Goal: Task Accomplishment & Management: Manage account settings

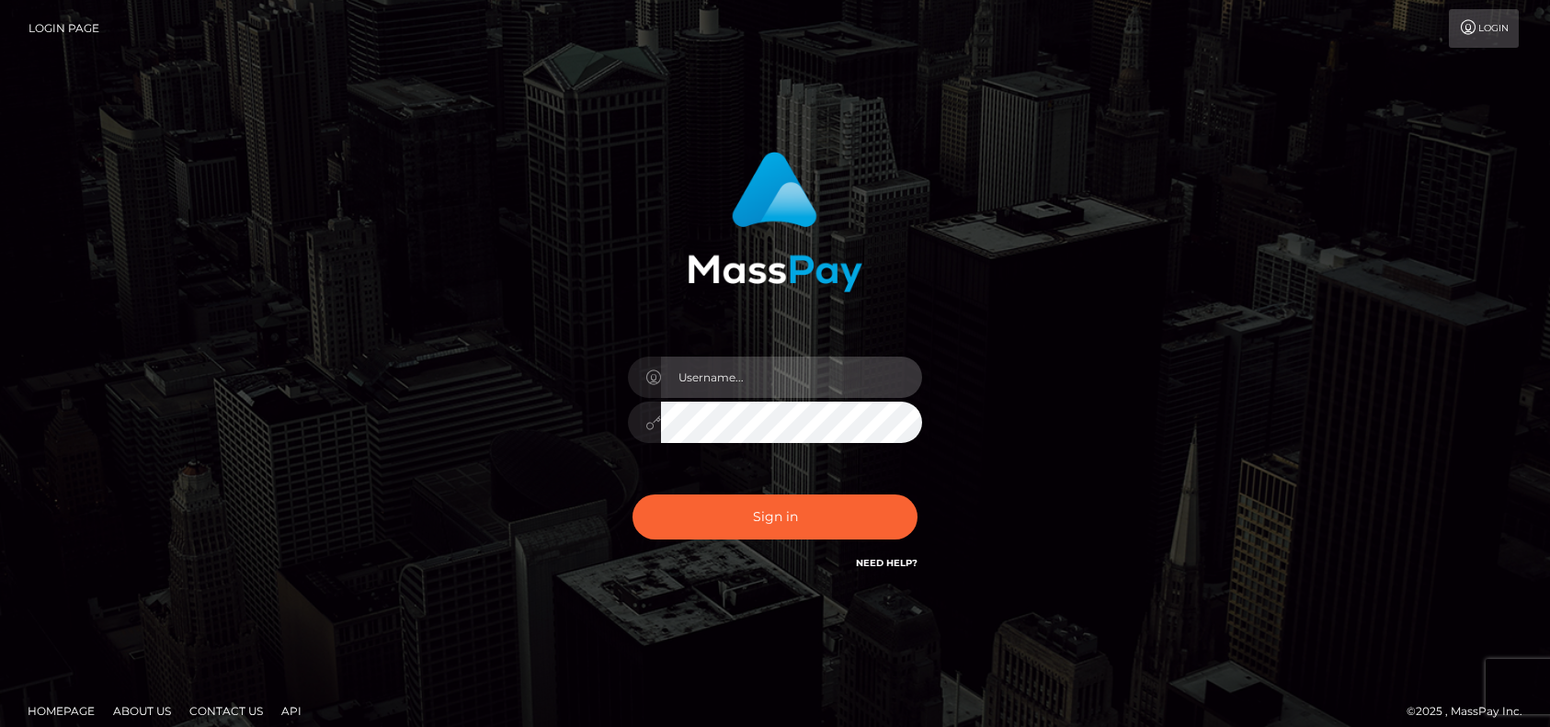
type input "pk.es"
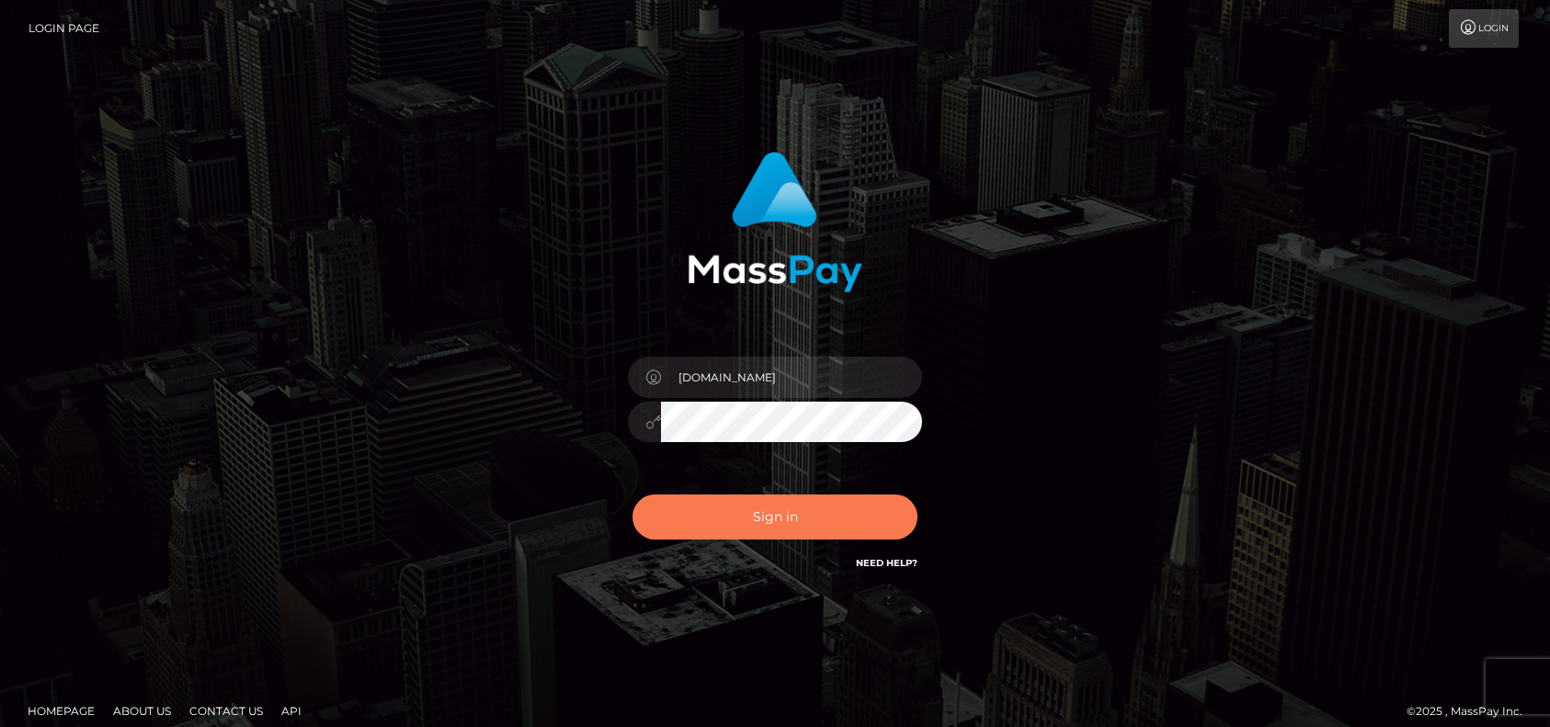
click at [761, 509] on button "Sign in" at bounding box center [775, 517] width 285 height 45
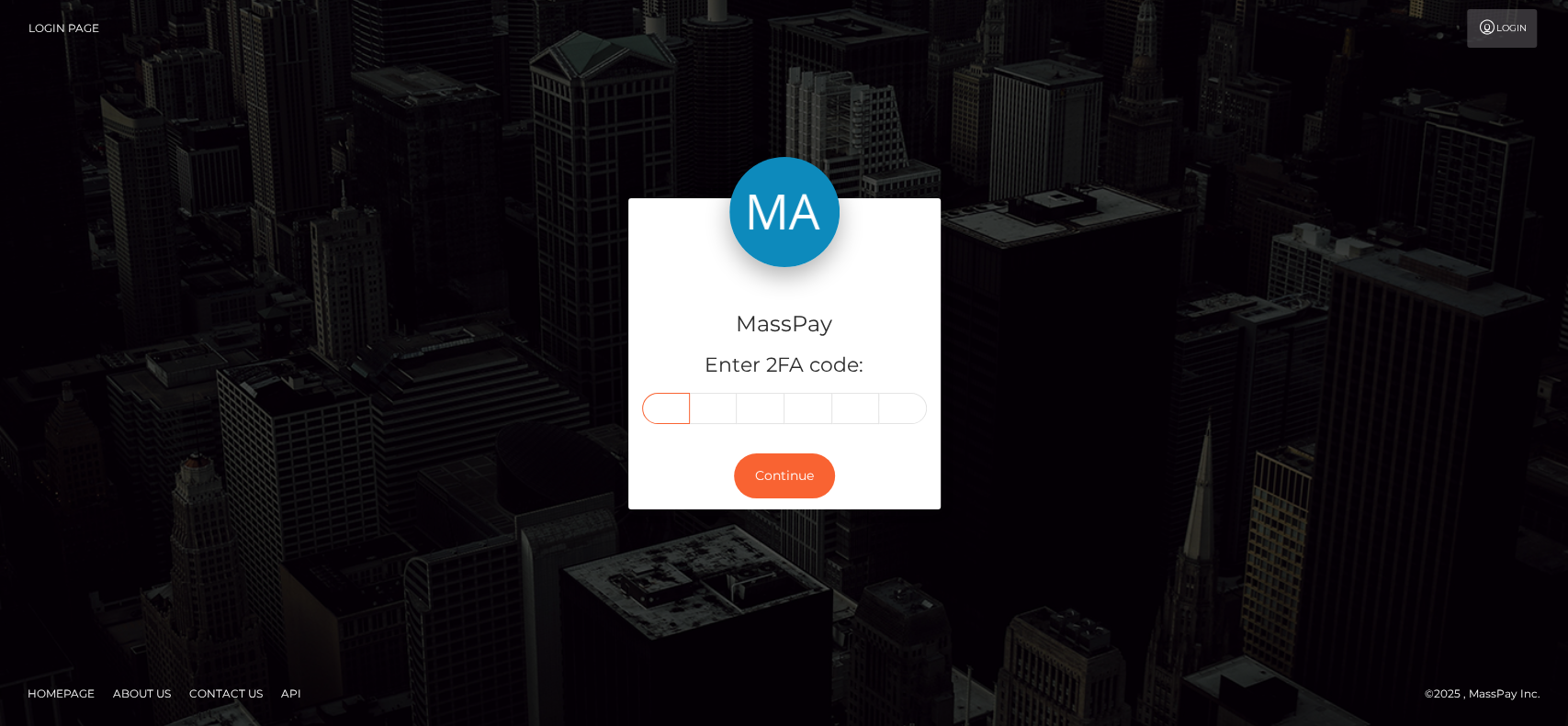
paste input "9"
type input "9"
type input "2"
type input "1"
type input "2"
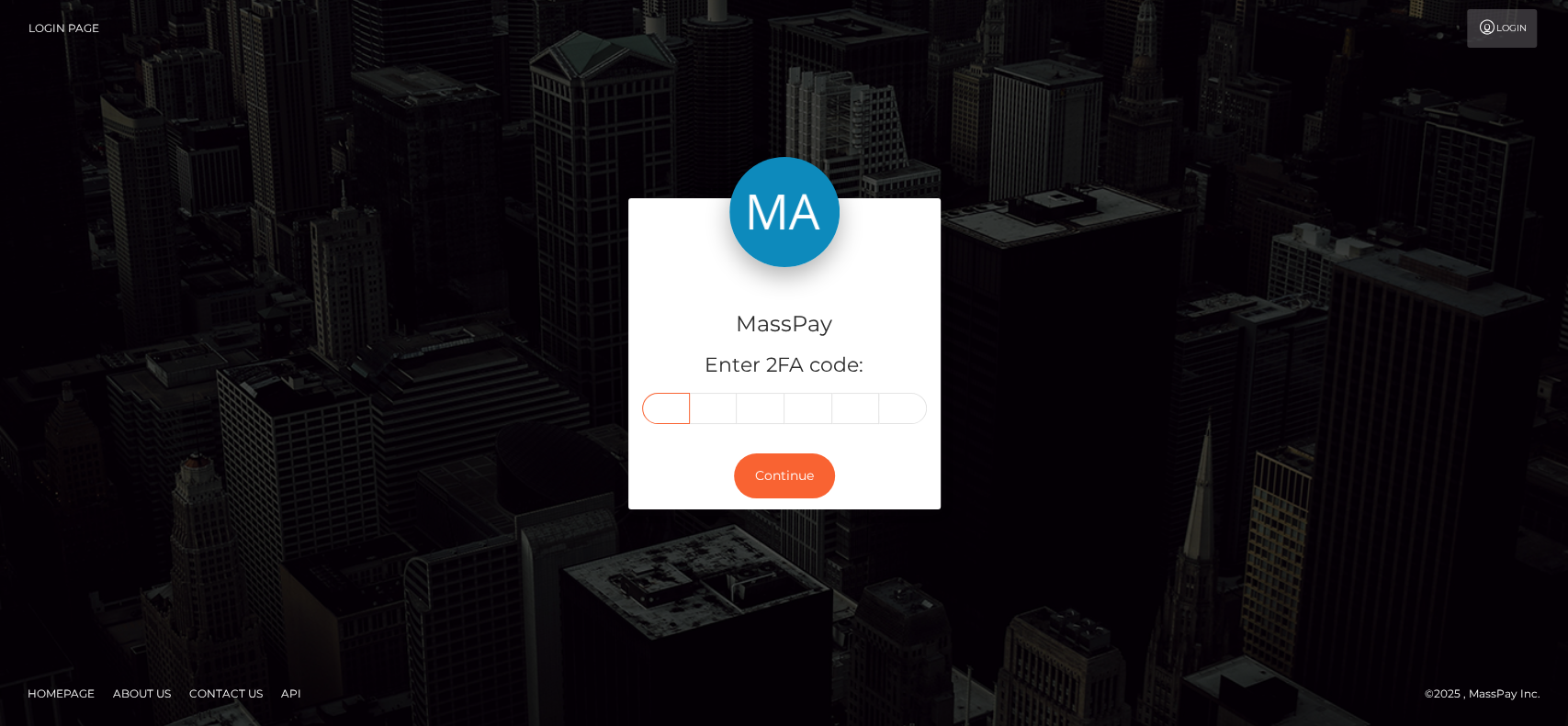
type input "7"
type input "2"
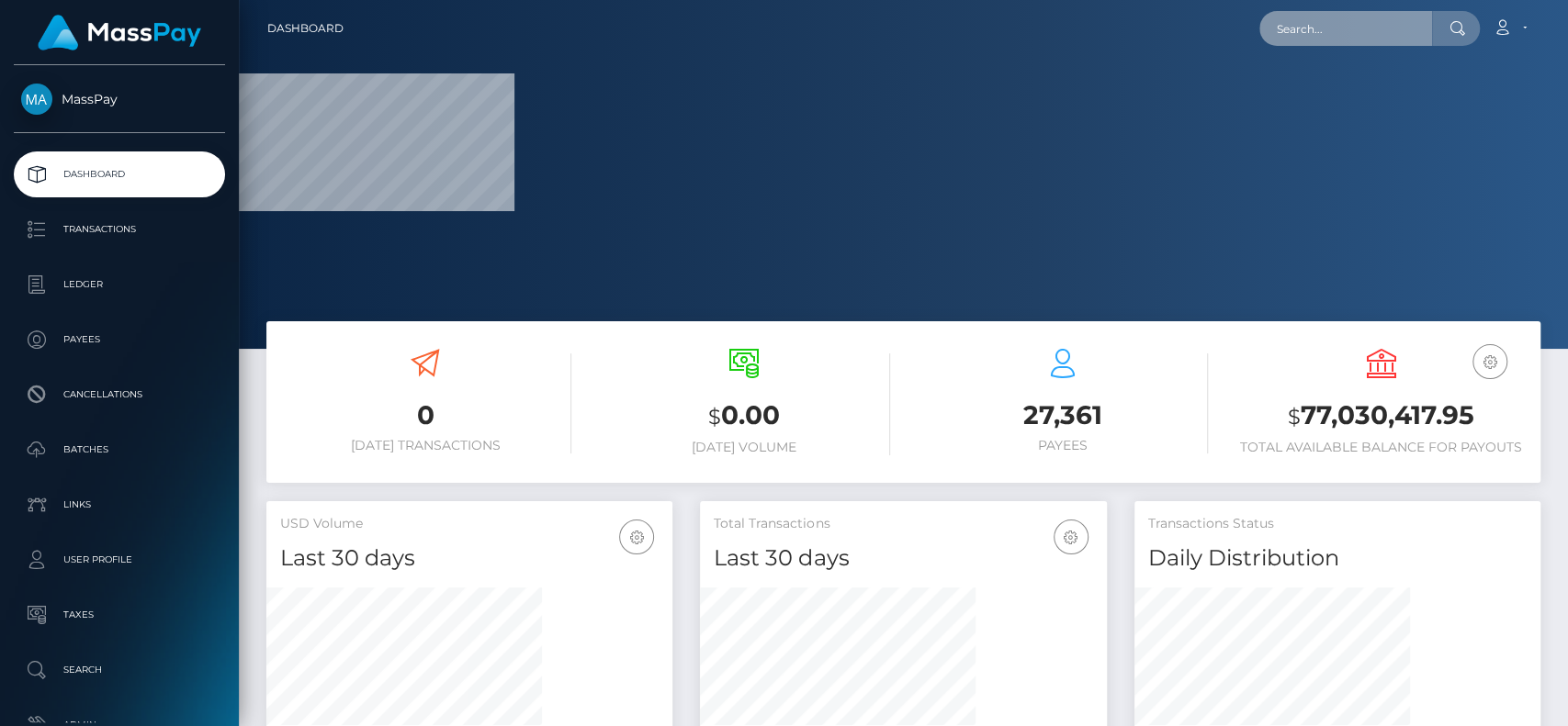
click at [1294, 40] on input "text" at bounding box center [1345, 28] width 173 height 35
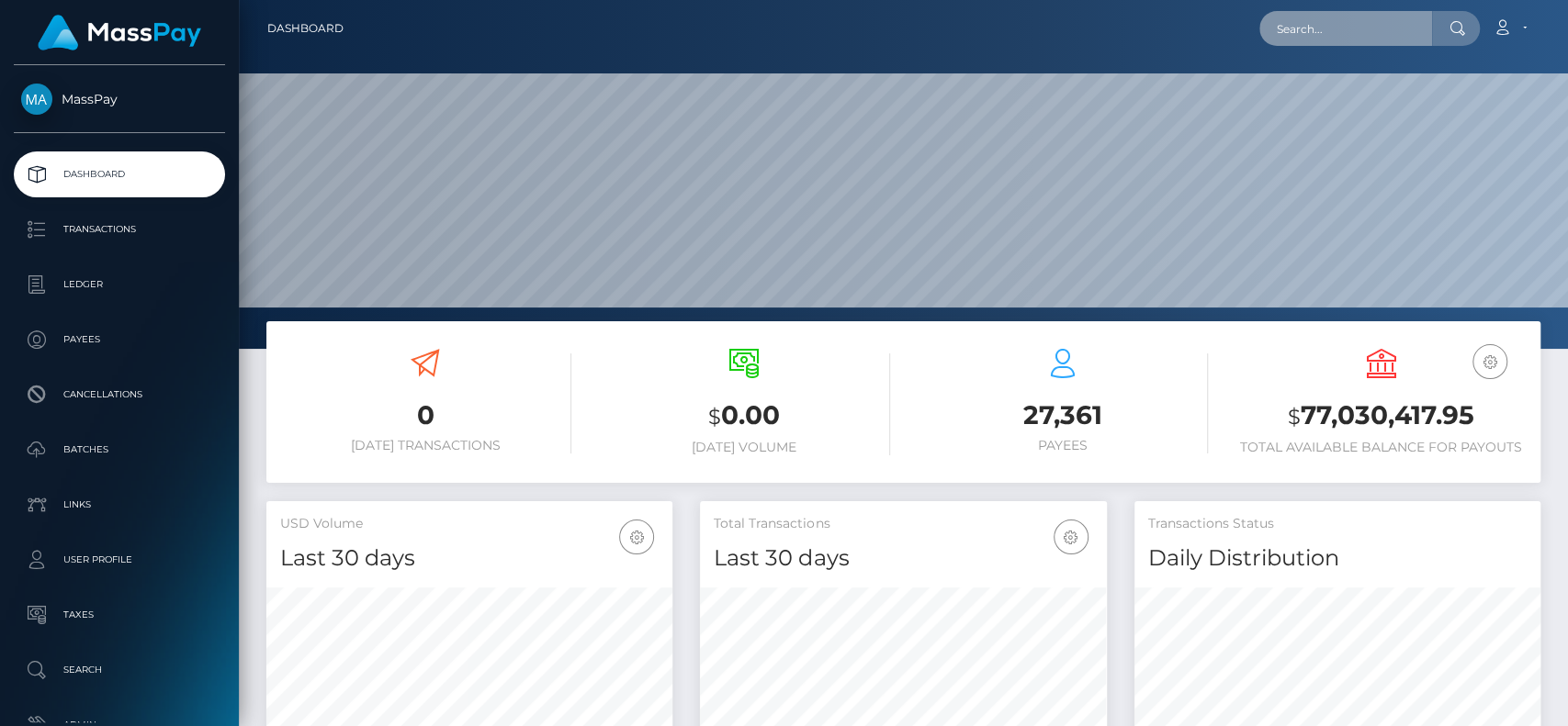
scroll to position [325, 405]
click at [1047, 342] on div "27,361 Payees" at bounding box center [1064, 403] width 292 height 137
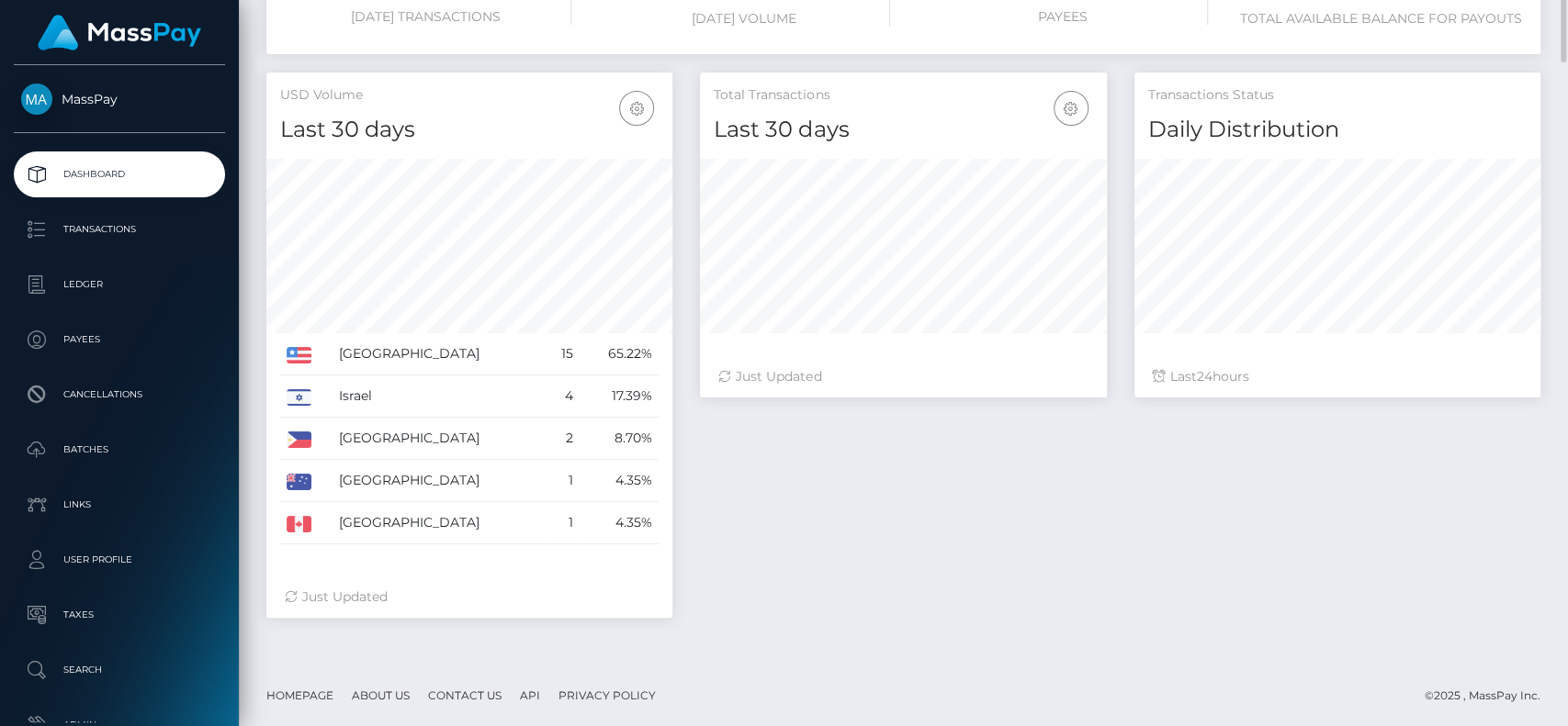
scroll to position [0, 0]
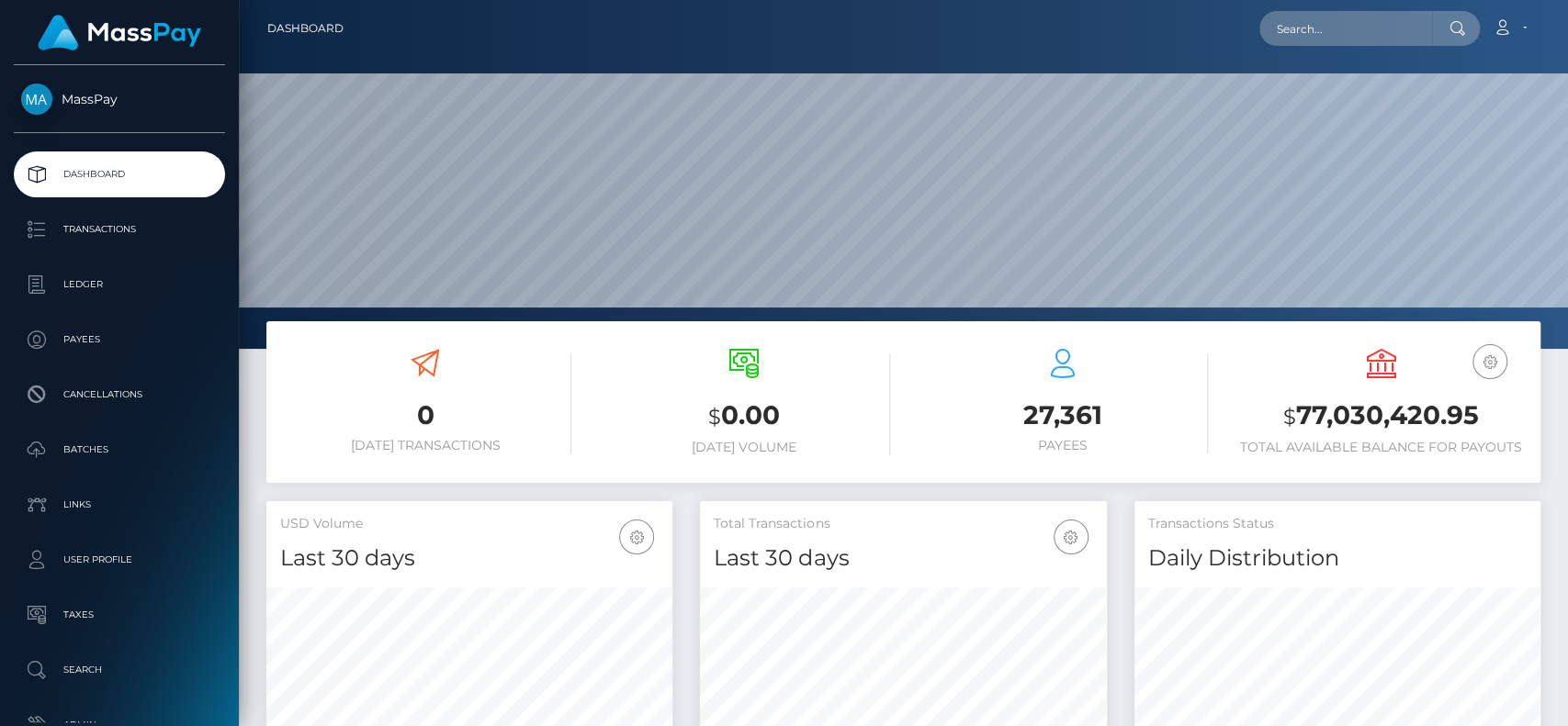
scroll to position [325, 405]
click at [1306, 24] on input "text" at bounding box center [1345, 28] width 173 height 35
paste input "raystackz94@gmail.com"
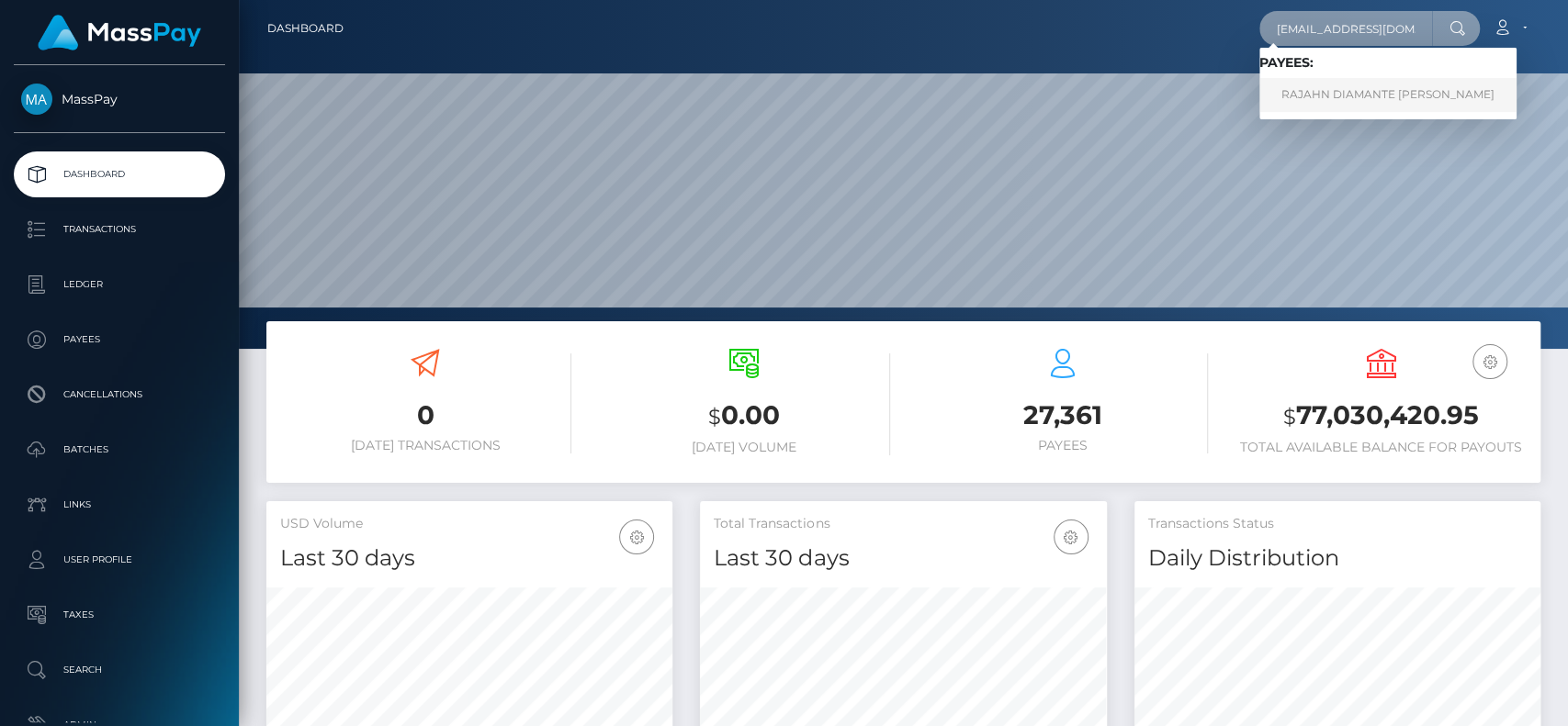
type input "raystackz94@gmail.com"
click at [1297, 92] on link "RAJAHN DIAMANTE CAMPBELL" at bounding box center [1387, 95] width 257 height 34
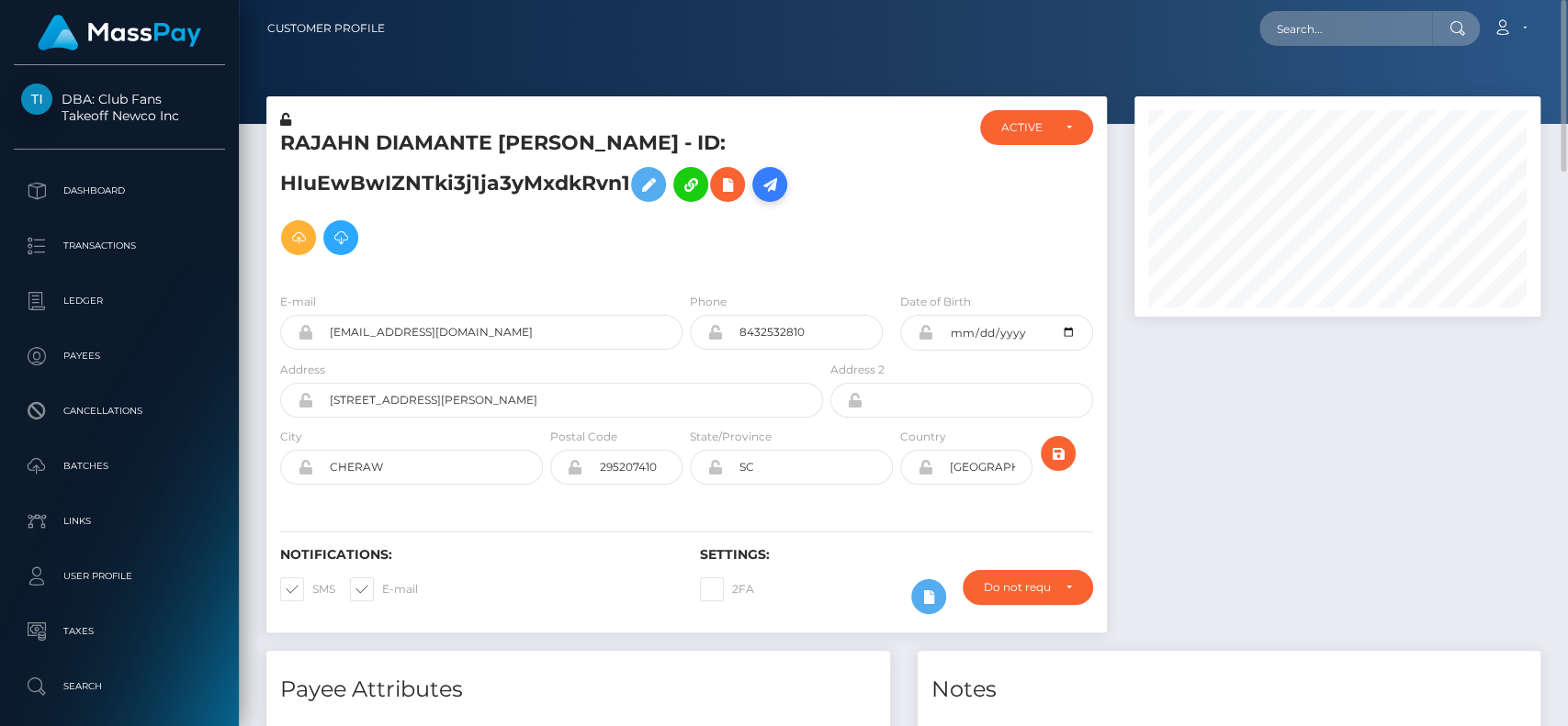
click at [772, 187] on icon at bounding box center [770, 185] width 22 height 23
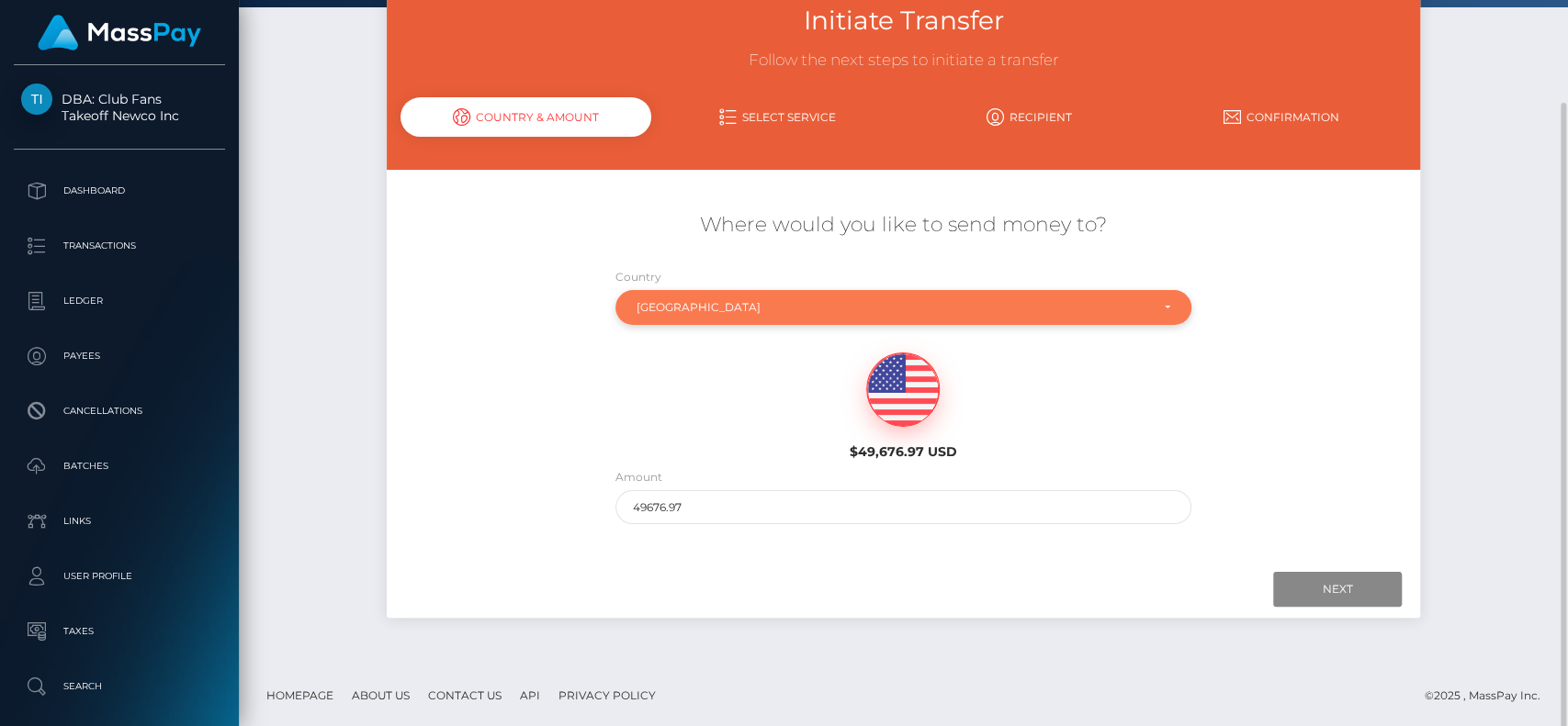
scroll to position [118, 0]
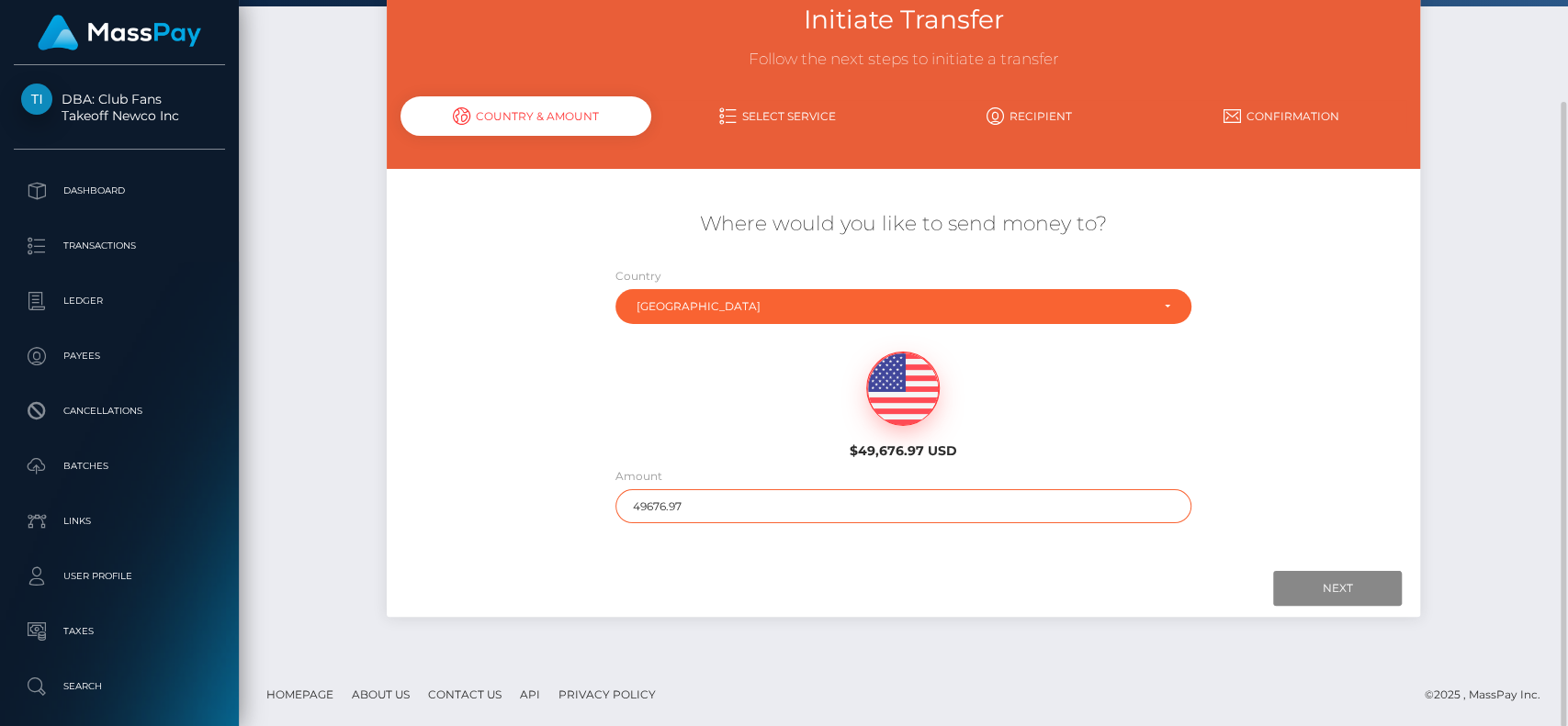
drag, startPoint x: 977, startPoint y: 508, endPoint x: 338, endPoint y: 488, distance: 639.3
click at [338, 488] on div "Initiate Transfer Follow the next steps to initiate a transfer Country & Amount…" at bounding box center [903, 321] width 1329 height 684
type input "200"
click at [1306, 580] on input "Next" at bounding box center [1337, 588] width 129 height 35
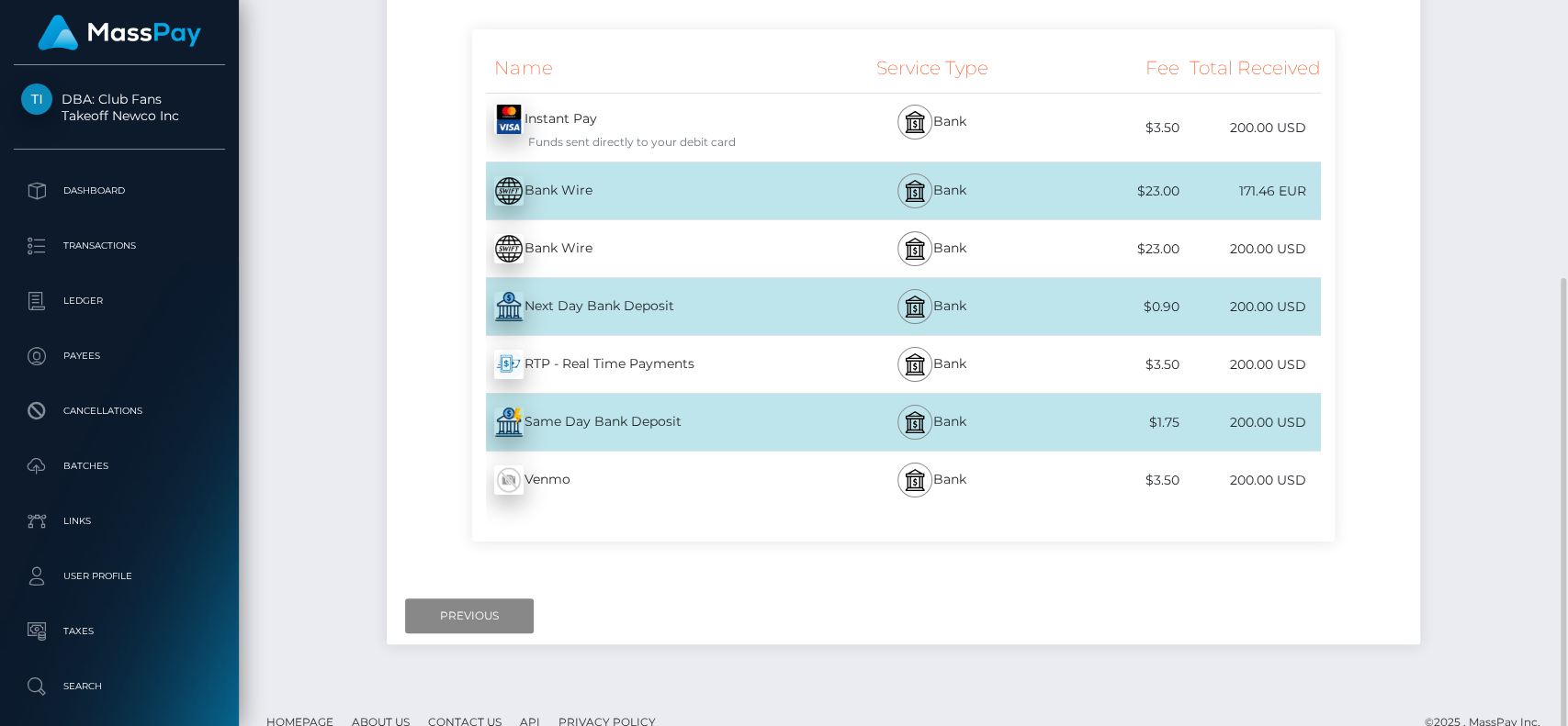
scroll to position [382, 0]
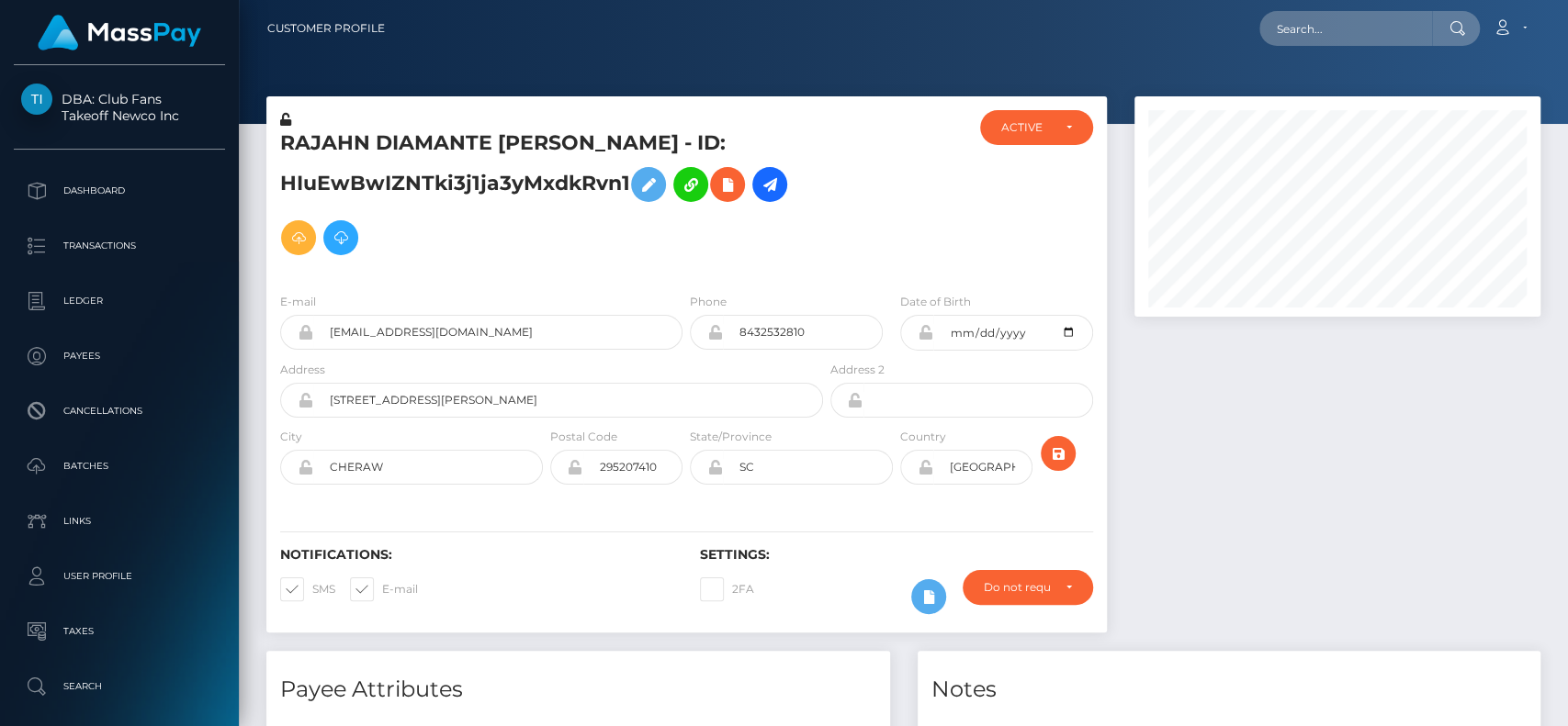
scroll to position [221, 405]
click at [346, 144] on h5 "RAJAHN DIAMANTE CAMPBELL - ID: HIuEwBwIZNTki3j1ja3yMxdkRvn1" at bounding box center [545, 197] width 532 height 135
copy h5 "RAJAHN"
click at [346, 144] on h5 "RAJAHN DIAMANTE CAMPBELL - ID: HIuEwBwIZNTki3j1ja3yMxdkRvn1" at bounding box center [545, 197] width 532 height 135
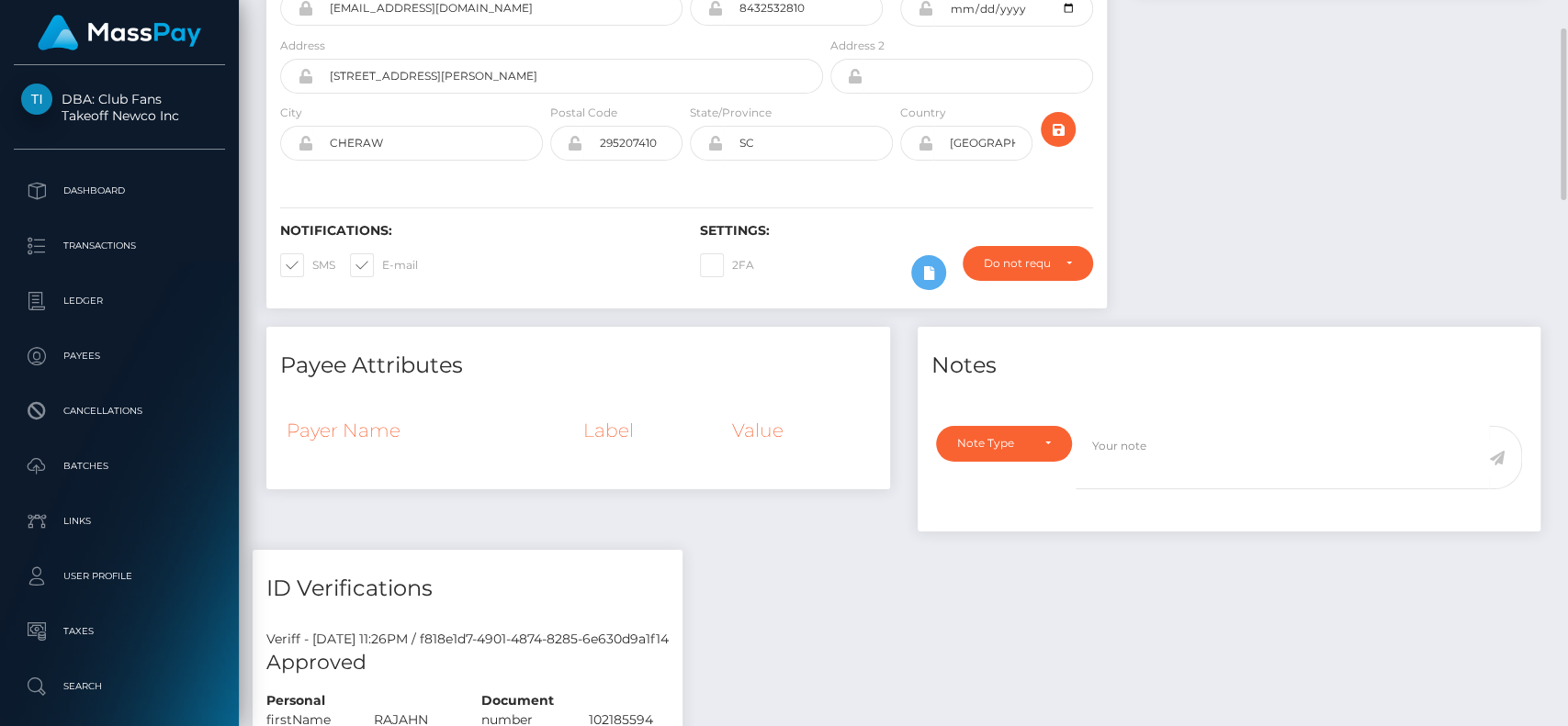
scroll to position [0, 0]
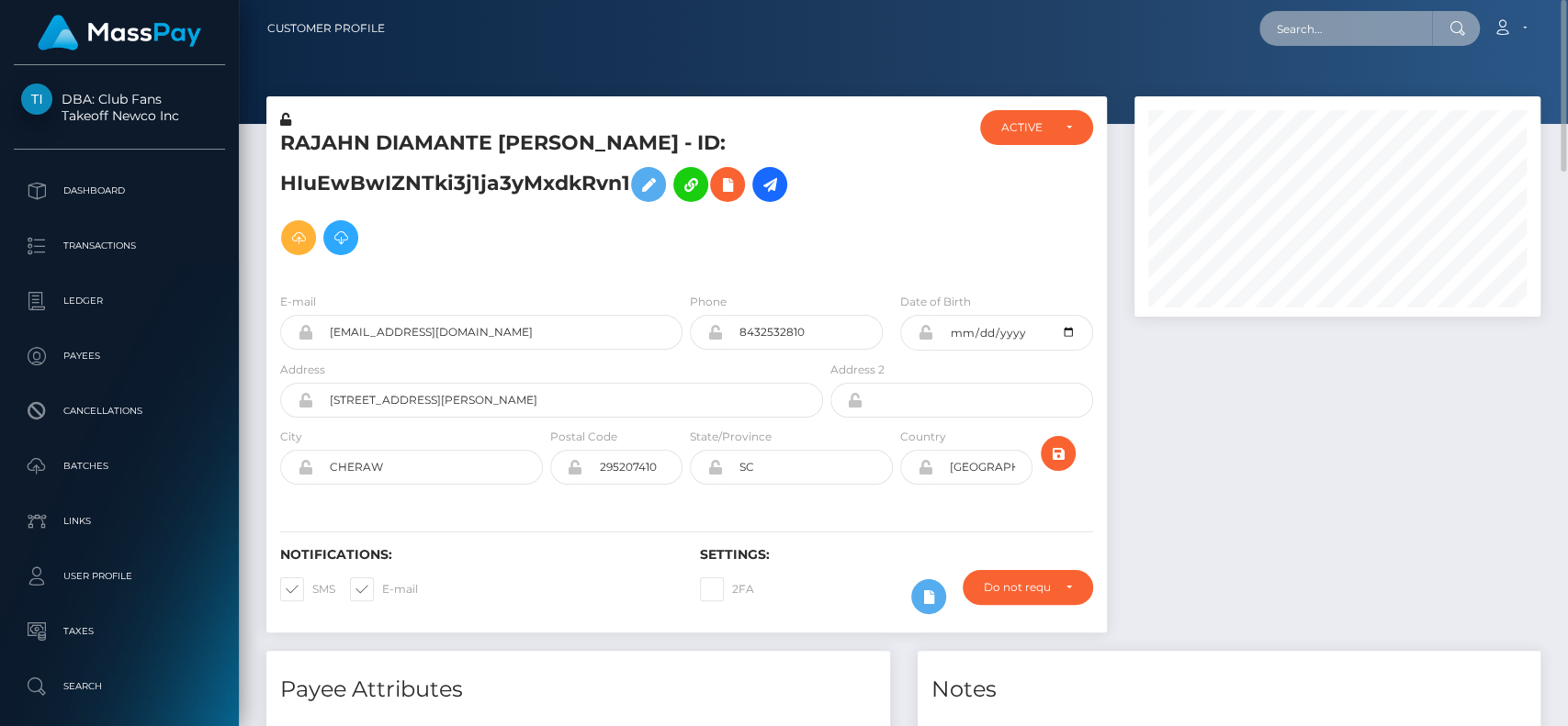
click at [1266, 33] on input "text" at bounding box center [1345, 28] width 173 height 35
paste input "lacey.violet@icloud.com"
paste input "wen.rosaline@gmail"
type input "wen.rosaline@gmail.com"
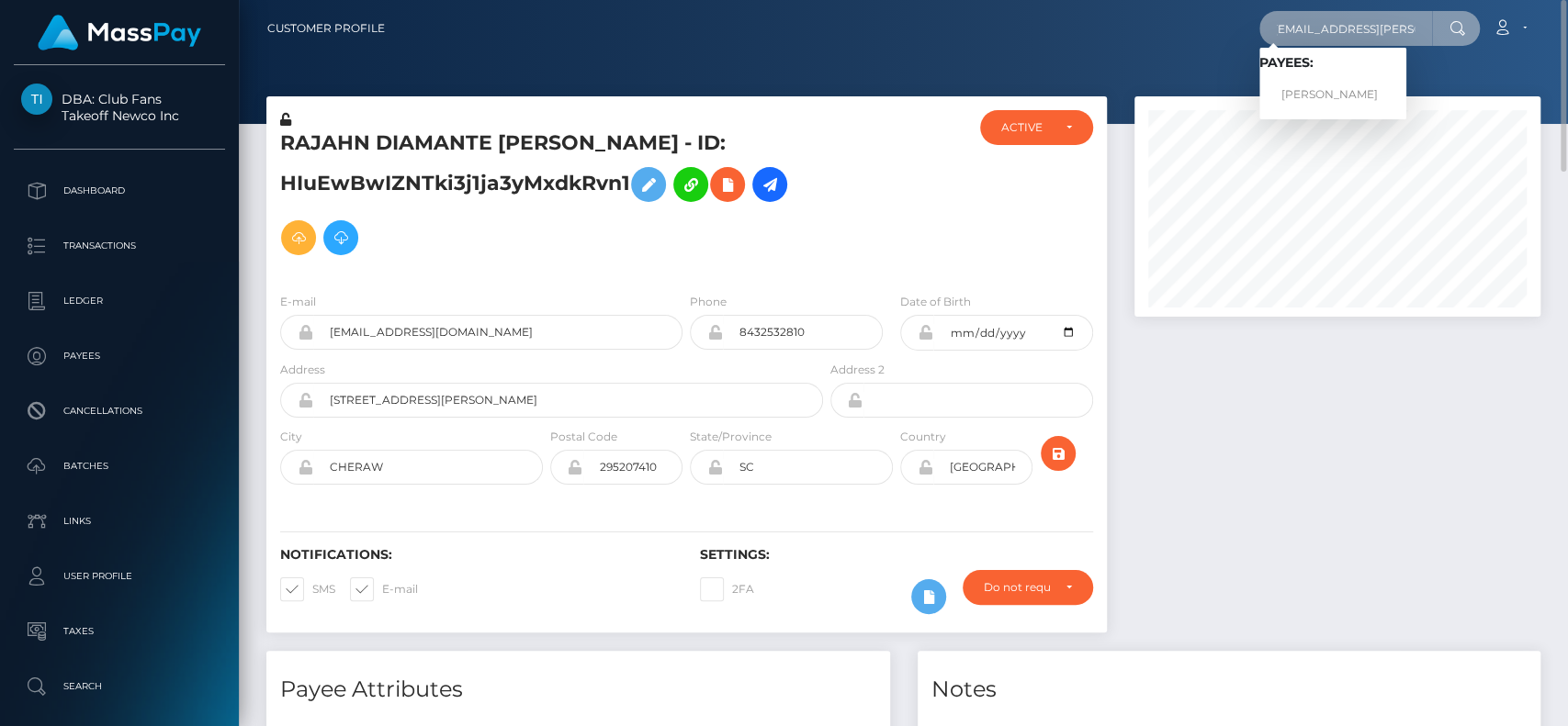
scroll to position [0, 0]
click at [1324, 106] on link "VIOLET R DAINARD" at bounding box center [1332, 95] width 147 height 34
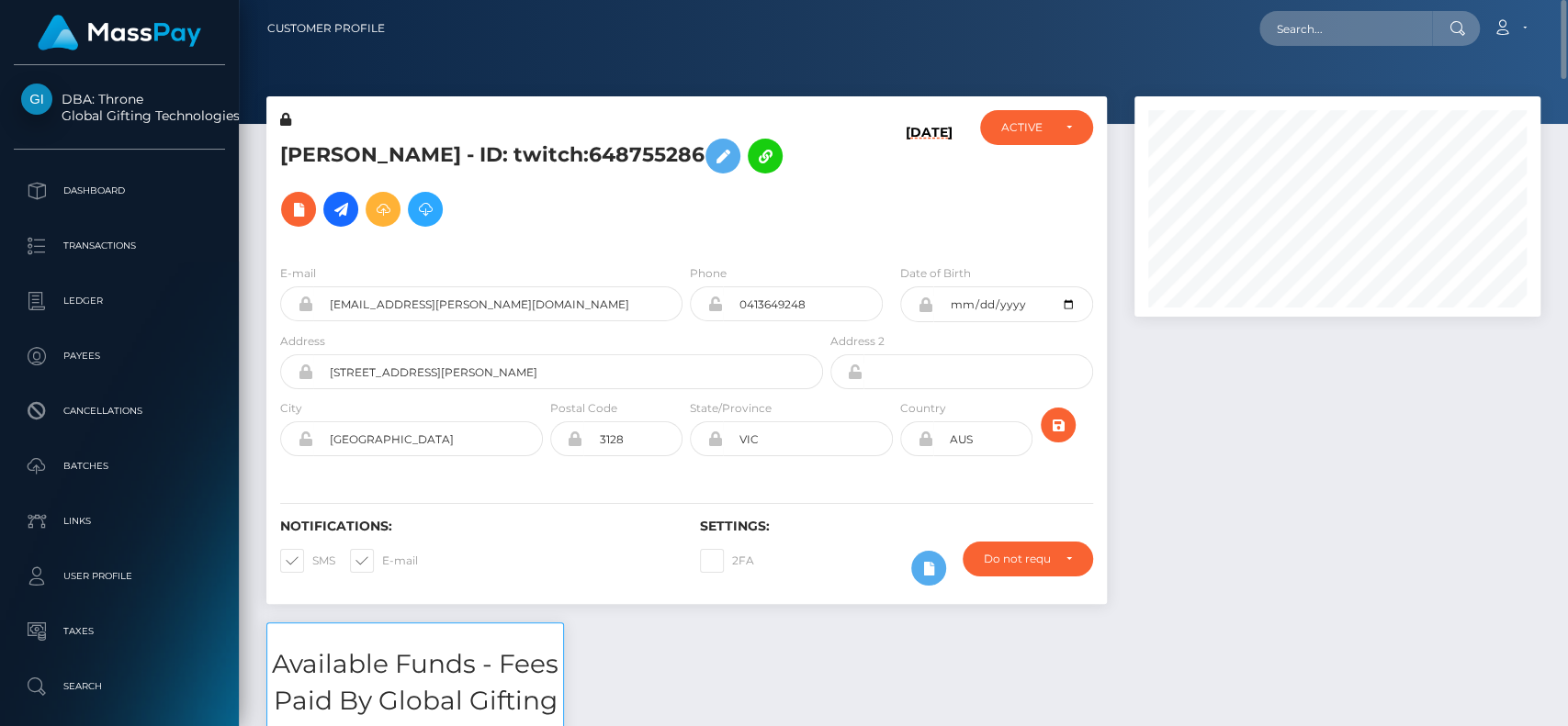
click at [313, 146] on h5 "VIOLET R DAINARD - ID: twitch:648755286" at bounding box center [545, 183] width 532 height 107
copy h5 "VIOLET"
click at [1344, 26] on input "text" at bounding box center [1345, 28] width 173 height 35
paste input "[EMAIL_ADDRESS][DOMAIN_NAME]"
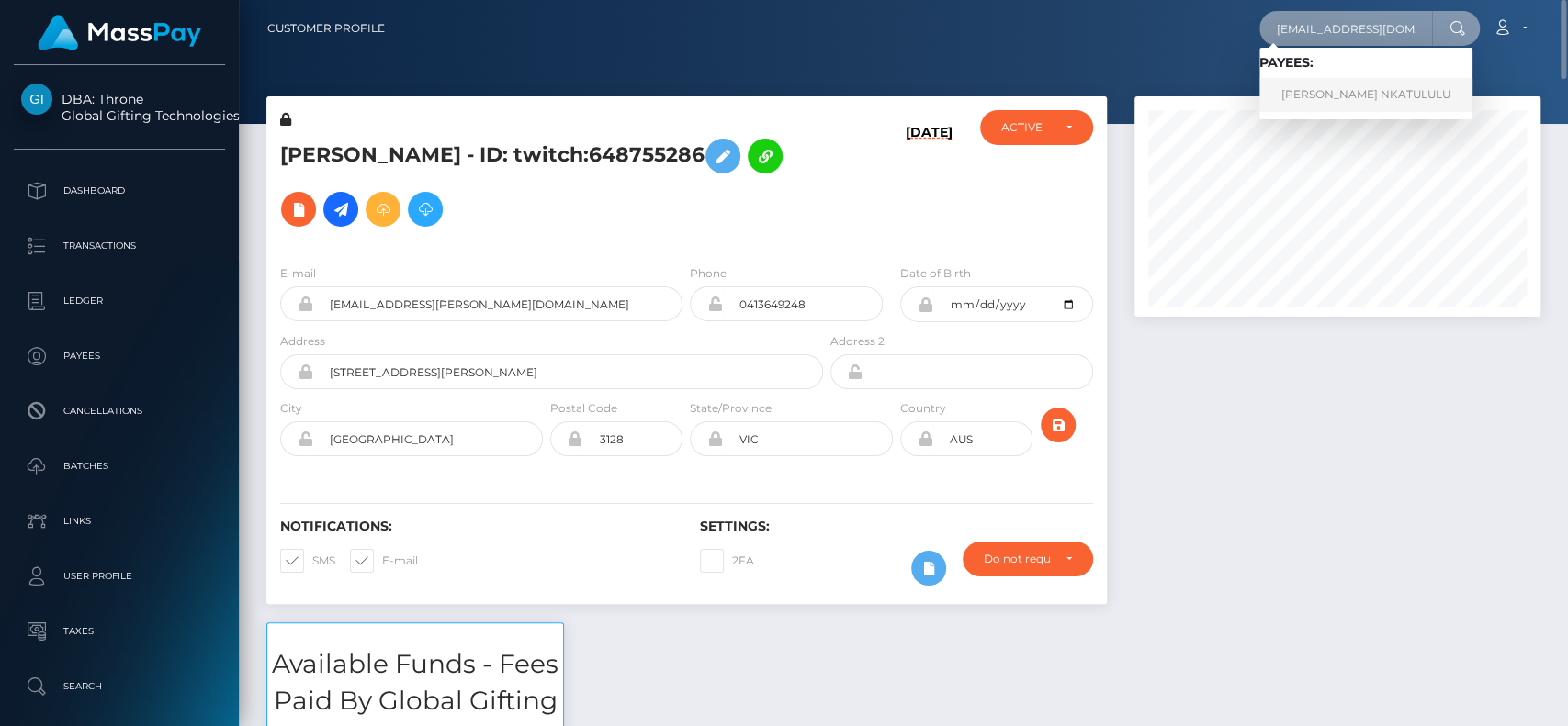
type input "[EMAIL_ADDRESS][DOMAIN_NAME]"
click at [1322, 90] on link "JACQUELINE BAKUKISA NKATULULU" at bounding box center [1365, 95] width 213 height 34
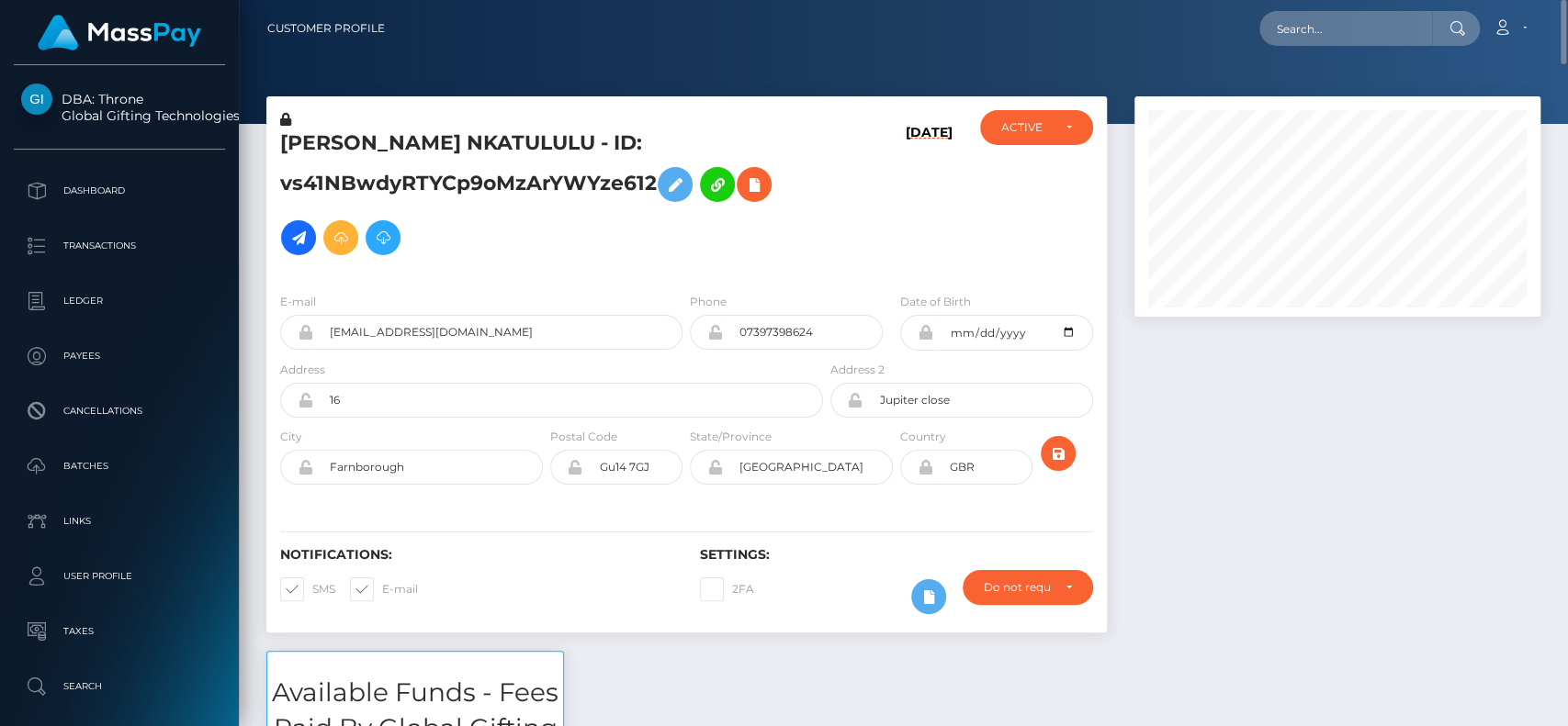
click at [353, 138] on h5 "[PERSON_NAME] NKATULULU - ID: vs41NBwdyRTYCp9oMzArYWYze612" at bounding box center [545, 197] width 532 height 135
copy h5 "JACQUELINE"
click at [460, 278] on div "[PERSON_NAME] NKATULULU - ID: vs41NBwdyRTYCp9oMzArYWYze612" at bounding box center [546, 194] width 560 height 168
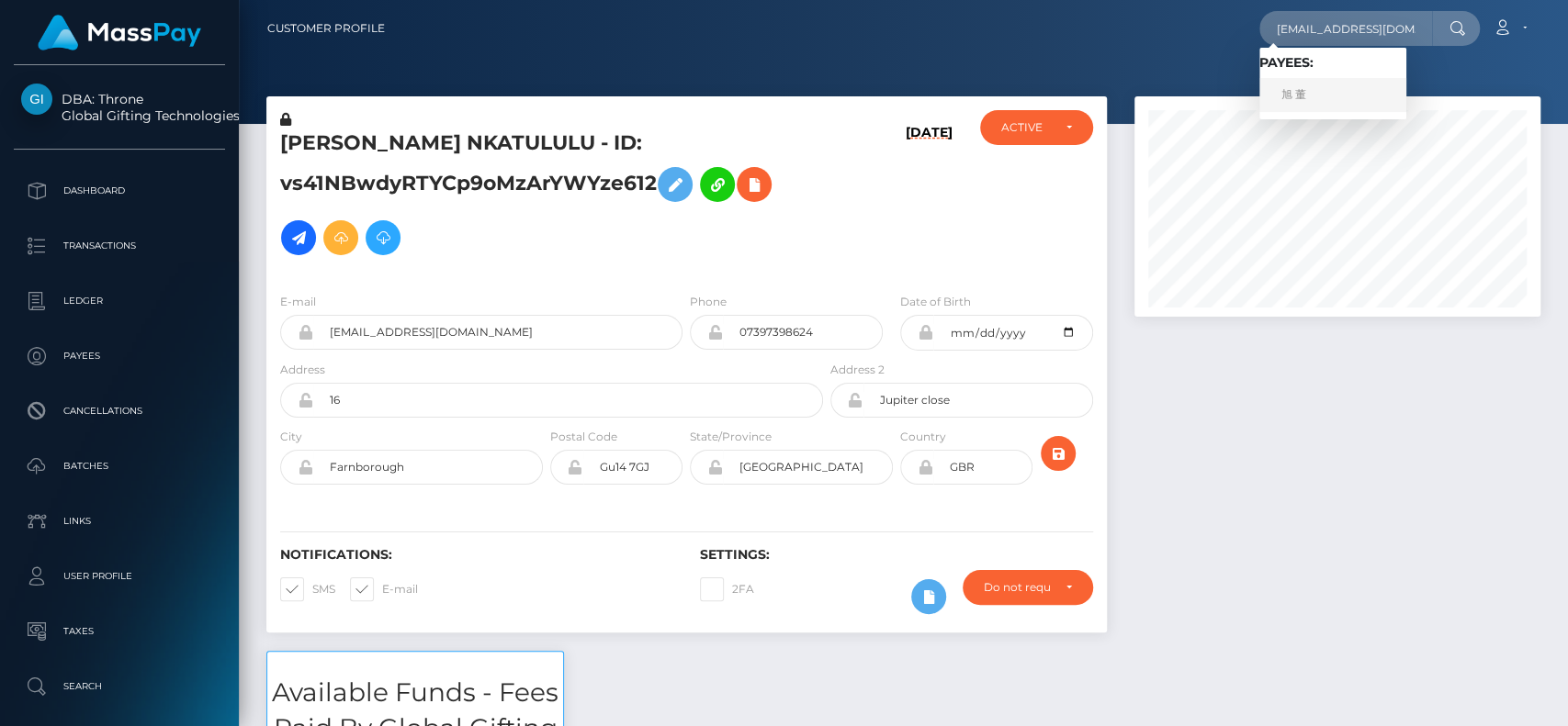
type input "[EMAIL_ADDRESS][DOMAIN_NAME]"
click at [1317, 85] on link "旭 董" at bounding box center [1332, 95] width 147 height 34
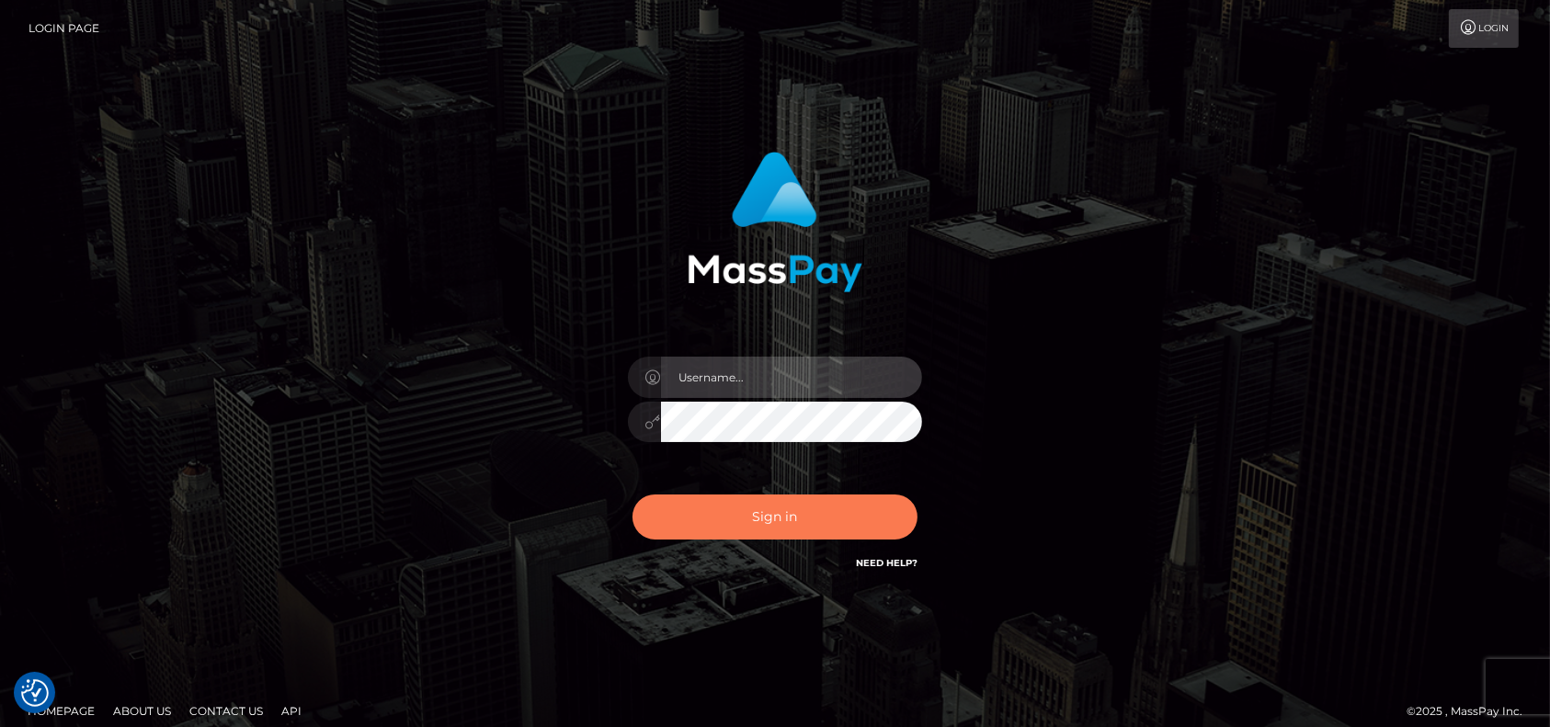
type input "pk.es"
click at [728, 520] on button "Sign in" at bounding box center [775, 517] width 285 height 45
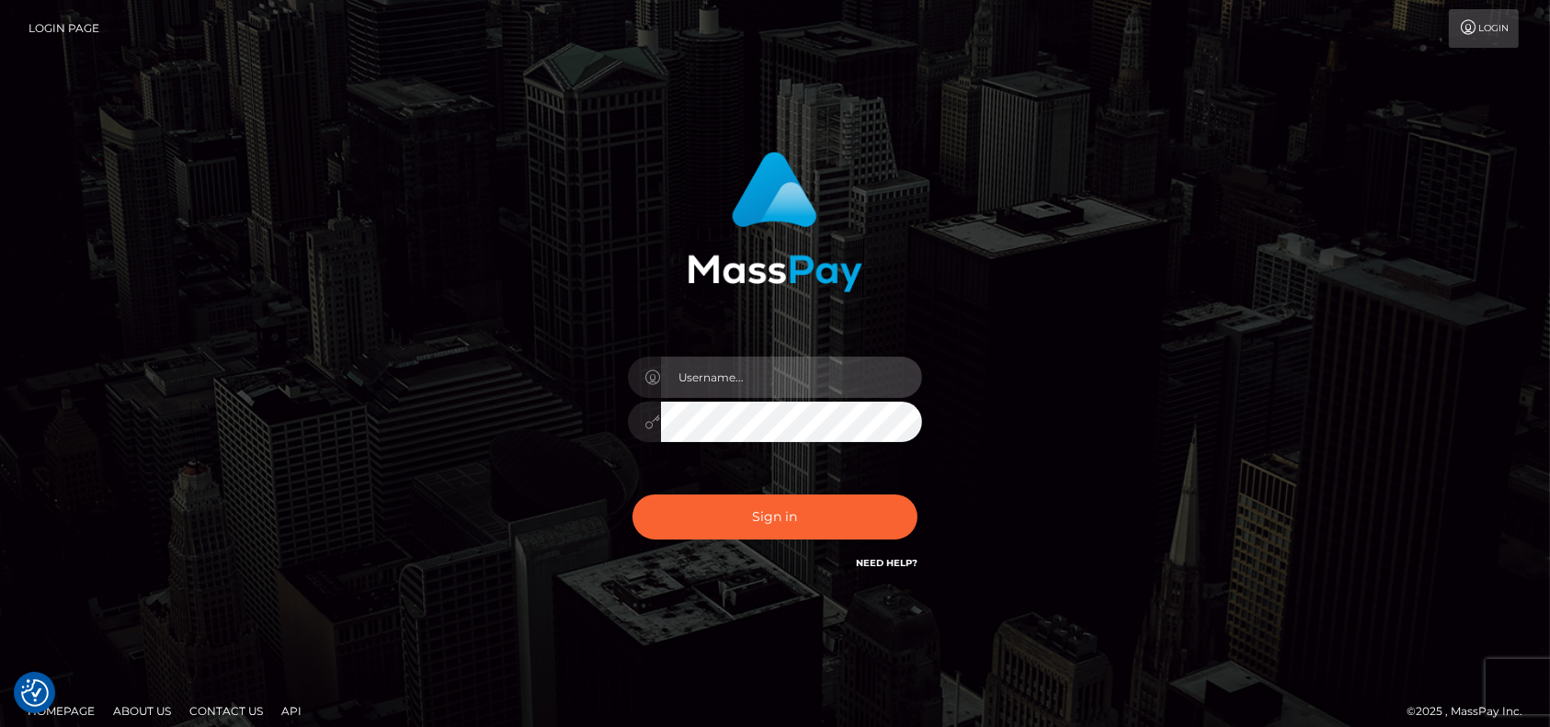
type input "pk.es"
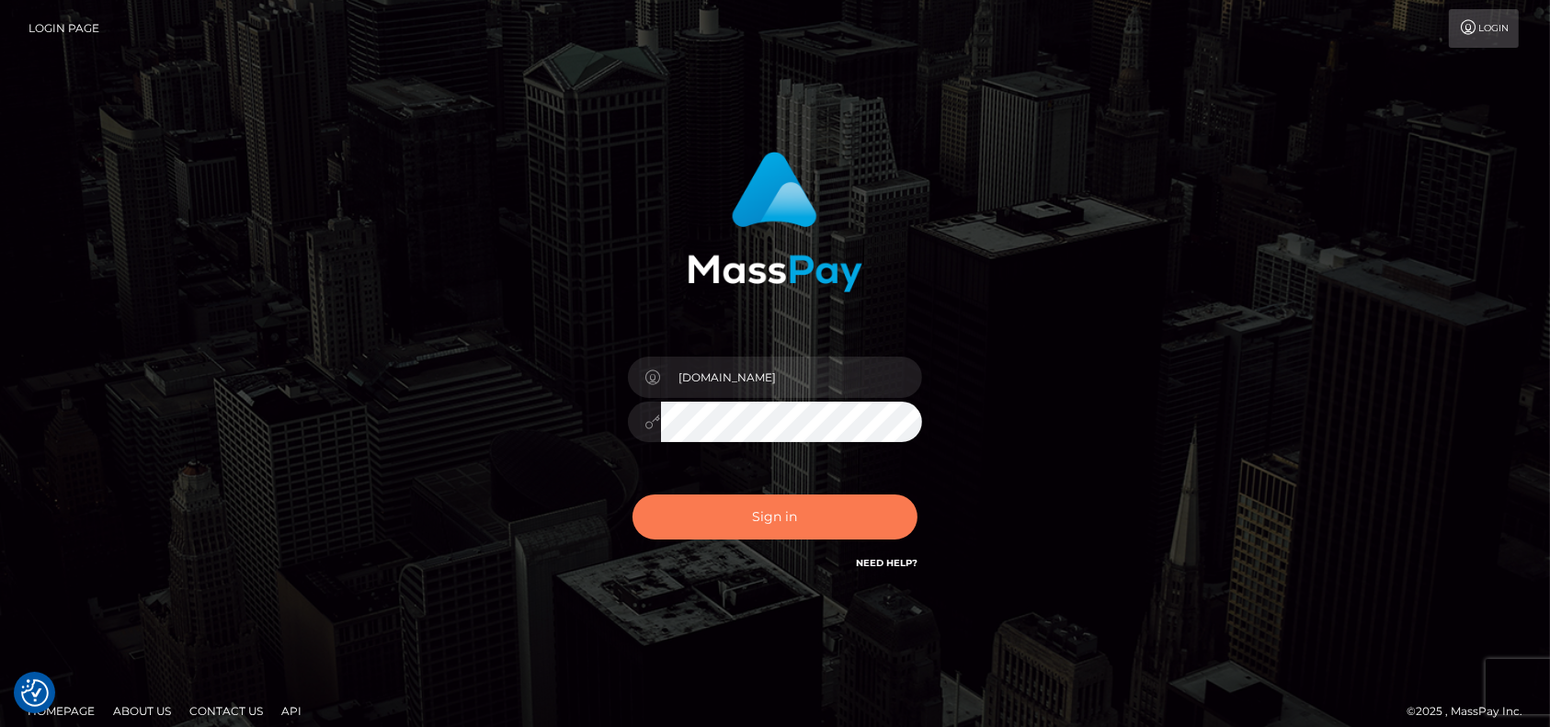
click at [728, 520] on button "Sign in" at bounding box center [775, 517] width 285 height 45
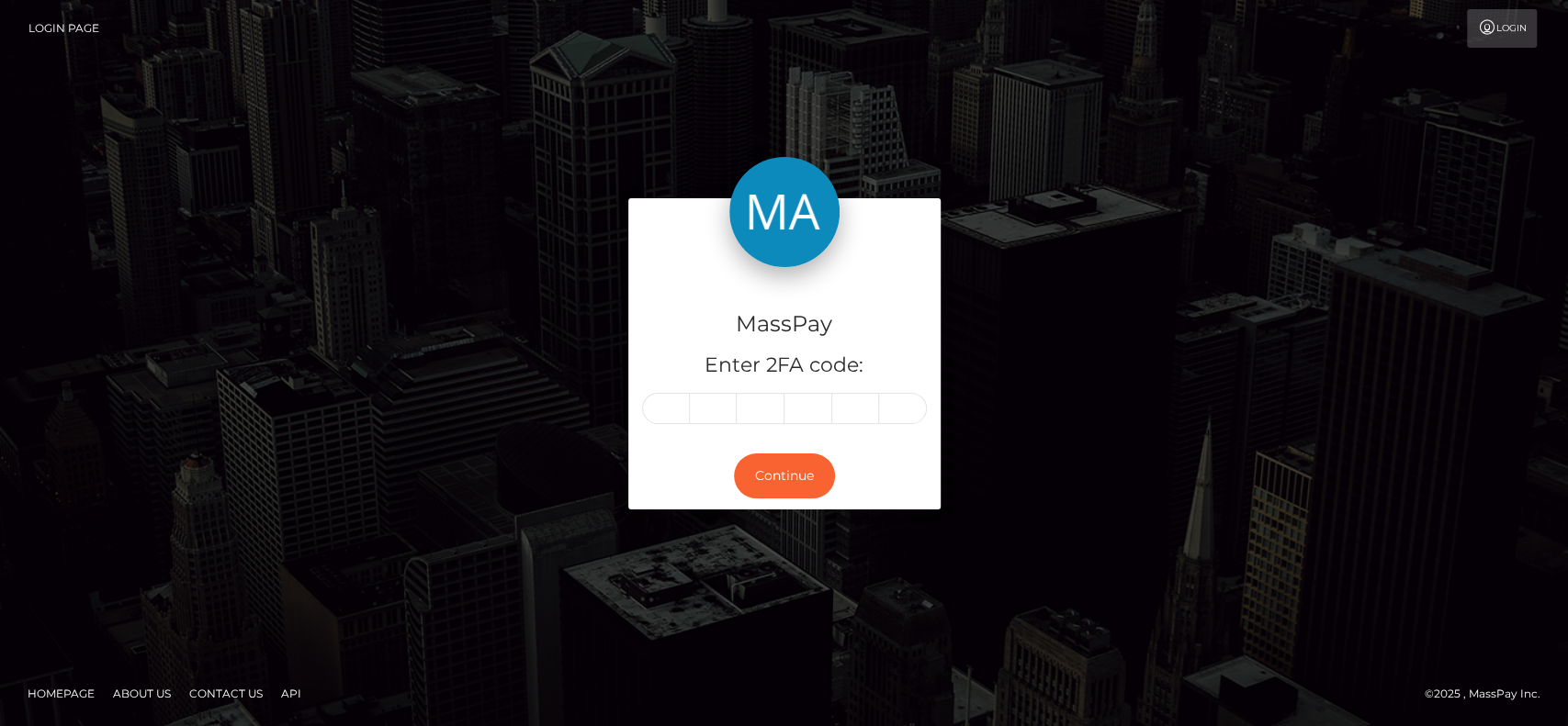
click at [644, 418] on div at bounding box center [784, 408] width 285 height 31
click at [661, 415] on input "text" at bounding box center [666, 408] width 48 height 31
paste input "0"
type input "0"
type input "4"
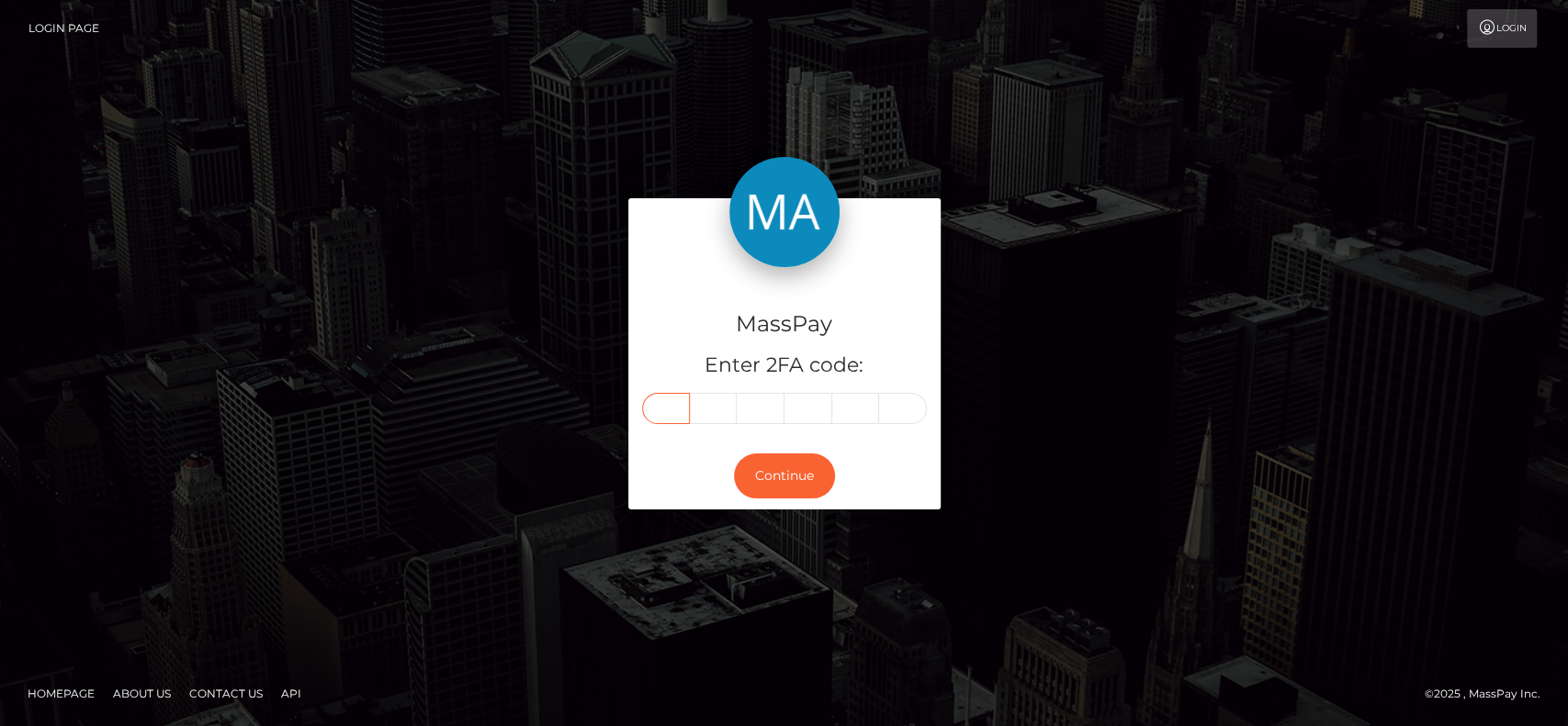
type input "4"
type input "1"
type input "5"
type input "2"
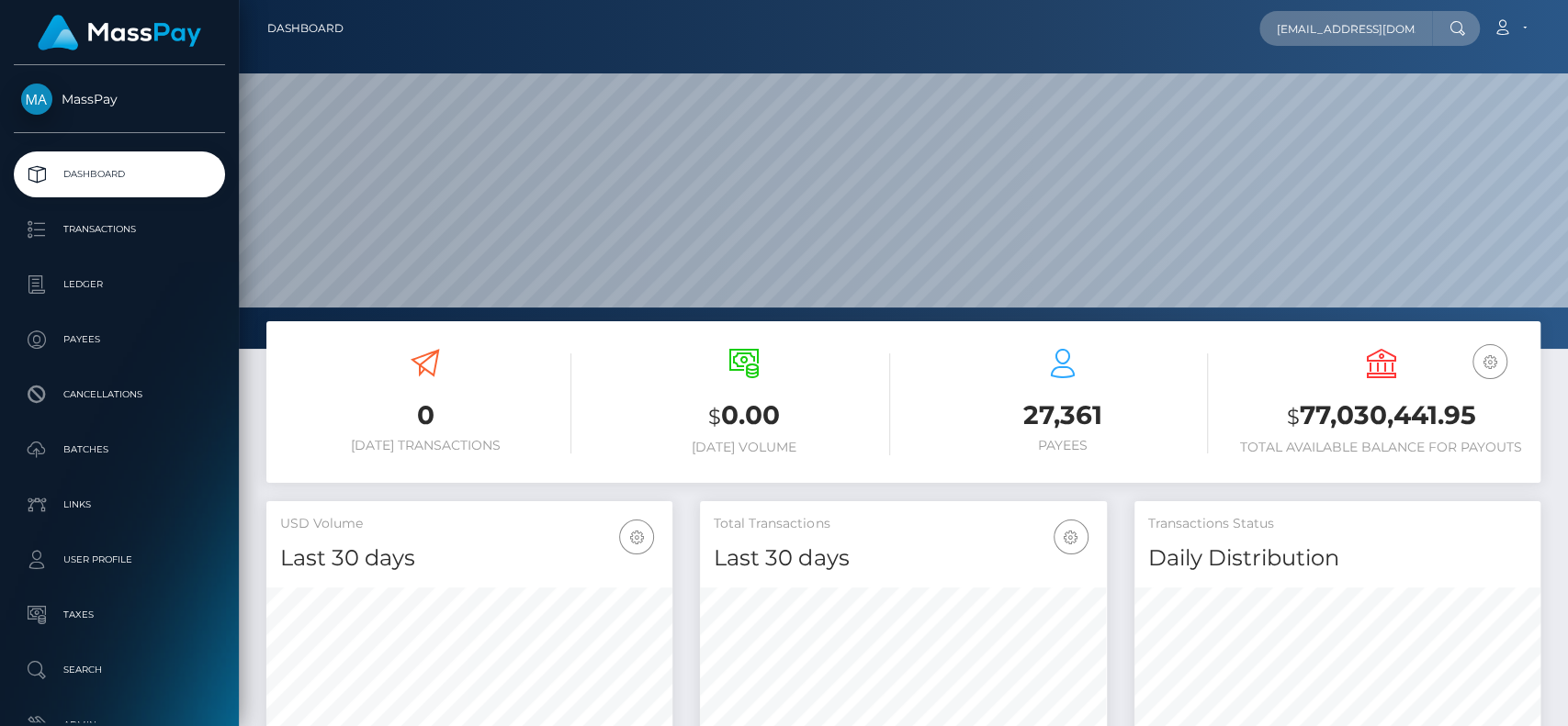
scroll to position [0, 17]
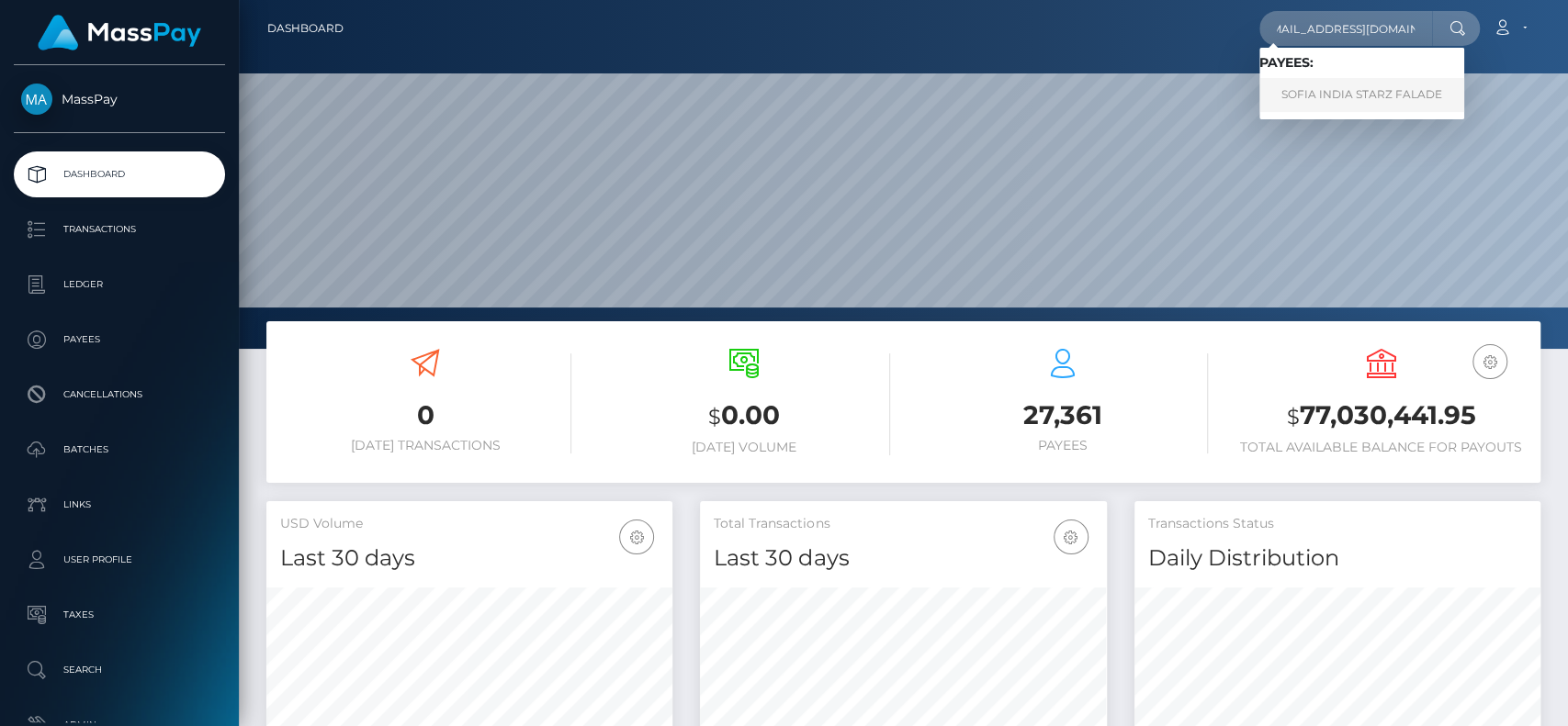
type input "[EMAIL_ADDRESS][DOMAIN_NAME]"
click at [1354, 97] on link "SOFIA INDIA STARZ FALADE" at bounding box center [1361, 95] width 205 height 34
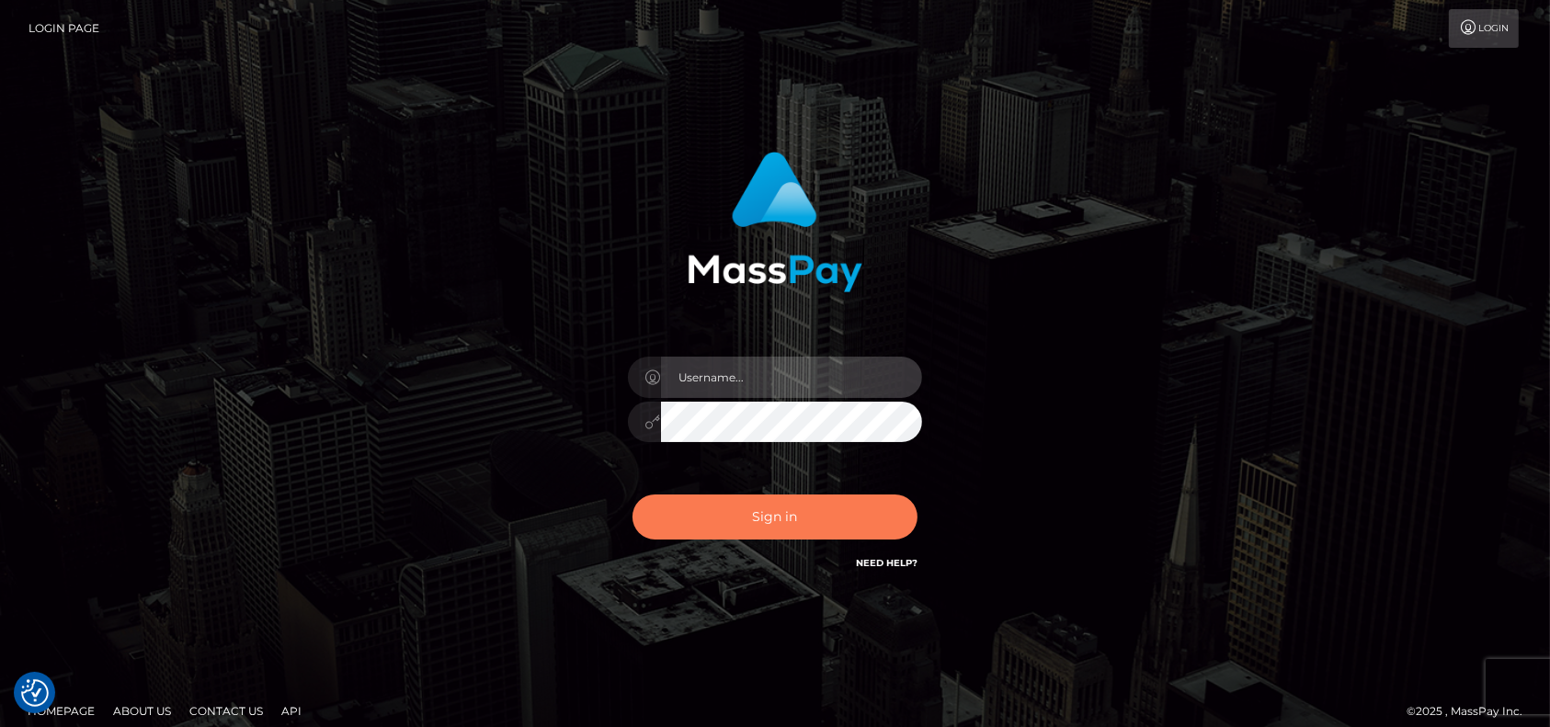
type input "pk.es"
click at [788, 499] on button "Sign in" at bounding box center [775, 517] width 285 height 45
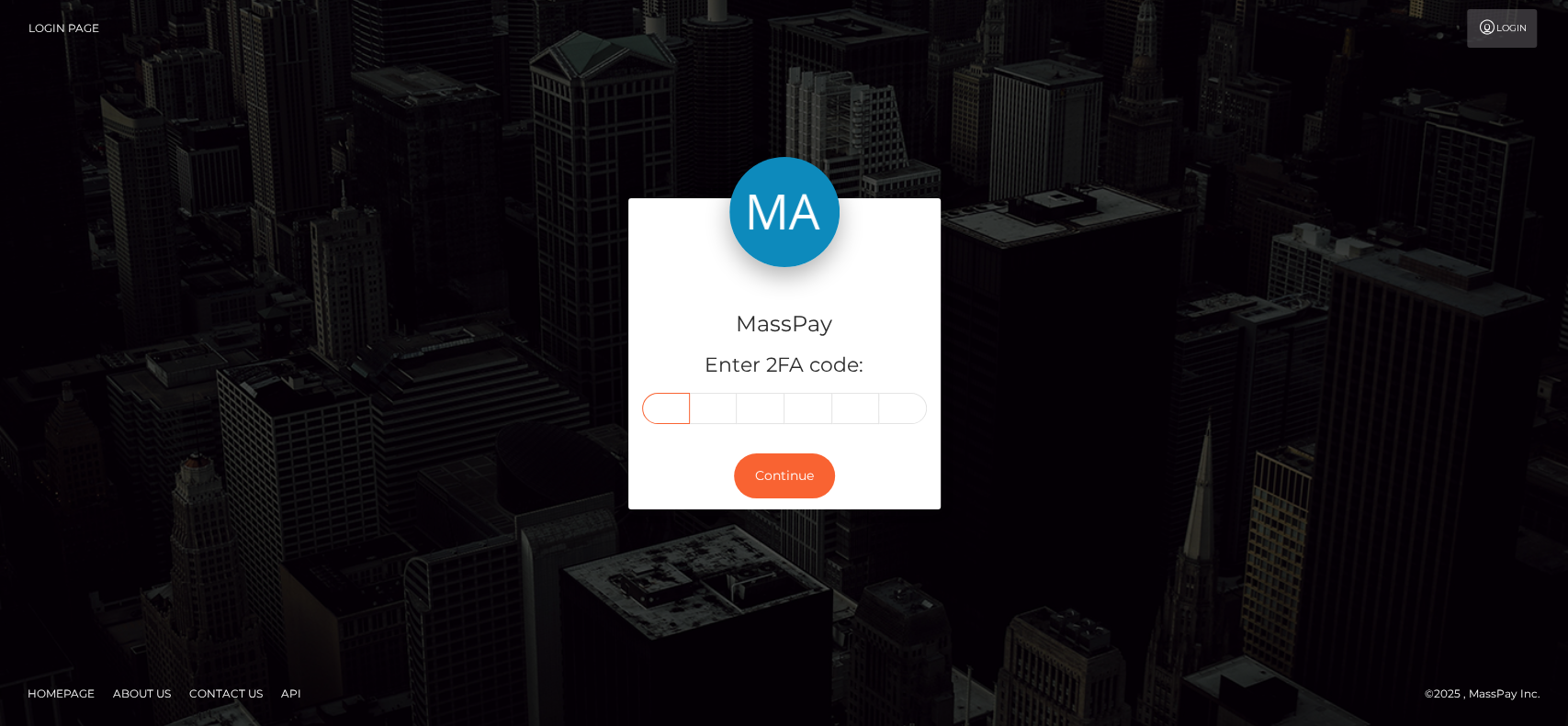
click at [675, 407] on input "text" at bounding box center [666, 408] width 48 height 31
type input "8"
type input "0"
type input "1"
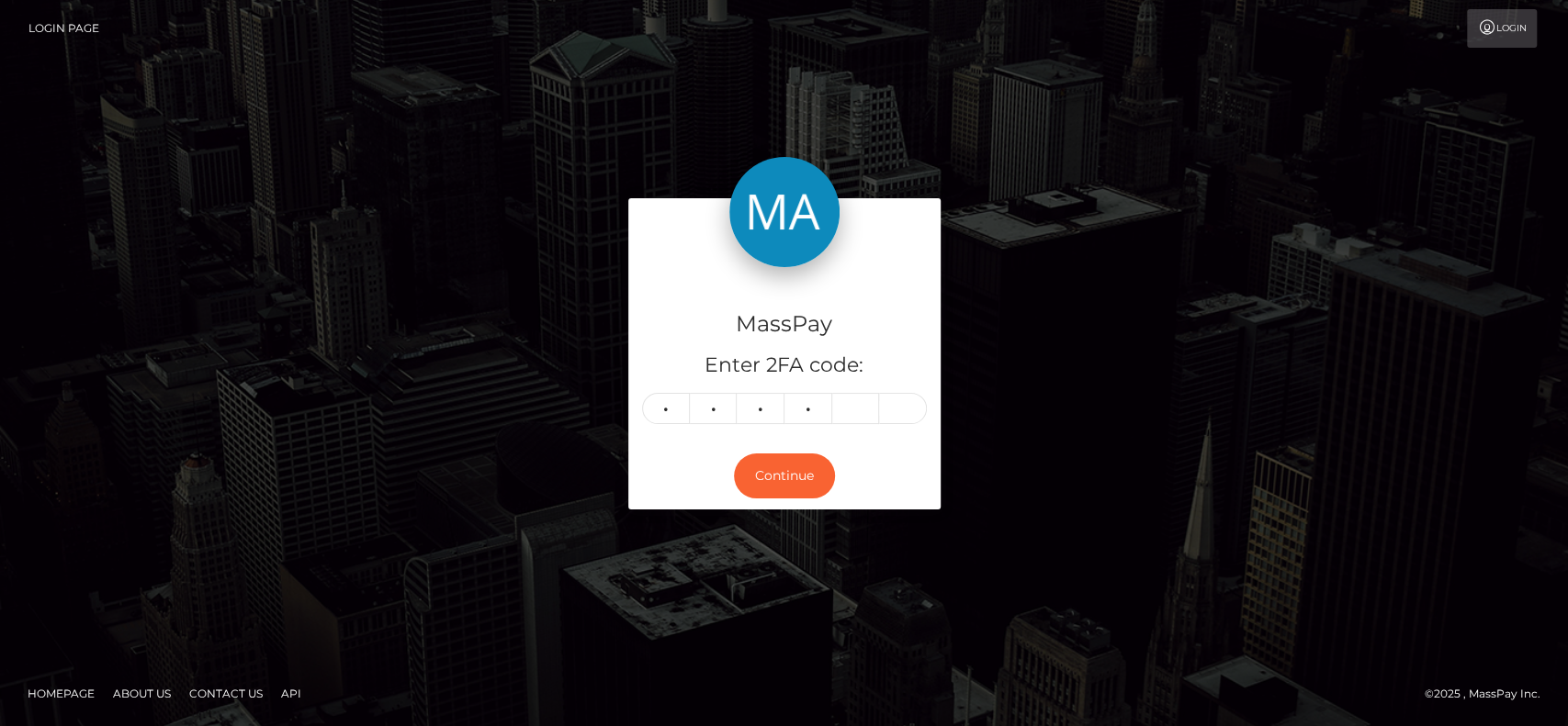
click at [711, 164] on div "MassPay Enter 2FA code: 8 0 1 1 8011 Continue" at bounding box center [784, 363] width 1568 height 605
click at [844, 411] on input "text" at bounding box center [856, 408] width 48 height 31
type input "4"
type input "6"
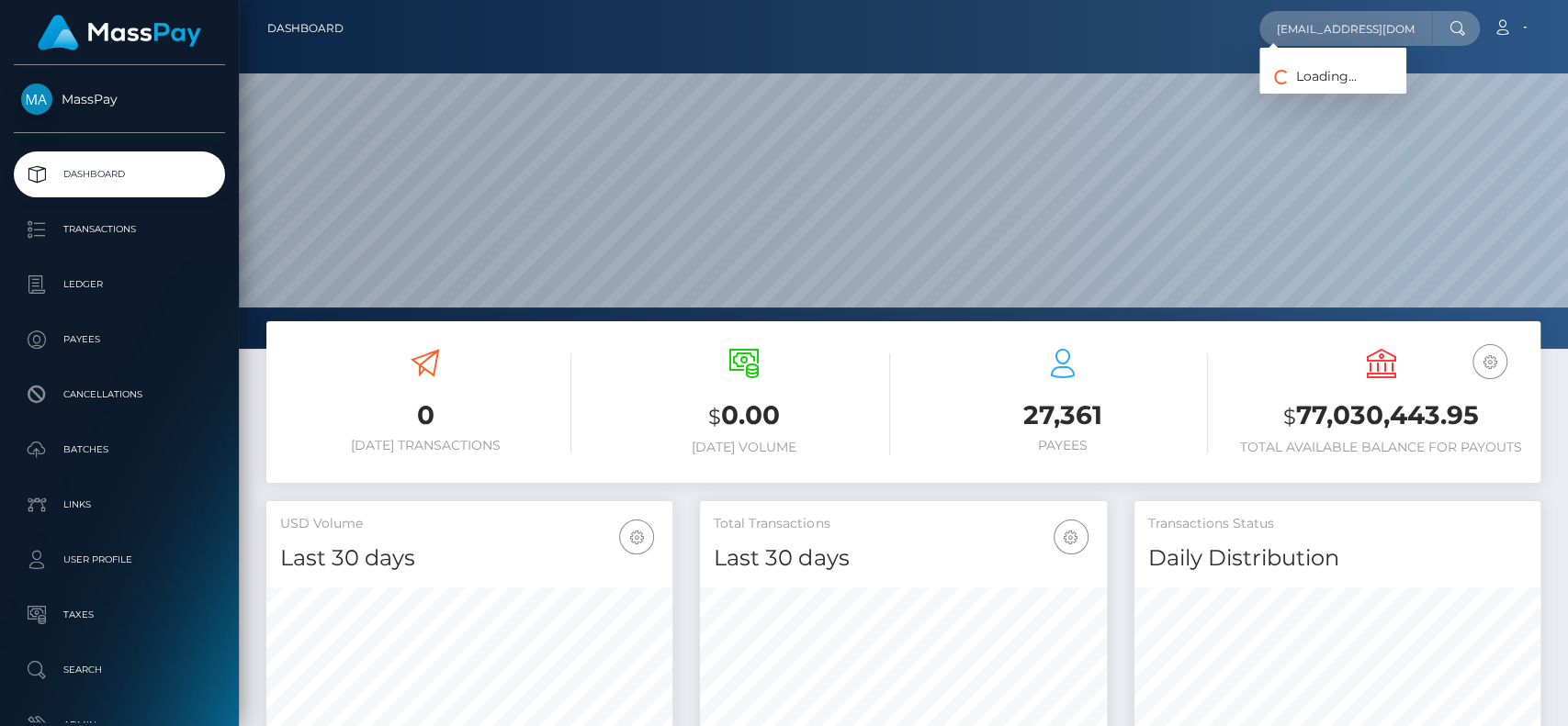
scroll to position [325, 405]
type input "[EMAIL_ADDRESS][DOMAIN_NAME]"
click at [1365, 103] on link "CHLOE FLEUR ROBINSON" at bounding box center [1332, 95] width 147 height 34
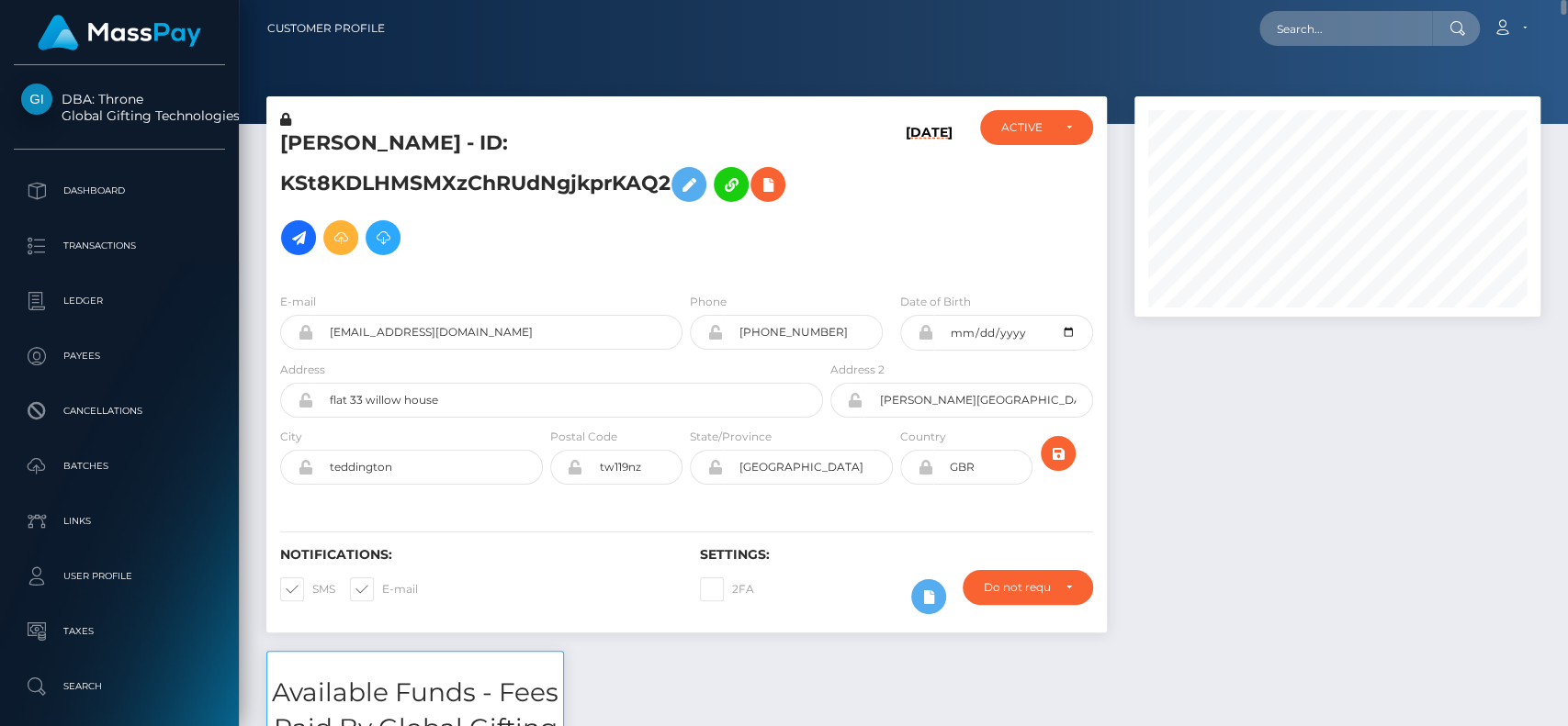
click at [307, 135] on h5 "CHLOE FLEUR ROBINSON - ID: KSt8KDLHMSMXzChRUdNgjkprKAQ2" at bounding box center [545, 197] width 532 height 135
click at [1315, 47] on nav "Customer Profile Loading... Loading... Account" at bounding box center [903, 28] width 1329 height 57
click at [1328, 35] on input "text" at bounding box center [1345, 28] width 173 height 35
paste input "support@ourkinks.com"
type input "support@ourkinks.com"
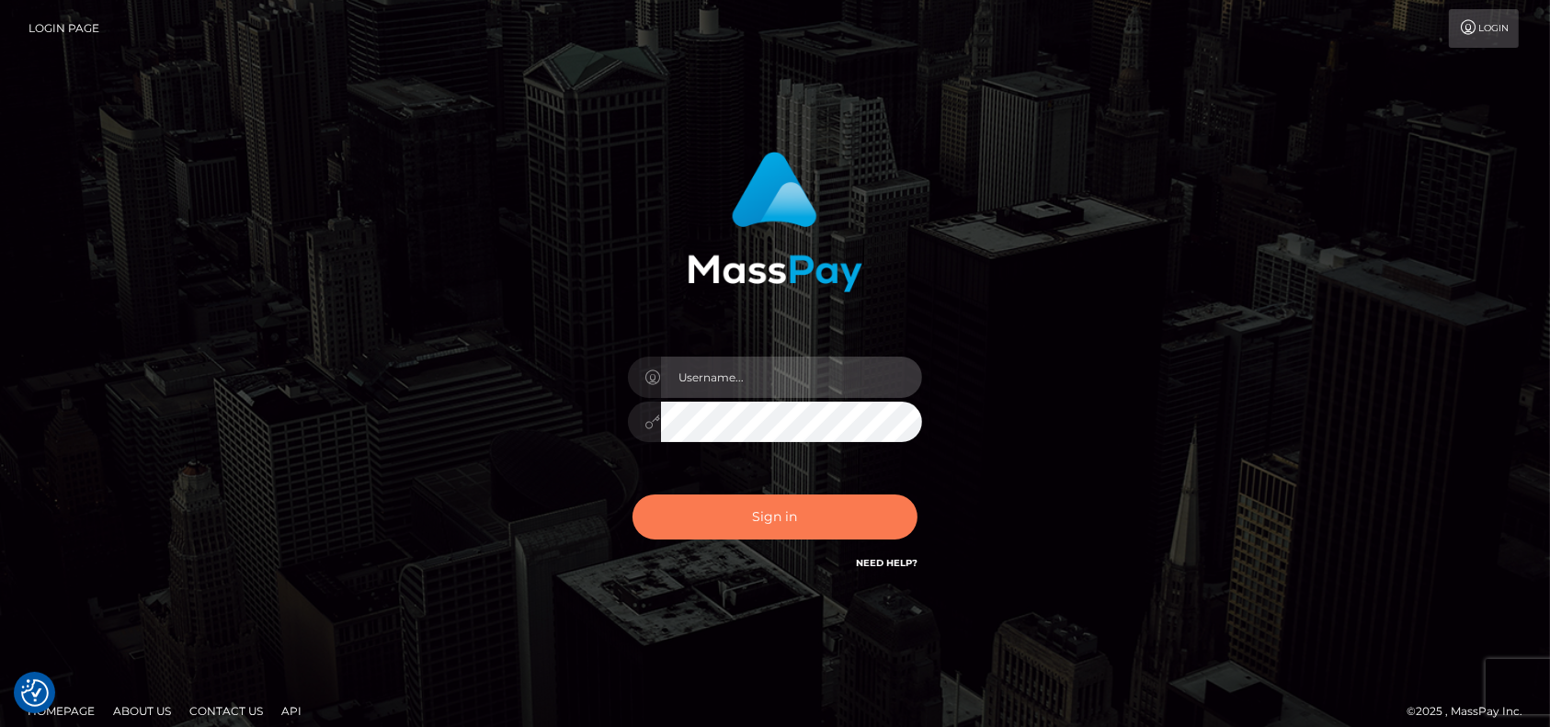
type input "[DOMAIN_NAME]"
click at [852, 526] on button "Sign in" at bounding box center [775, 517] width 285 height 45
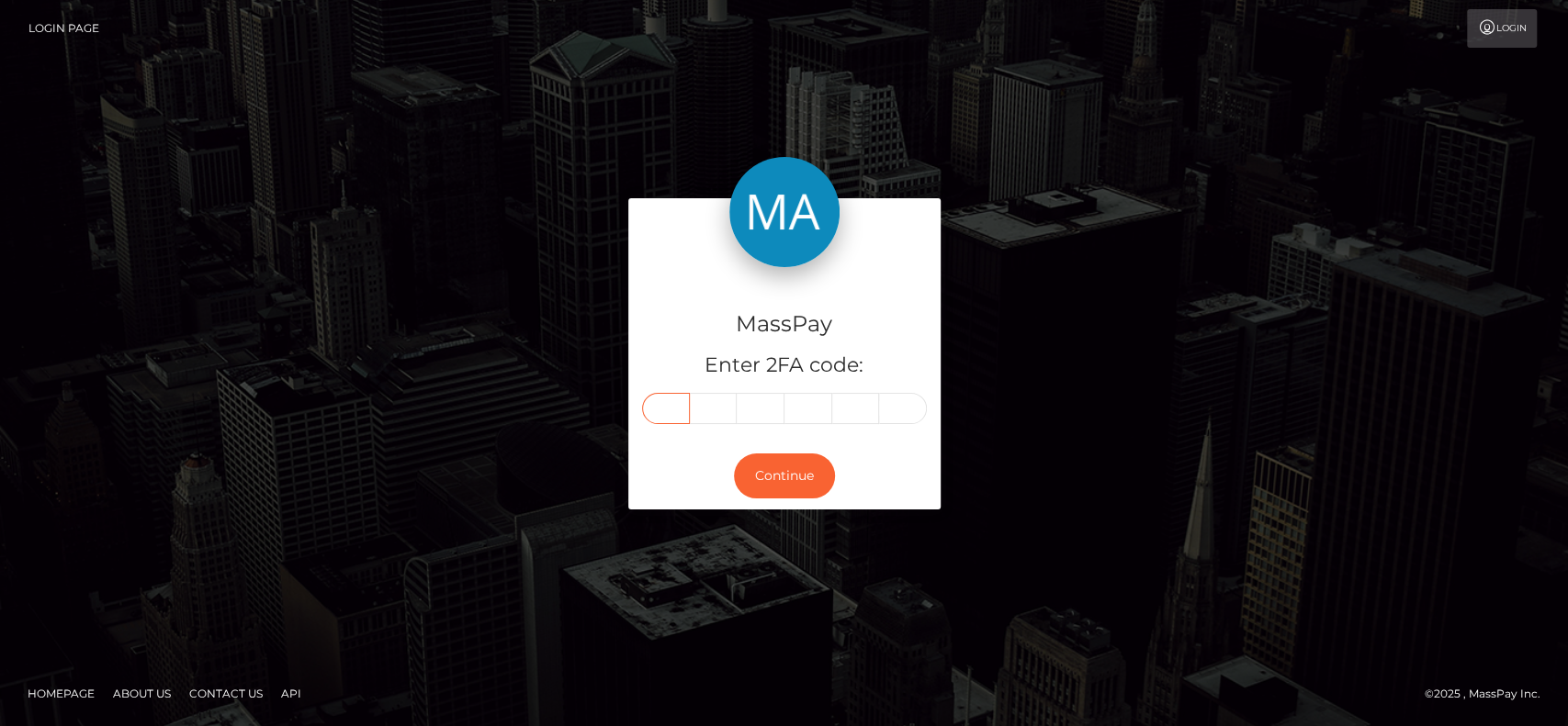
click at [661, 415] on input "text" at bounding box center [666, 408] width 48 height 31
type input "3"
type input "7"
type input "1"
type input "7"
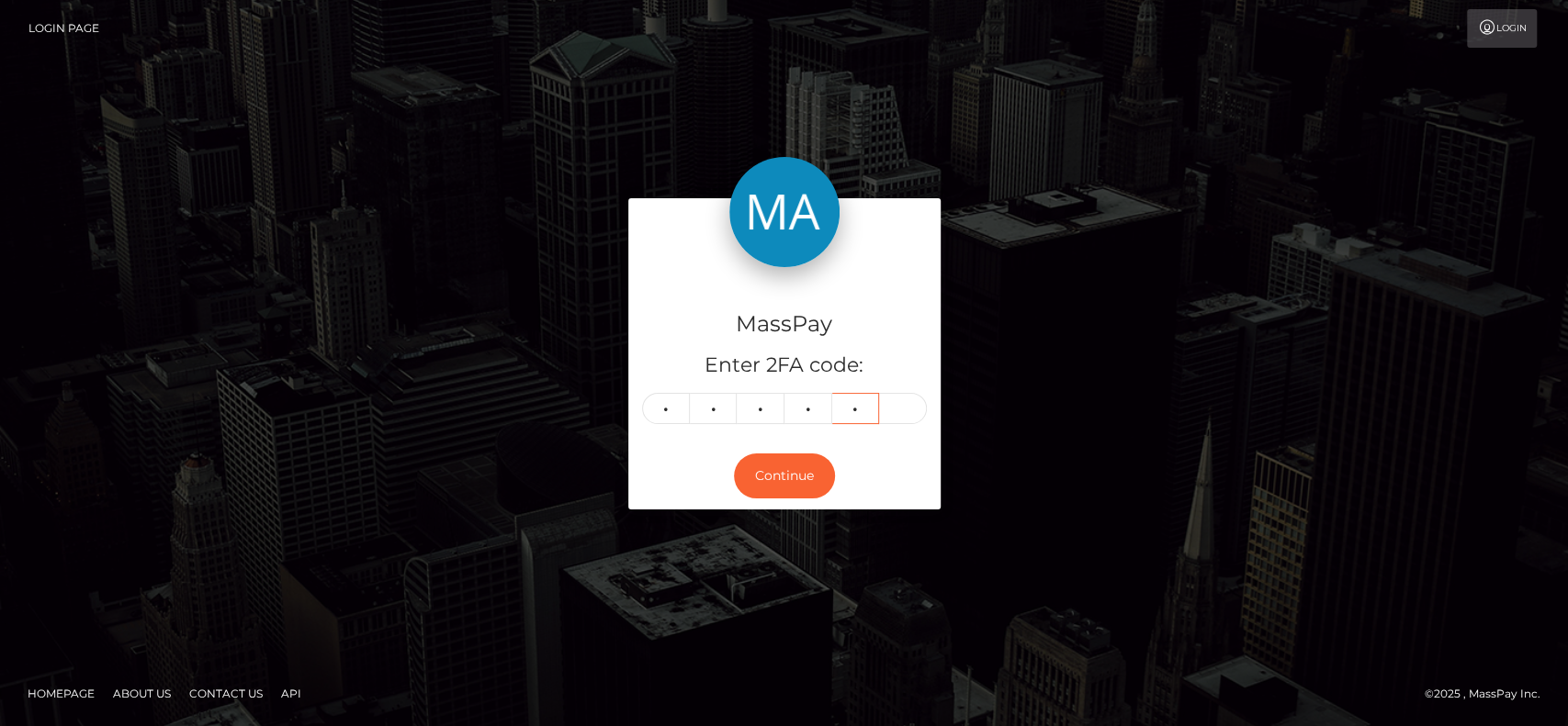
type input "5"
type input "2"
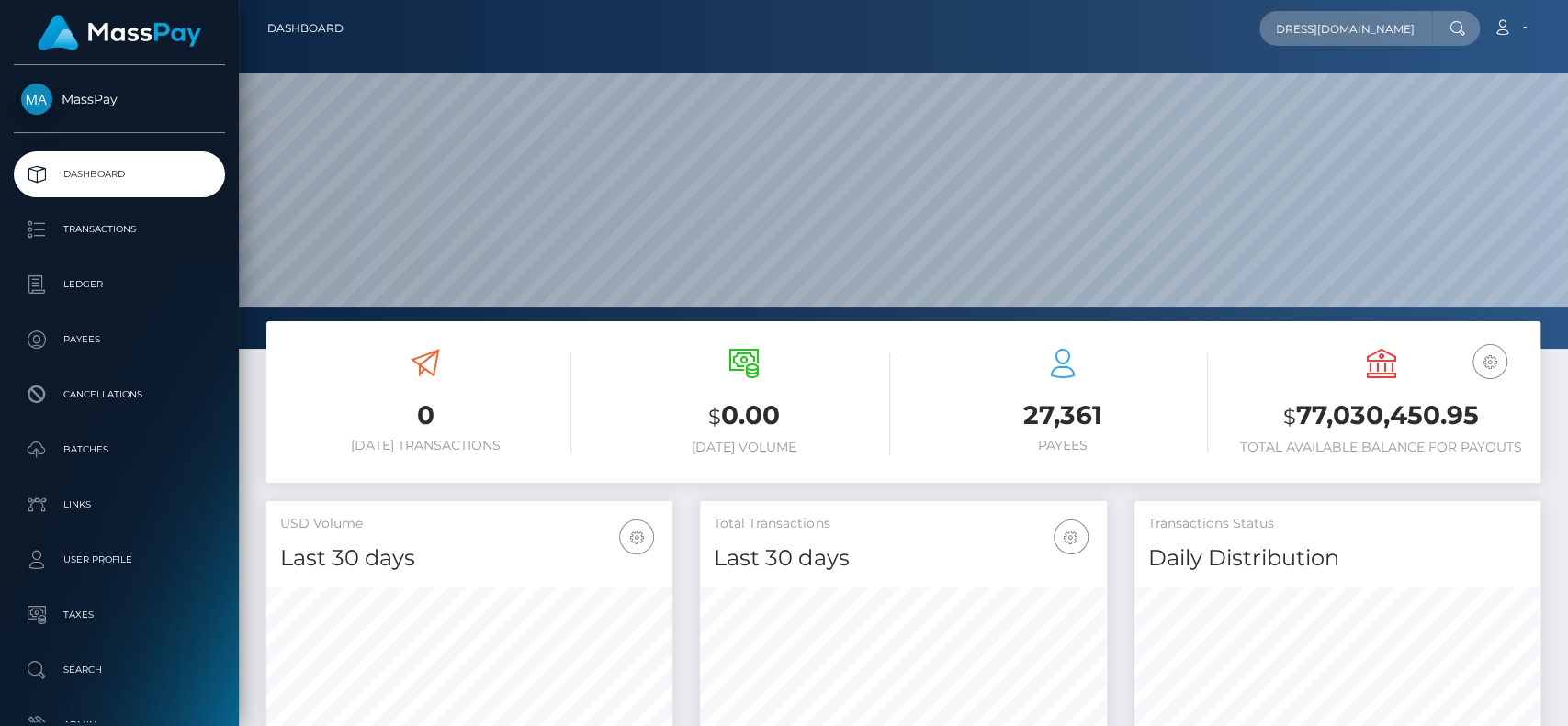
scroll to position [325, 405]
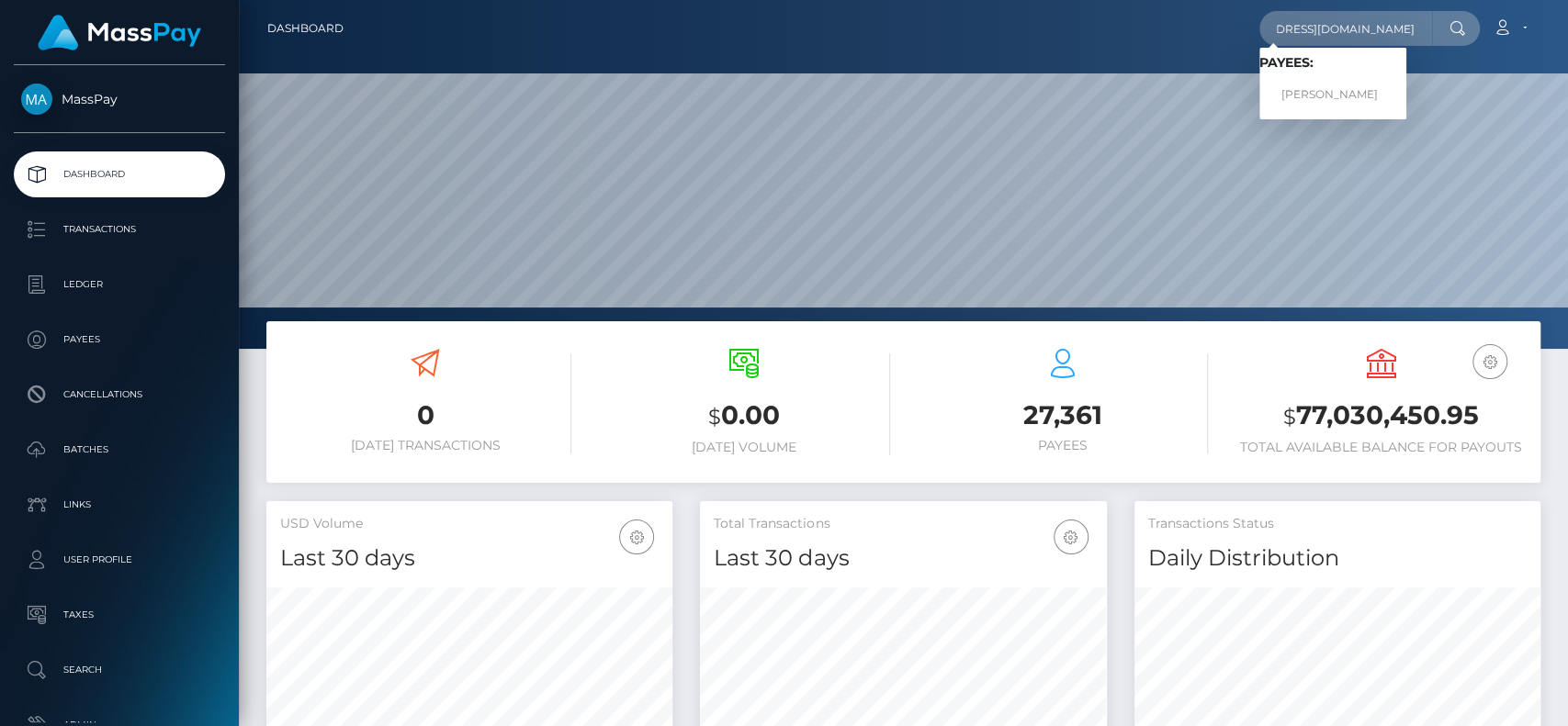
type input "[EMAIL_ADDRESS][DOMAIN_NAME]"
click at [1341, 92] on link "HALLE BROOKE BARTON" at bounding box center [1332, 95] width 147 height 34
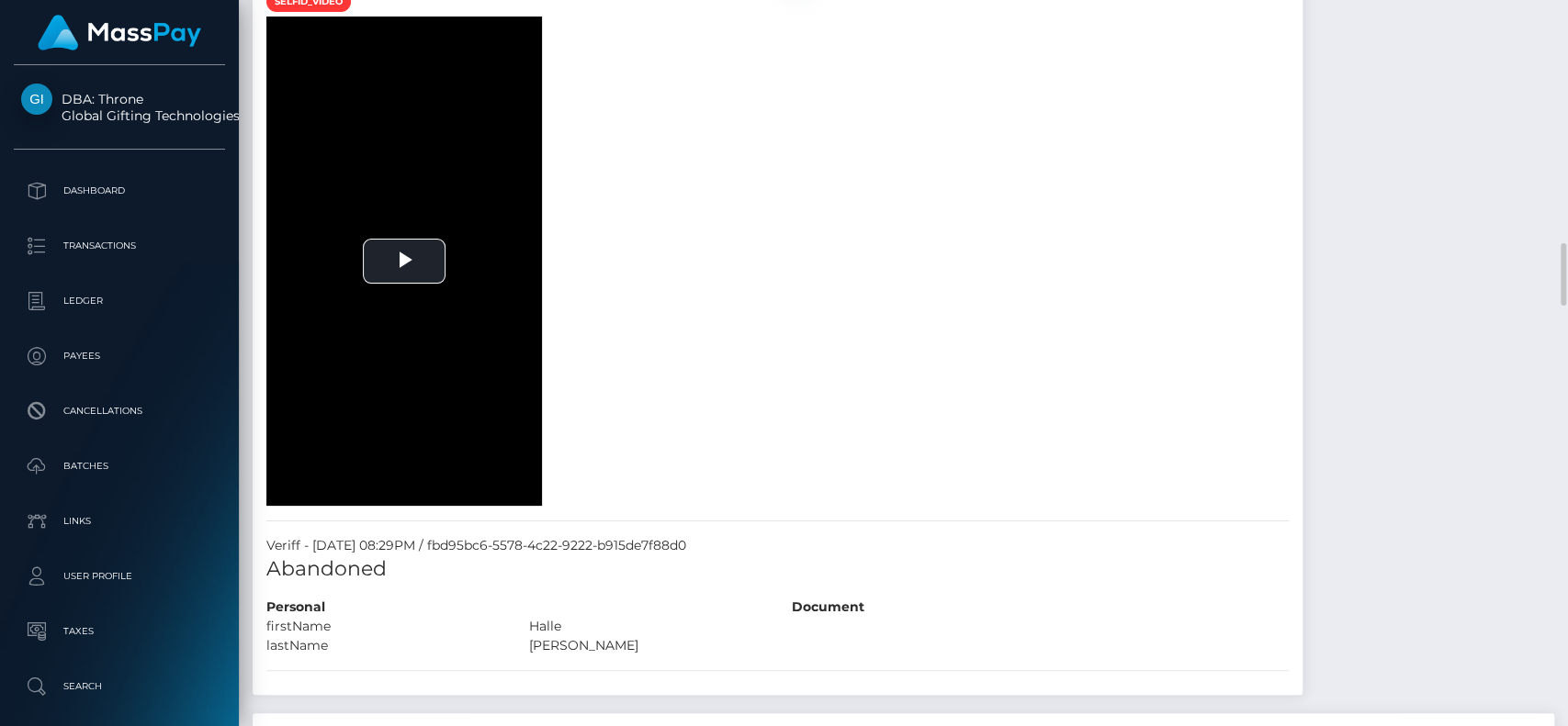
scroll to position [2922, 0]
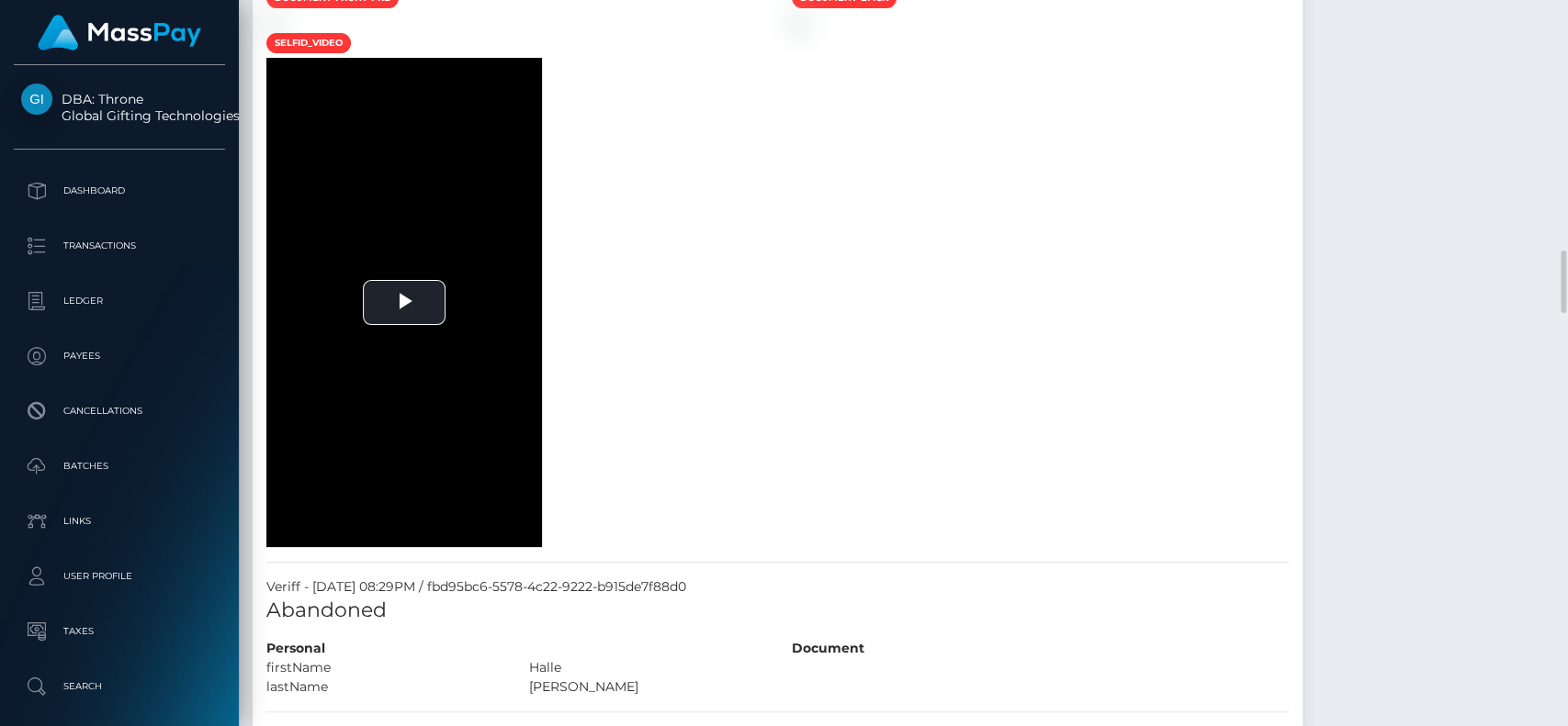
scroll to position [2895, 0]
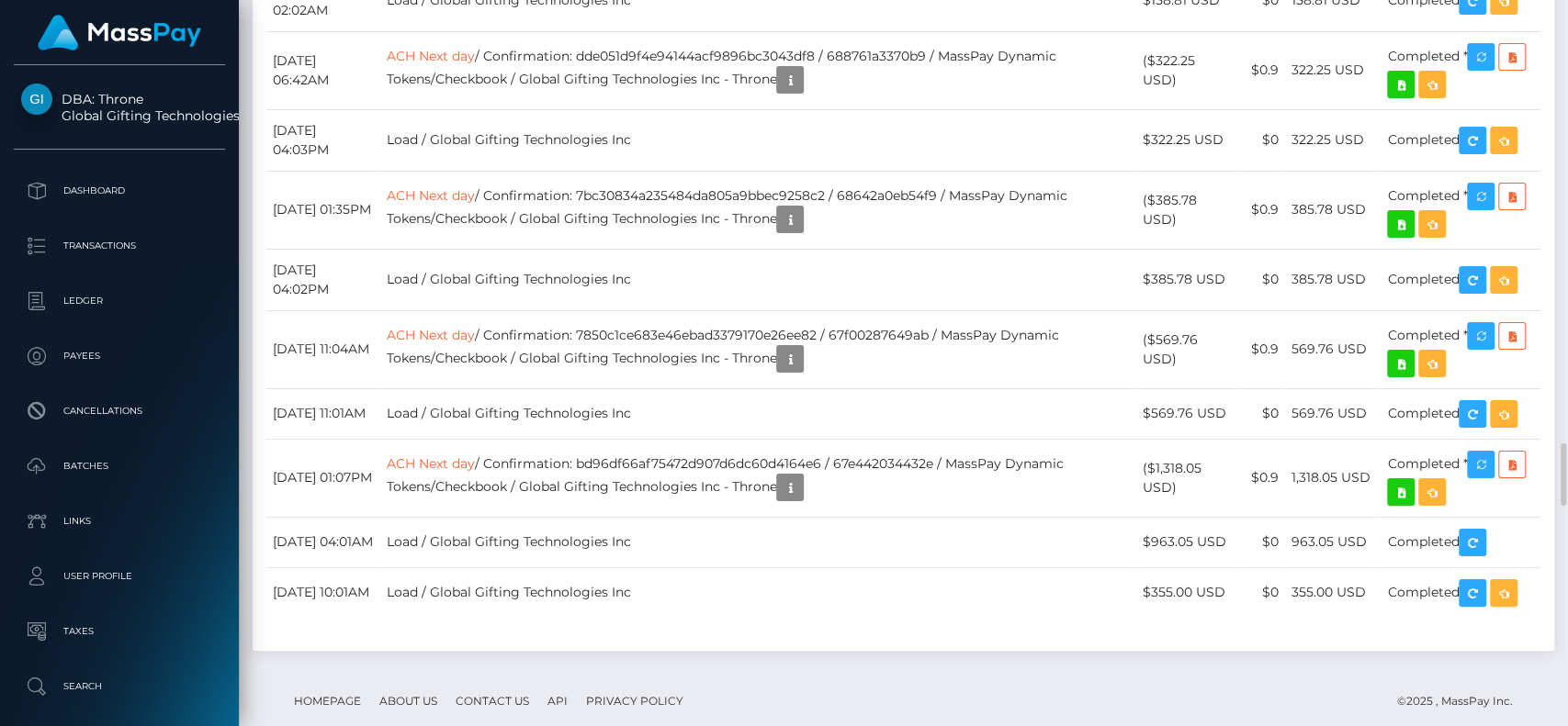
scroll to position [5082, 0]
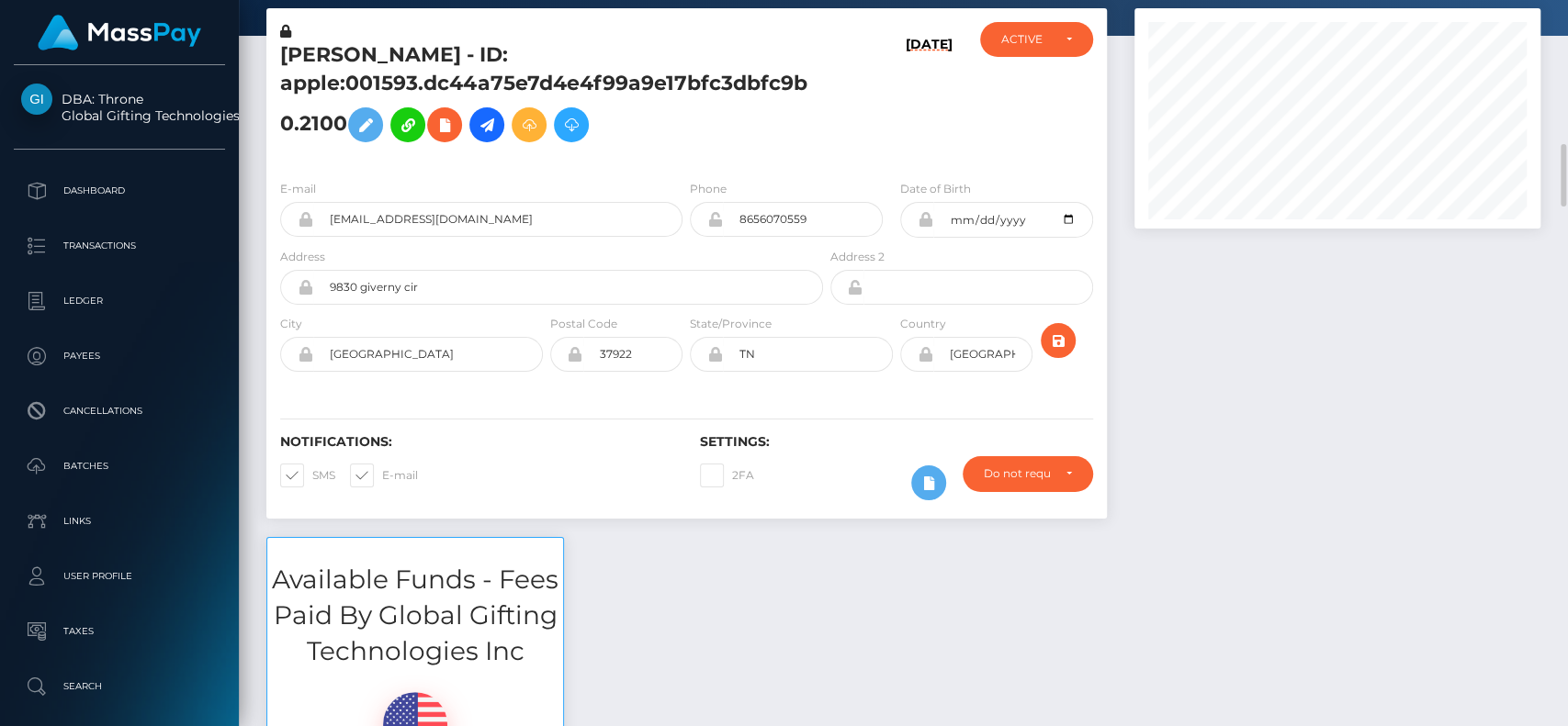
scroll to position [0, 0]
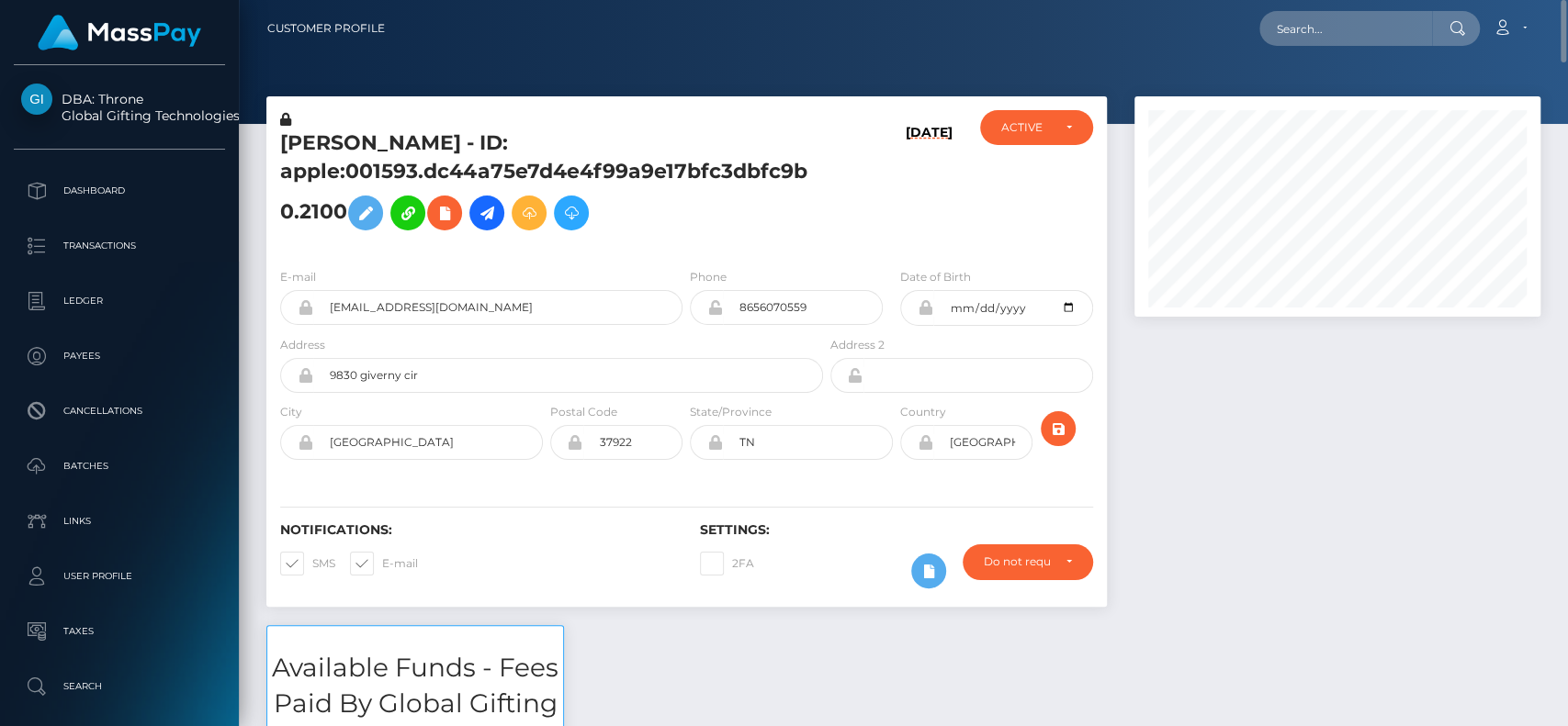
click at [326, 136] on h5 "HALLE BROOKE BARTON - ID: apple:001593.dc44a75e7d4e4f99a9e17bfc3dbfc9b0.2100" at bounding box center [545, 185] width 532 height 110
copy h5 "HALLE"
click at [1296, 27] on input "text" at bounding box center [1345, 28] width 173 height 35
paste input "heenanivy@gmail.com"
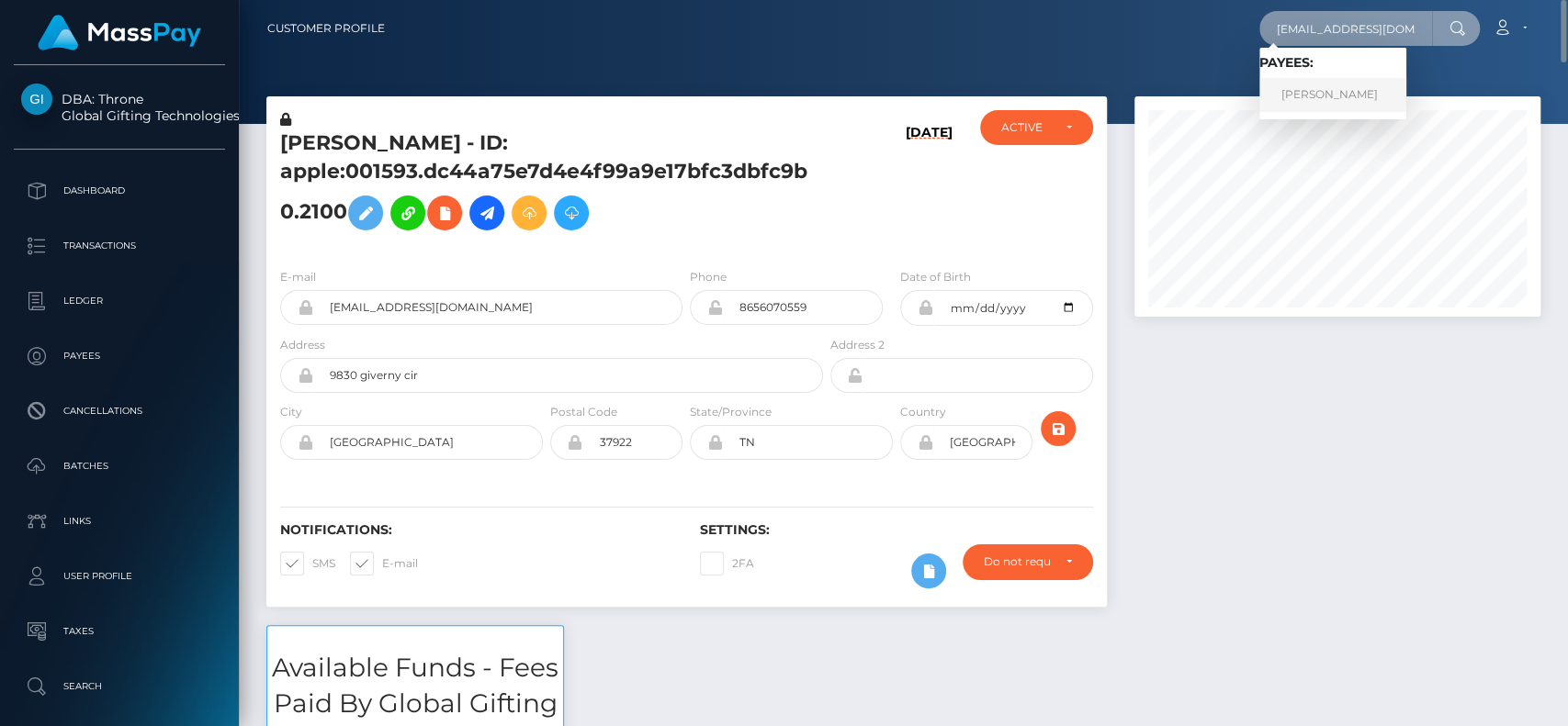
type input "heenanivy@gmail.com"
click at [1388, 84] on link "IVY MICHELLE HEENAN" at bounding box center [1332, 95] width 147 height 34
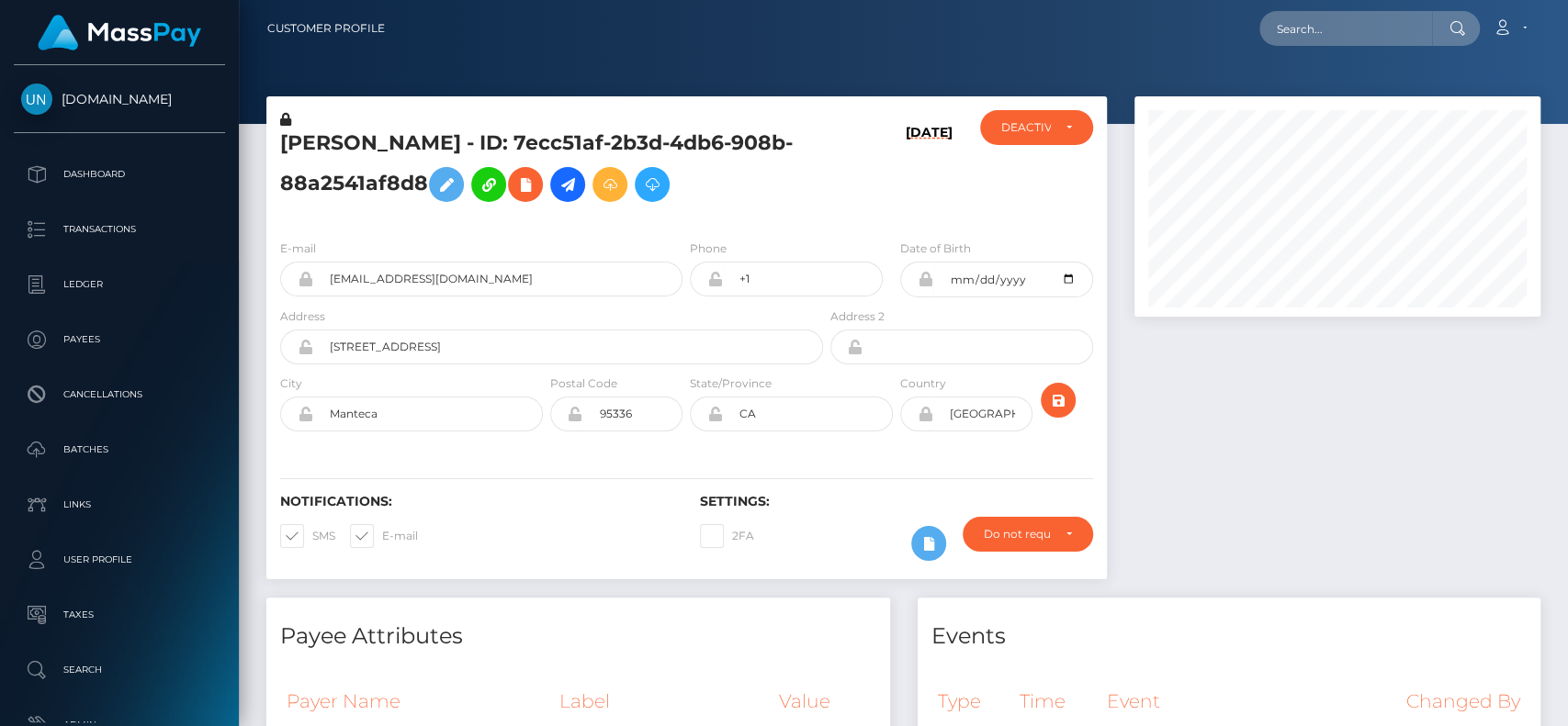
scroll to position [221, 405]
click at [1397, 26] on input "text" at bounding box center [1345, 28] width 173 height 35
paste input "[EMAIL_ADDRESS][DOMAIN_NAME]"
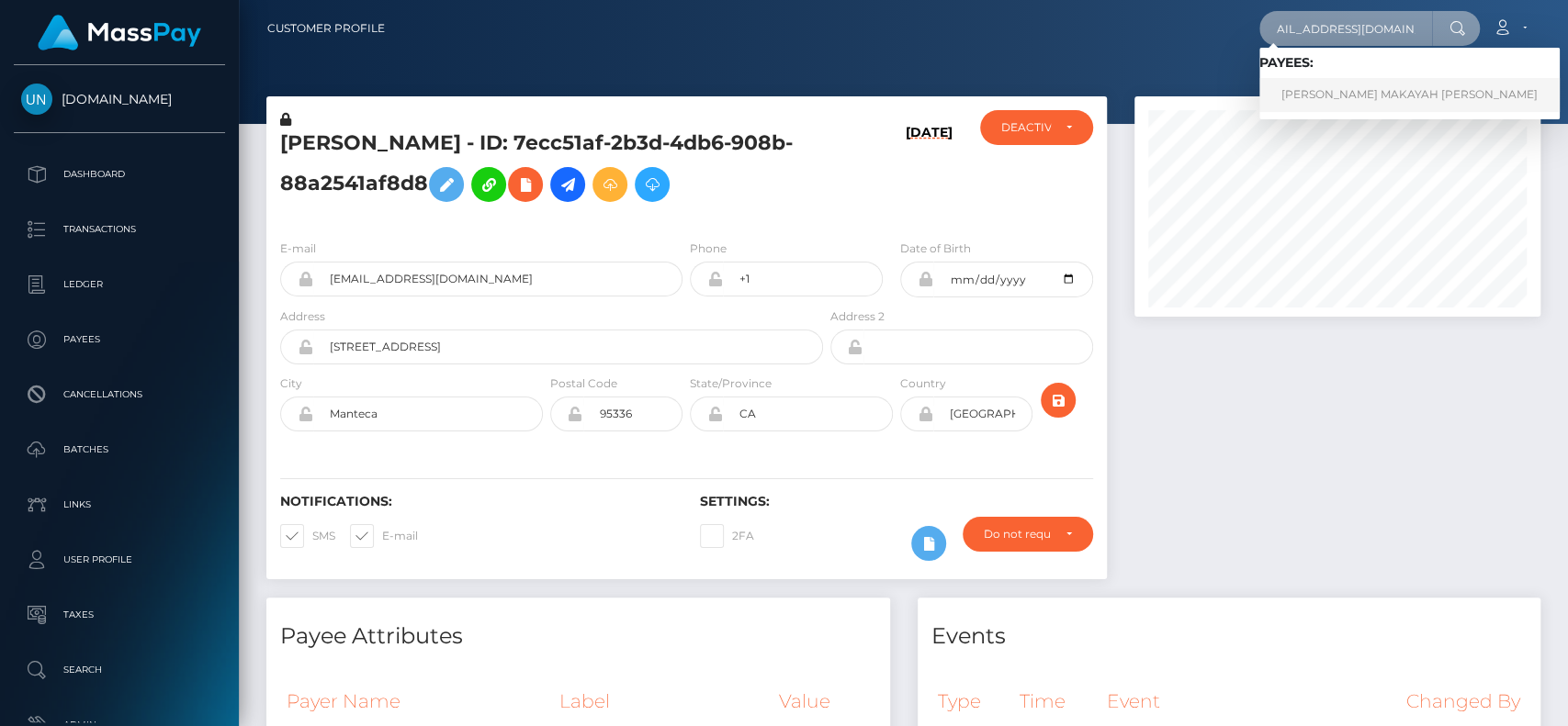
type input "[EMAIL_ADDRESS][DOMAIN_NAME]"
click at [1327, 94] on link "KERA MAKAYAH BENJAMIN" at bounding box center [1409, 95] width 301 height 34
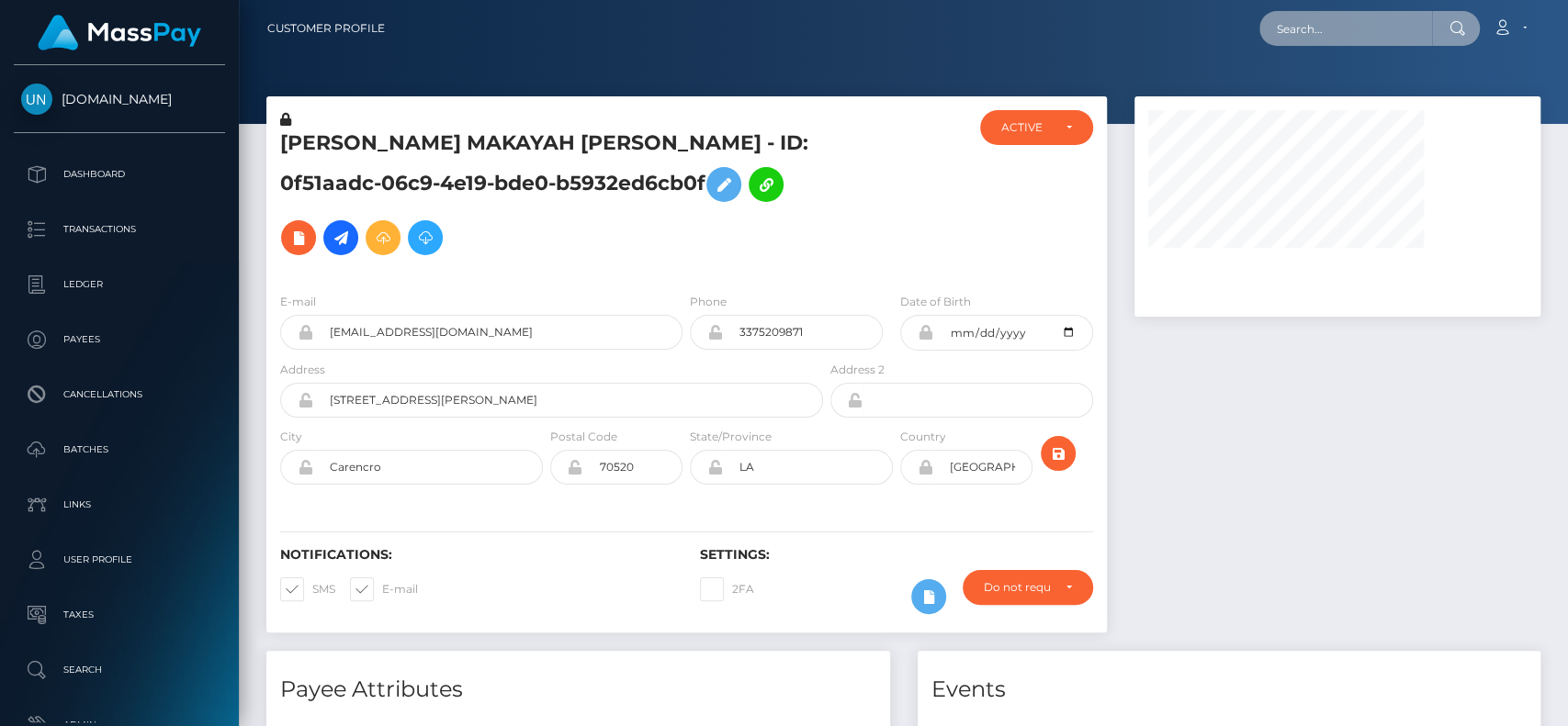
drag, startPoint x: 0, startPoint y: 0, endPoint x: 1331, endPoint y: 29, distance: 1331.3
click at [1331, 29] on input "text" at bounding box center [1345, 28] width 173 height 35
paste input "arezo1950@outlook.com"
type input "arezo1950@outlook.com"
paste input "arezo1950@outlook.com"
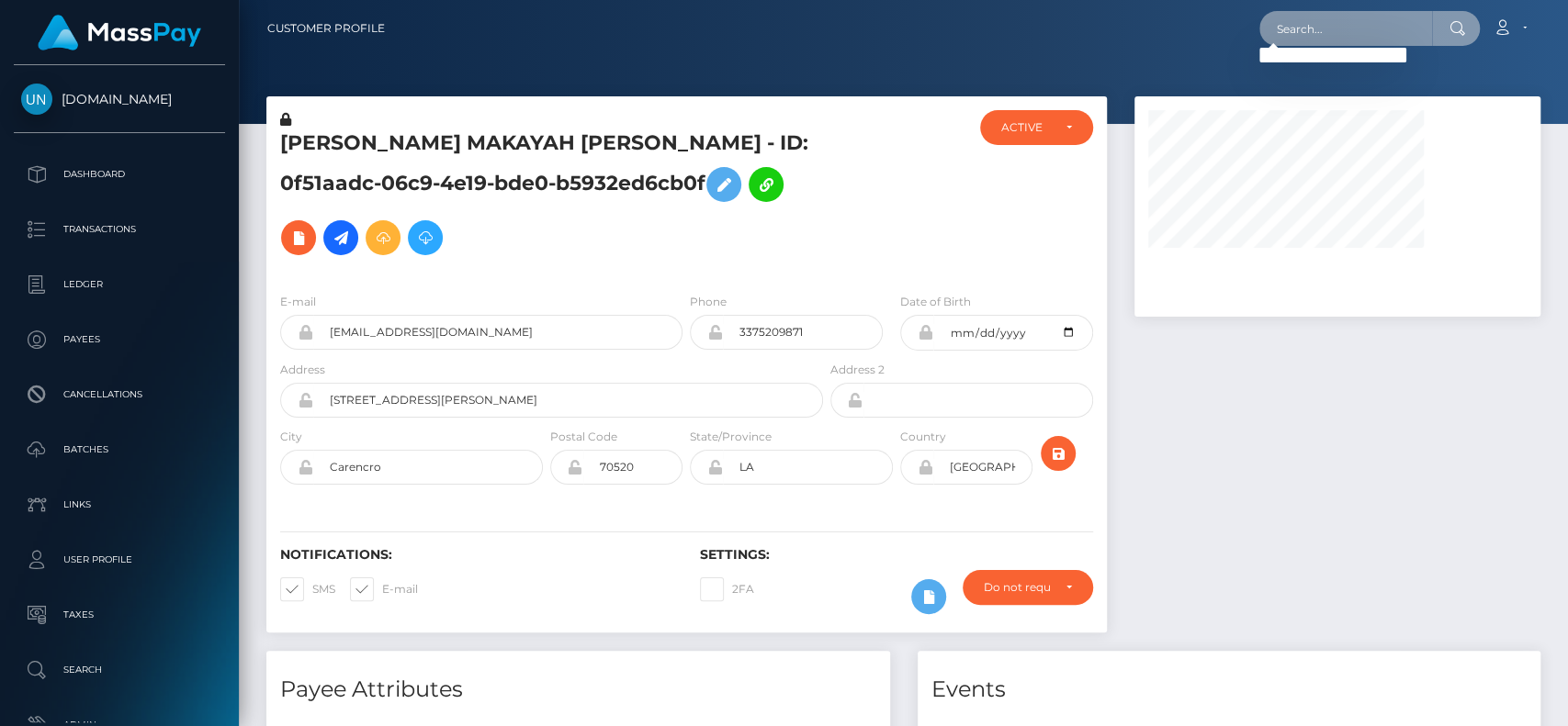
type input "arezo1950@outlook.com"
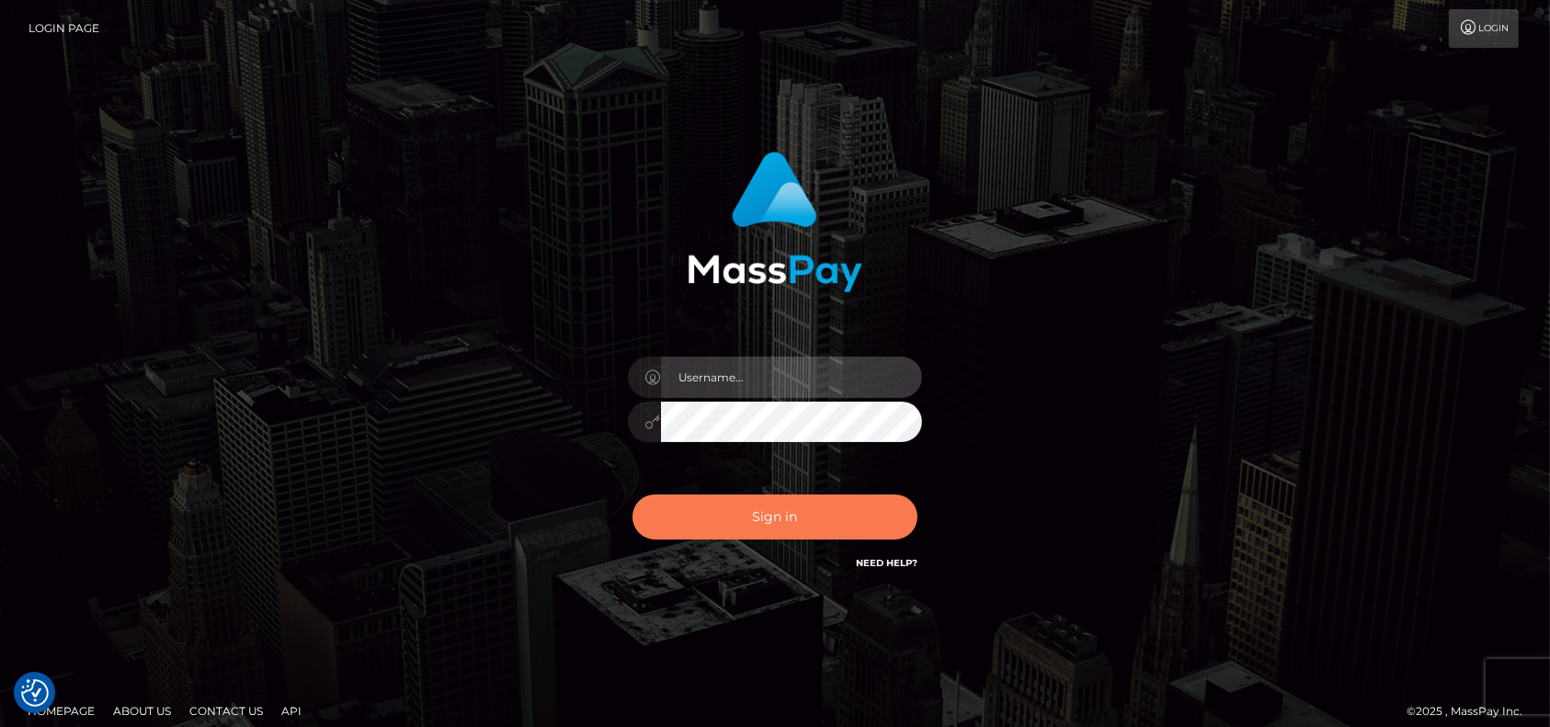
type input "[DOMAIN_NAME]"
click at [665, 505] on button "Sign in" at bounding box center [775, 517] width 285 height 45
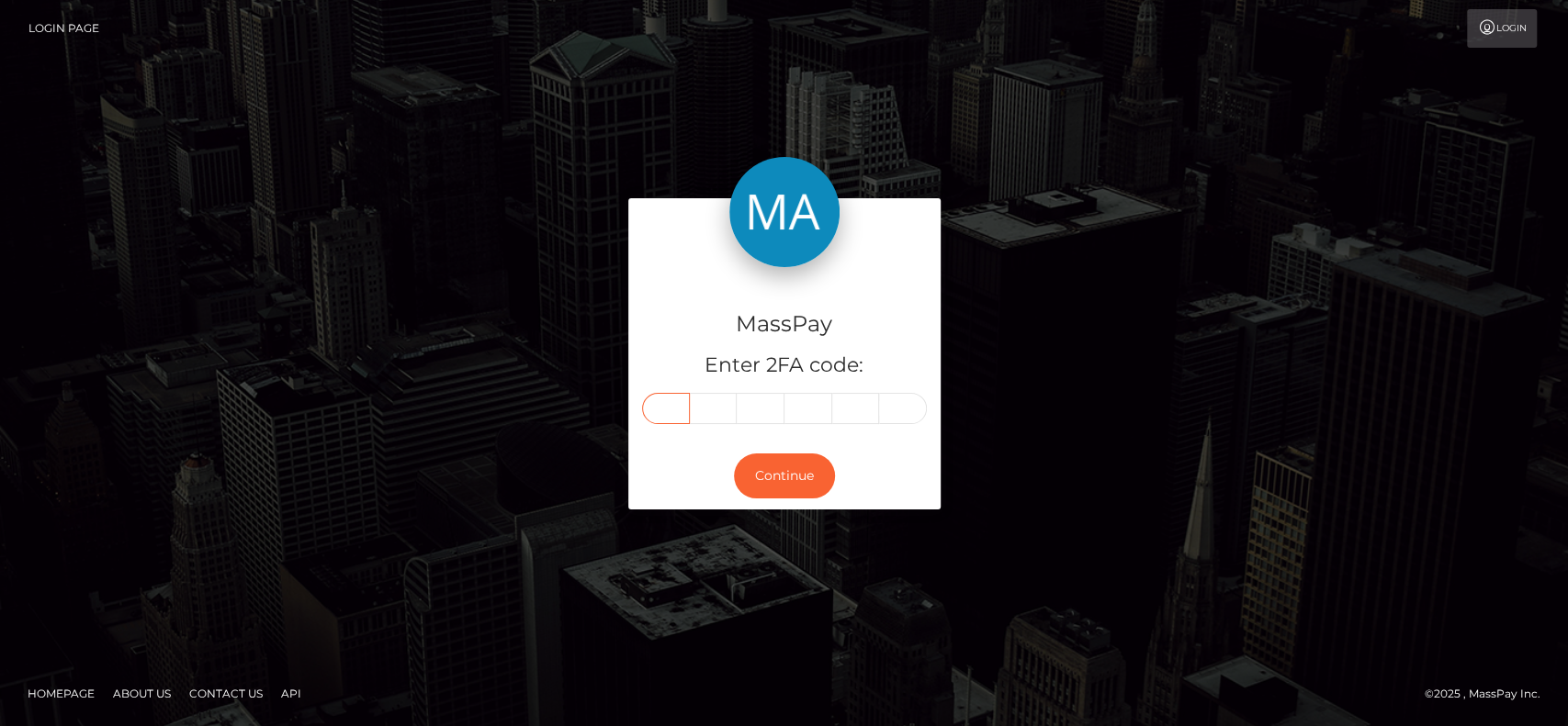
click at [646, 410] on input "text" at bounding box center [666, 408] width 48 height 31
paste input "5"
type input "5"
type input "7"
type input "9"
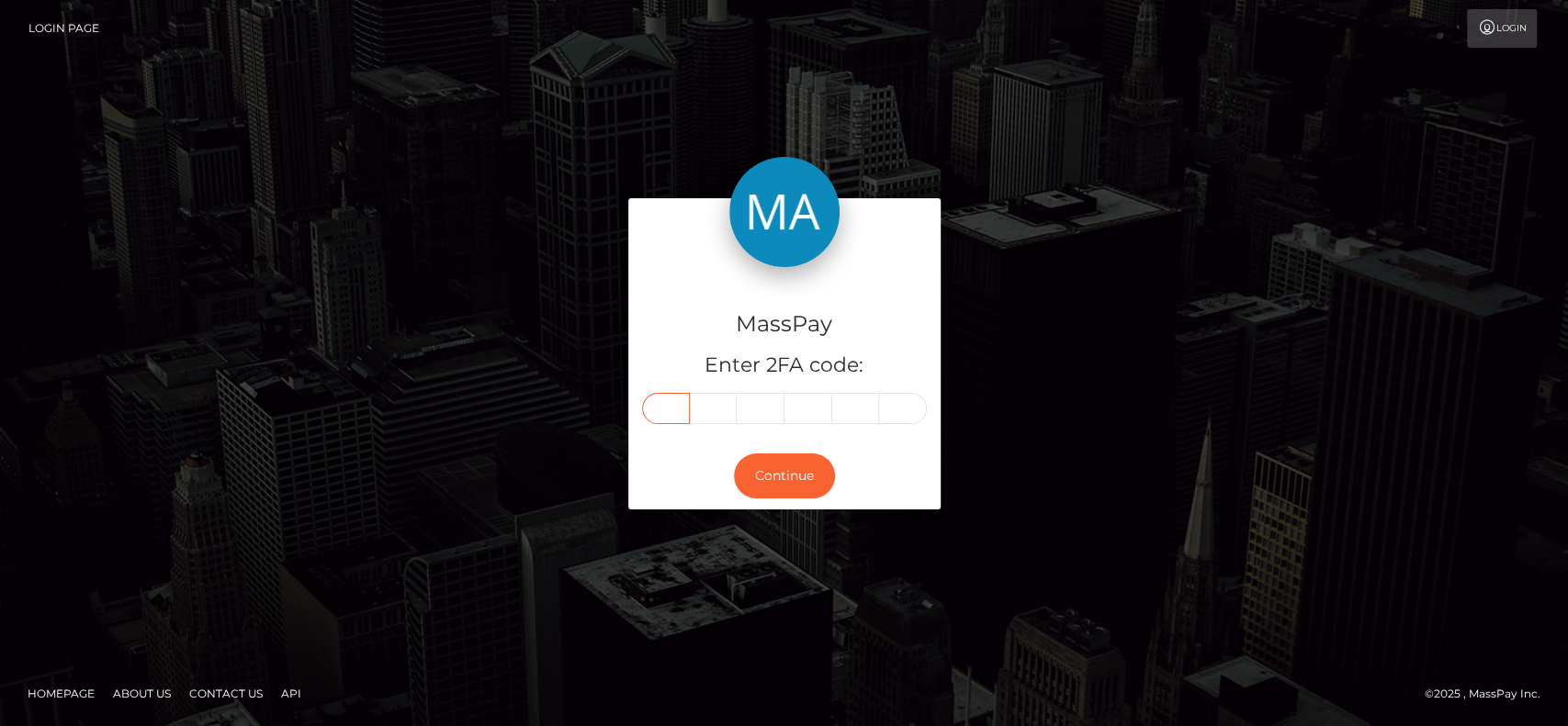
type input "2"
type input "8"
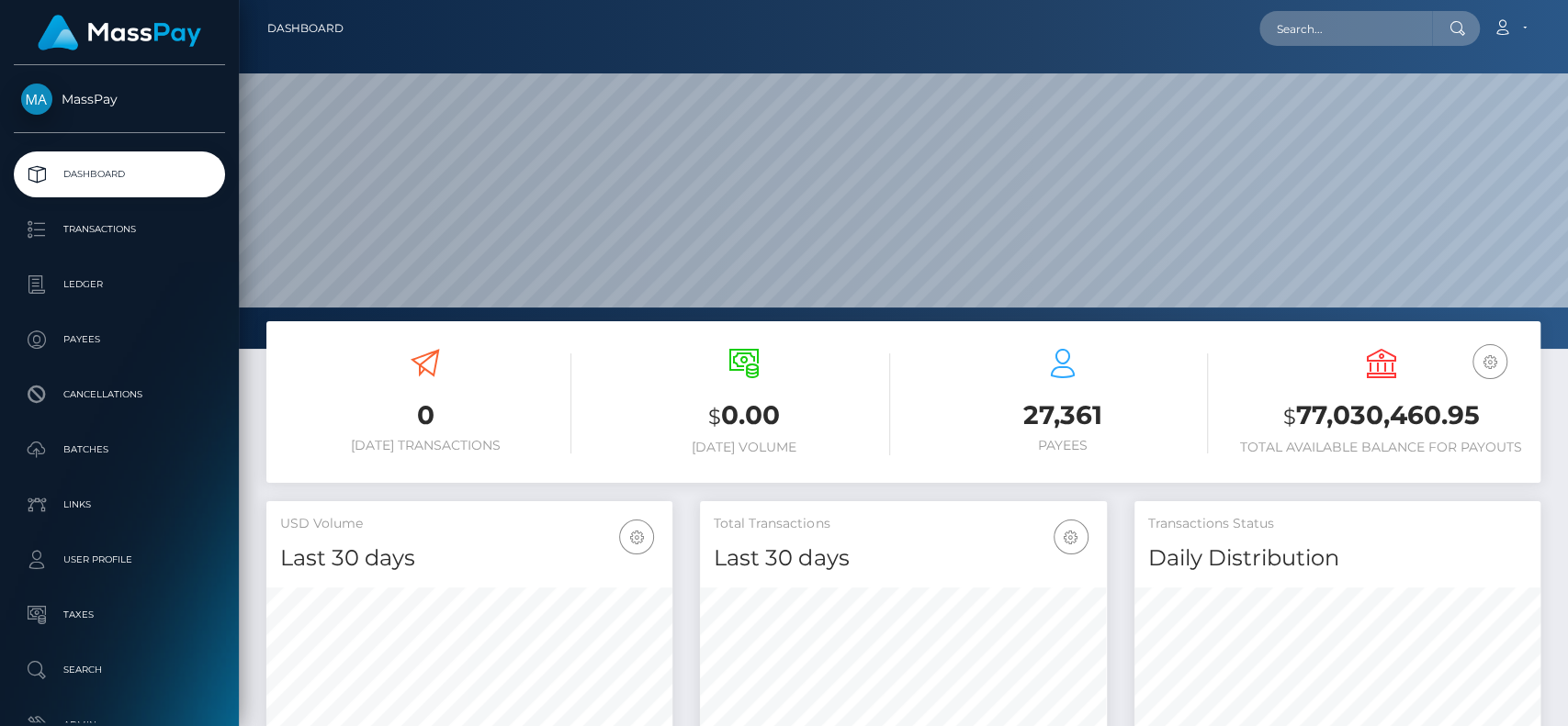
scroll to position [325, 405]
click at [1320, 31] on input "text" at bounding box center [1345, 28] width 173 height 35
paste input "[EMAIL_ADDRESS][DOMAIN_NAME]"
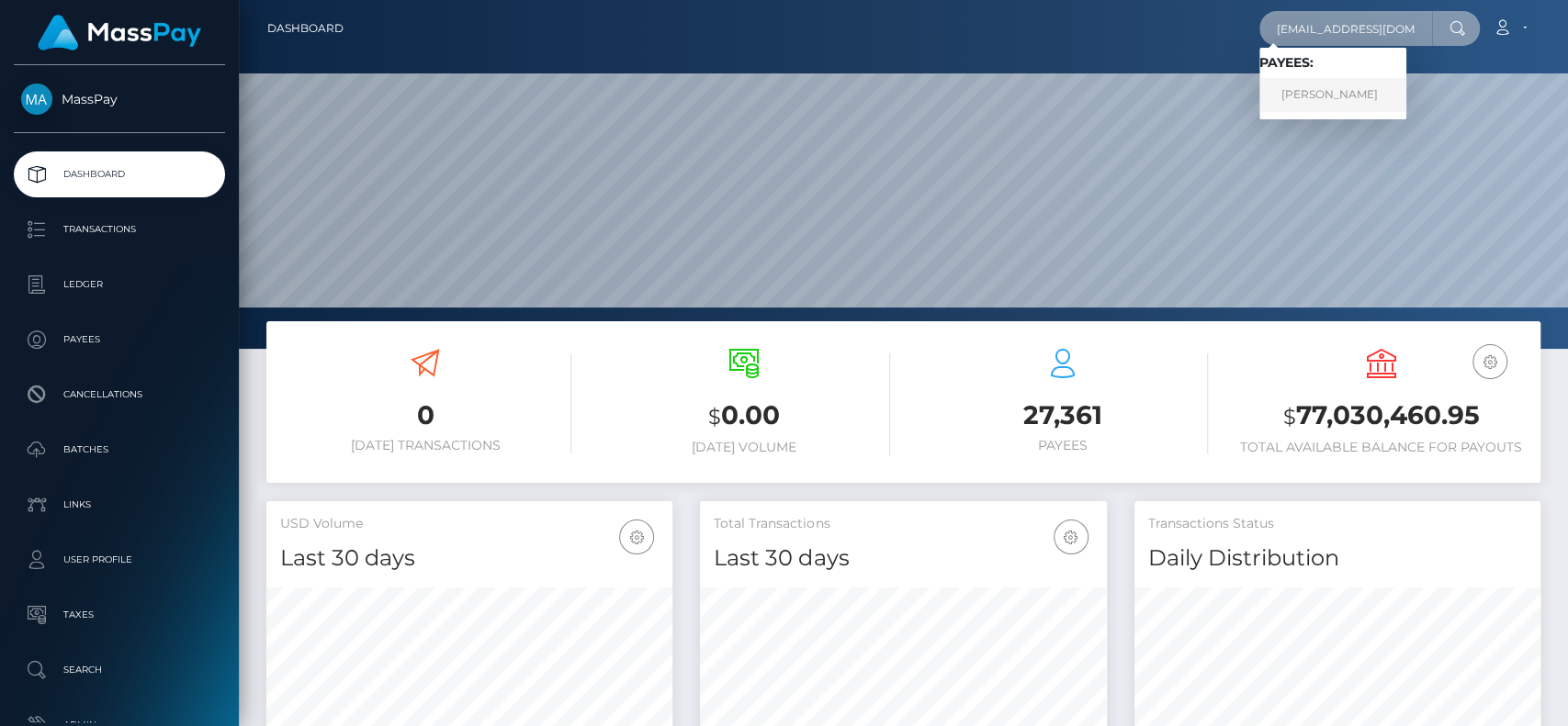
type input "arezo1950@outlook.com"
click at [1337, 87] on link "AREZO ASGHAR" at bounding box center [1332, 95] width 147 height 34
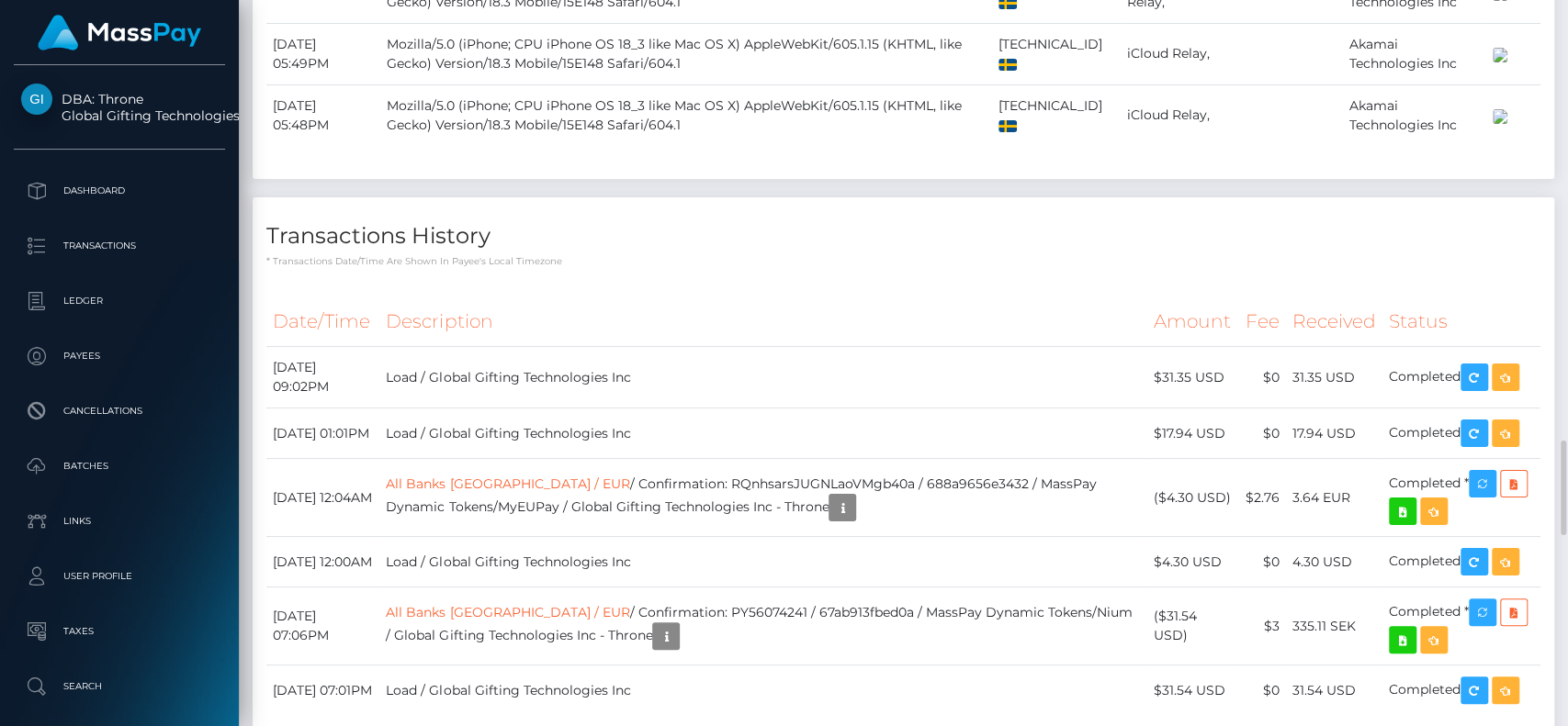
scroll to position [3189, 0]
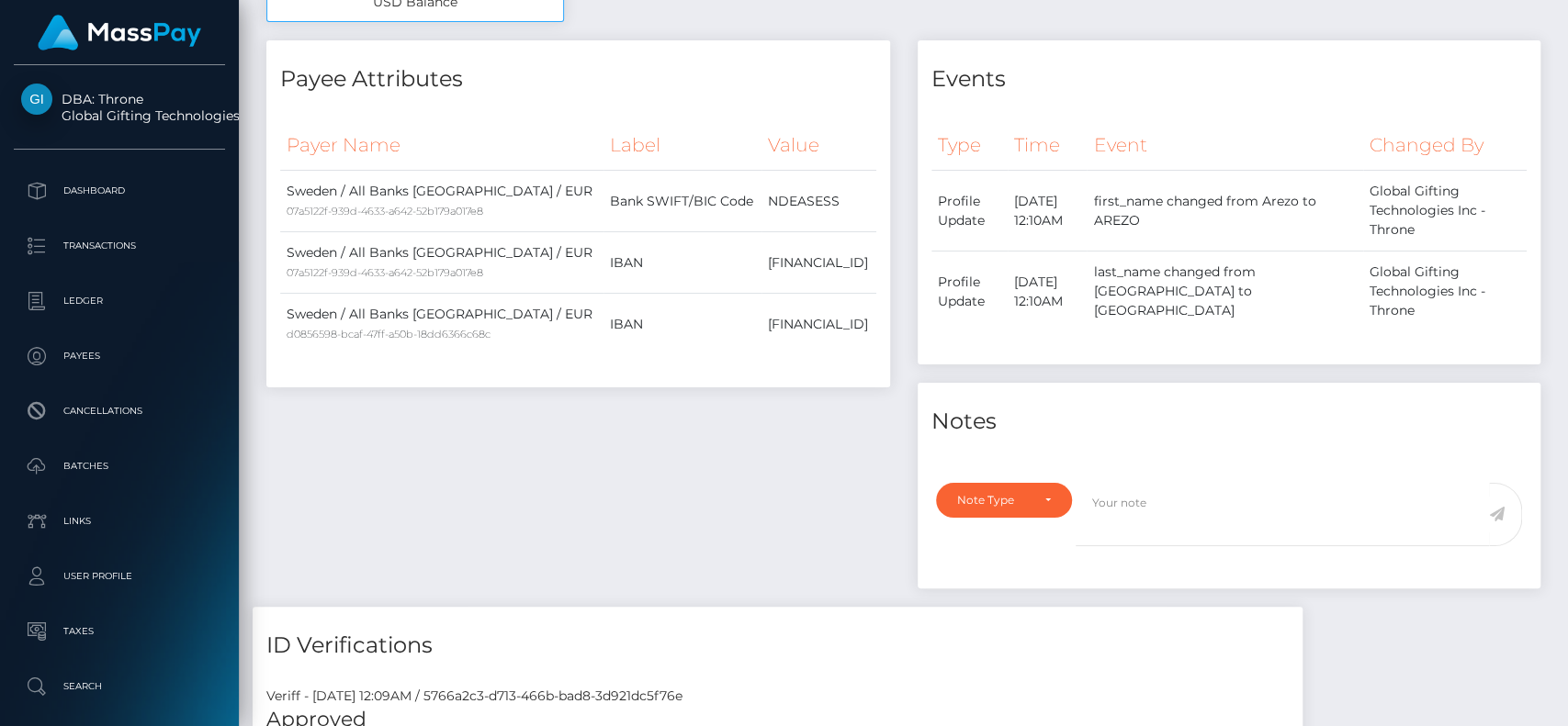
scroll to position [0, 0]
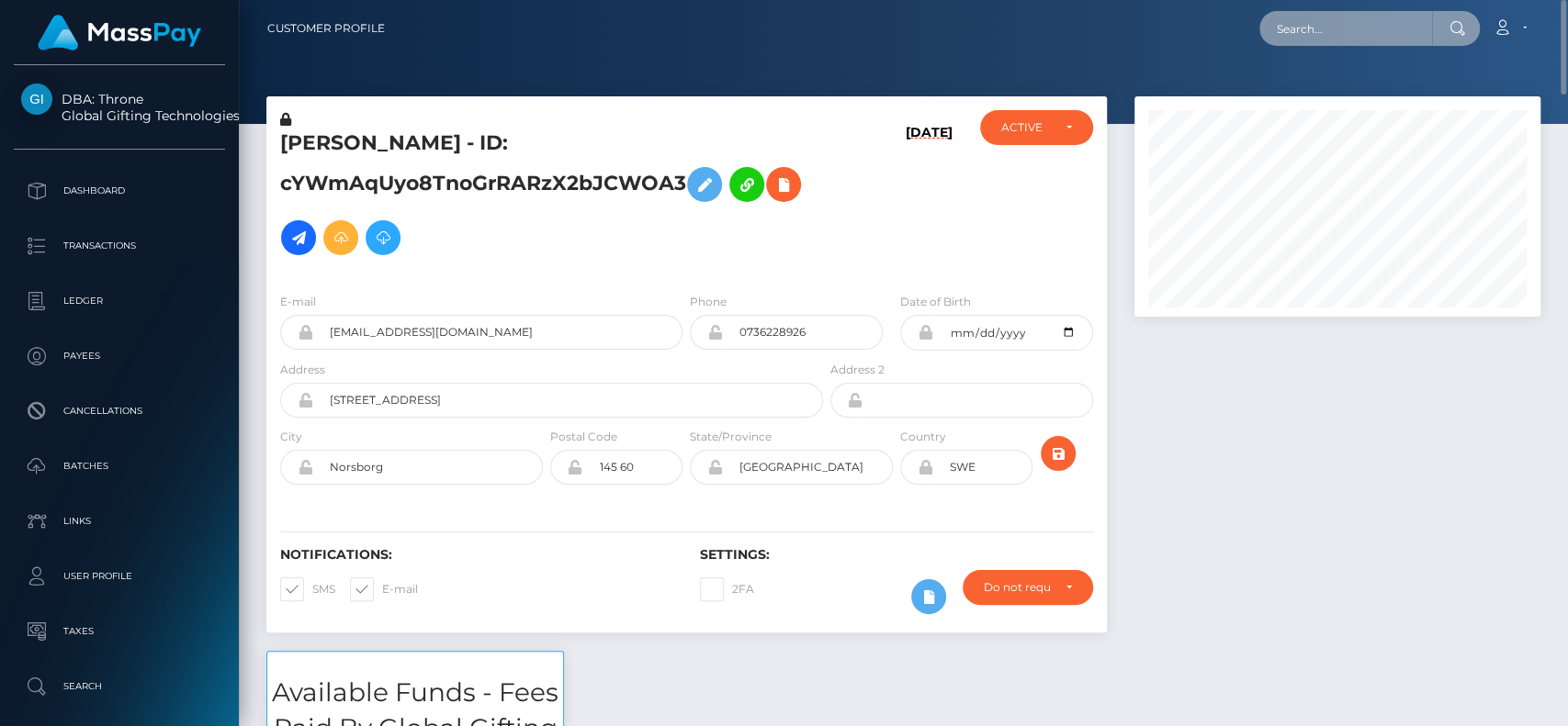
click at [1298, 36] on input "text" at bounding box center [1345, 28] width 173 height 35
paste input "albabackup30@gmail.com"
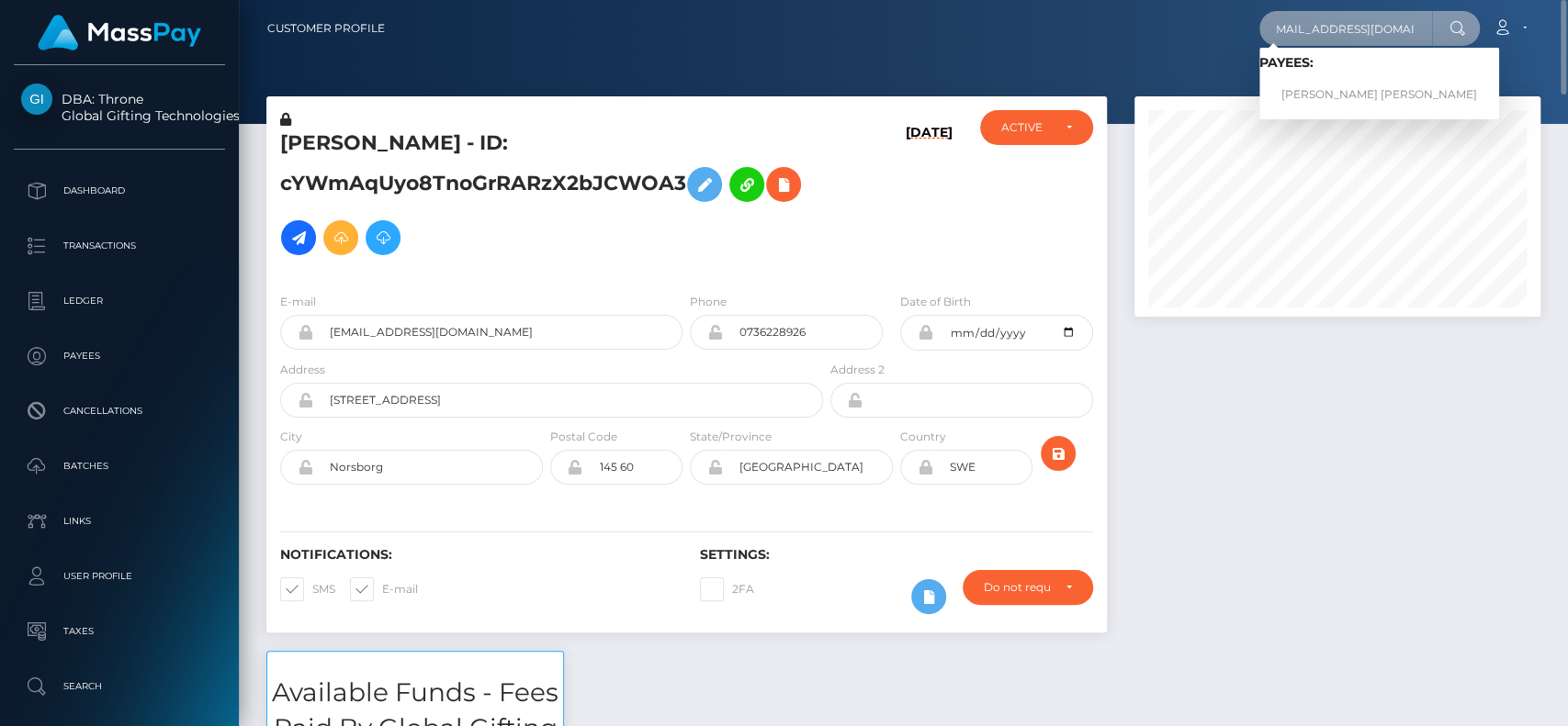
type input "albabackup30@gmail.com"
click at [1325, 78] on link "LILA DOLORES SUZANNE GARCIA" at bounding box center [1379, 95] width 240 height 34
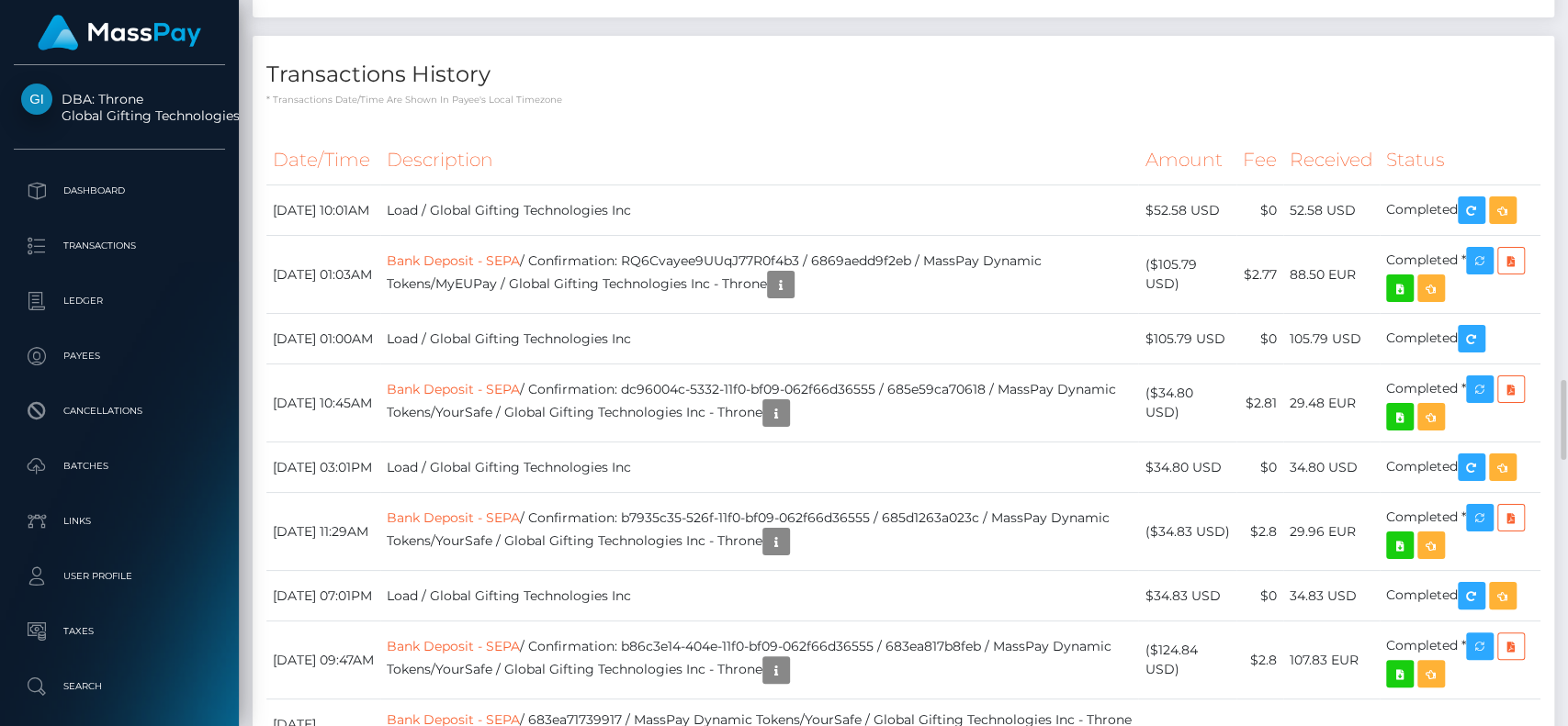
scroll to position [3507, 0]
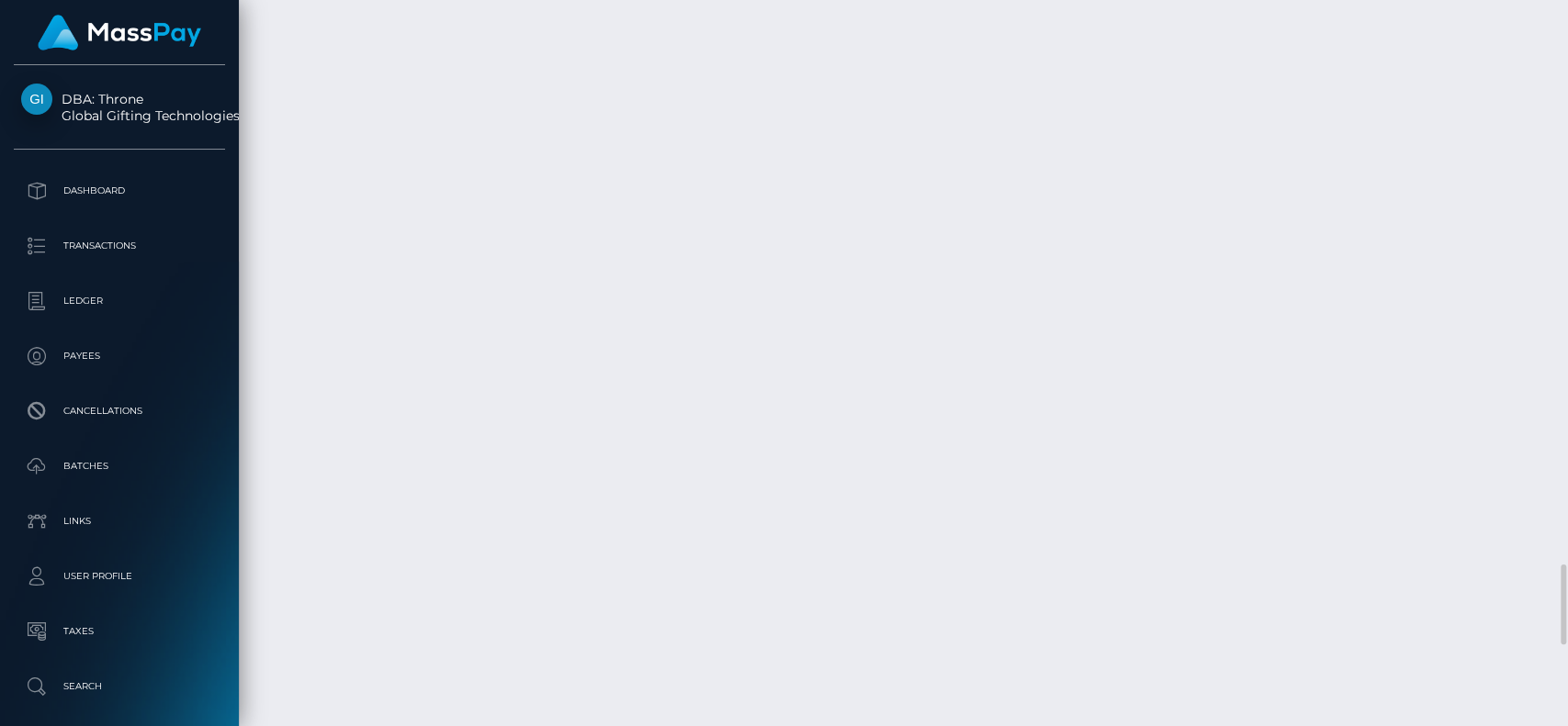
scroll to position [5109, 0]
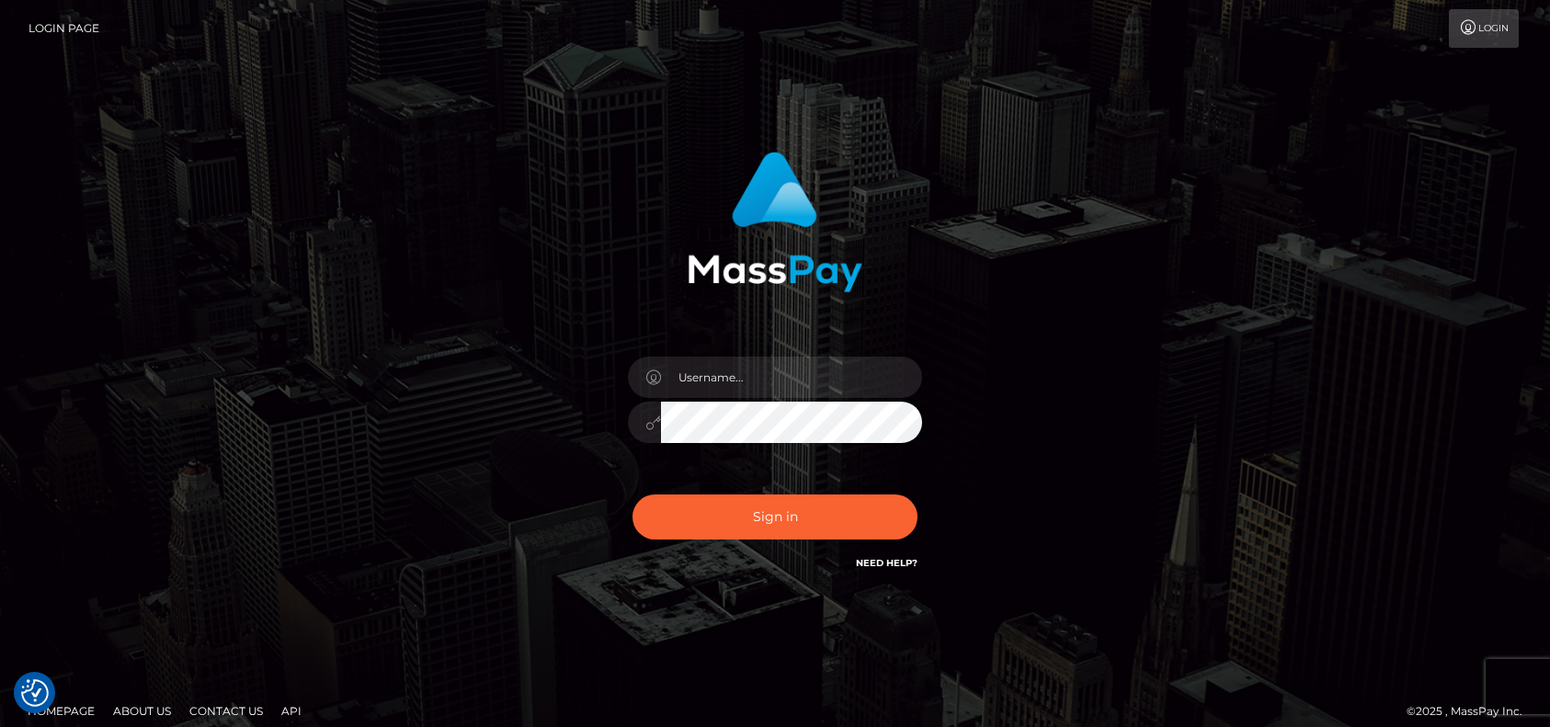
checkbox input "true"
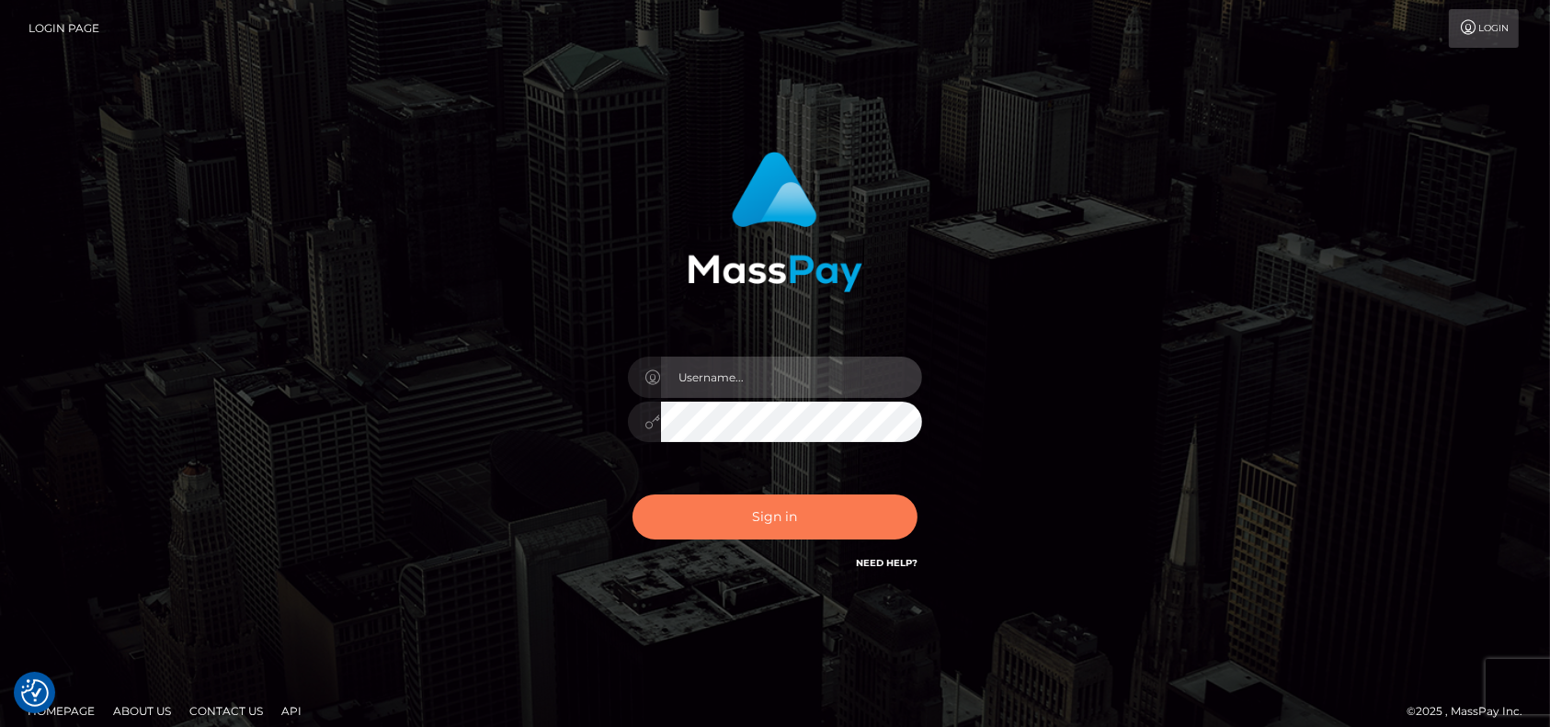
type input "pk.es"
click at [798, 527] on button "Sign in" at bounding box center [775, 517] width 285 height 45
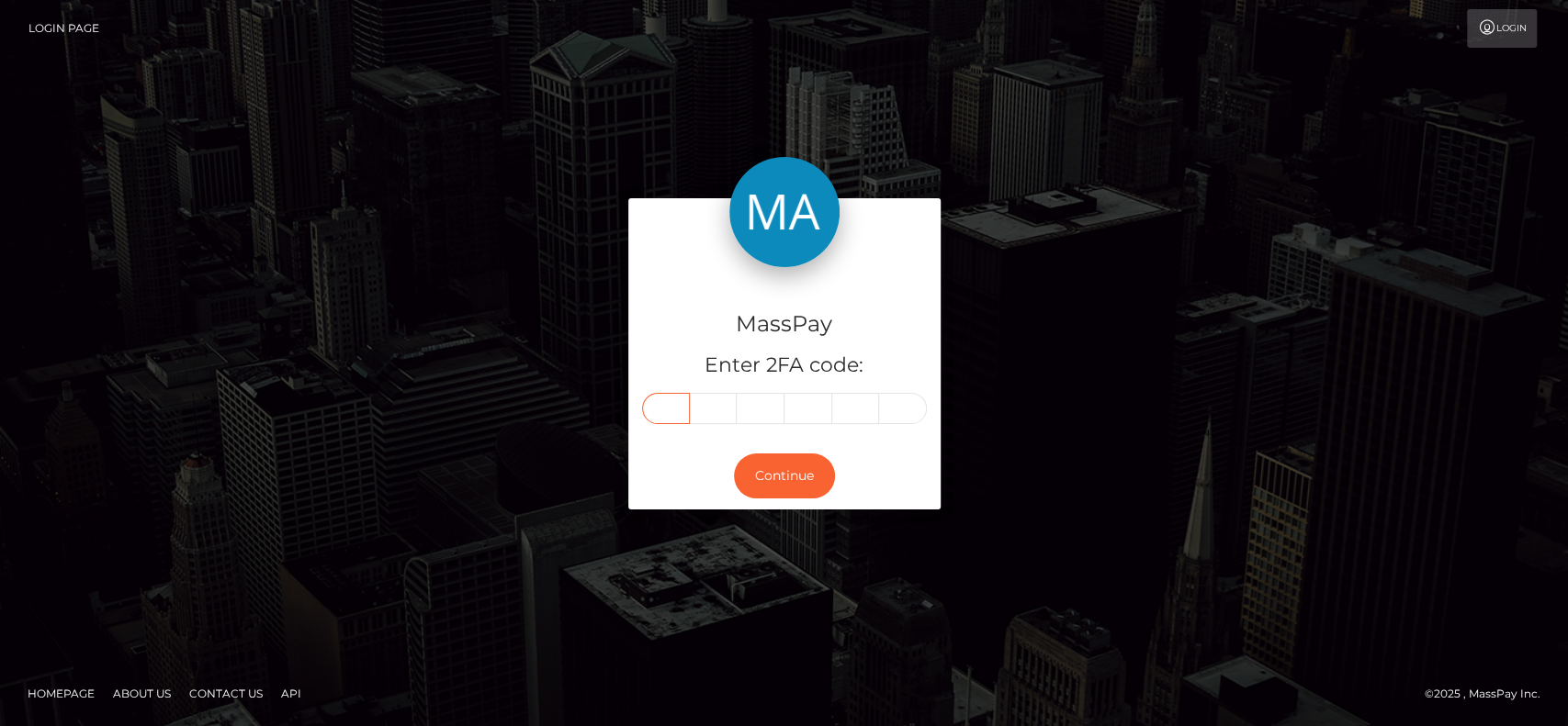
click at [673, 400] on input "text" at bounding box center [666, 408] width 48 height 31
paste input "8"
type input "8"
type input "6"
type input "2"
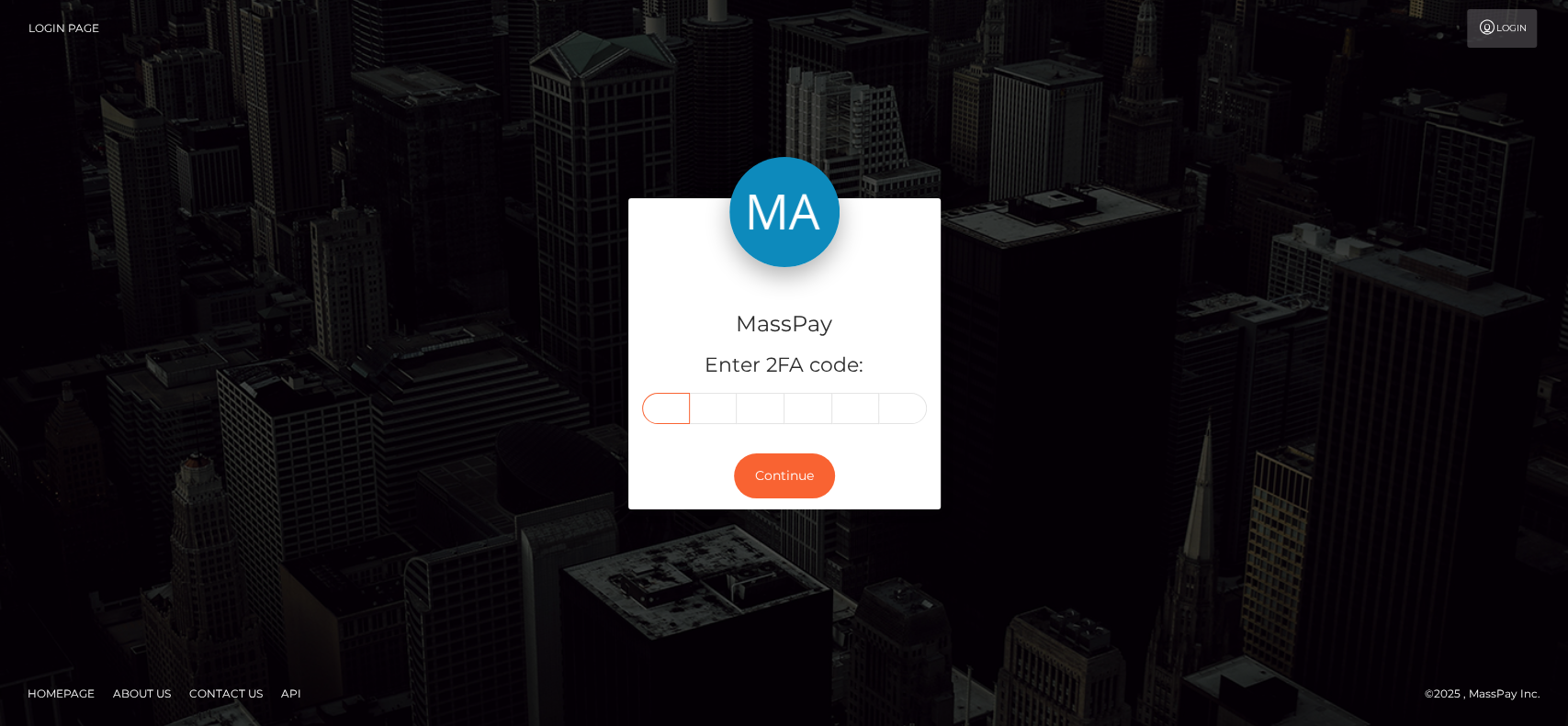
type input "2"
type input "9"
type input "1"
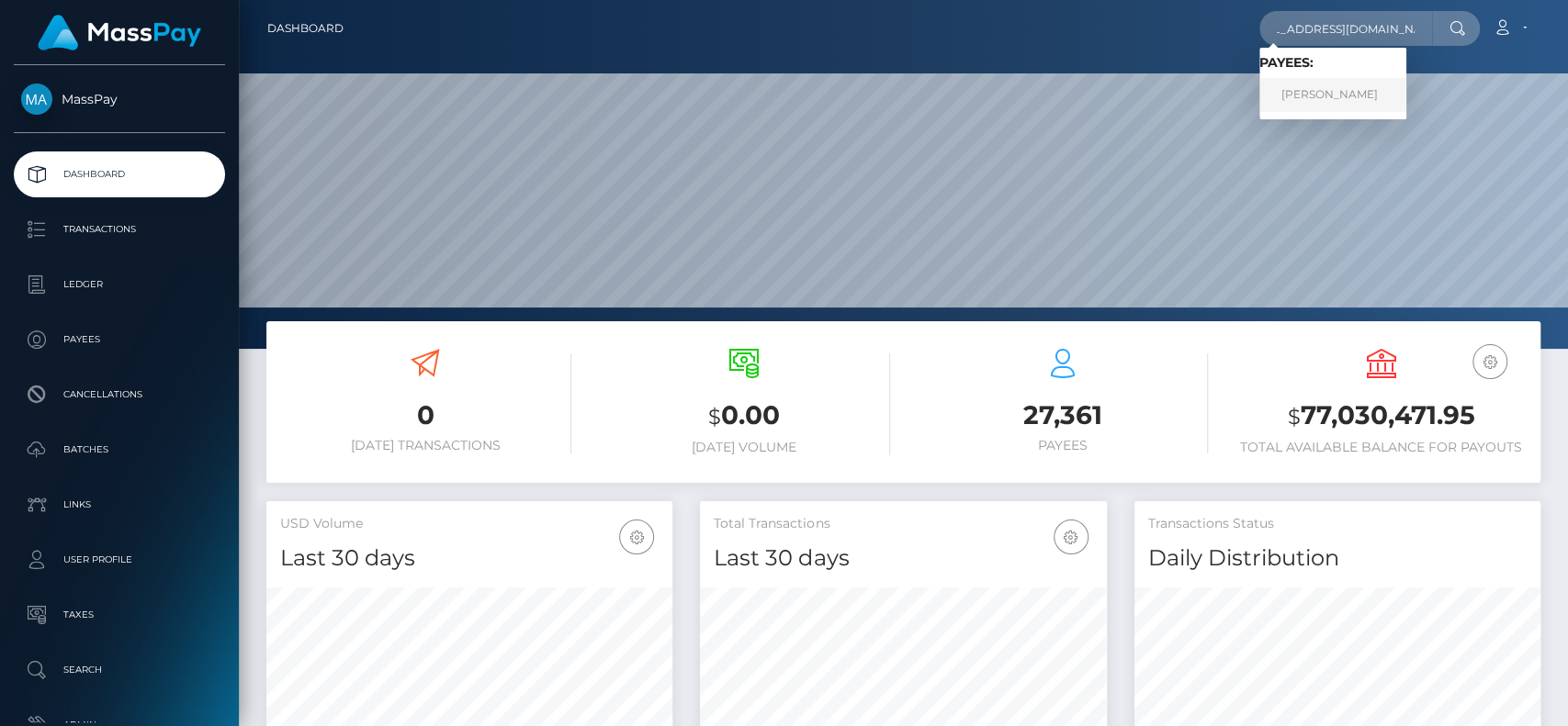
type input "[EMAIL_ADDRESS][DOMAIN_NAME]"
click at [1322, 87] on link "[PERSON_NAME]" at bounding box center [1332, 95] width 147 height 34
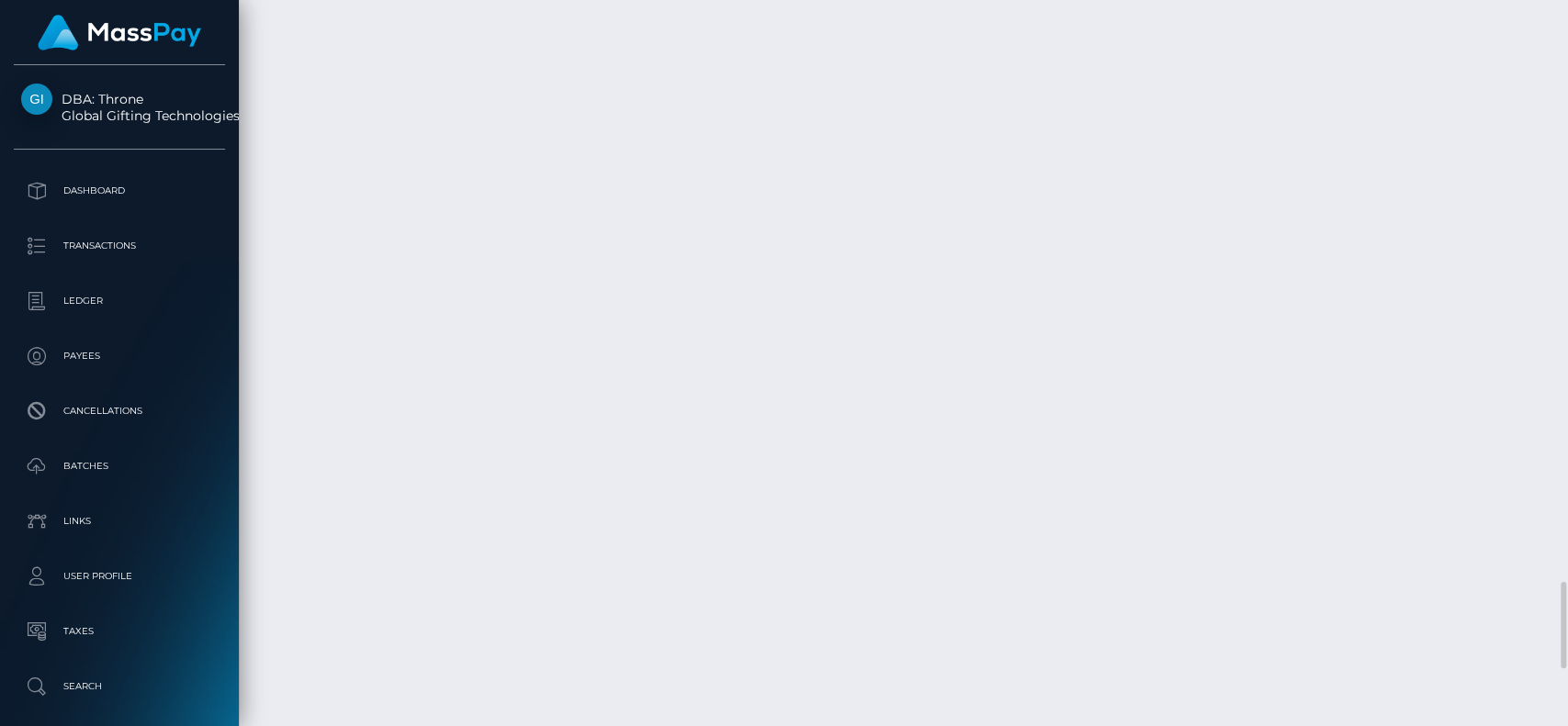
scroll to position [4819, 0]
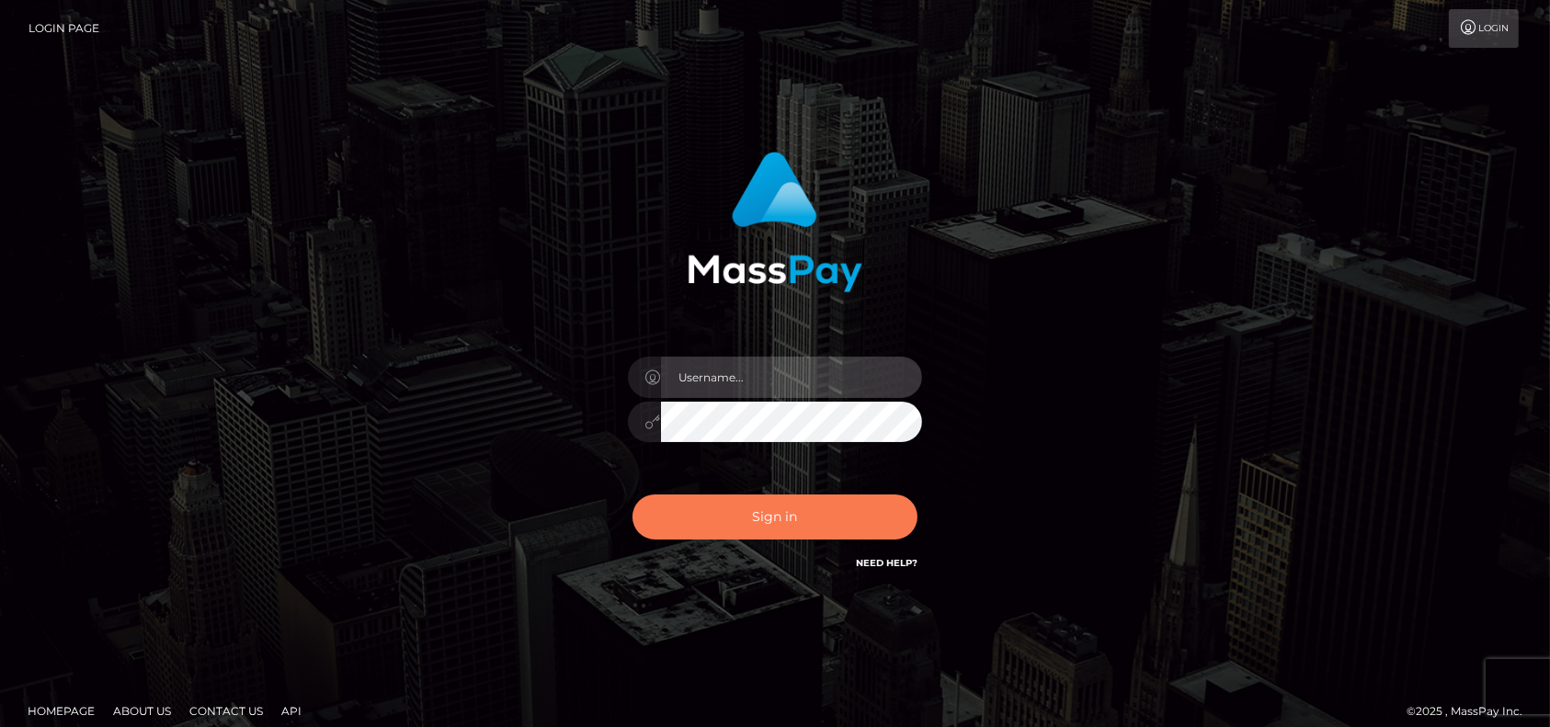
type input "pk.es"
click at [741, 534] on button "Sign in" at bounding box center [775, 517] width 285 height 45
type input "pk.es"
click at [786, 526] on button "Sign in" at bounding box center [775, 517] width 285 height 45
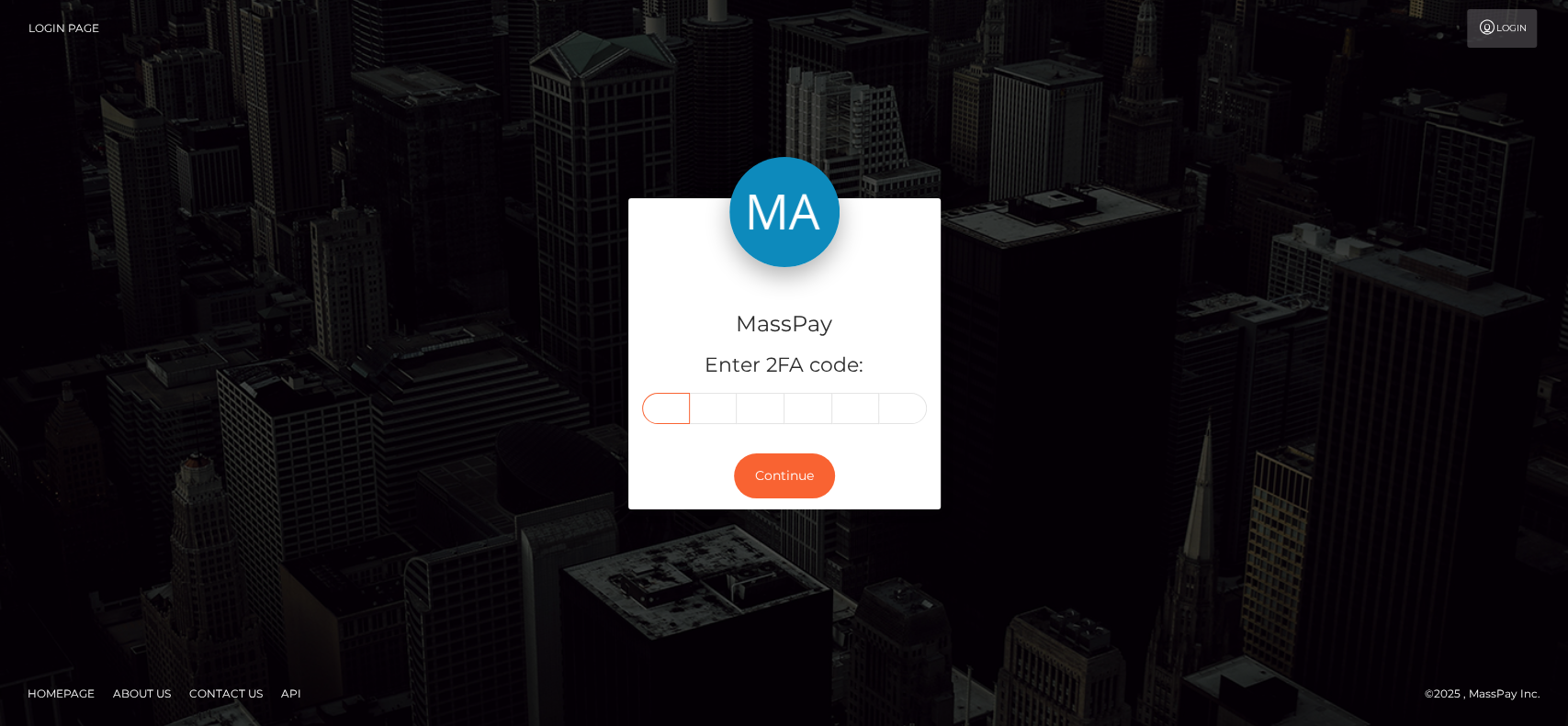
paste input "8"
type input "8"
type input "3"
type input "6"
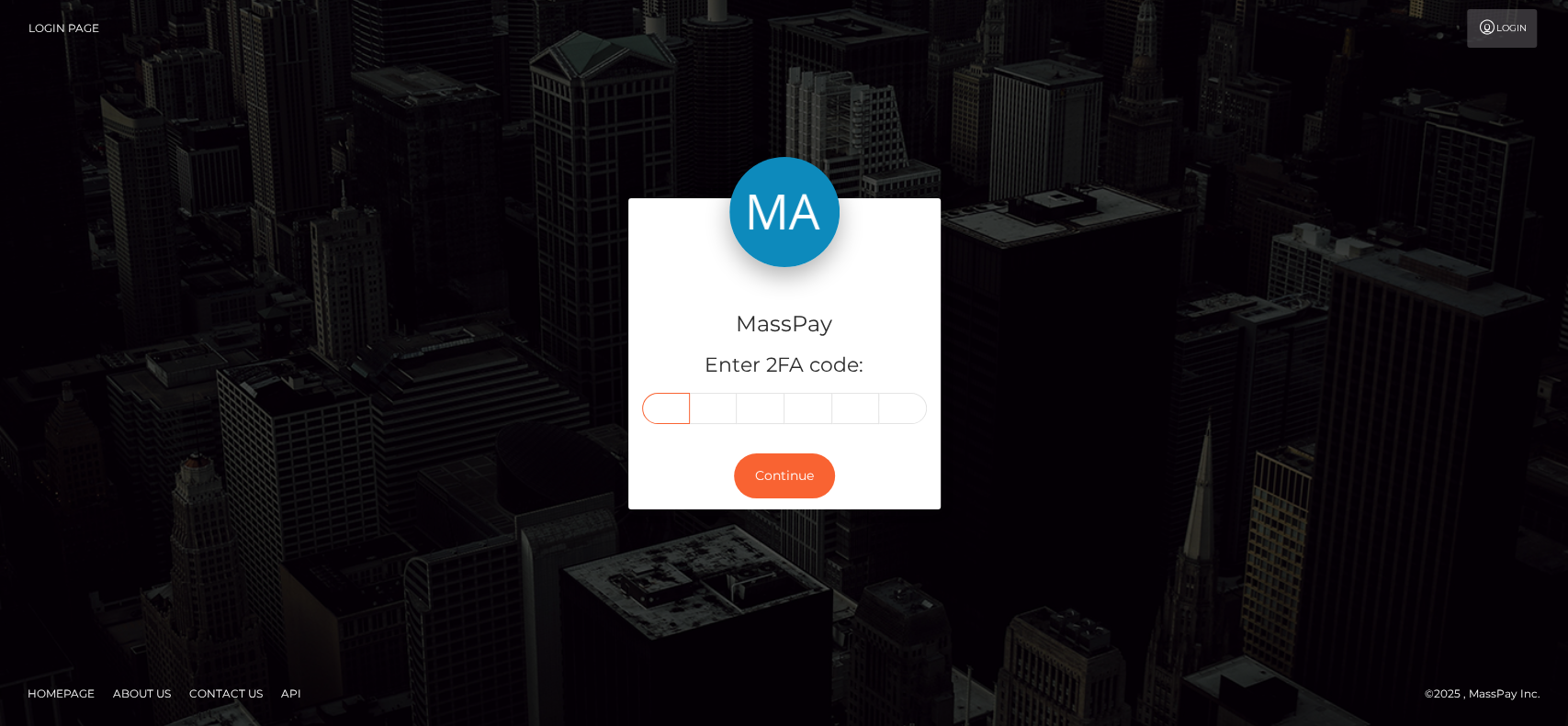
type input "6"
type input "5"
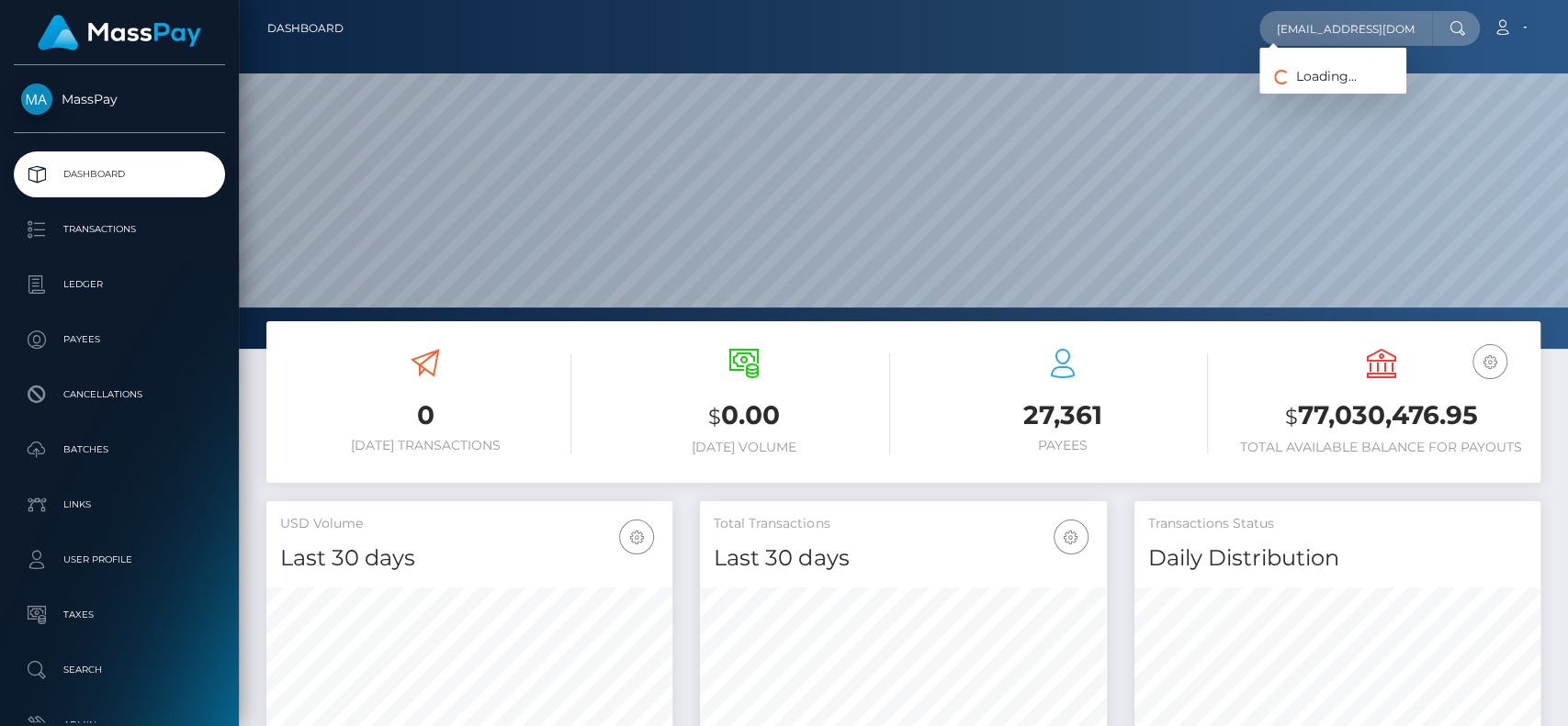
scroll to position [0, 17]
type input "[EMAIL_ADDRESS][DOMAIN_NAME]"
click at [1337, 85] on link "CHELSEY ANN VELLACOTT" at bounding box center [1332, 95] width 147 height 34
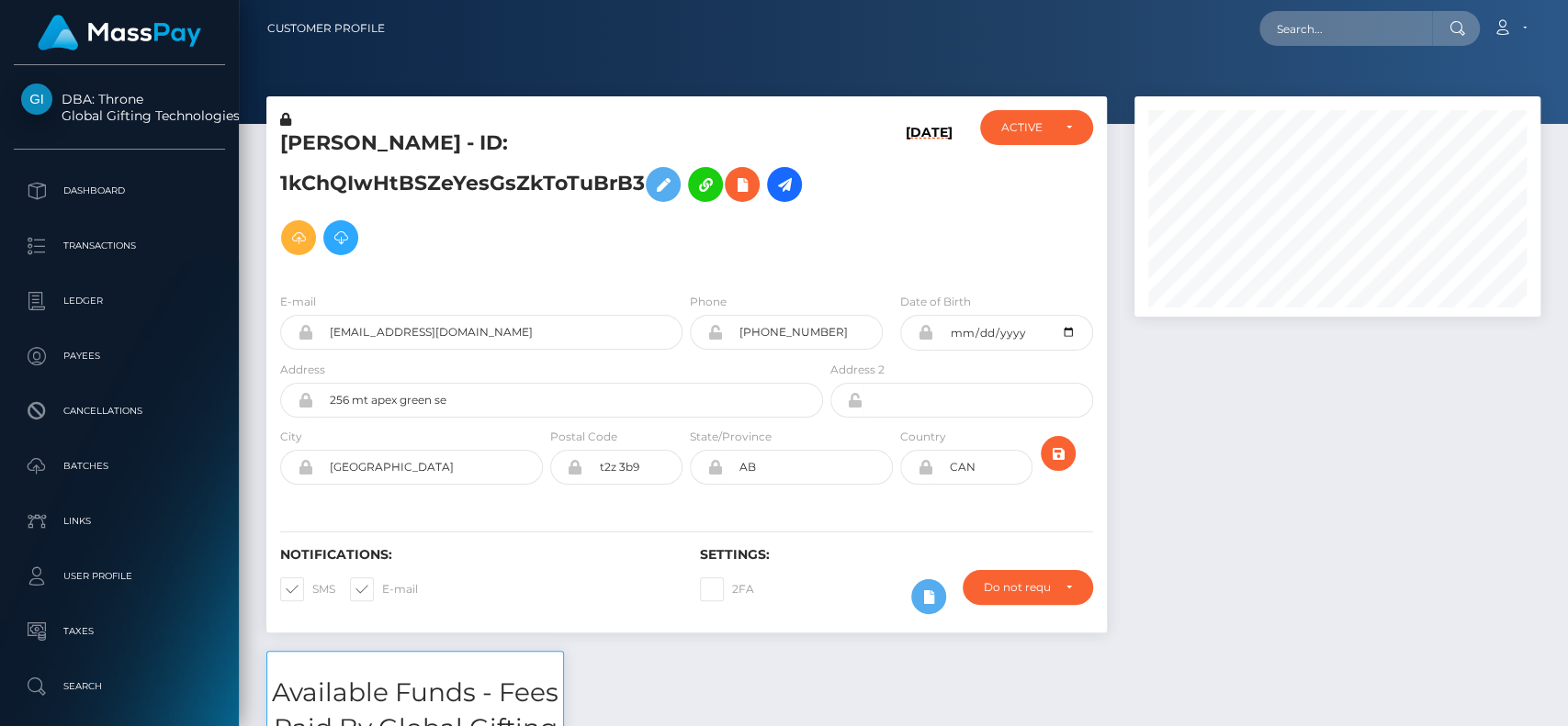
scroll to position [221, 405]
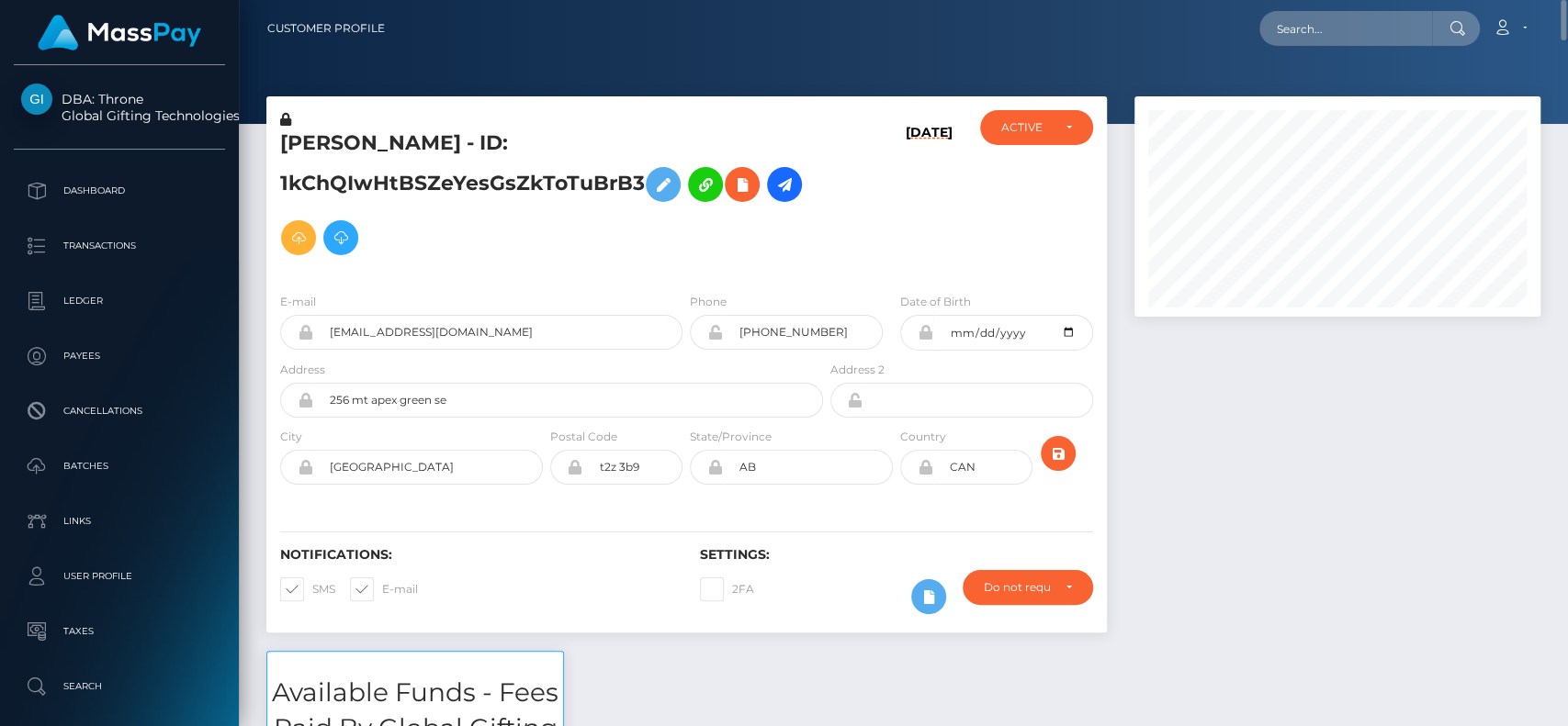
scroll to position [11, 0]
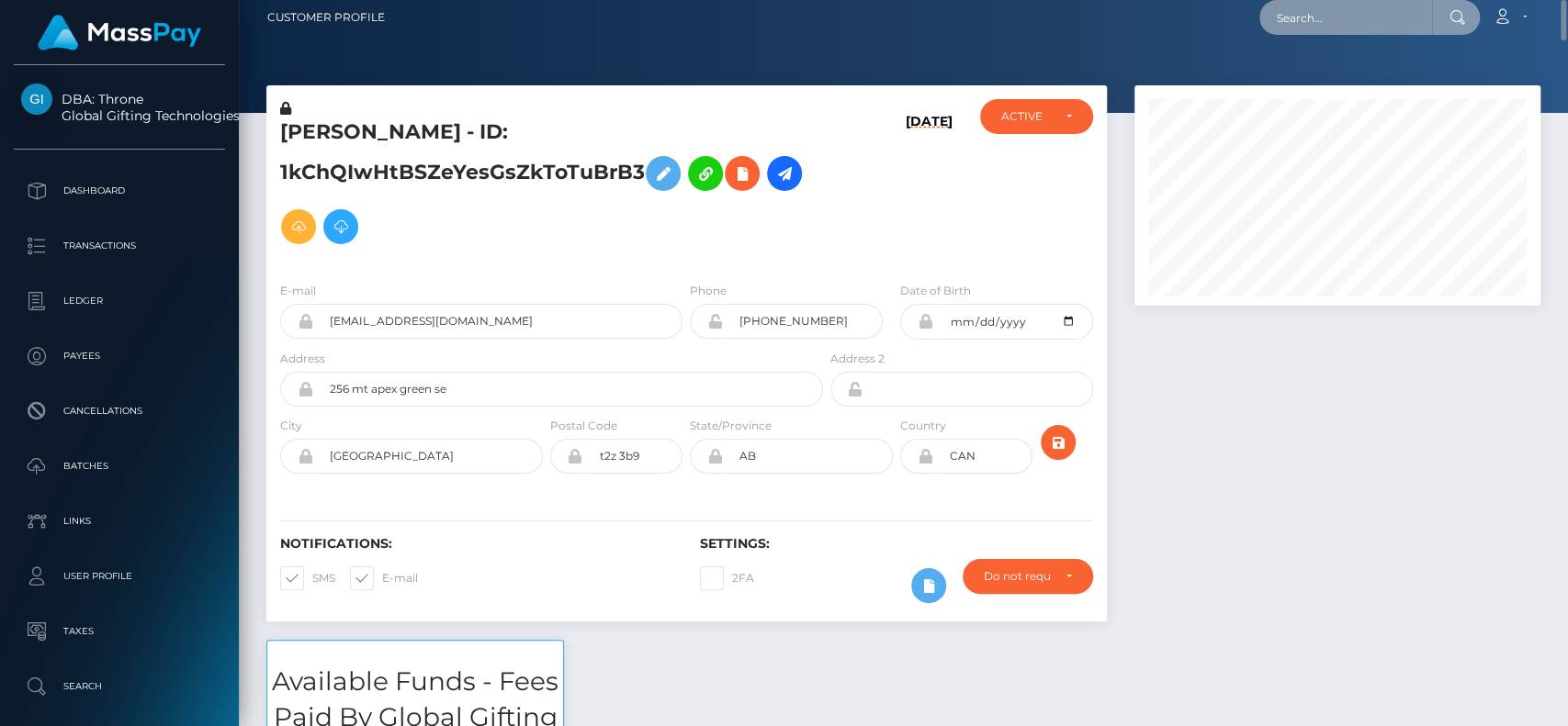
click at [1302, 16] on input "text" at bounding box center [1345, 17] width 173 height 35
paste input "j.madeliefhorsman@icloud.com"
paste input "text"
paste input "Madelief Horsman"
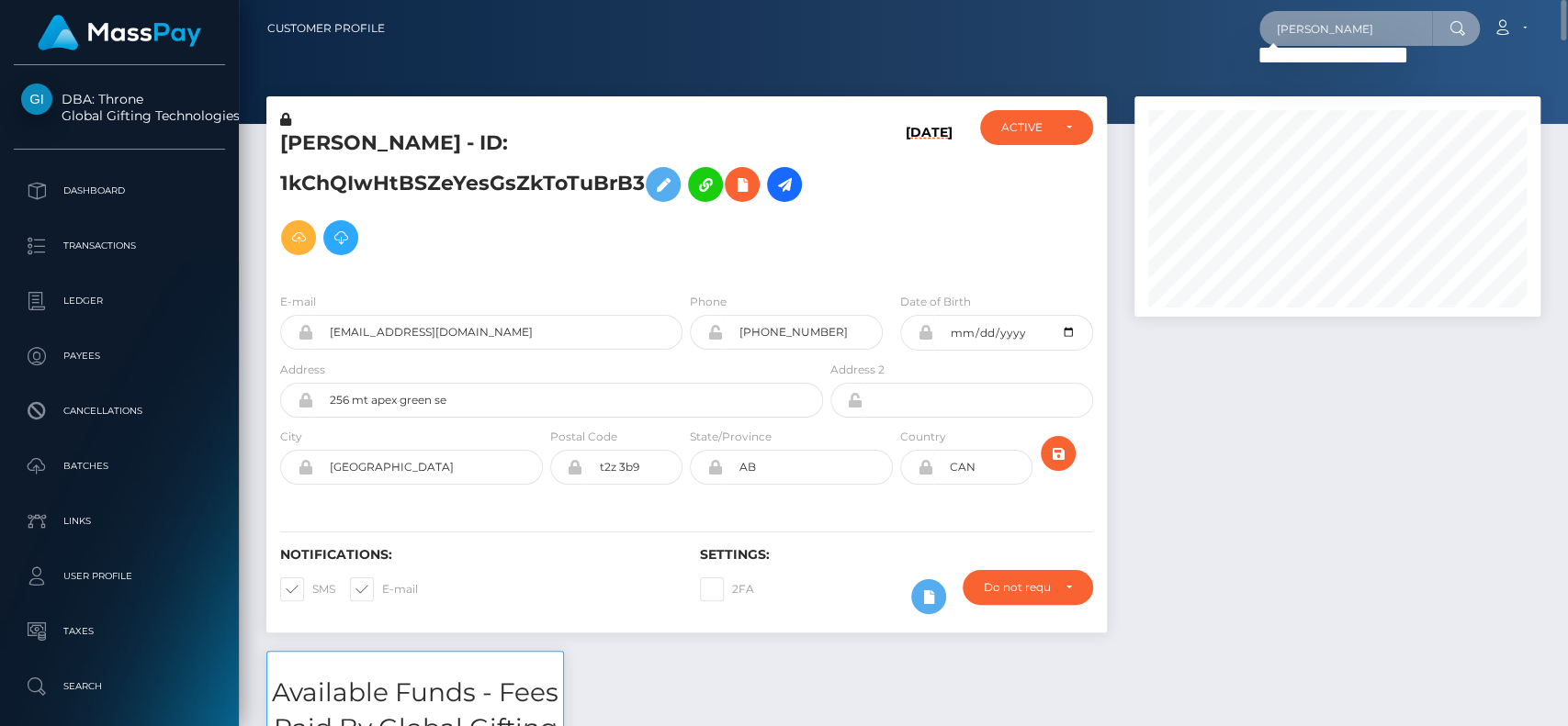
click at [1394, 27] on input "Madelief Horsman" at bounding box center [1345, 28] width 173 height 35
click at [1364, 27] on input "Madelief Horsman" at bounding box center [1345, 28] width 173 height 35
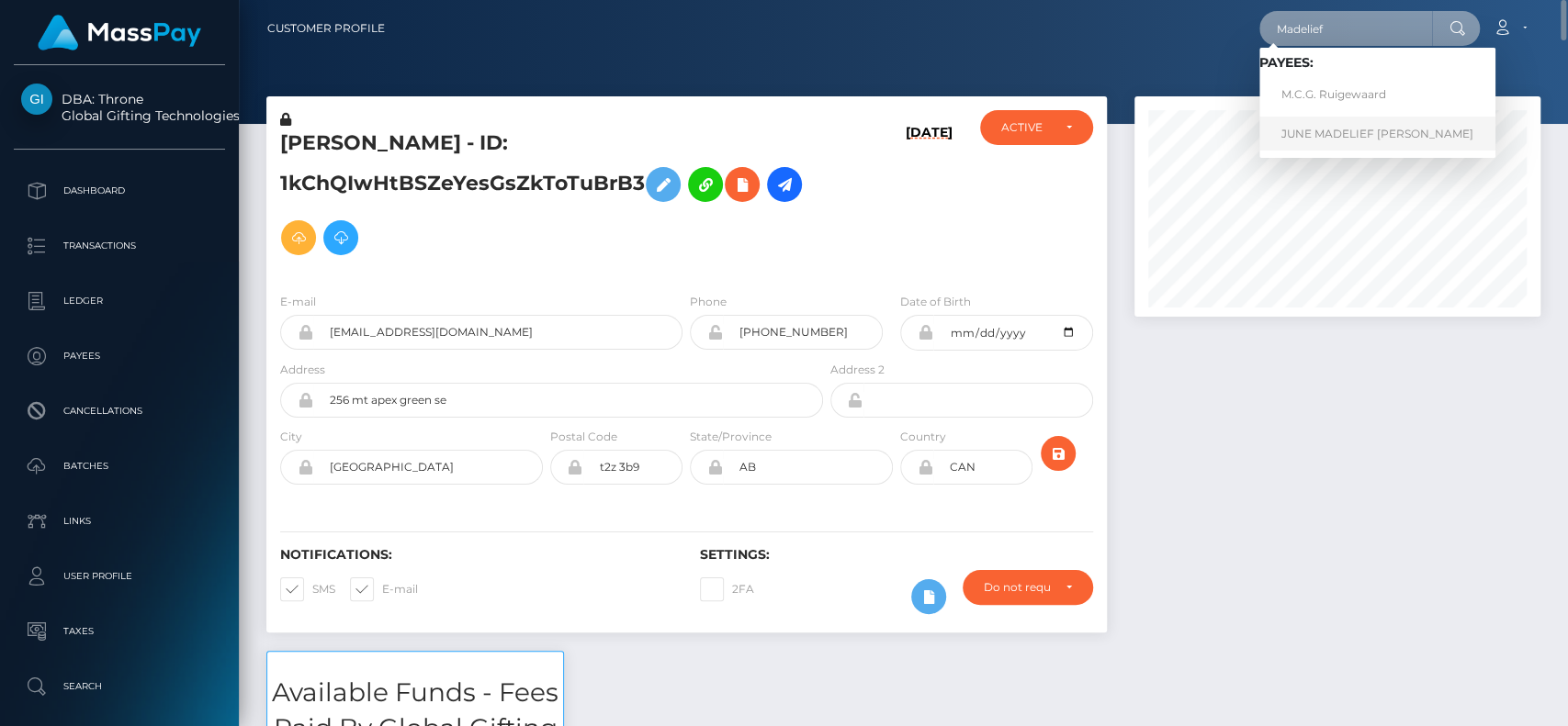
type input "Madelief"
click at [1388, 136] on link "JUNE MADELIEF HORSMAN" at bounding box center [1377, 134] width 236 height 34
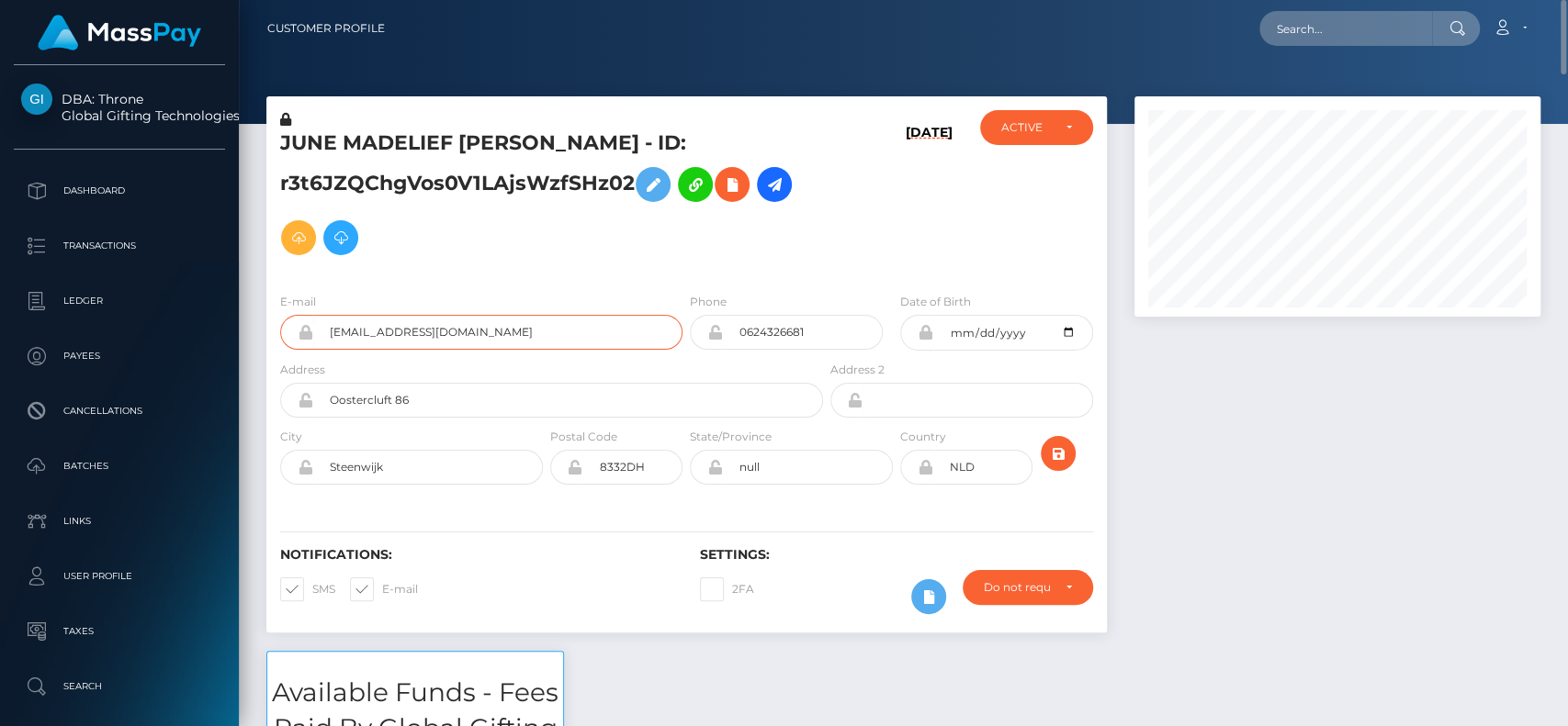
drag, startPoint x: 526, startPoint y: 342, endPoint x: 251, endPoint y: 335, distance: 275.1
click at [320, 142] on h5 "JUNE MADELIEF [PERSON_NAME] - ID: r3t6JZQChgVos0V1LAjsWzfSHz02" at bounding box center [545, 197] width 532 height 135
drag, startPoint x: 1336, startPoint y: 21, endPoint x: 1388, endPoint y: 30, distance: 52.8
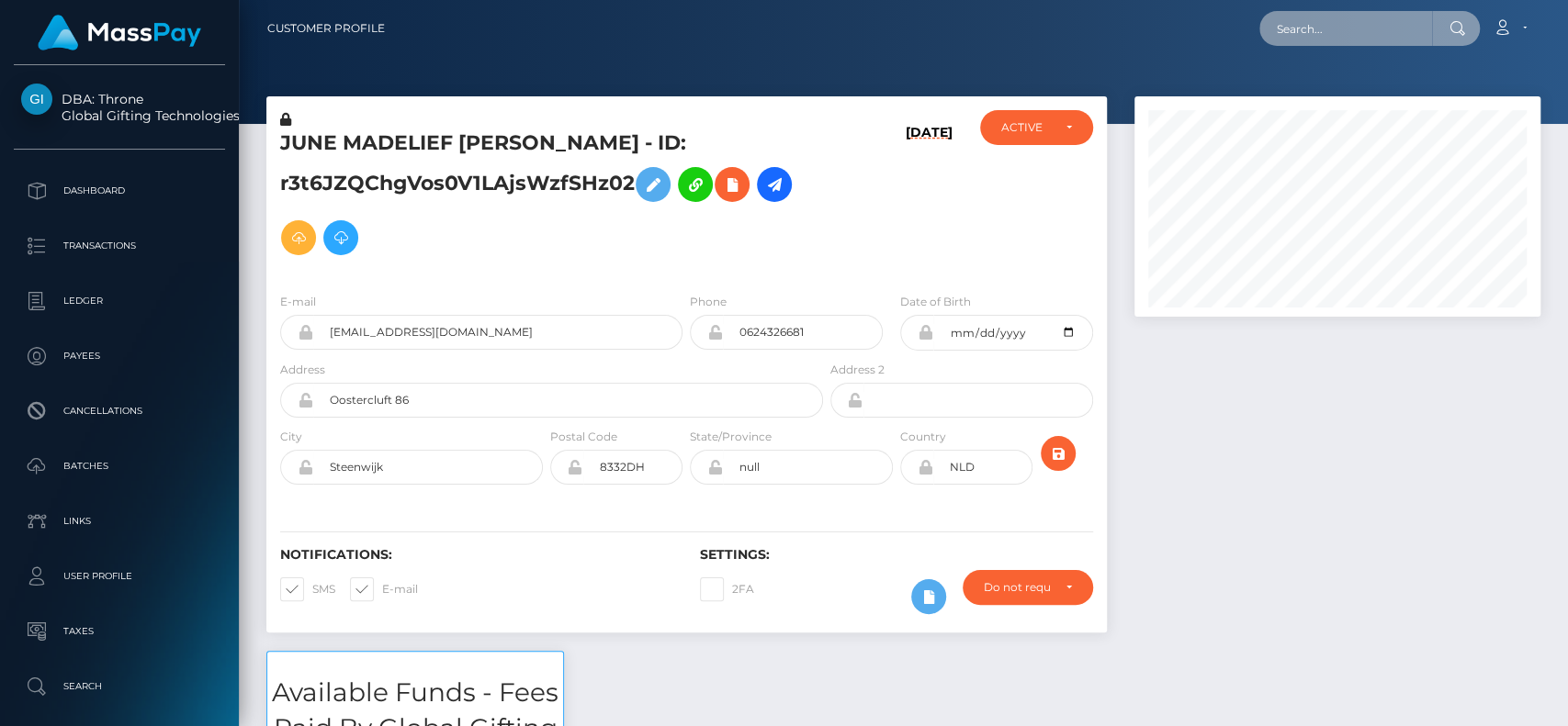
click at [1388, 30] on input "text" at bounding box center [1345, 28] width 173 height 35
paste input "bekefieszter89@gmail.com"
type input "bekefieszter89@gmail.com"
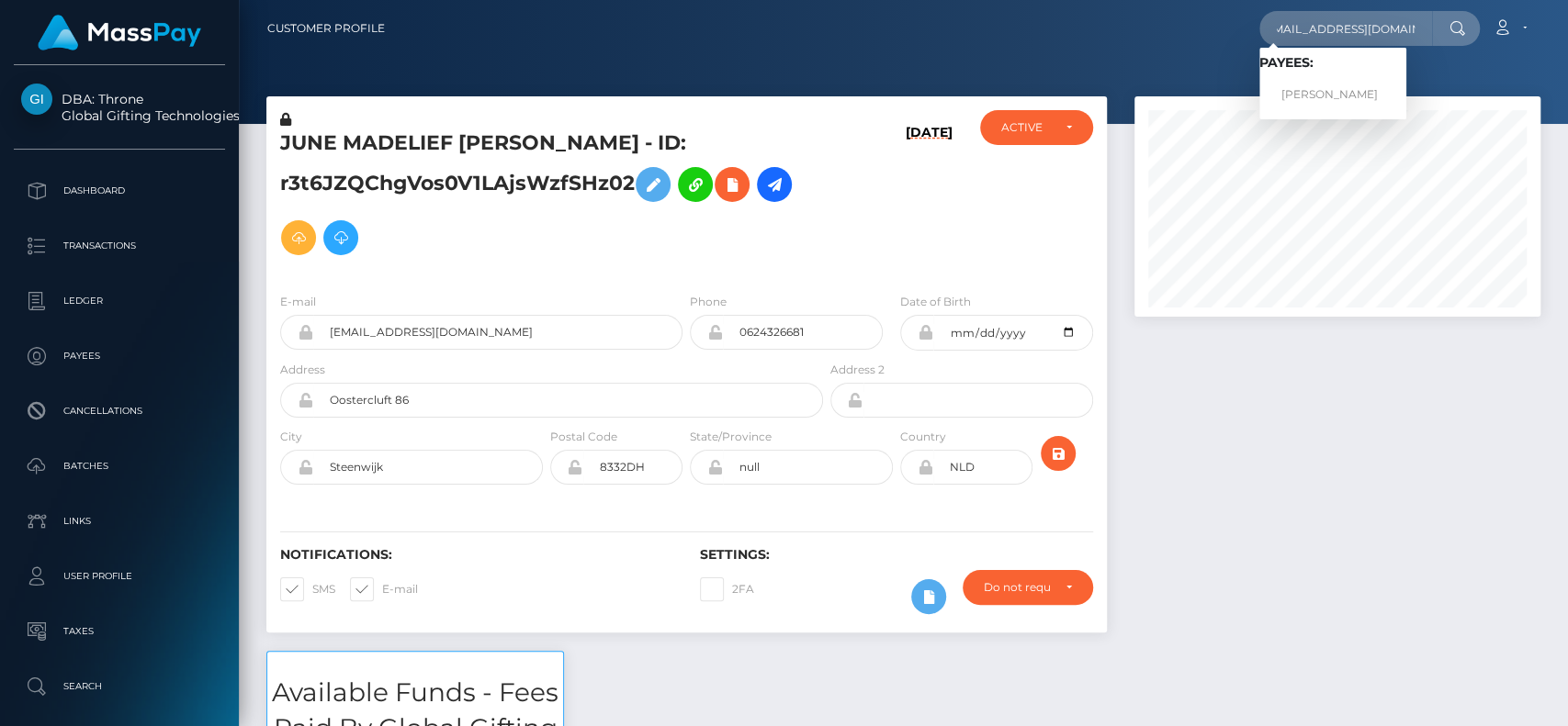
scroll to position [0, 0]
click at [1331, 78] on link "Eszter Klaudia Novak-Bekefi" at bounding box center [1332, 95] width 147 height 34
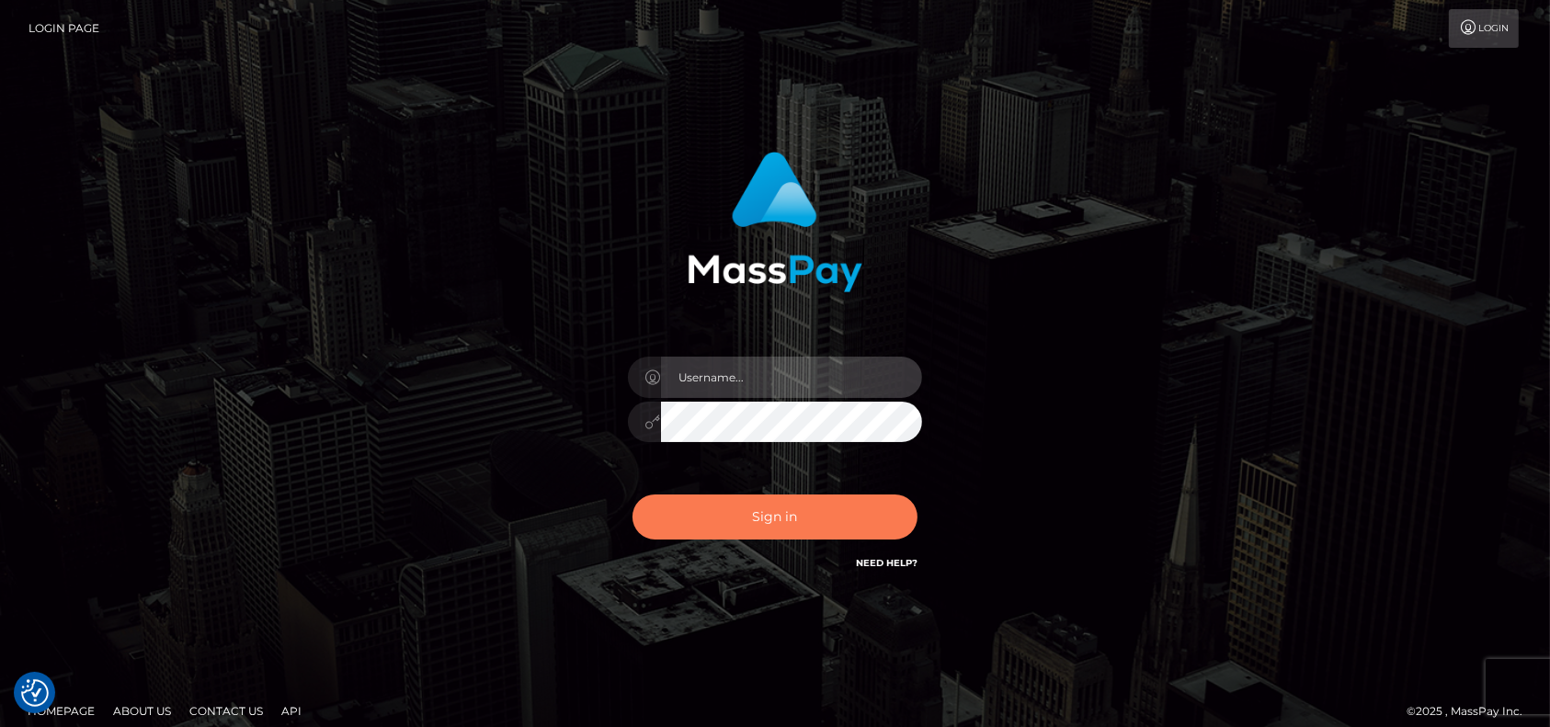
type input "[DOMAIN_NAME]"
click at [756, 504] on button "Sign in" at bounding box center [775, 517] width 285 height 45
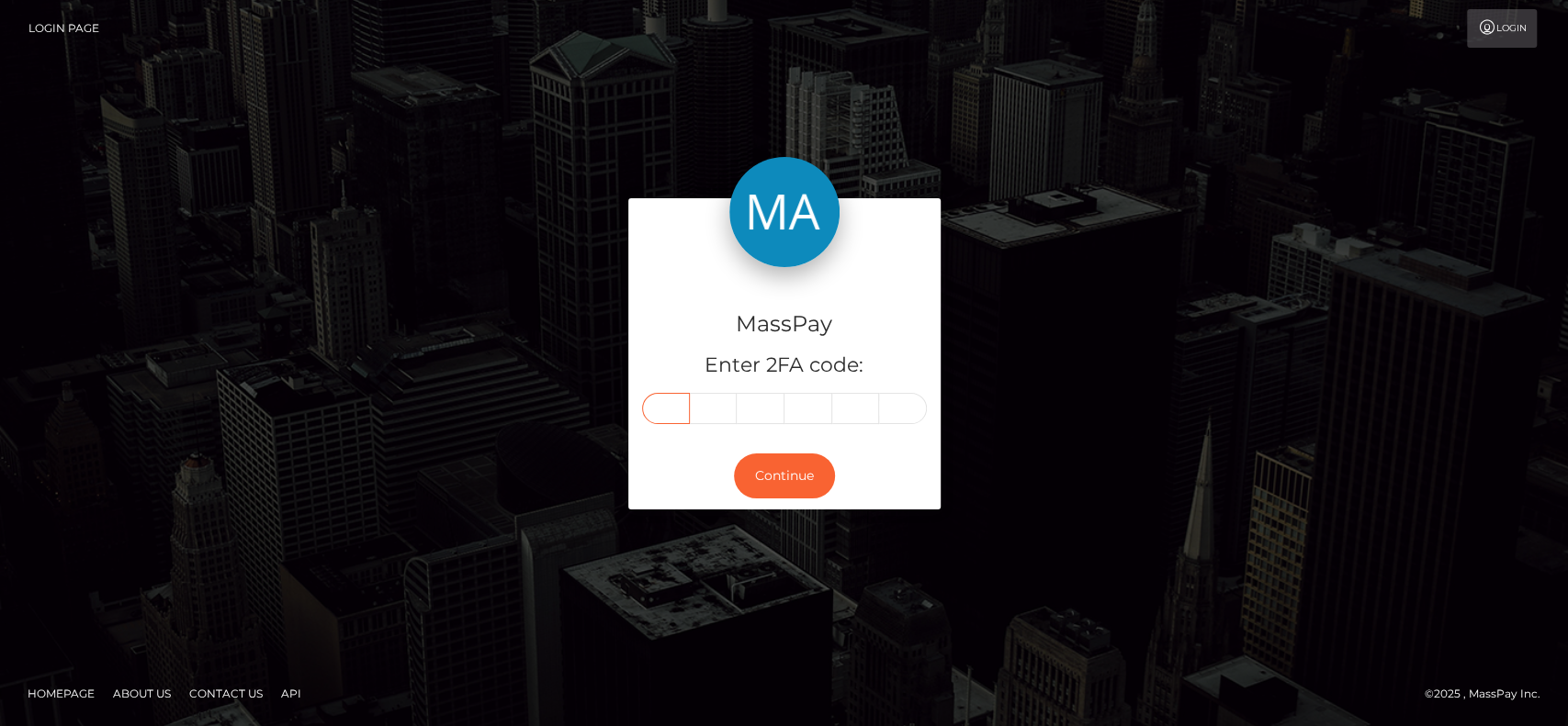
click at [668, 415] on input "text" at bounding box center [666, 408] width 48 height 31
type input "0"
type input "1"
type input "9"
click at [800, 394] on input "text" at bounding box center [808, 408] width 48 height 31
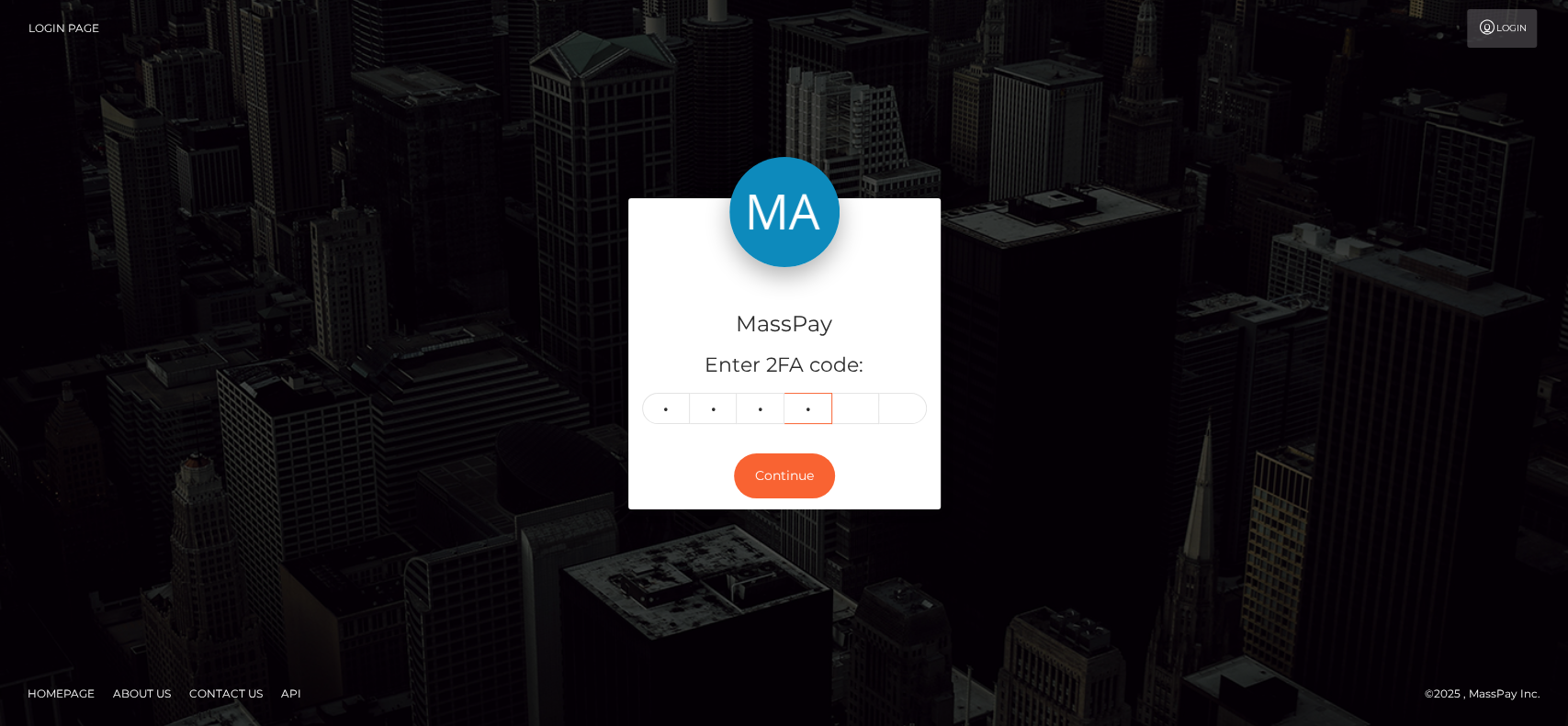
type input "8"
type input "1"
type input "2"
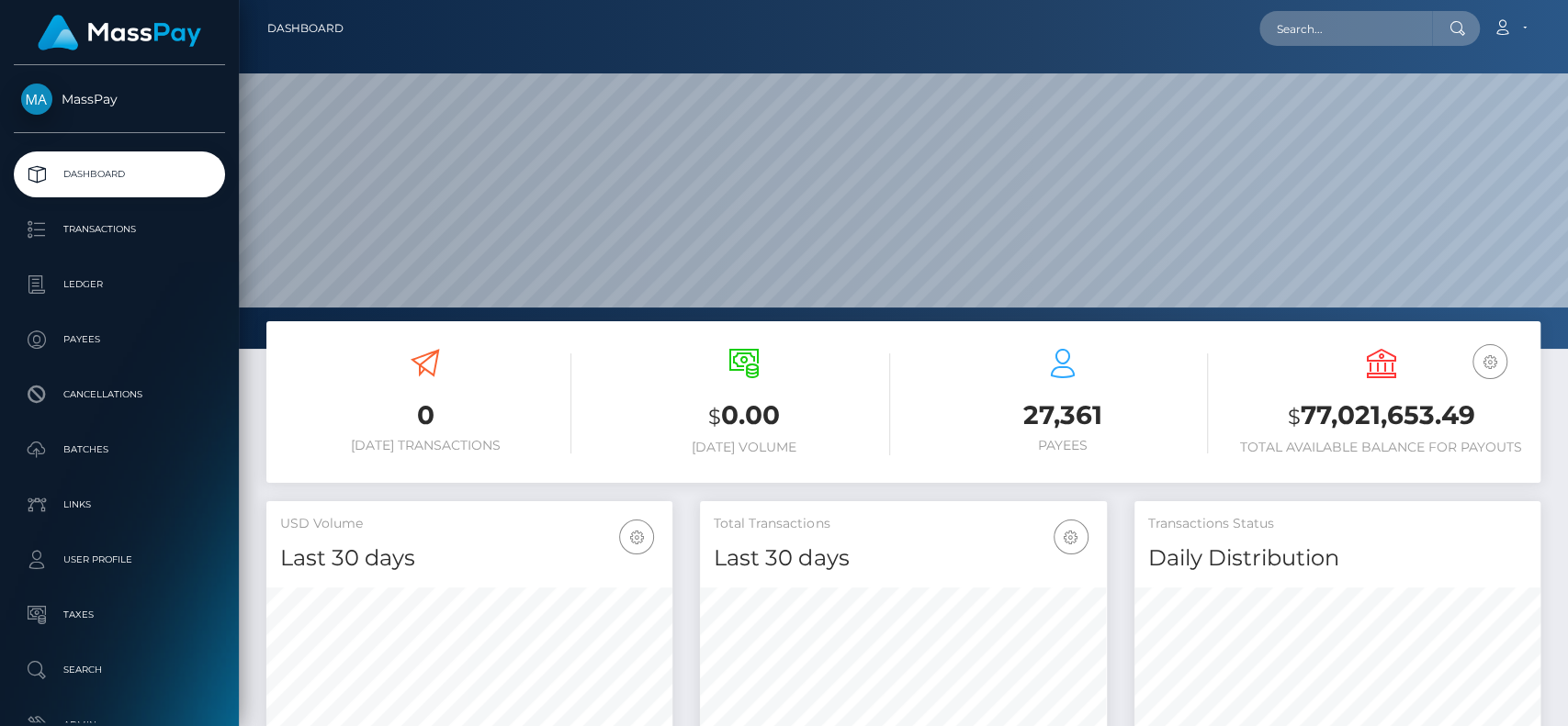
scroll to position [325, 405]
click at [1328, 30] on input "text" at bounding box center [1345, 28] width 173 height 35
paste input "[PERSON_NAME][EMAIL_ADDRESS][DOMAIN_NAME]"
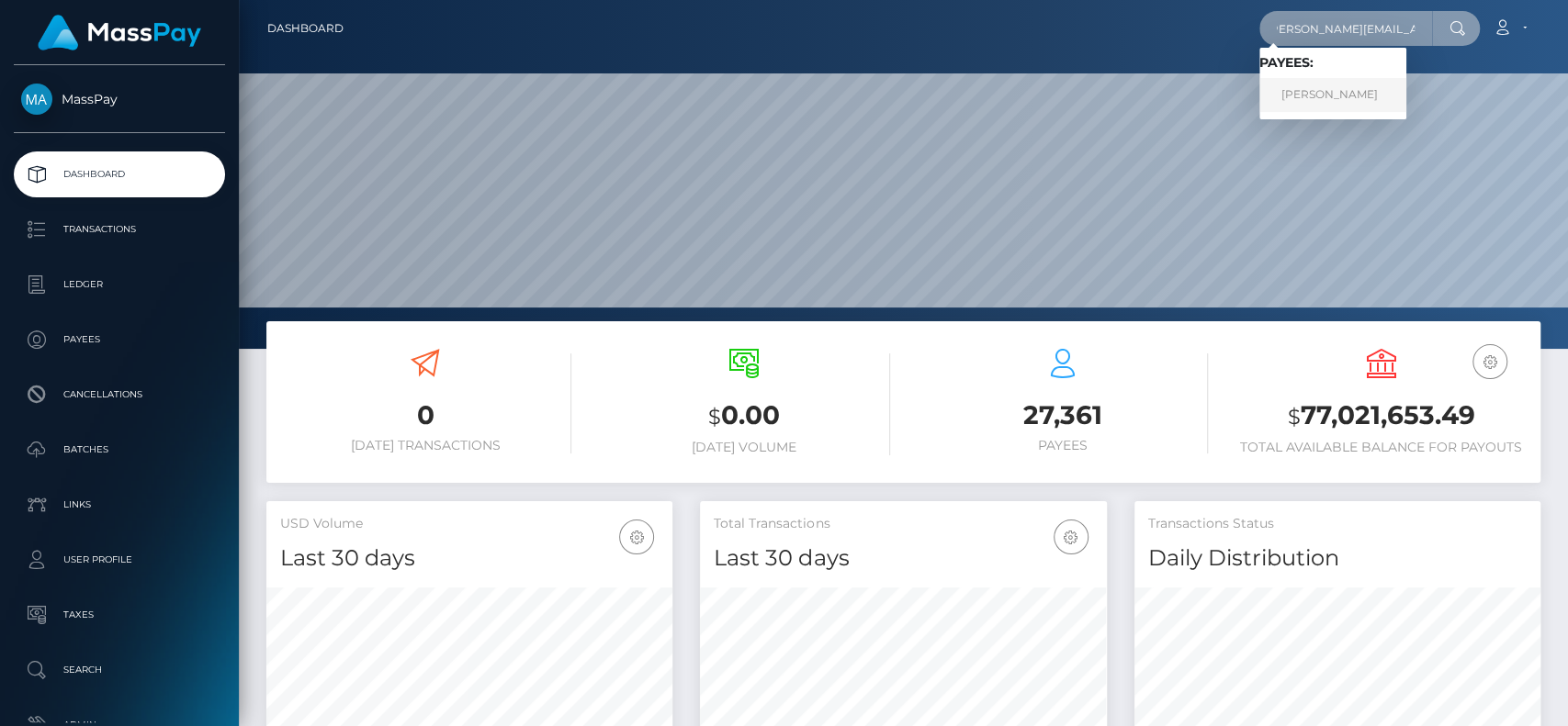
type input "[PERSON_NAME][EMAIL_ADDRESS][DOMAIN_NAME]"
click at [1338, 93] on link "LISA ANNA HOEKSTRA" at bounding box center [1332, 95] width 147 height 34
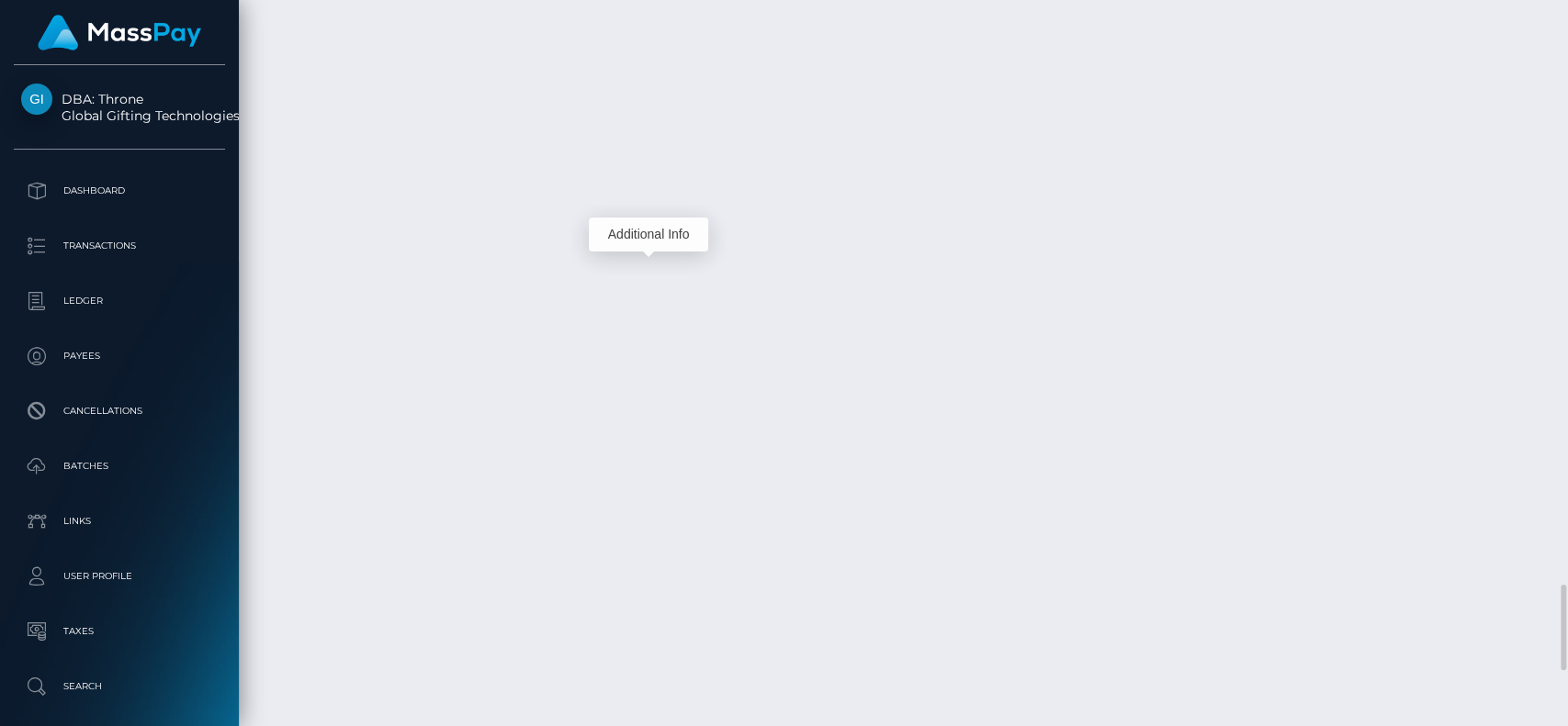
scroll to position [221, 405]
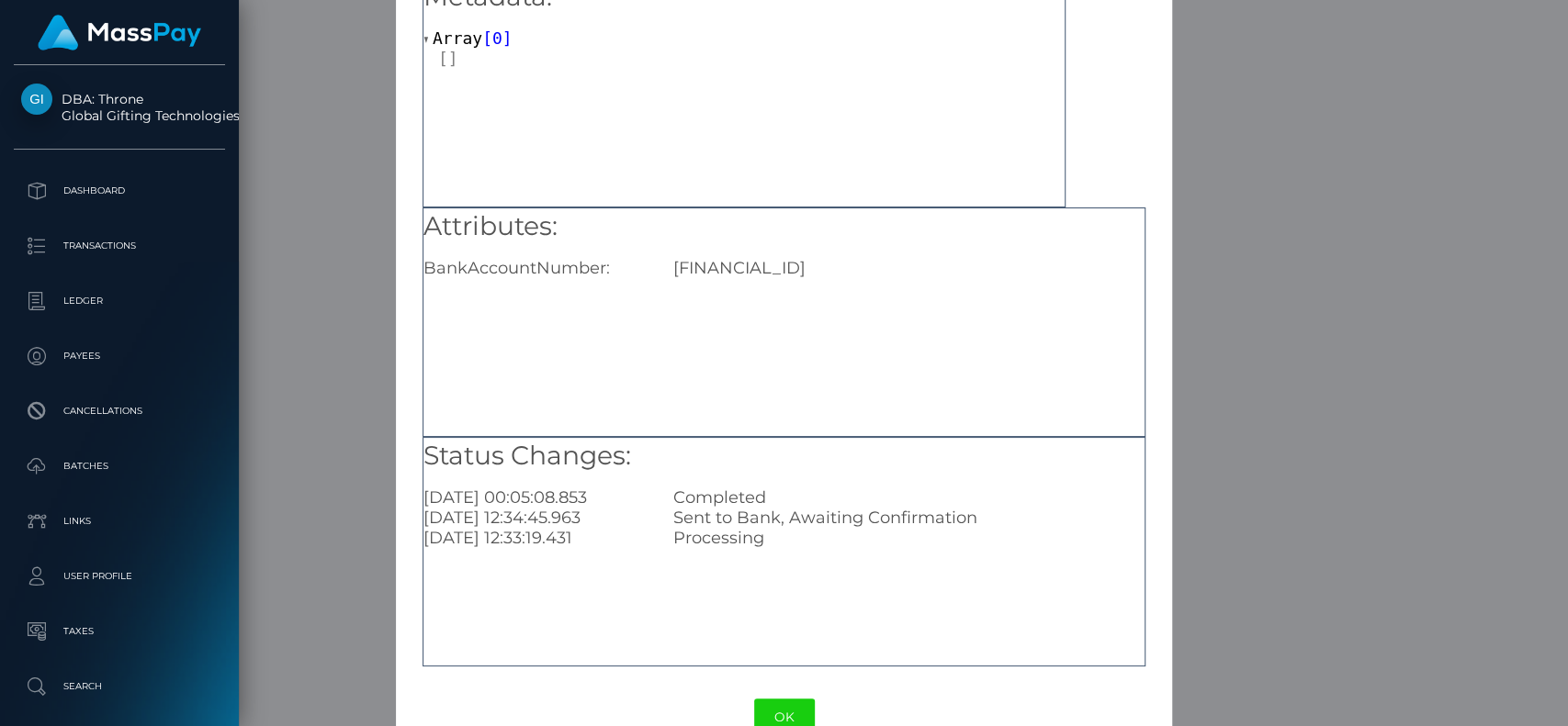
scroll to position [107, 0]
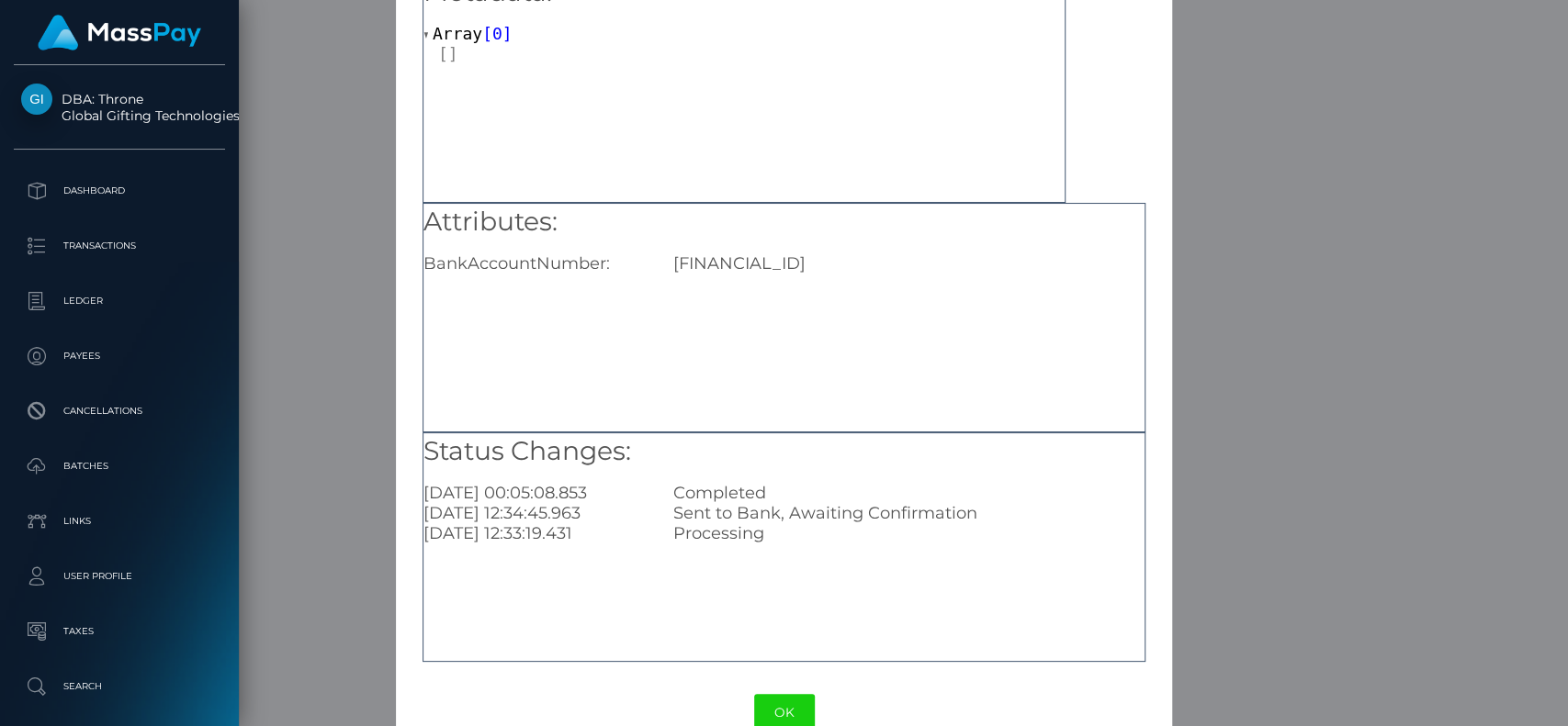
click at [780, 247] on div "Attributes: BankAccountNumber: IT04B0366901600551057360095" at bounding box center [784, 239] width 721 height 71
click at [779, 257] on div "IT04B0366901600551057360095" at bounding box center [908, 264] width 498 height 20
copy div "IT04B0366901600551057360095"
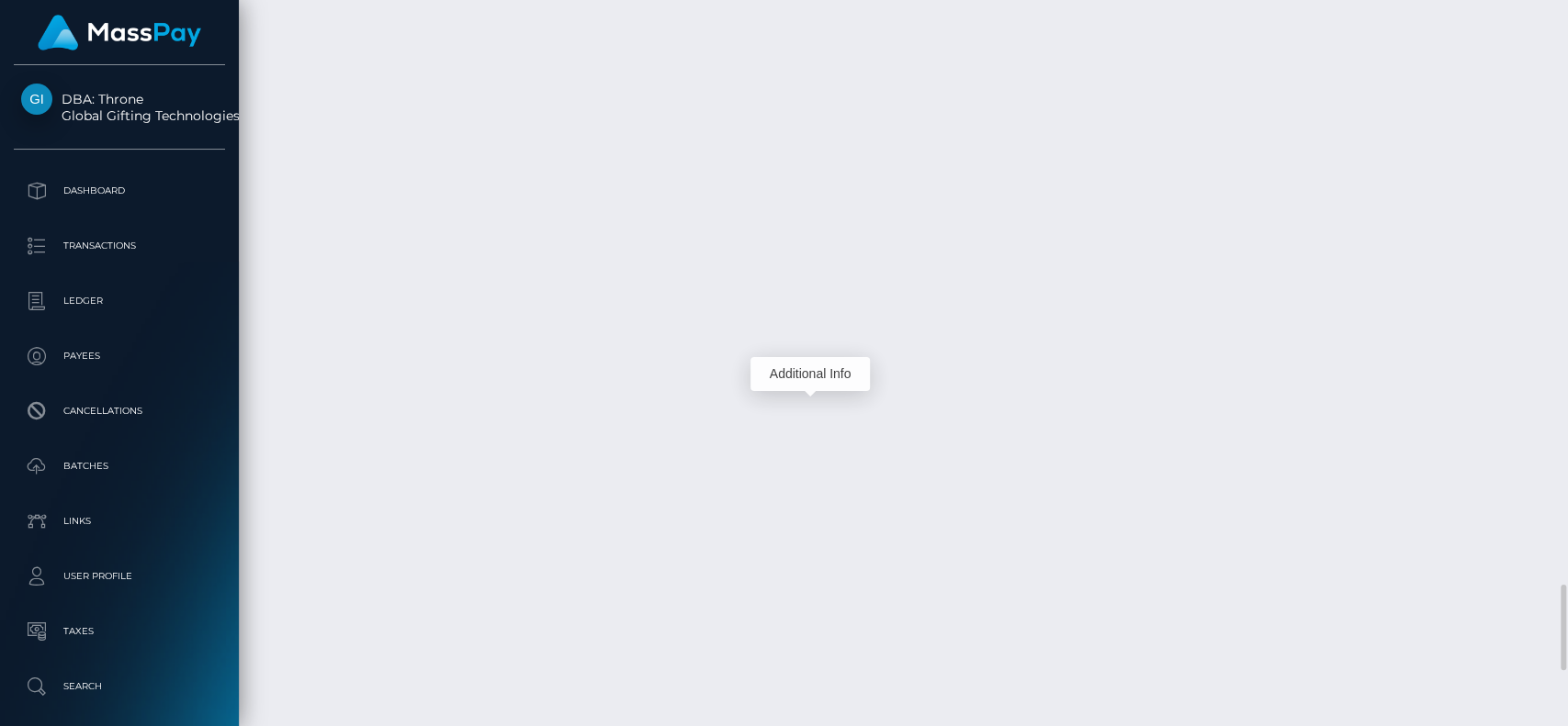
scroll to position [221, 405]
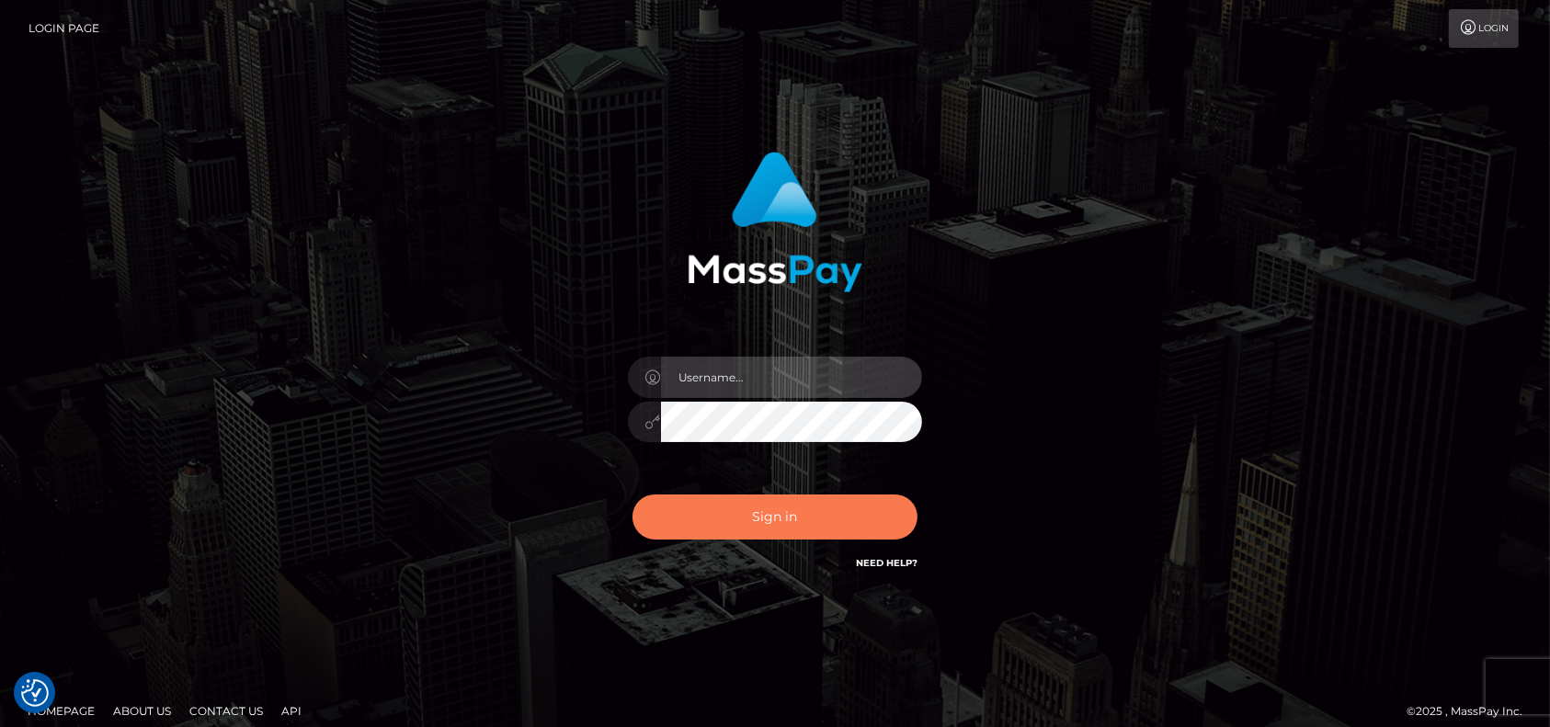
type input "pk.es"
click at [722, 509] on button "Sign in" at bounding box center [775, 517] width 285 height 45
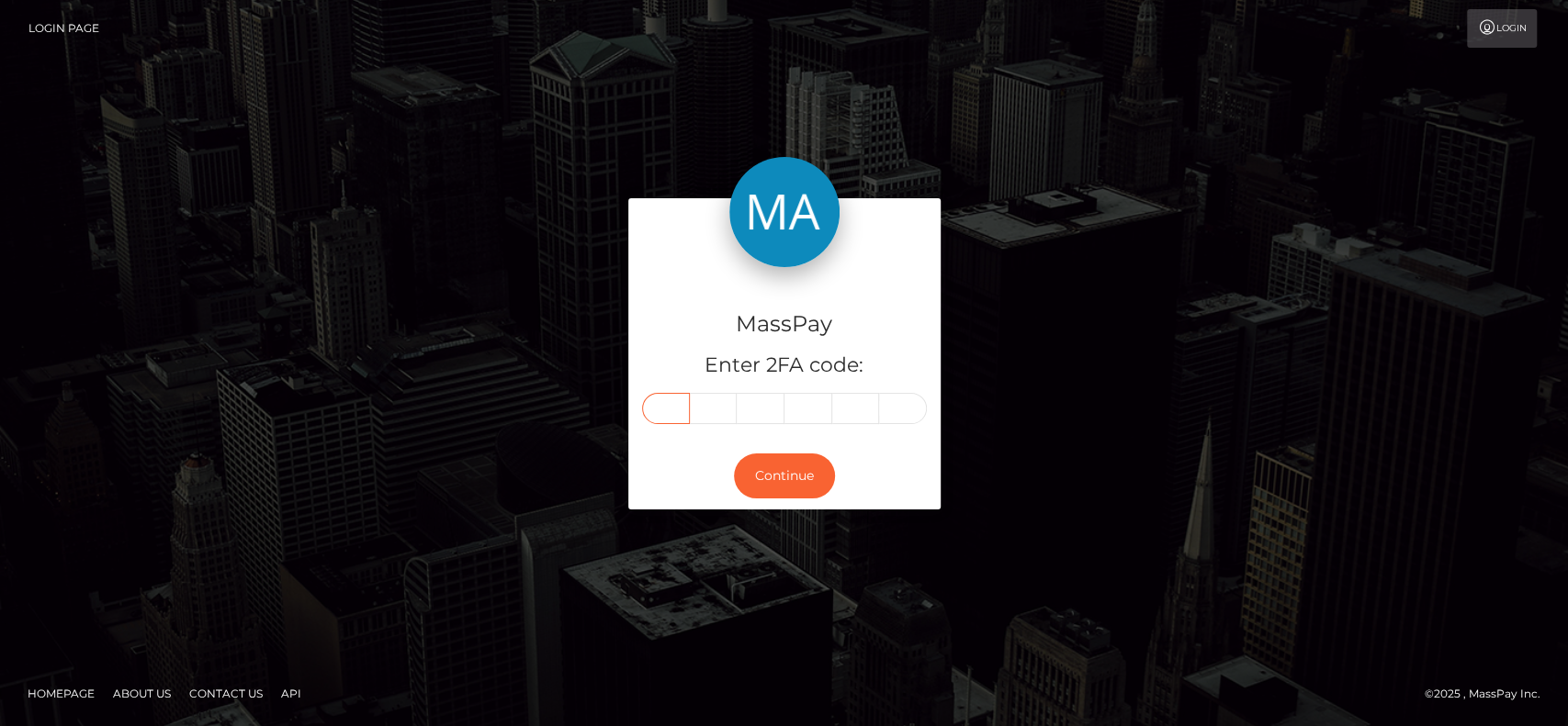
click at [675, 404] on input "text" at bounding box center [666, 408] width 48 height 31
type input "1"
type input "6"
type input "7"
click at [823, 400] on input "text" at bounding box center [808, 408] width 48 height 31
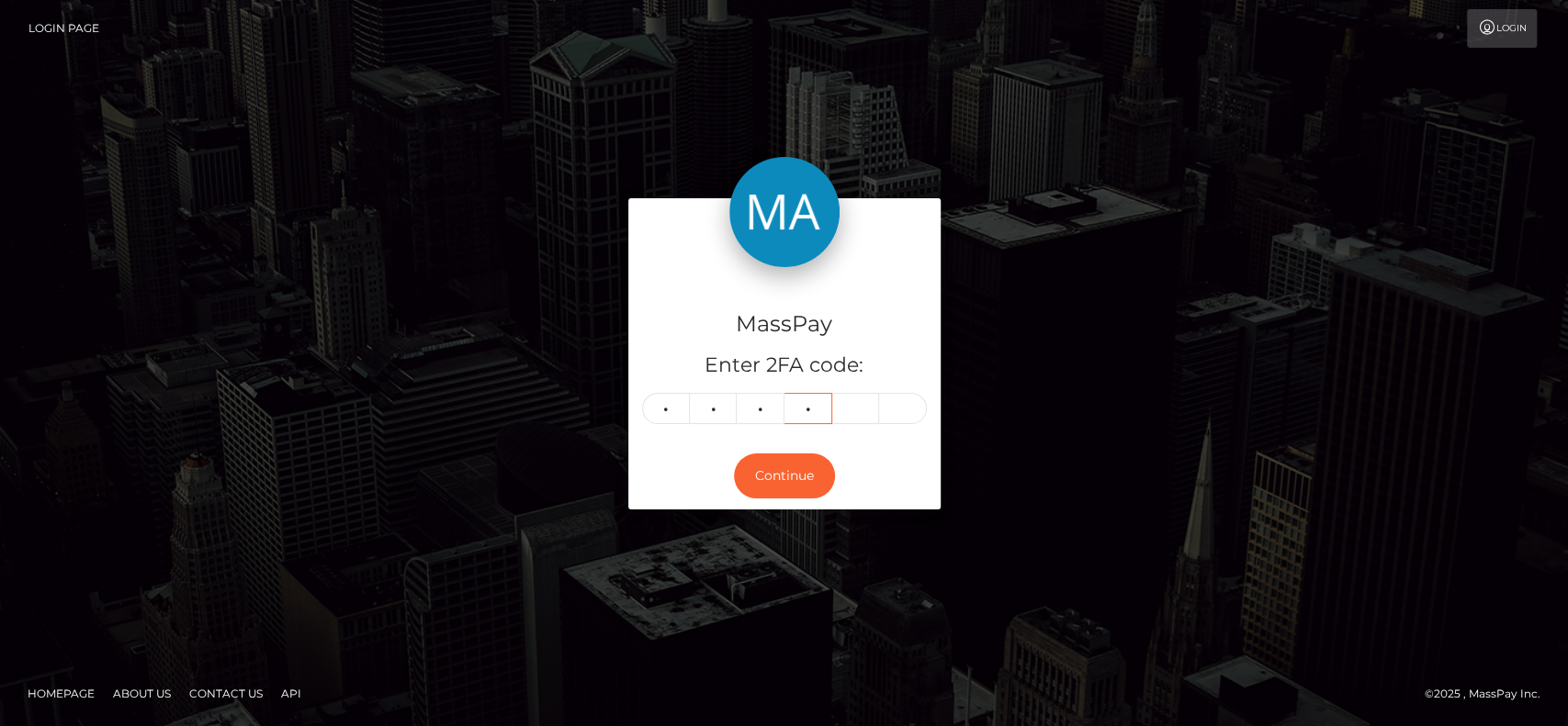
type input "3"
type input "1"
type input "5"
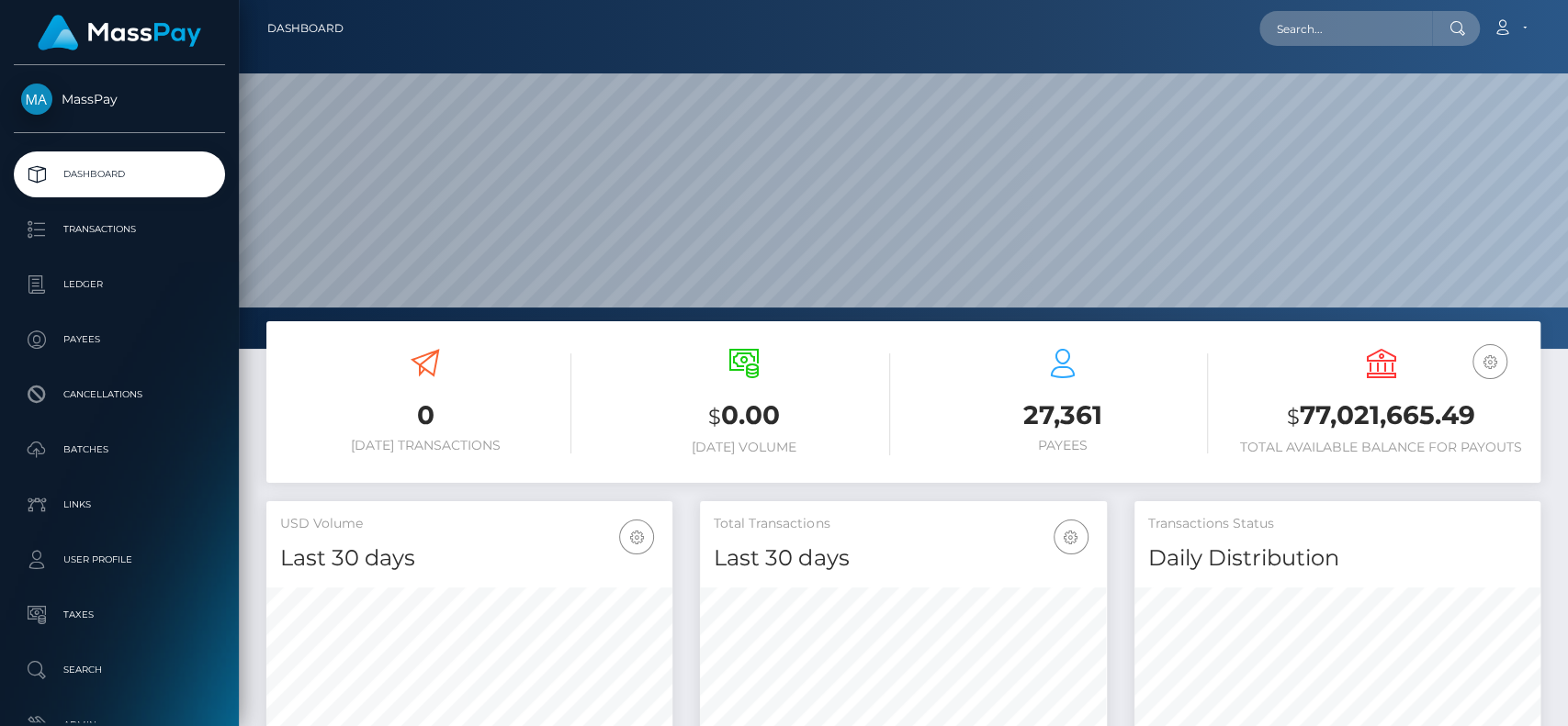
scroll to position [325, 405]
type input "[EMAIL_ADDRESS][DOMAIN_NAME]"
paste input "[EMAIL_ADDRESS][DOMAIN_NAME]"
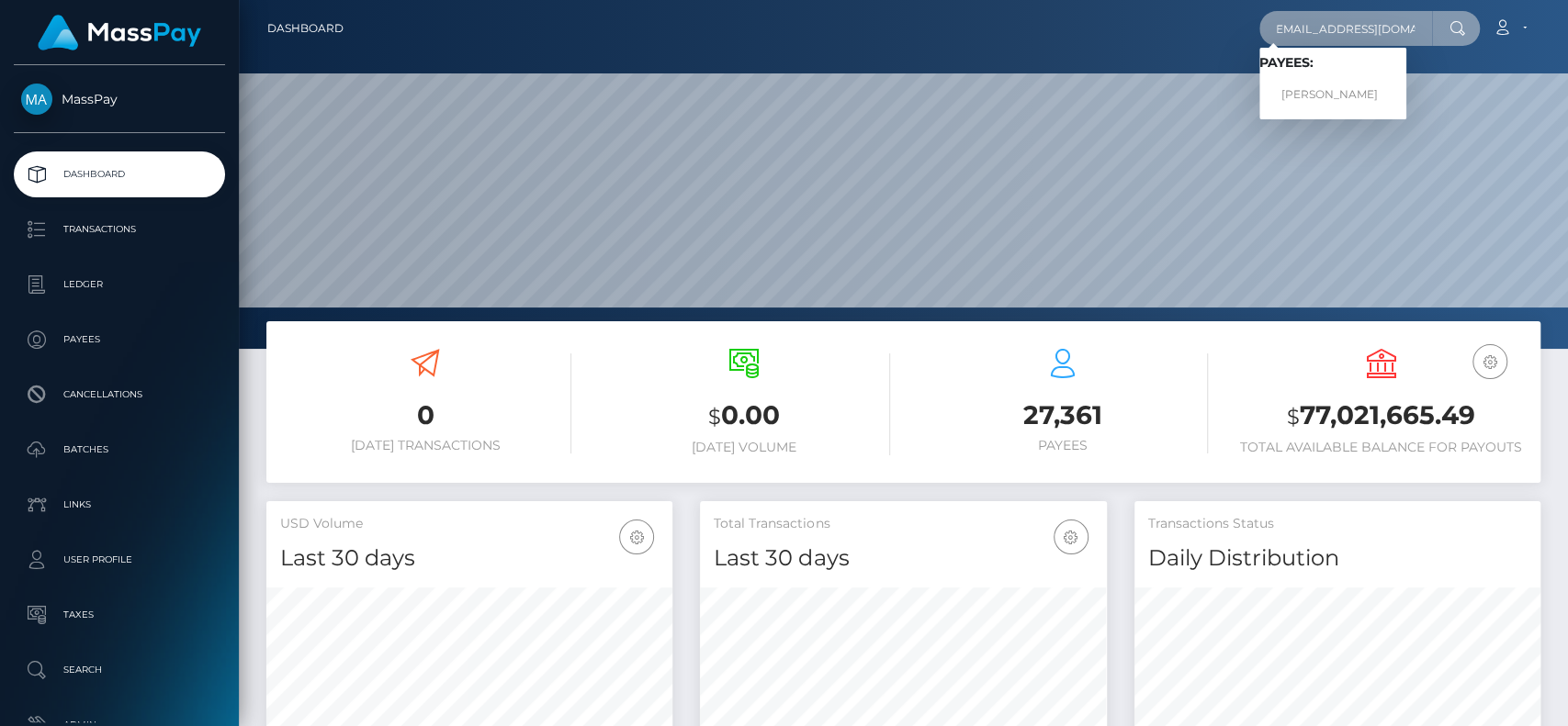
type input "[EMAIL_ADDRESS][DOMAIN_NAME]"
click at [1337, 86] on link "[PERSON_NAME]" at bounding box center [1332, 95] width 147 height 34
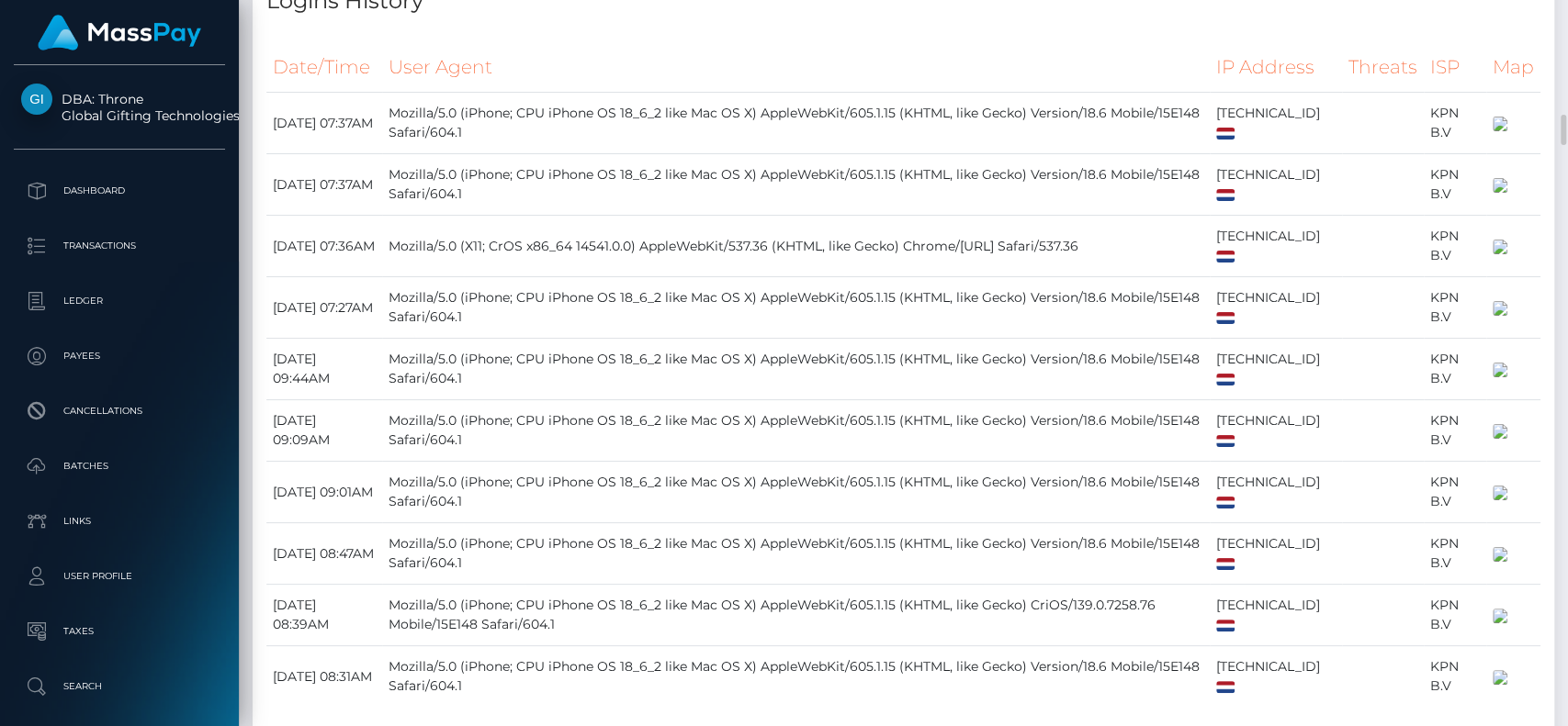
scroll to position [3941, 0]
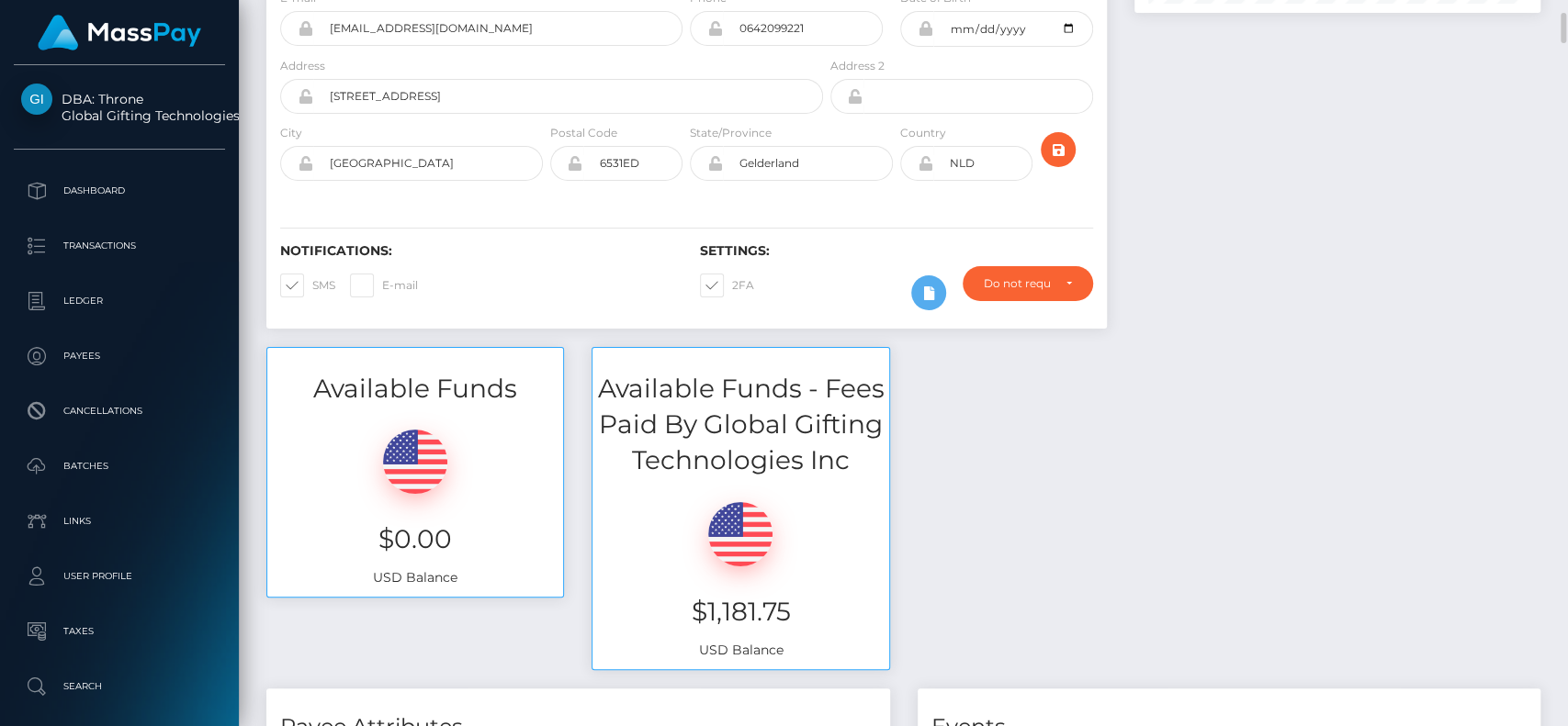
scroll to position [0, 0]
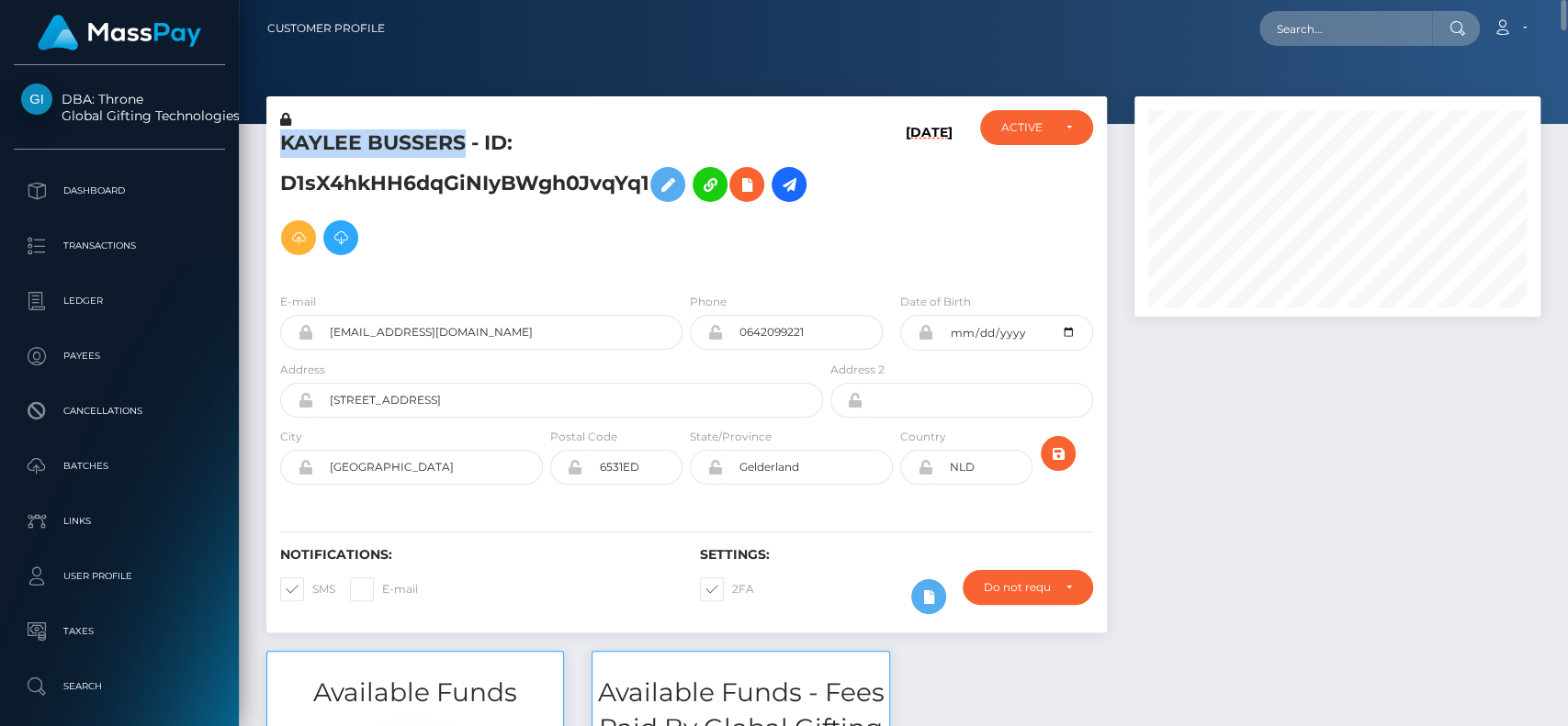
drag, startPoint x: 466, startPoint y: 137, endPoint x: 286, endPoint y: 143, distance: 180.1
click at [286, 143] on h5 "KAYLEE BUSSERS - ID: D1sX4hkHH6dqGiNIyBWgh0JvqYq1" at bounding box center [545, 197] width 532 height 135
copy h5 "KAYLEE BUSSERS"
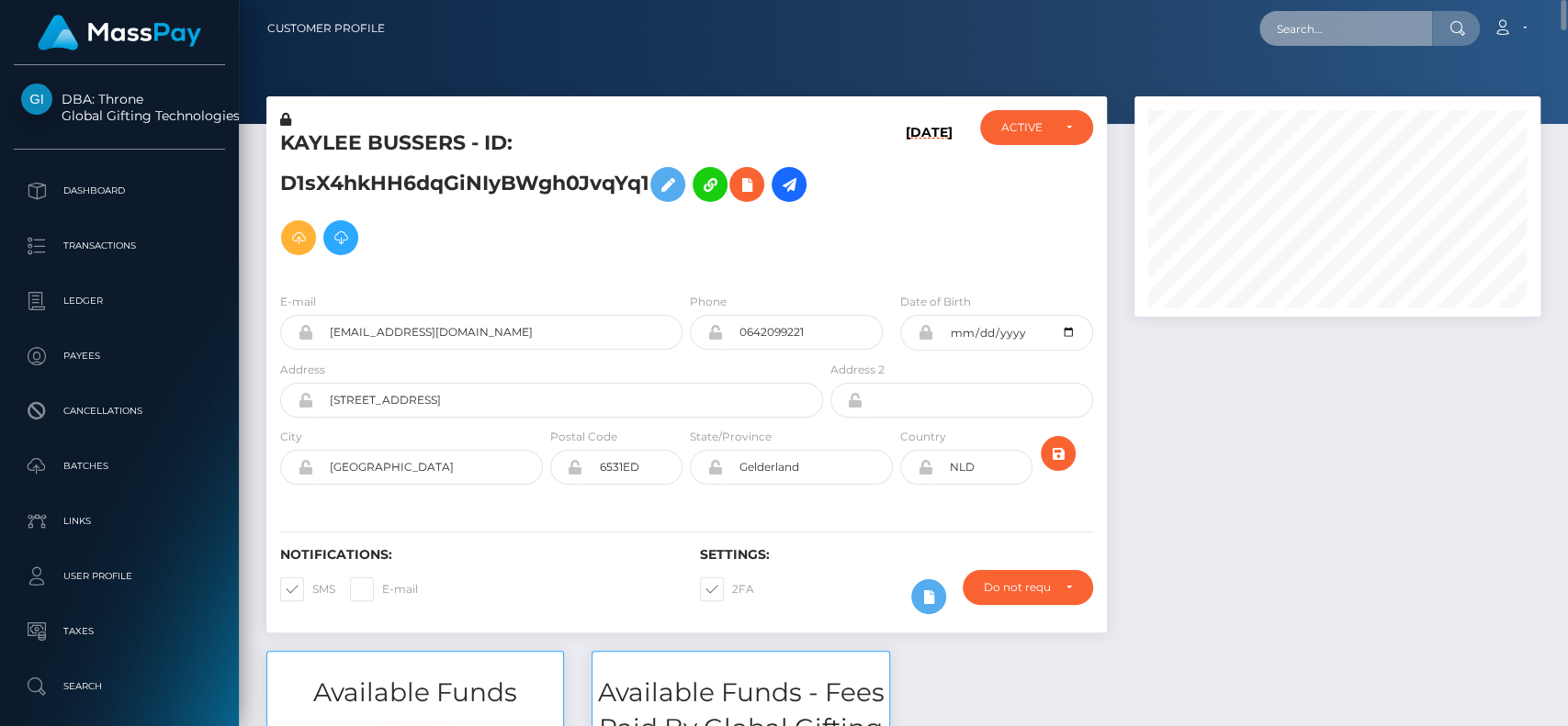
click at [1279, 20] on input "text" at bounding box center [1345, 28] width 173 height 35
paste input "KAYLEE BUSSERS"
click at [1359, 31] on input "KAYLEE BUSSERS" at bounding box center [1345, 28] width 173 height 35
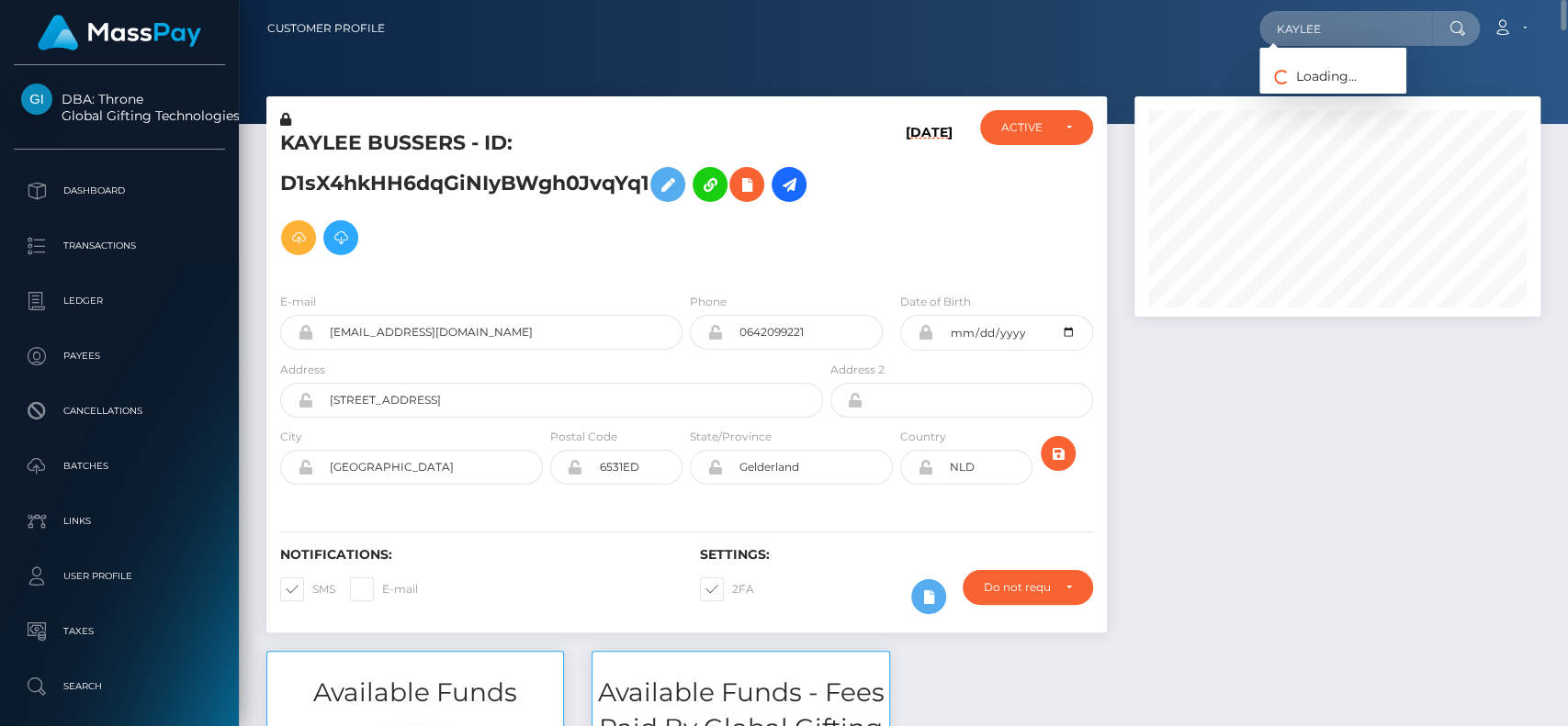
drag, startPoint x: 533, startPoint y: 312, endPoint x: 499, endPoint y: 335, distance: 41.0
click at [499, 335] on div "E-mail laikaflowerss@gmail.com" at bounding box center [480, 321] width 402 height 58
drag, startPoint x: 499, startPoint y: 344, endPoint x: 255, endPoint y: 354, distance: 244.2
click at [255, 354] on div "KAYLEE BUSSERS - ID: D1sX4hkHH6dqGiNIyBWgh0JvqYq1 07/27/25" at bounding box center [686, 373] width 868 height 554
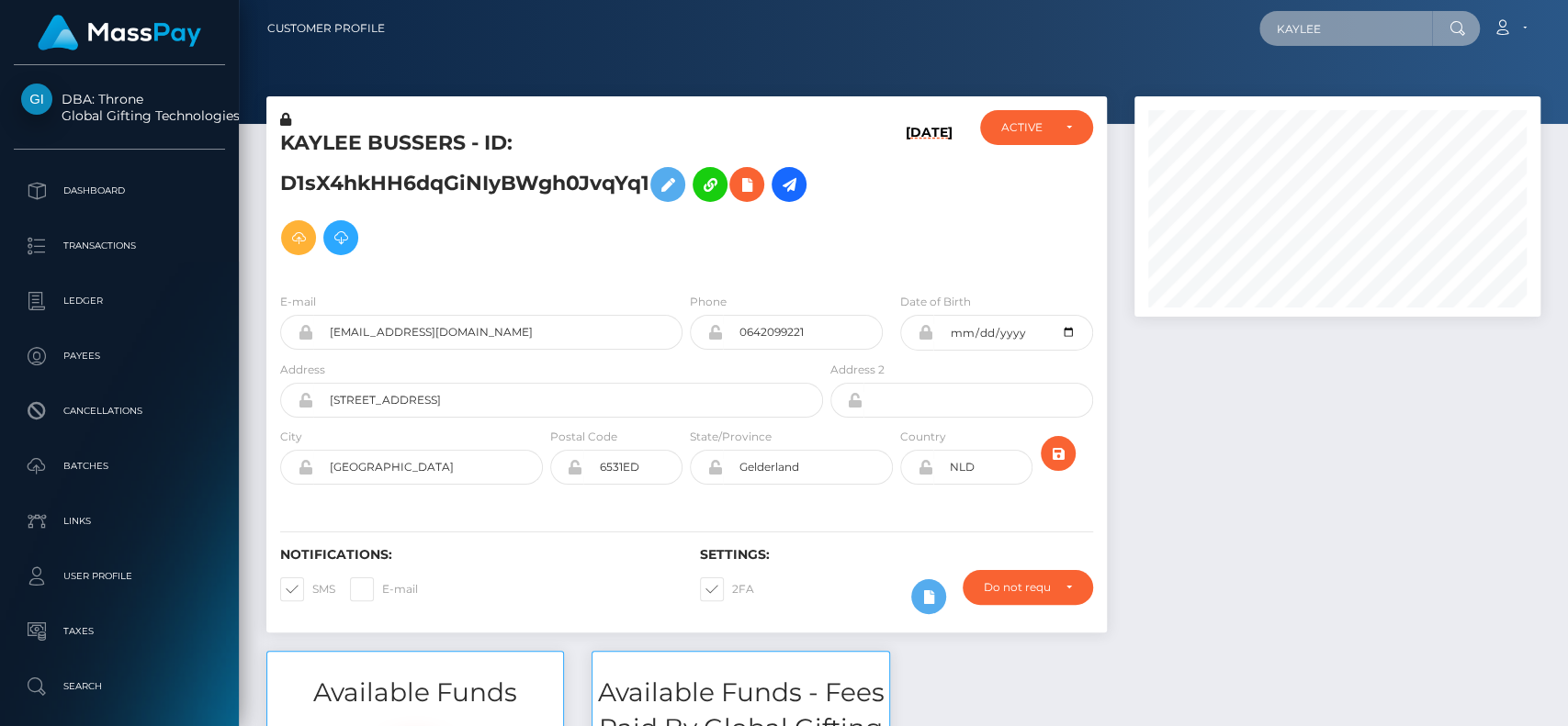
drag, startPoint x: 1369, startPoint y: 23, endPoint x: 1058, endPoint y: 33, distance: 311.2
click at [1058, 33] on div "KAYLEE Loading... Loading... Payees: Kaylee Bigelow Kaylee Stephens Kaylee Patt…" at bounding box center [969, 28] width 1140 height 39
paste input "laikaflowerss@gmail.com"
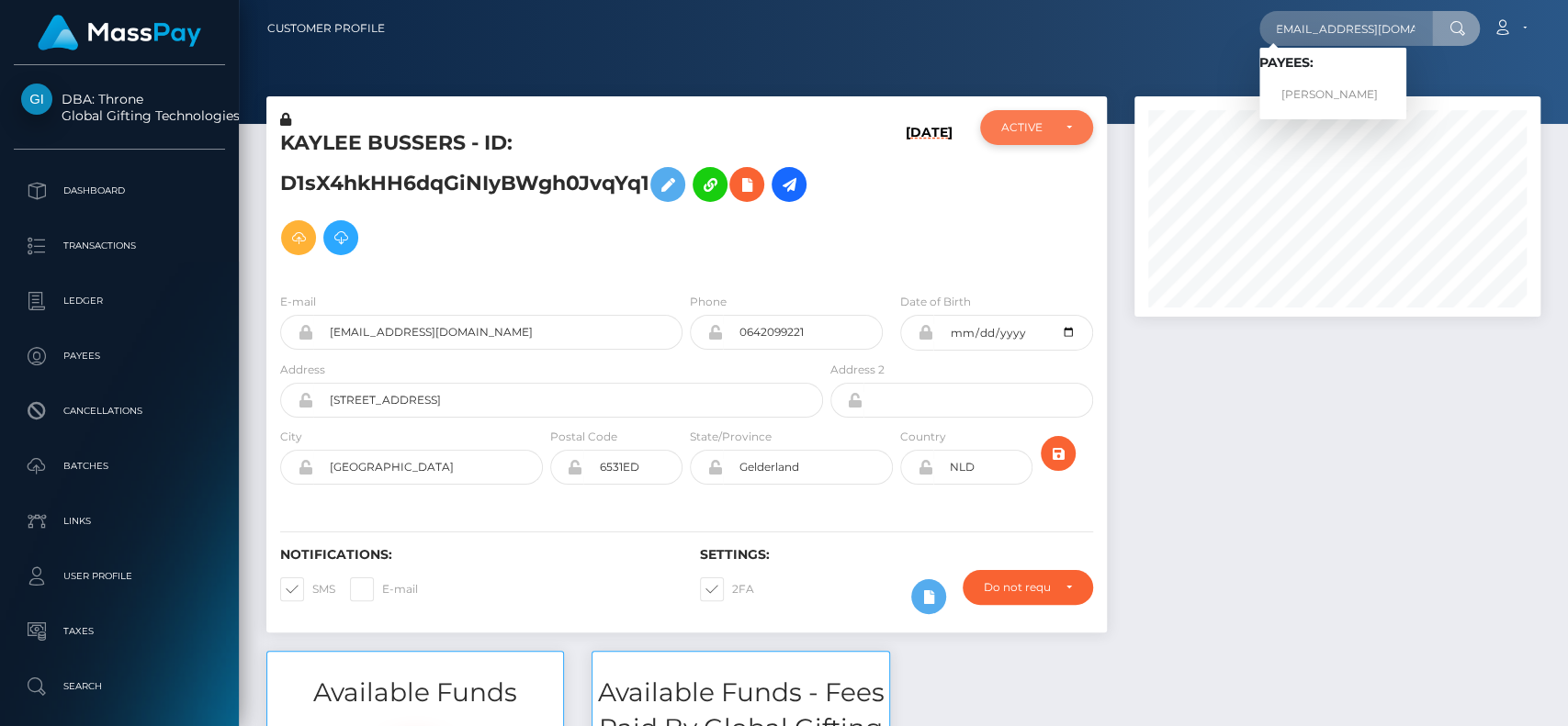
click at [1066, 134] on div "ACTIVE" at bounding box center [1036, 127] width 70 height 15
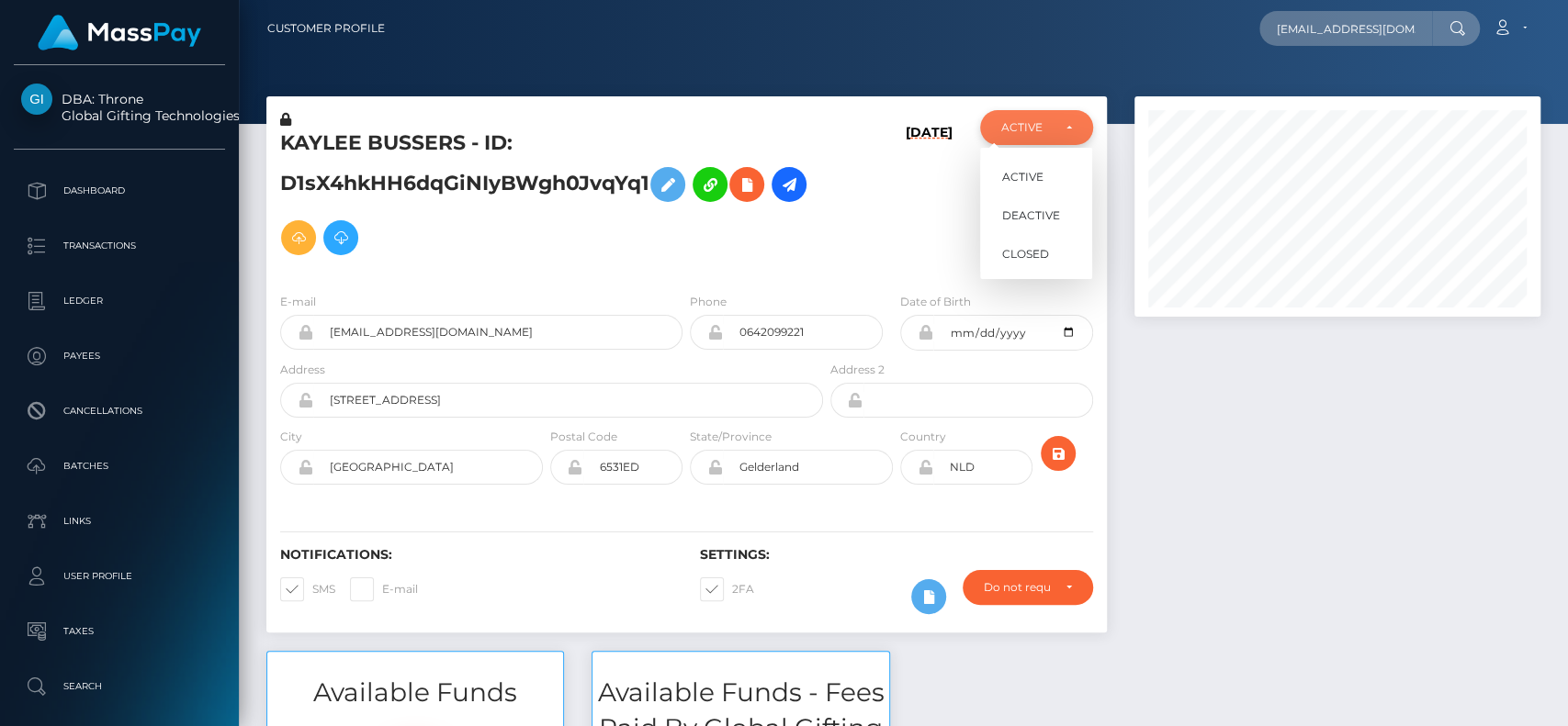
scroll to position [221, 405]
click at [868, 217] on div "07/27/25" at bounding box center [897, 194] width 140 height 168
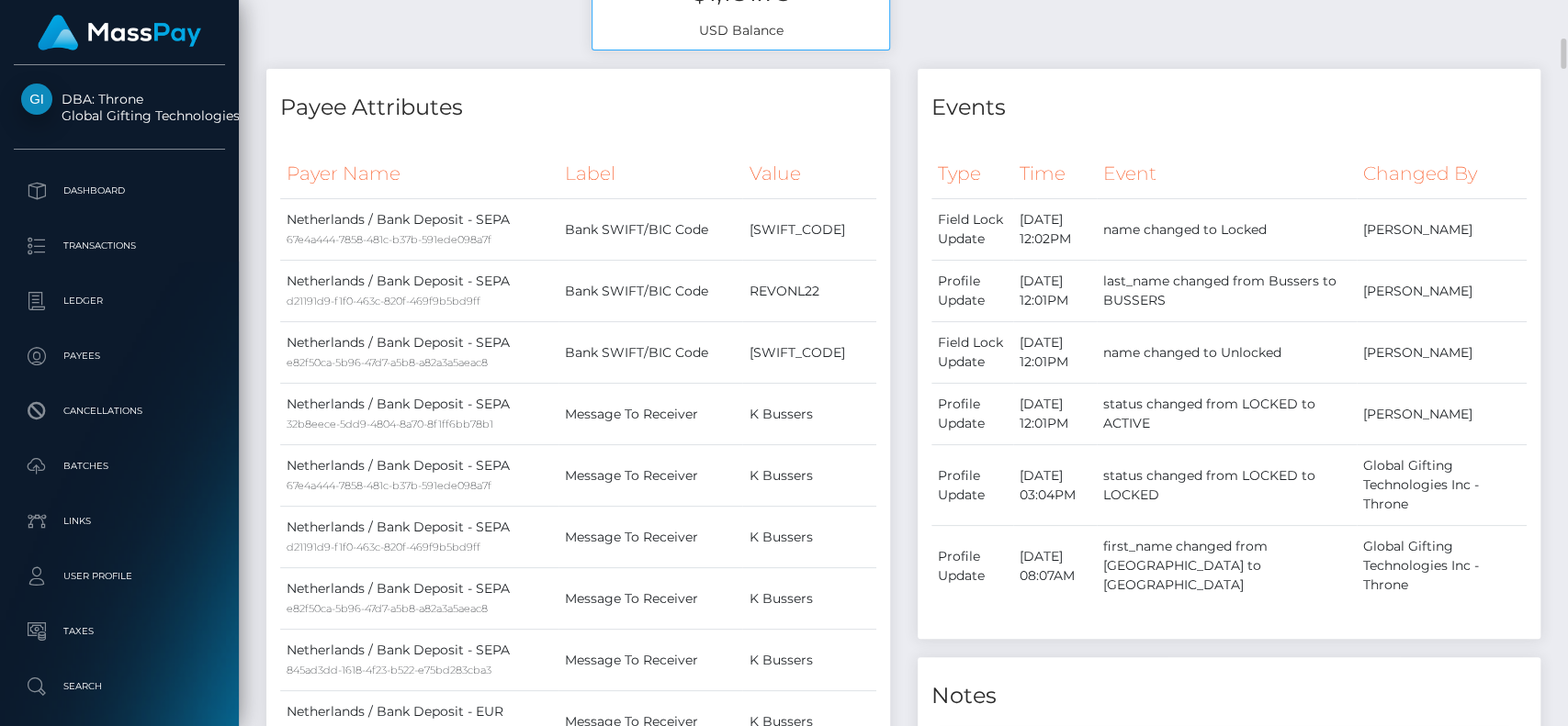
scroll to position [0, 0]
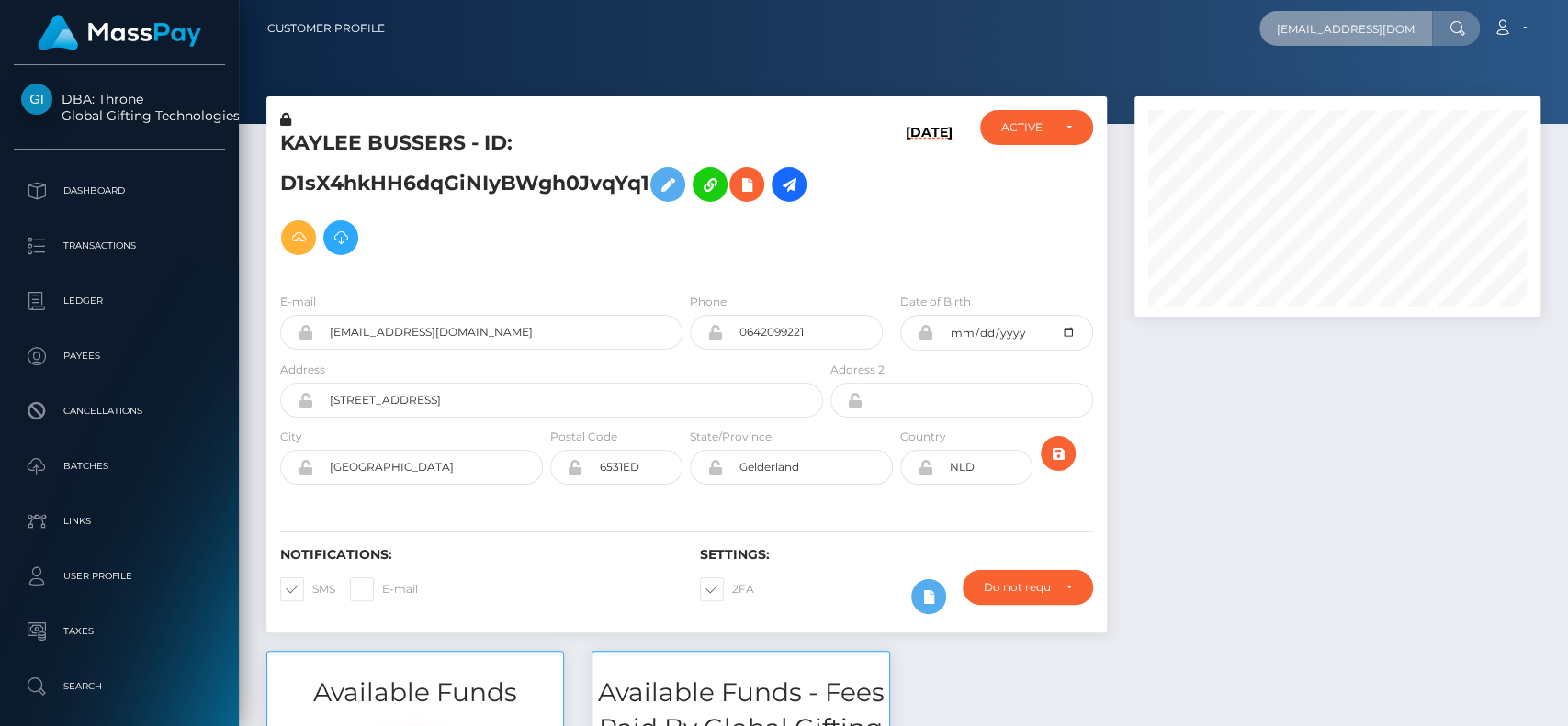
click at [1317, 26] on input "laikaflowerss@gmail.com" at bounding box center [1345, 28] width 173 height 35
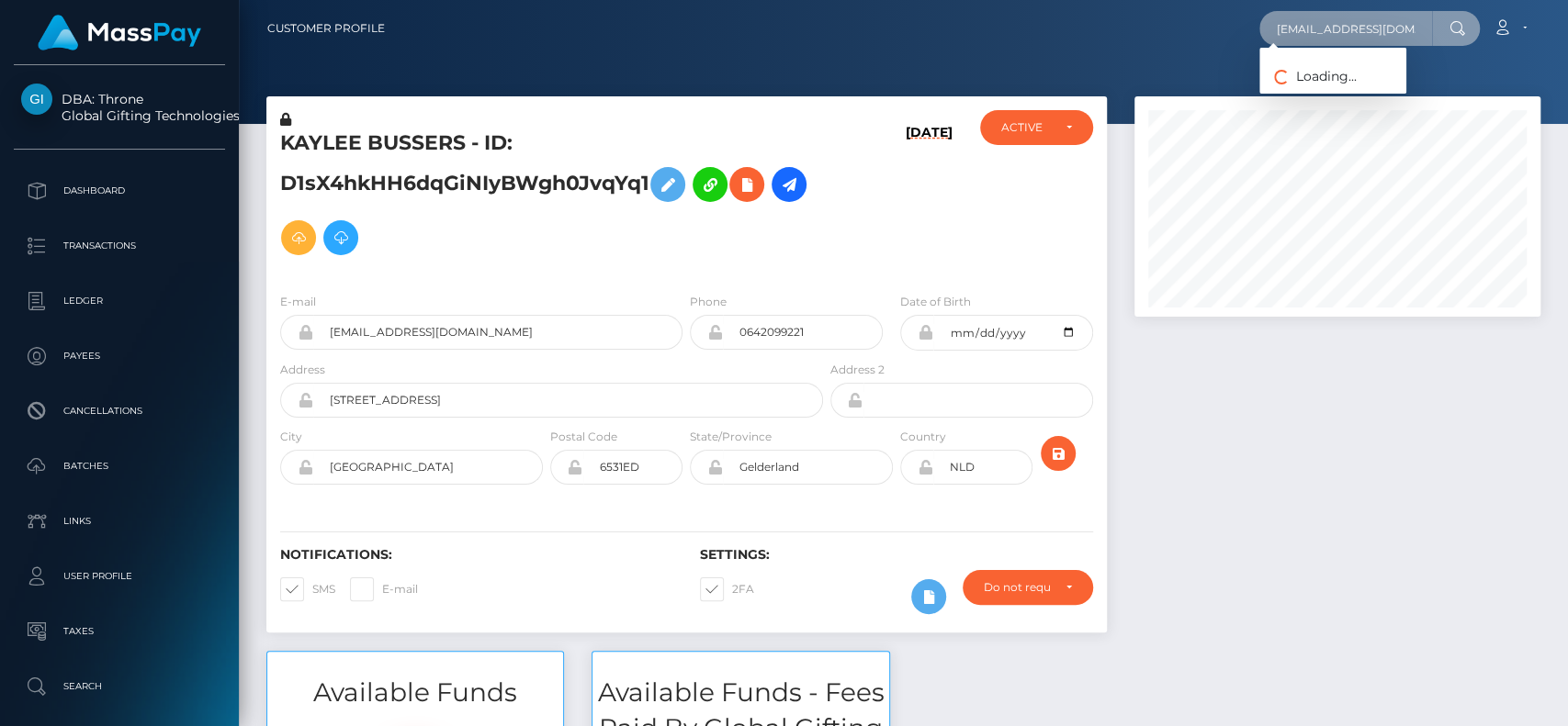
paste input "jwrapped5"
type input "jwrapped5@gmail.com"
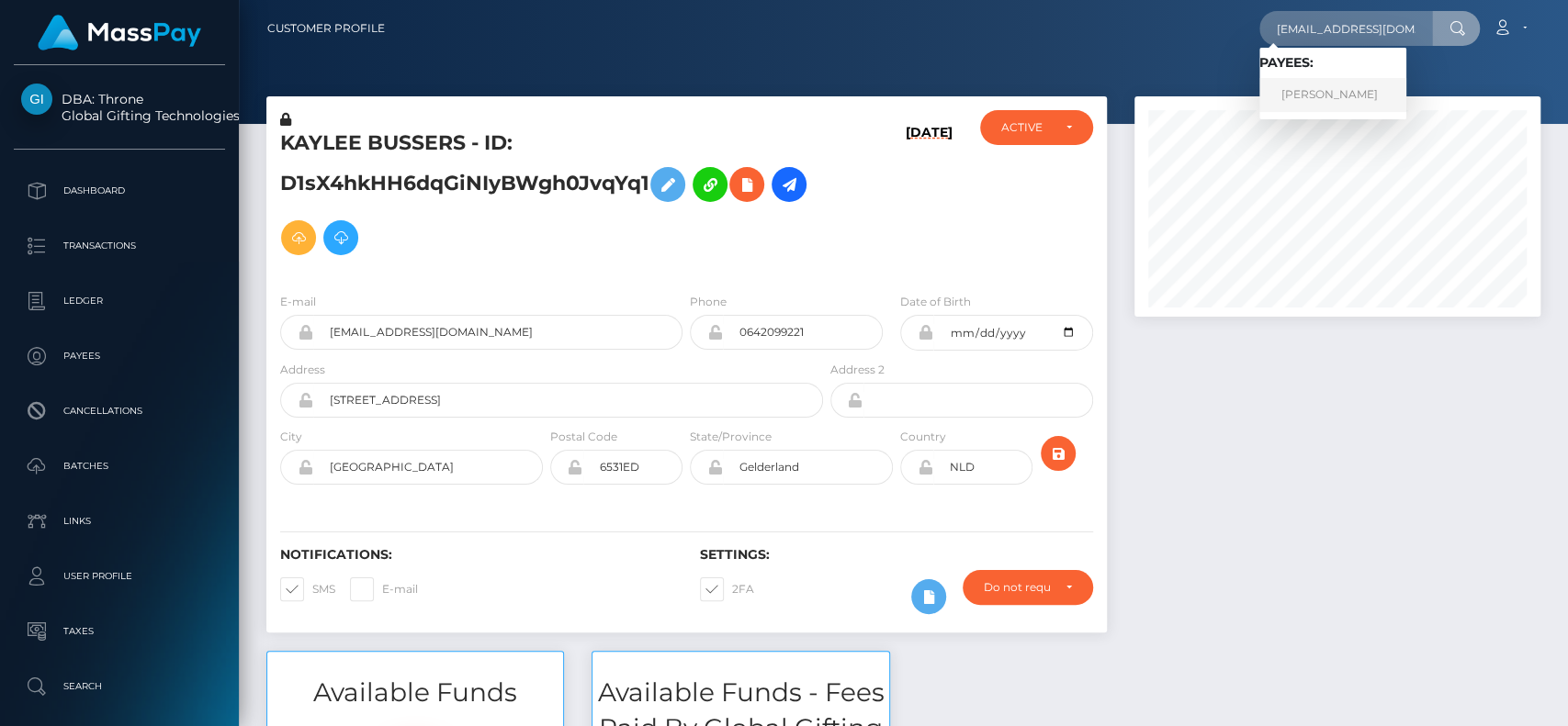
click at [1359, 91] on link "JAQUELYN MARIE THIBAULT" at bounding box center [1332, 95] width 147 height 34
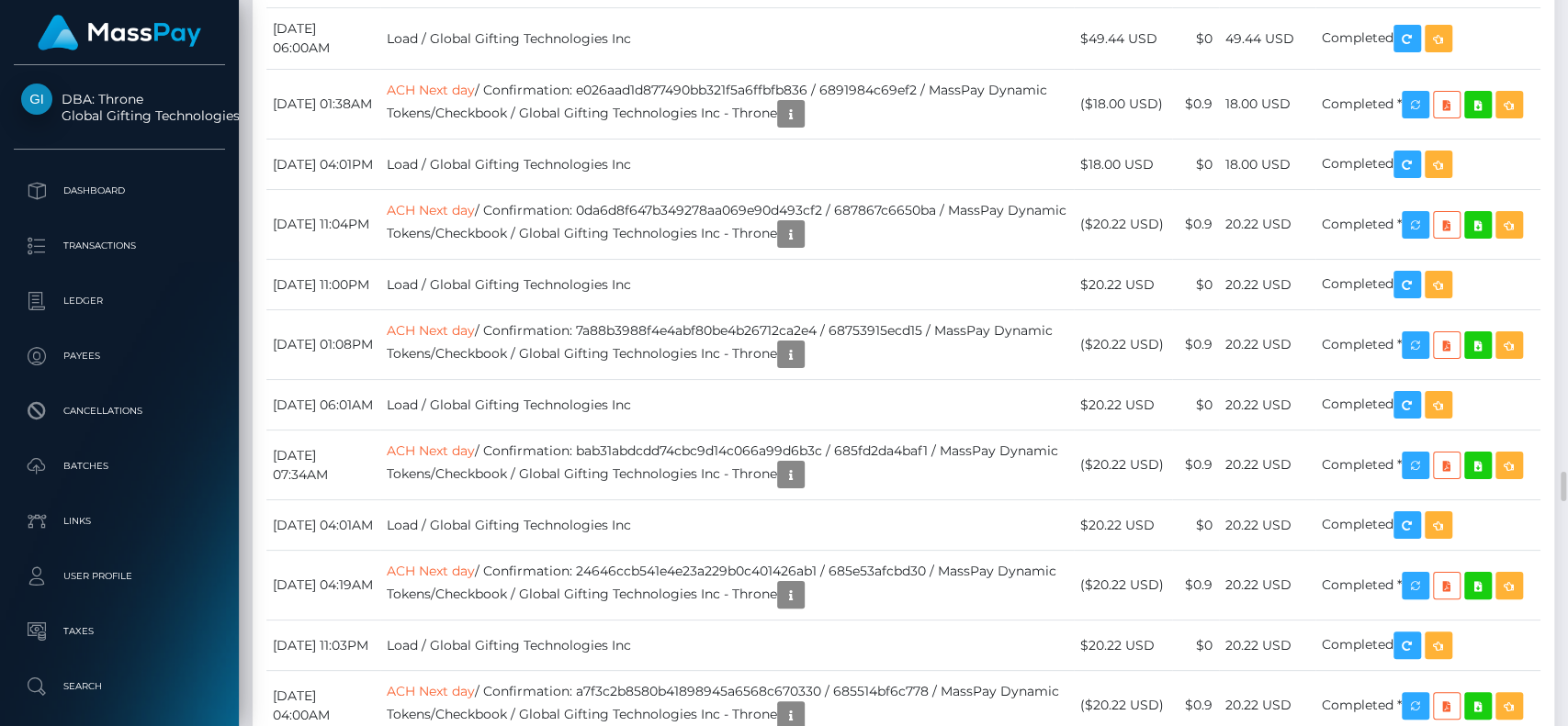
scroll to position [11626, 0]
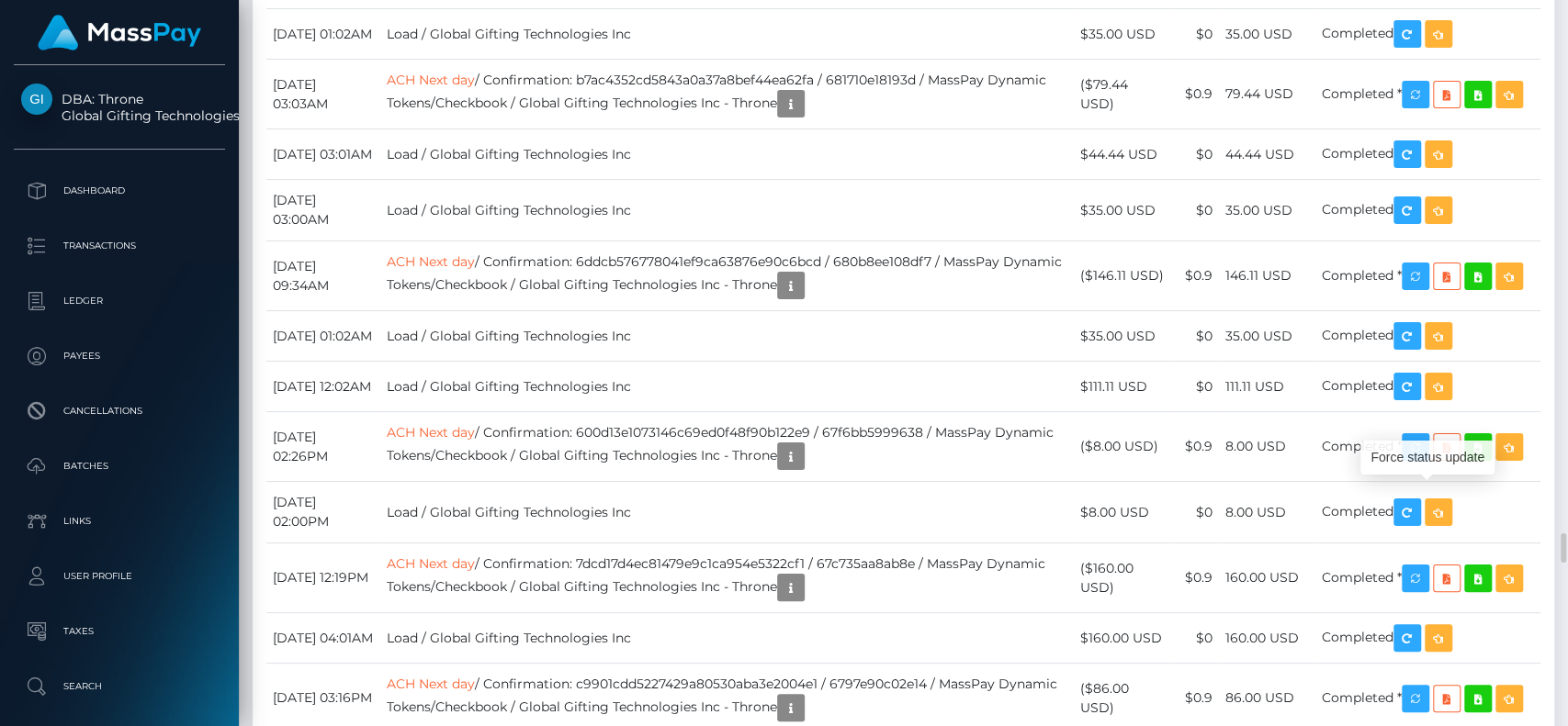
scroll to position [221, 405]
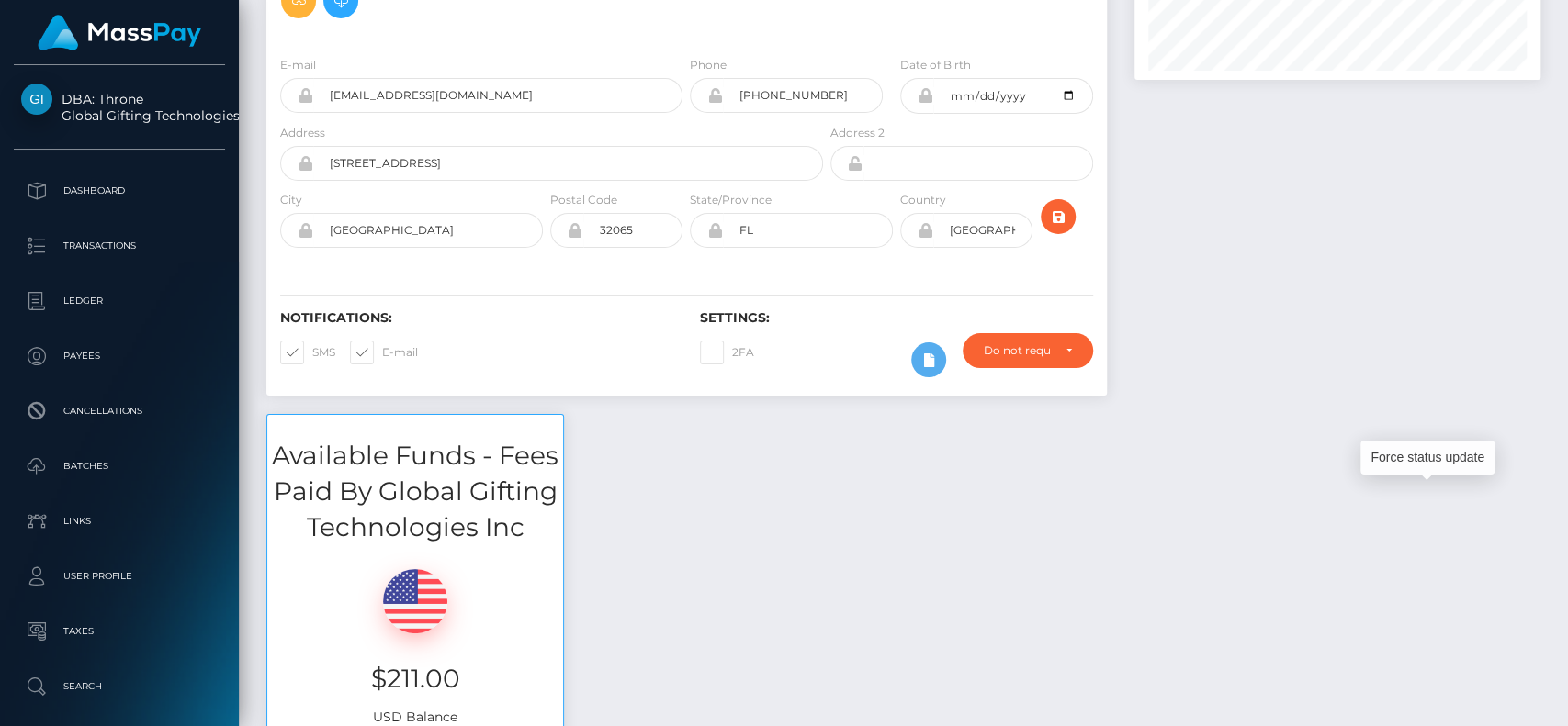
scroll to position [0, 0]
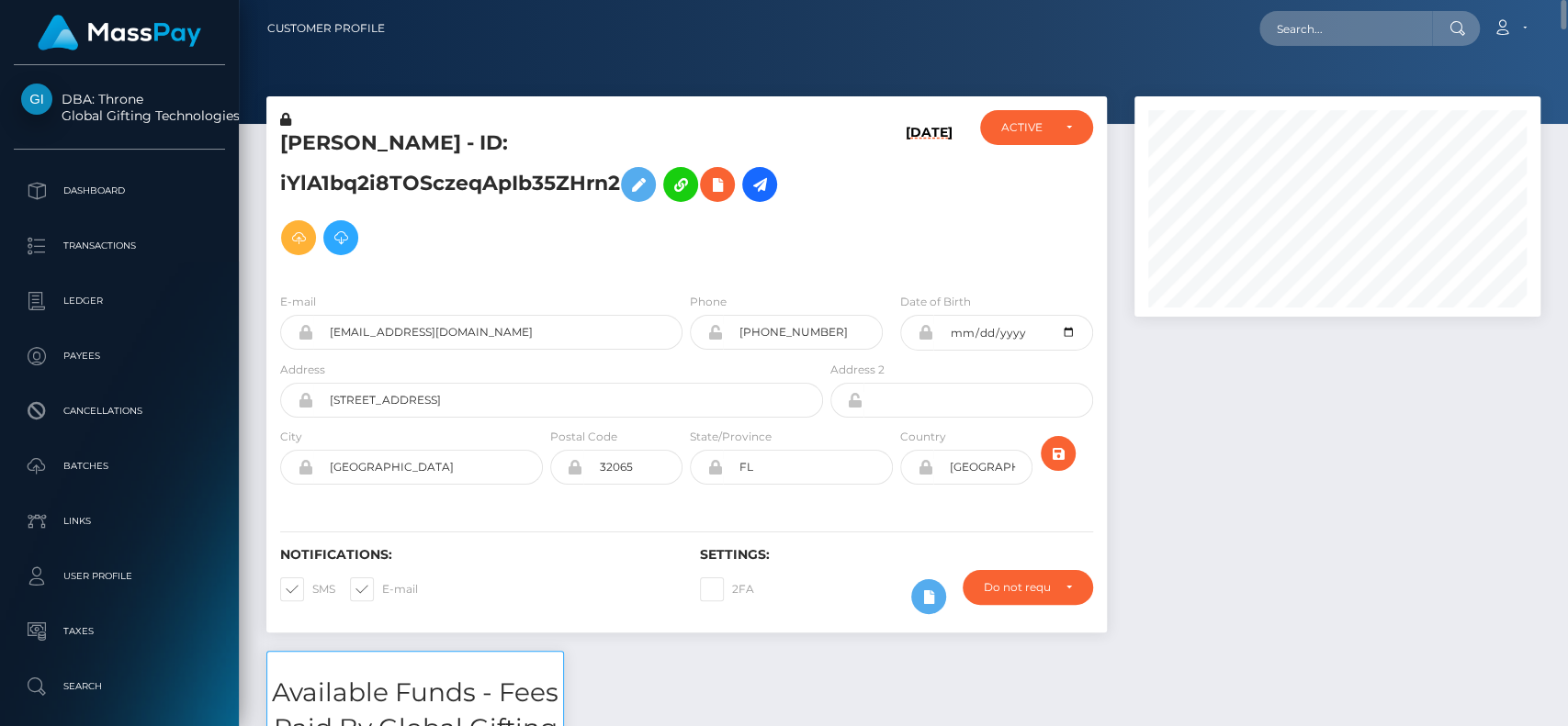
click at [344, 141] on h5 "JAQUELYN MARIE THIBAULT - ID: iYlA1bq2i8TOSczeqApIb35ZHrn2" at bounding box center [545, 197] width 532 height 135
copy h5 "JAQUELYN"
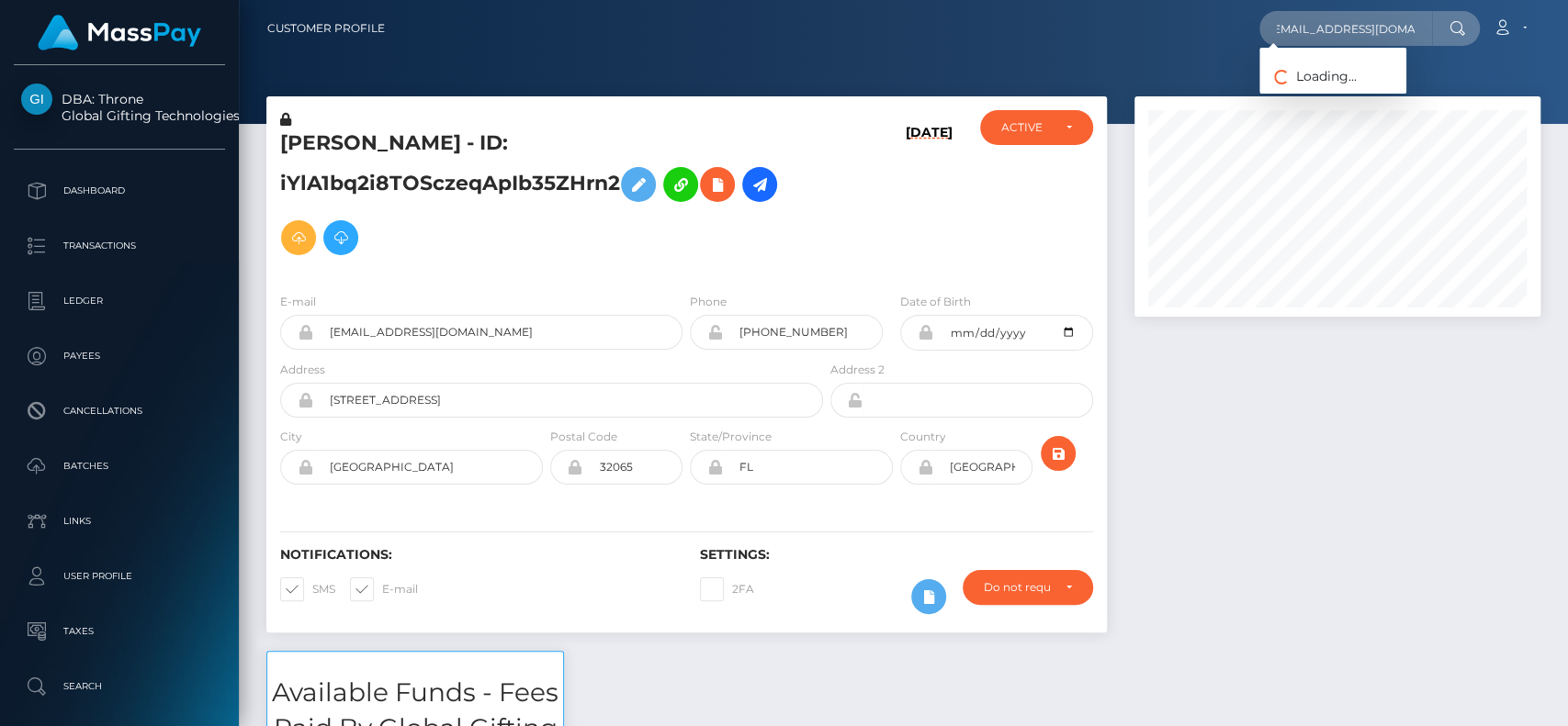
scroll to position [0, 11]
type input "[EMAIL_ADDRESS][DOMAIN_NAME]"
click at [1302, 81] on link "KELLIE LYNN TRAN" at bounding box center [1332, 95] width 147 height 34
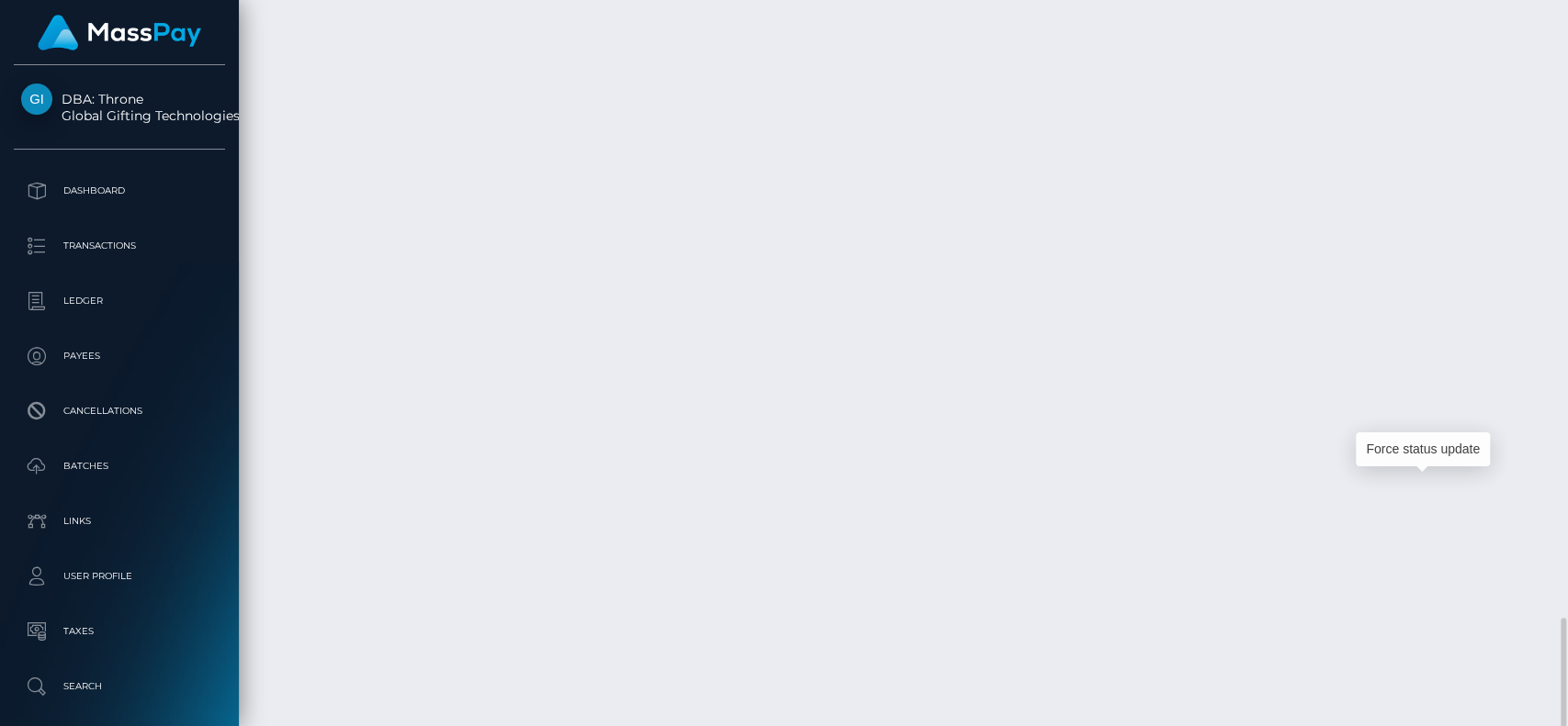
scroll to position [221, 405]
drag, startPoint x: 1440, startPoint y: 493, endPoint x: 437, endPoint y: 140, distance: 1063.3
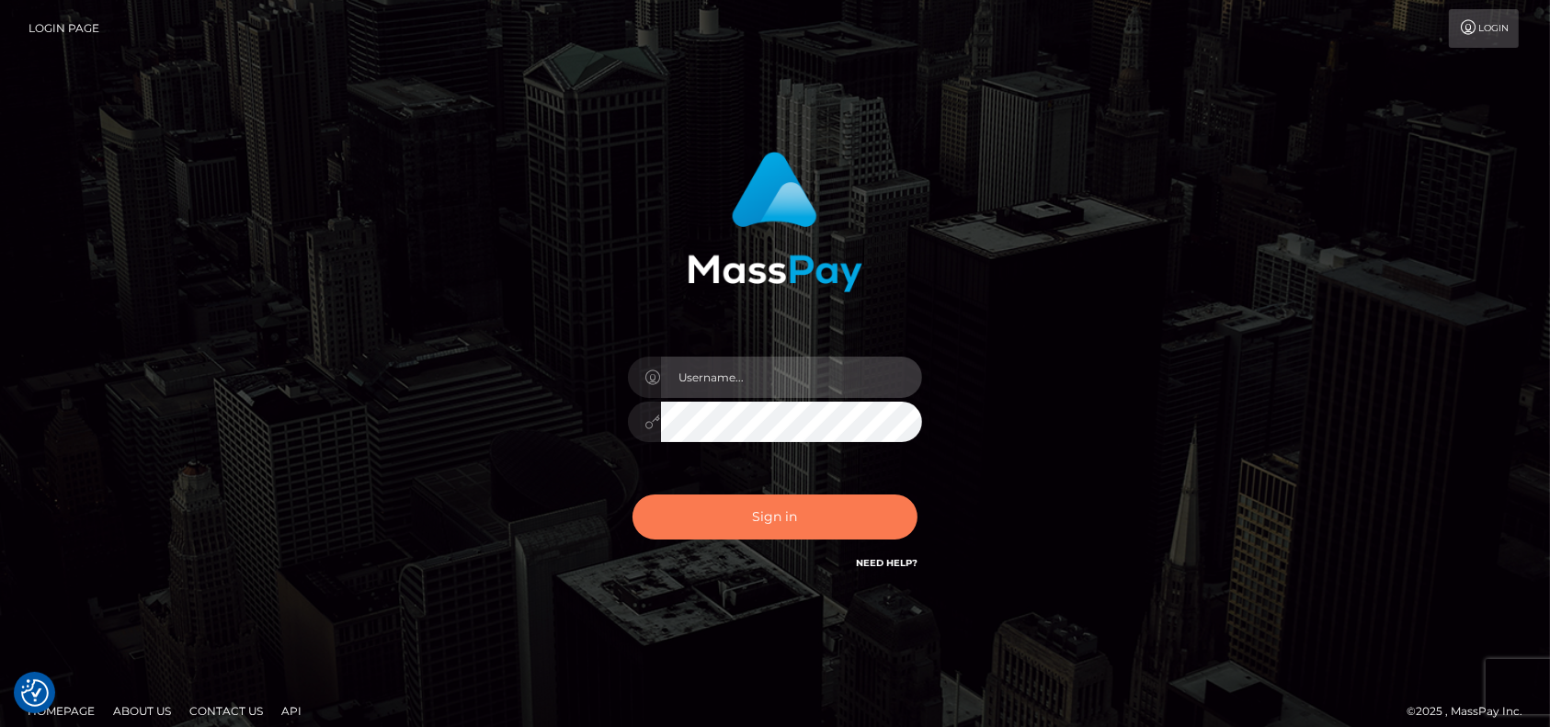
type input "pk.es"
click at [743, 528] on button "Sign in" at bounding box center [775, 517] width 285 height 45
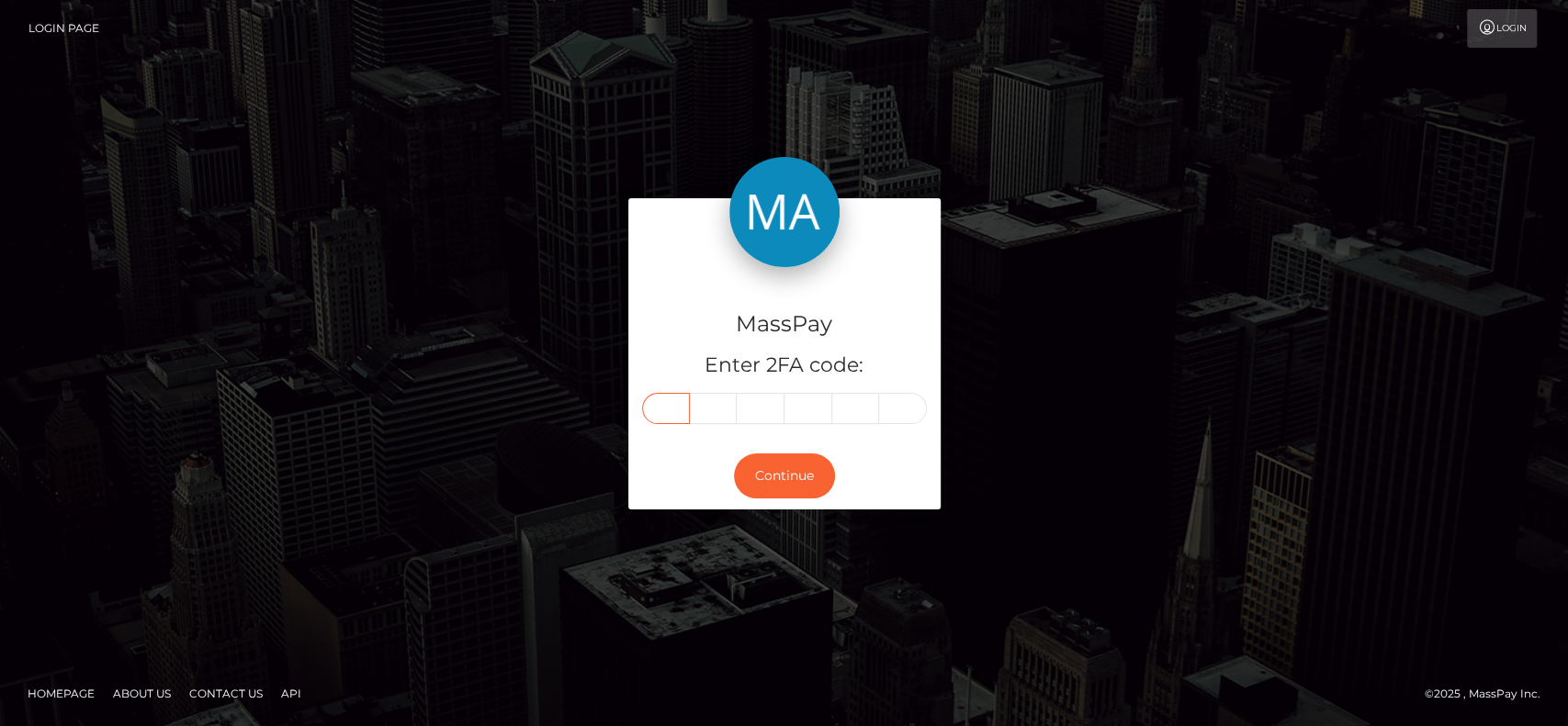
paste input "2"
type input "2"
type input "6"
type input "8"
type input "2"
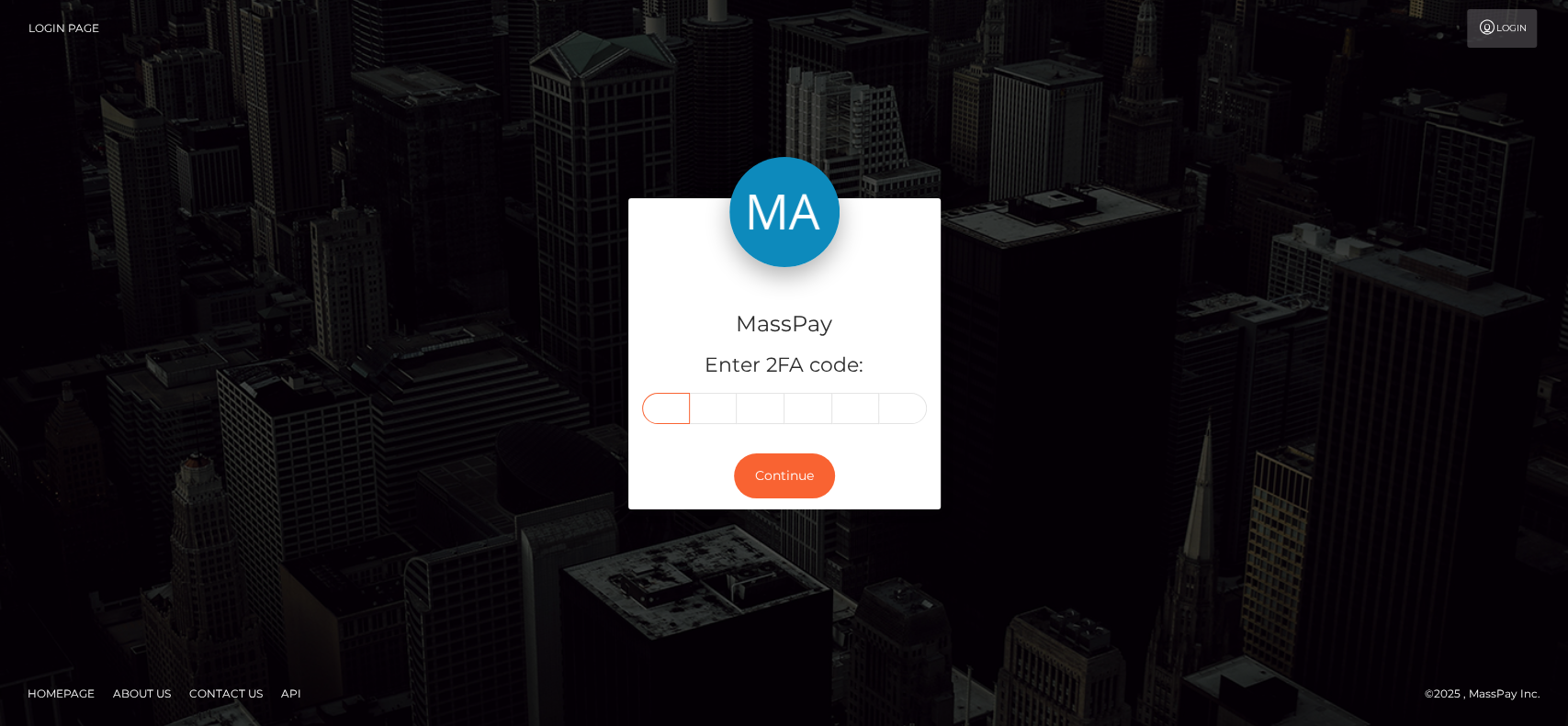
type input "5"
type input "2"
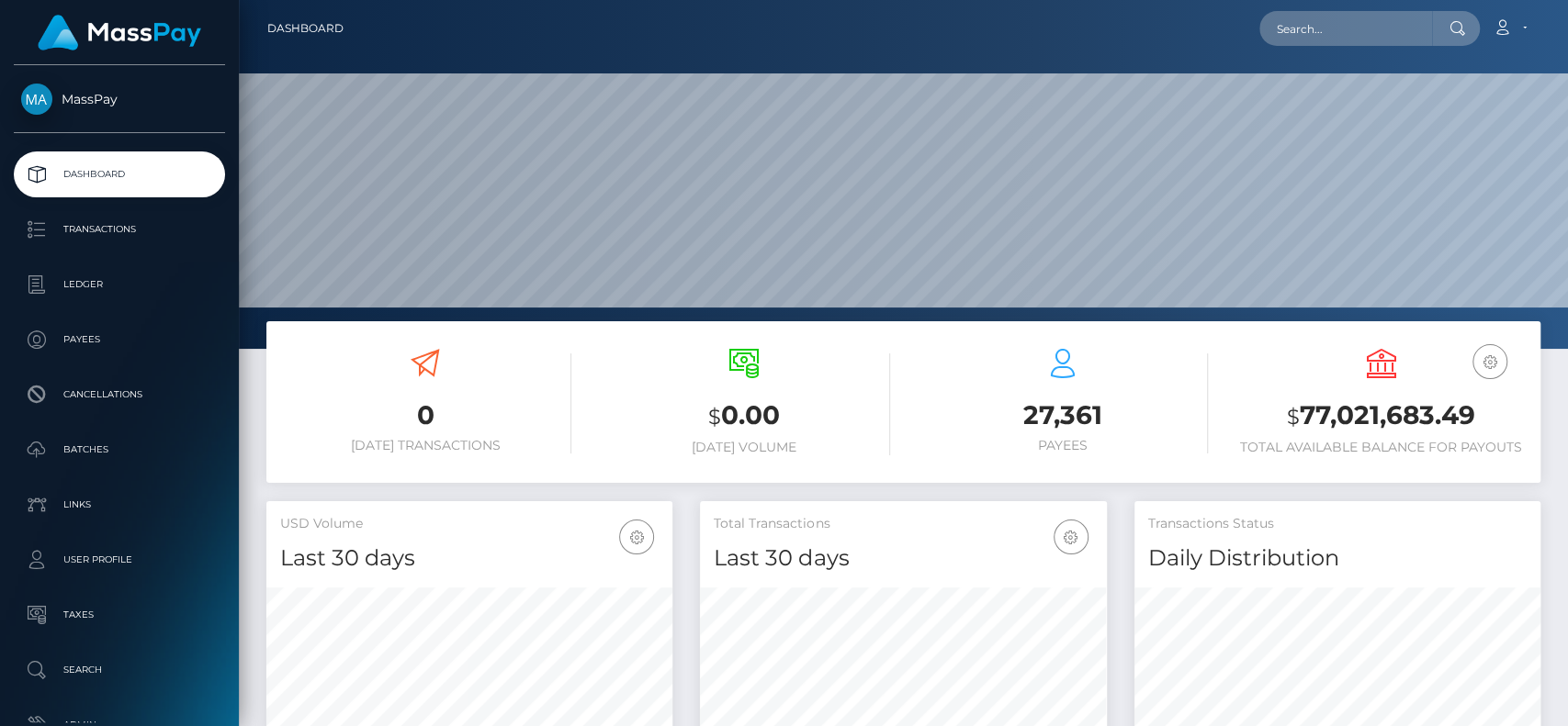
scroll to position [325, 405]
click at [1327, 24] on input "text" at bounding box center [1345, 28] width 173 height 35
paste input "lisa.hoekstraa@icloud.com"
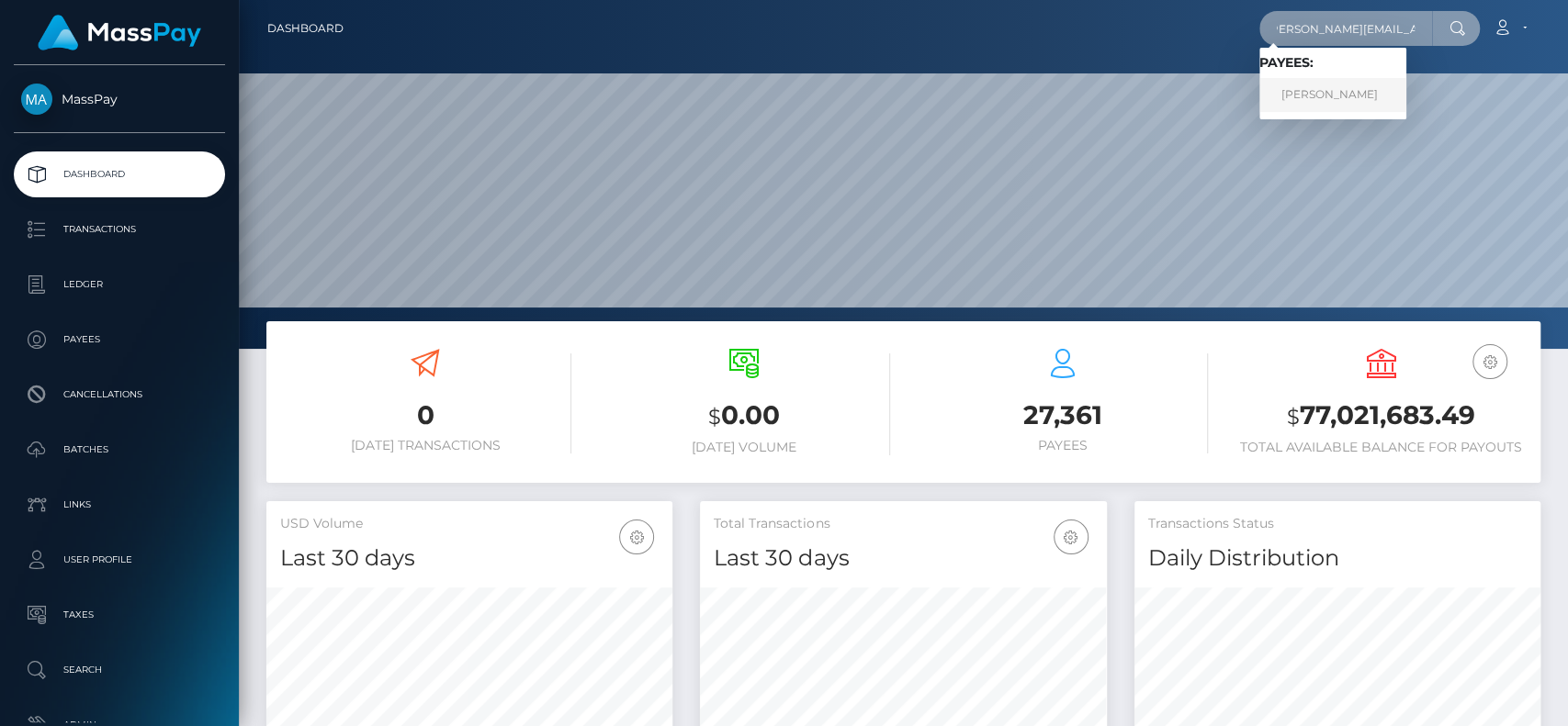
type input "lisa.hoekstraa@icloud.com"
click at [1342, 81] on link "LISA ANNA HOEKSTRA" at bounding box center [1332, 95] width 147 height 34
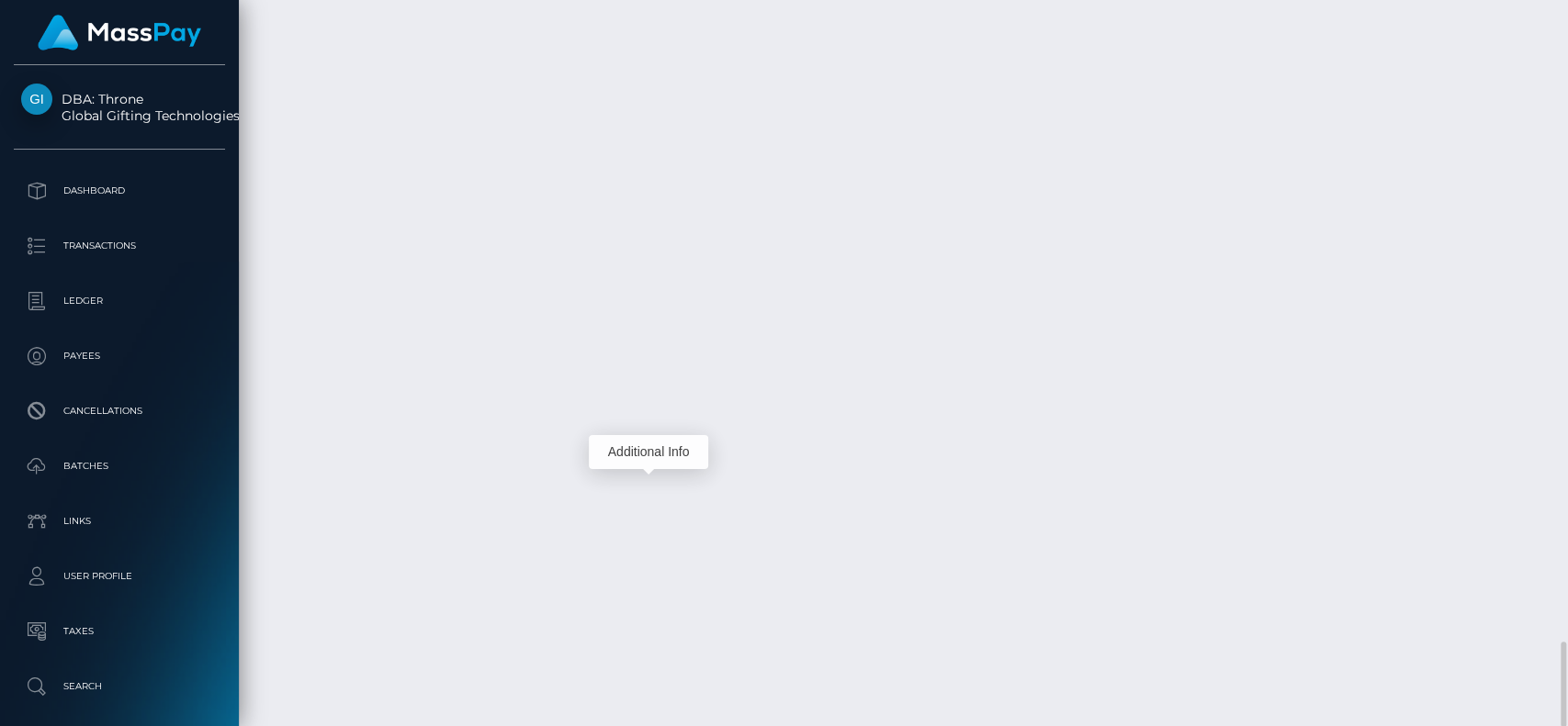
scroll to position [221, 405]
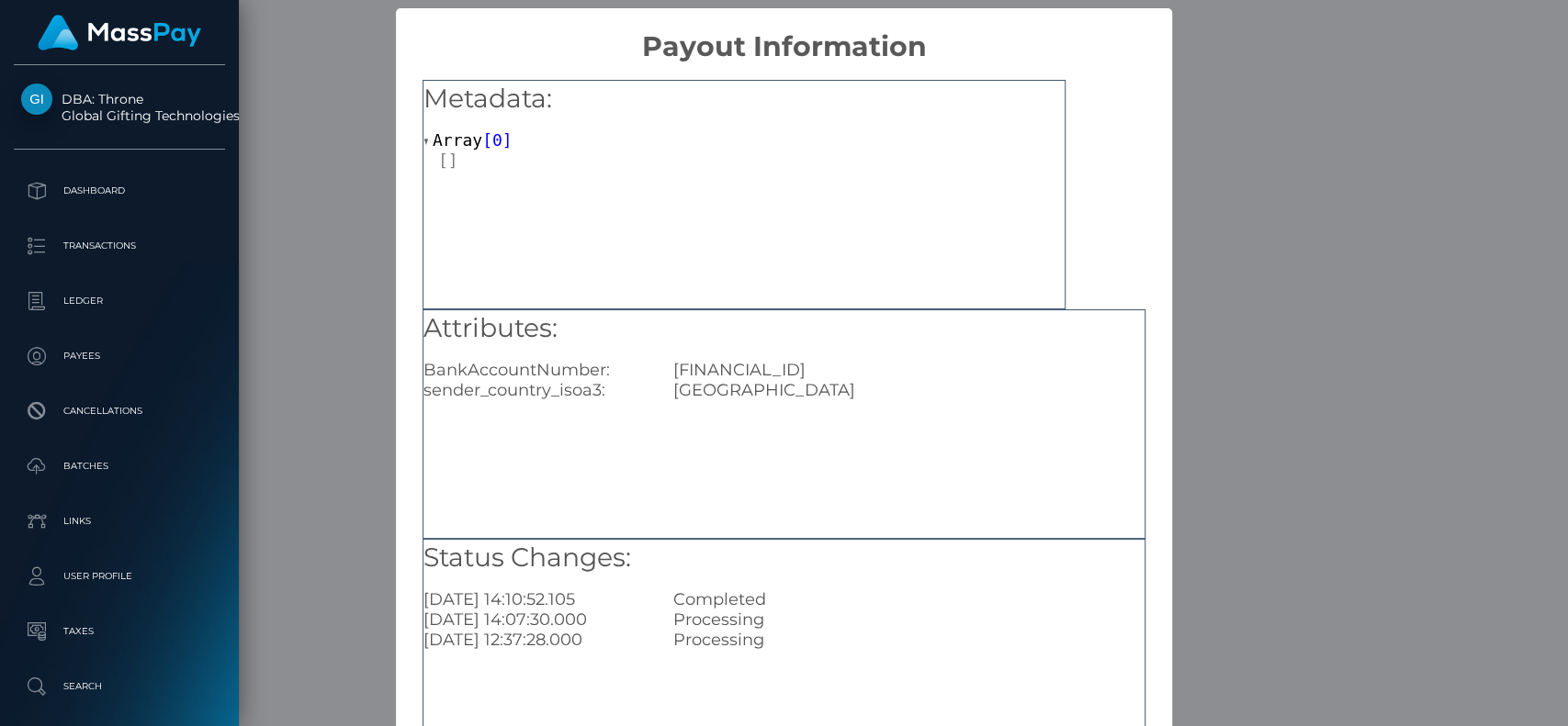
scroll to position [147, 0]
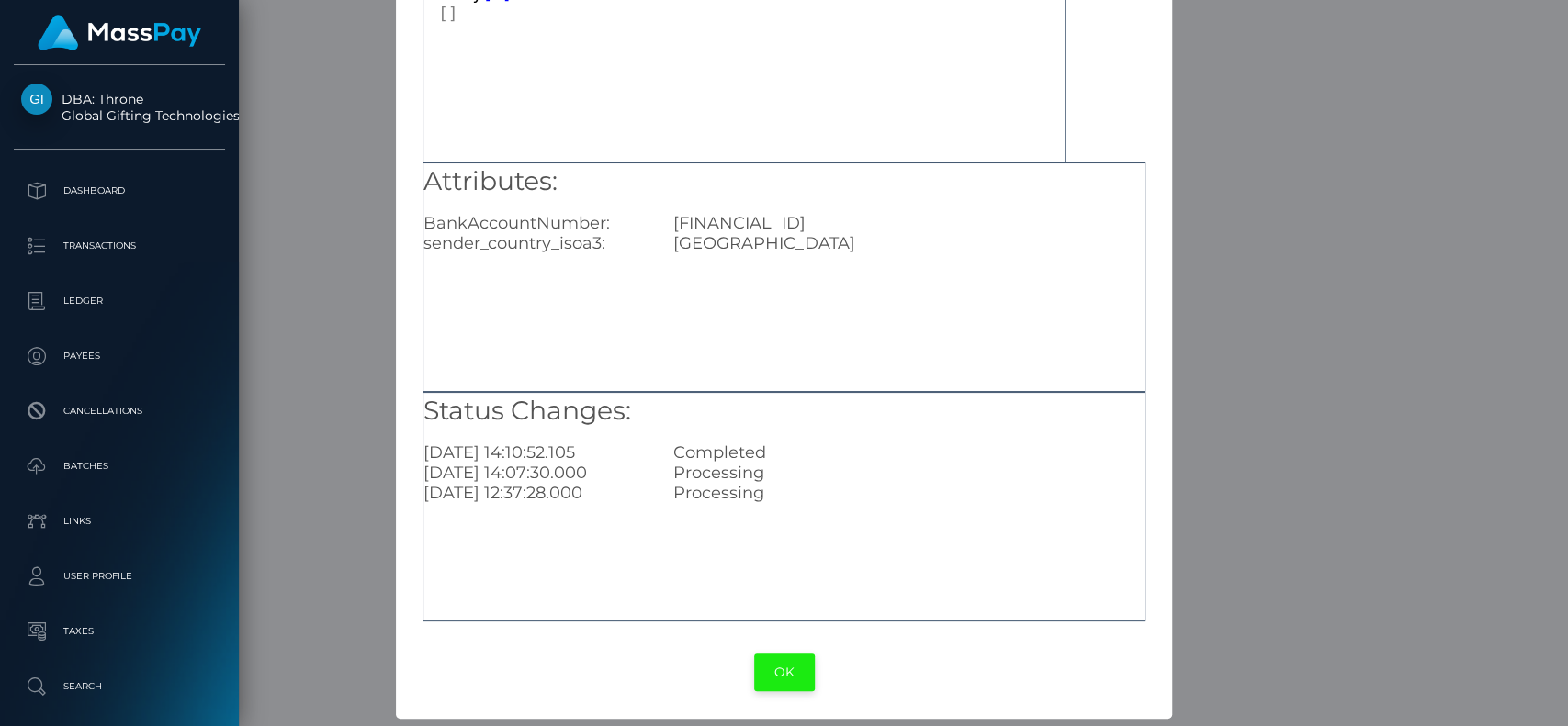
click at [772, 666] on button "OK" at bounding box center [784, 673] width 61 height 38
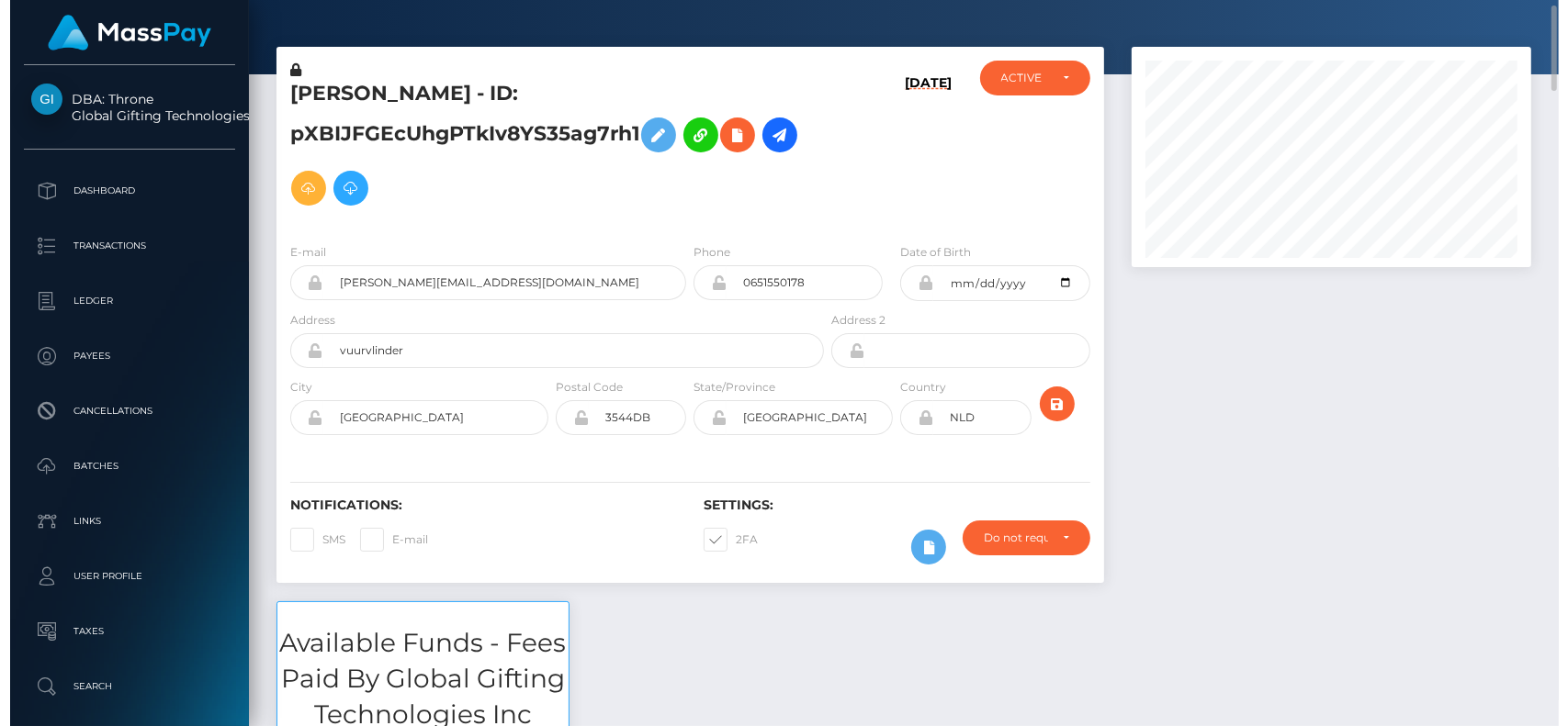
scroll to position [0, 0]
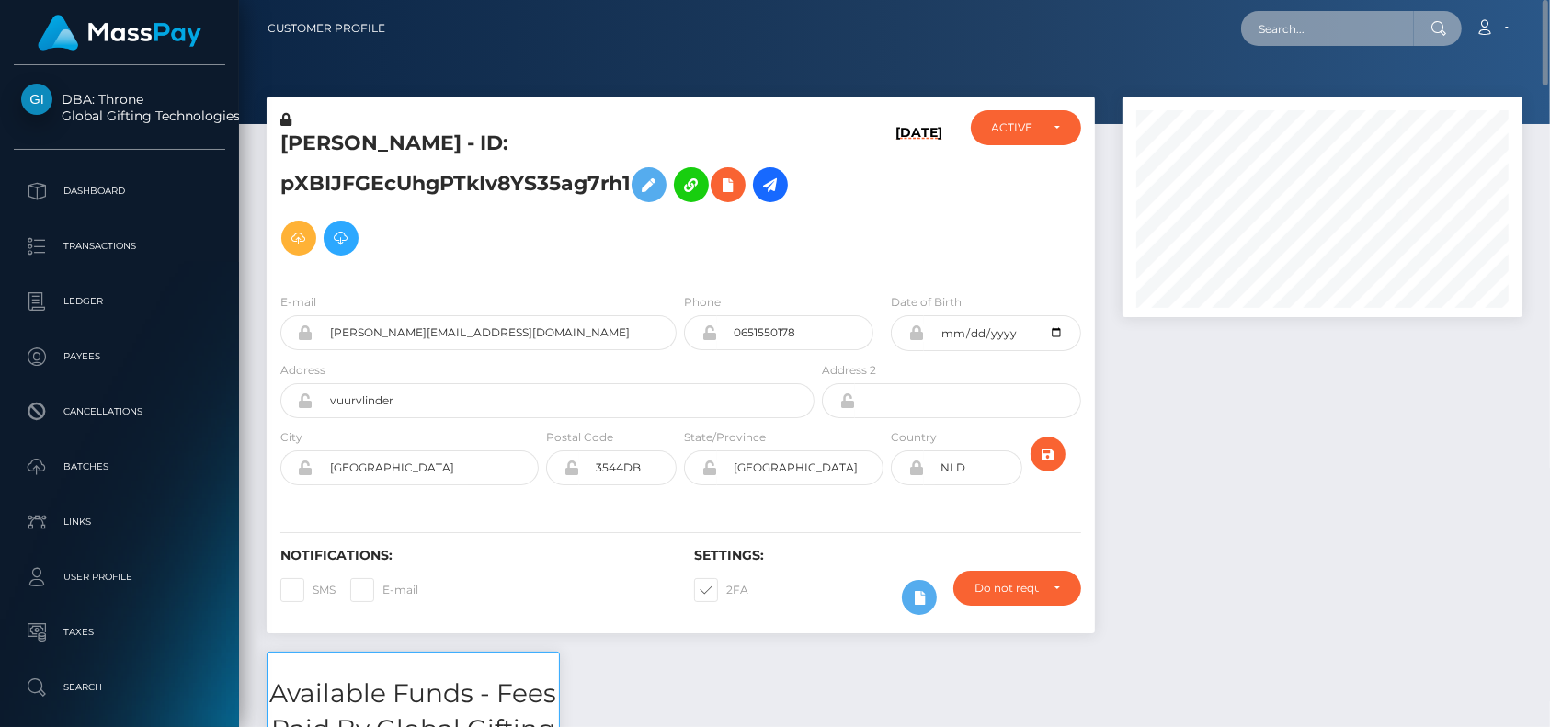
click at [1289, 43] on input "text" at bounding box center [1327, 28] width 173 height 35
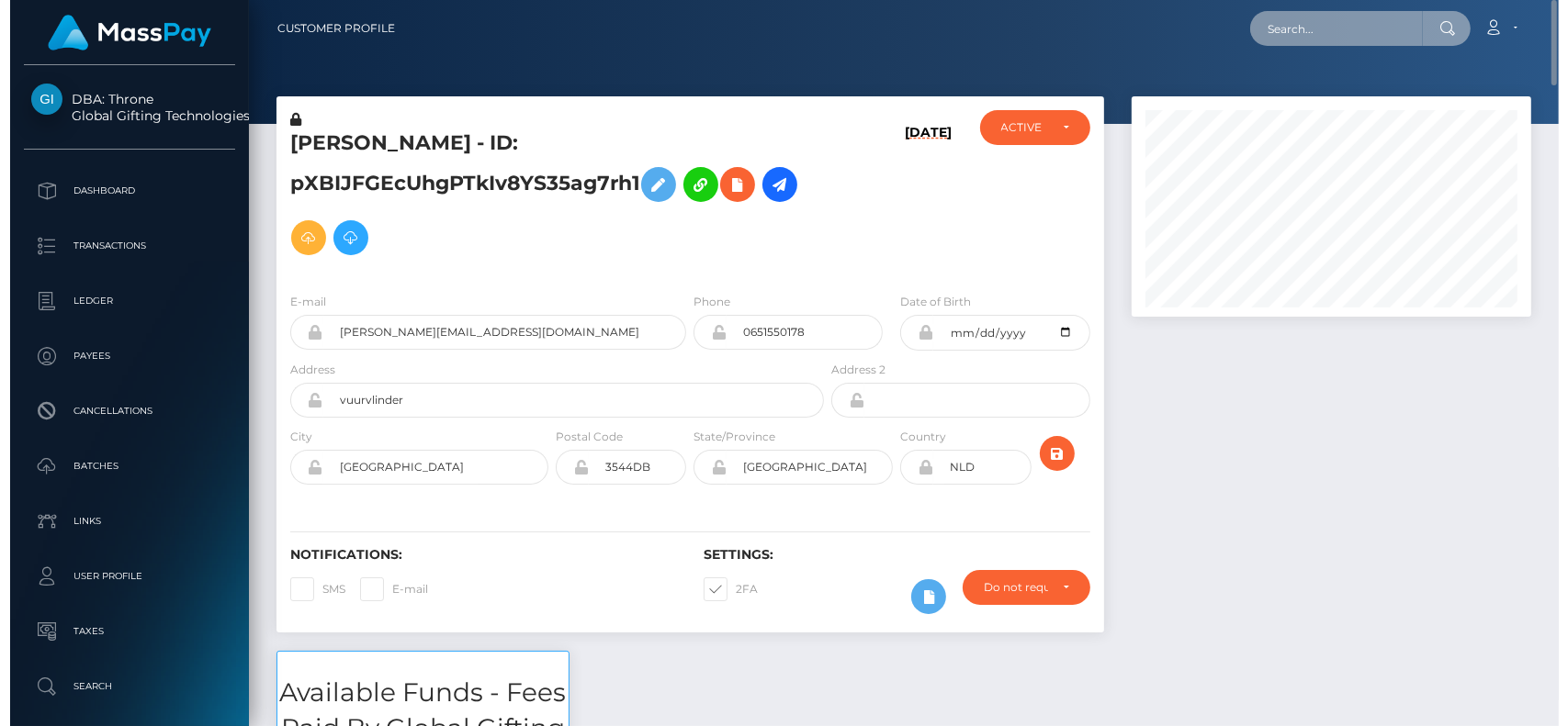
scroll to position [221, 405]
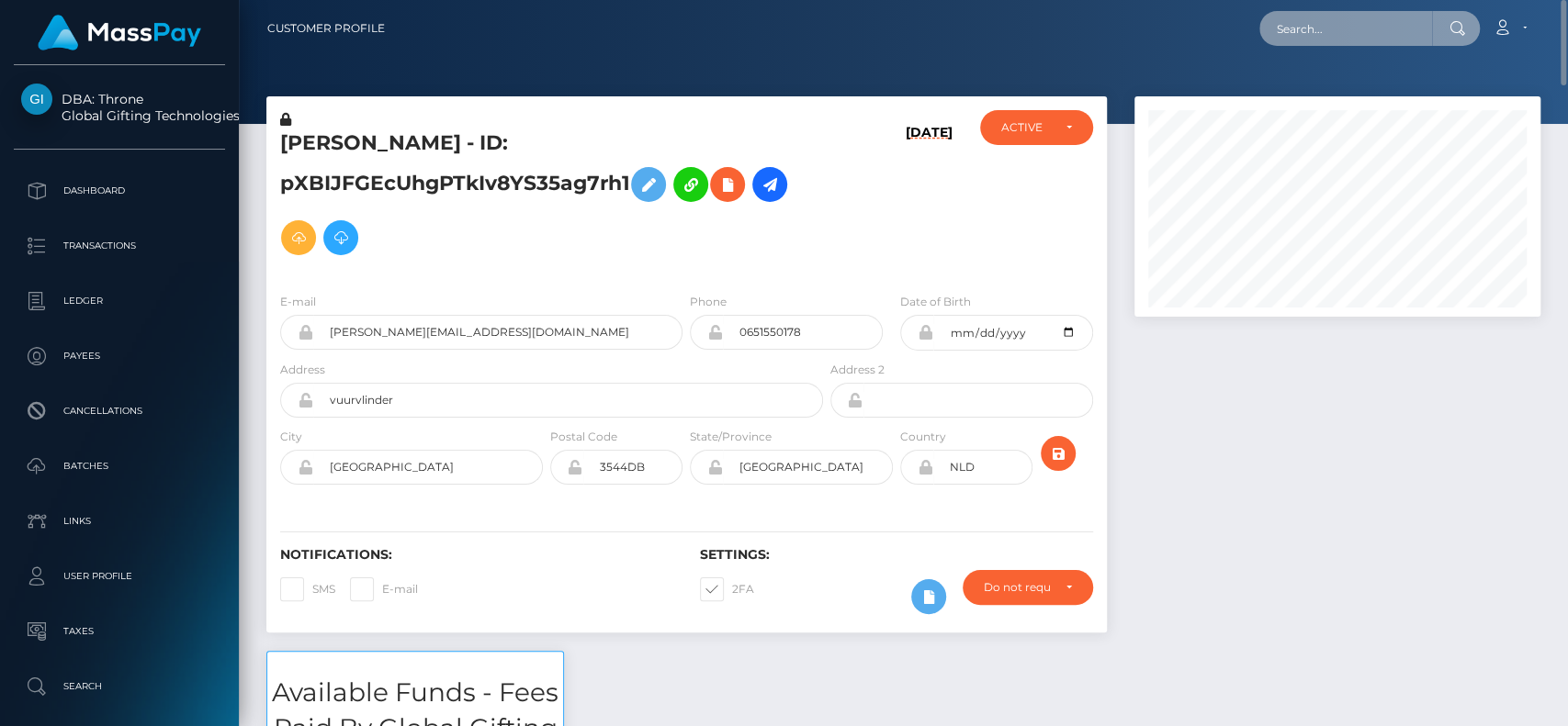
paste input "heenanivy@gmail.com"
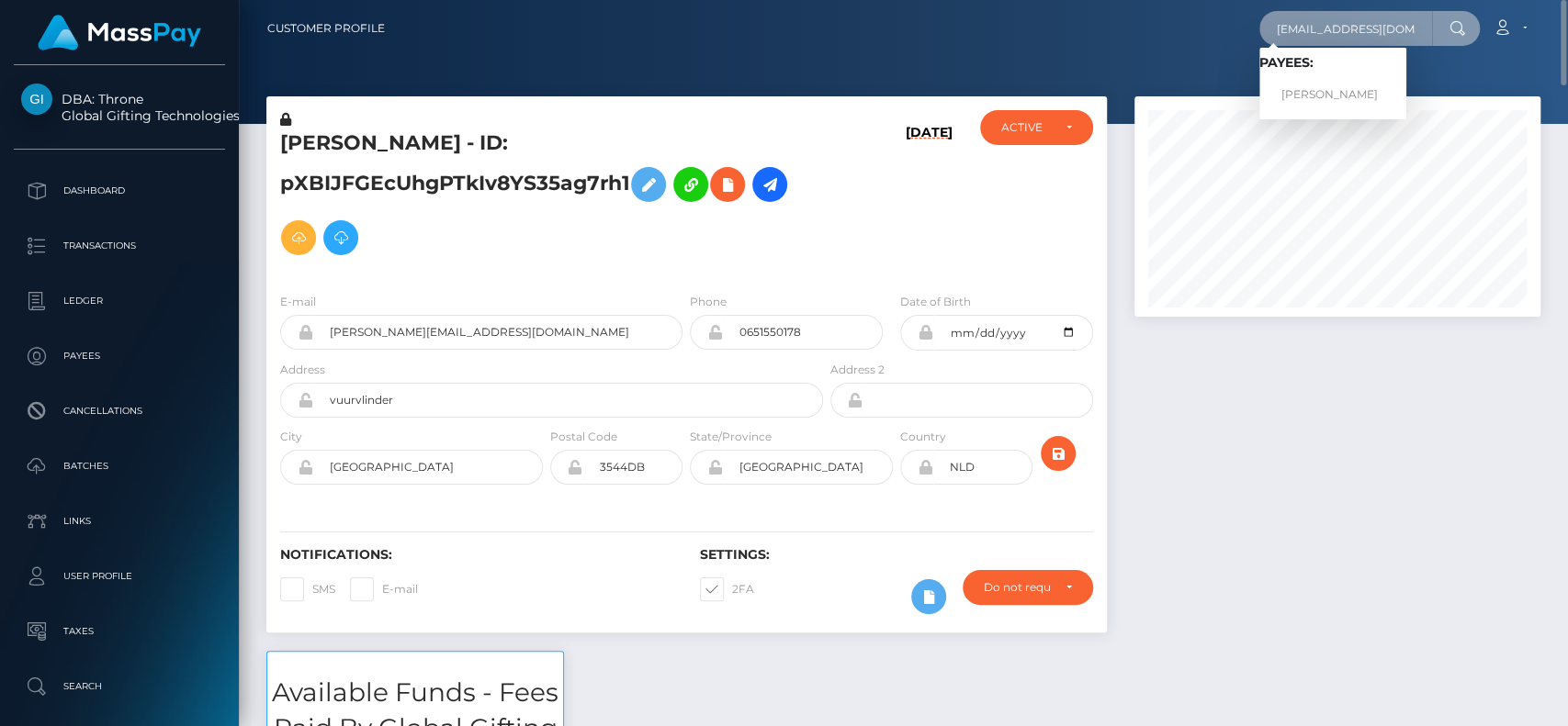
type input "heenanivy@gmail.com"
click at [1295, 101] on link "IVY MICHELLE HEENAN" at bounding box center [1332, 95] width 147 height 34
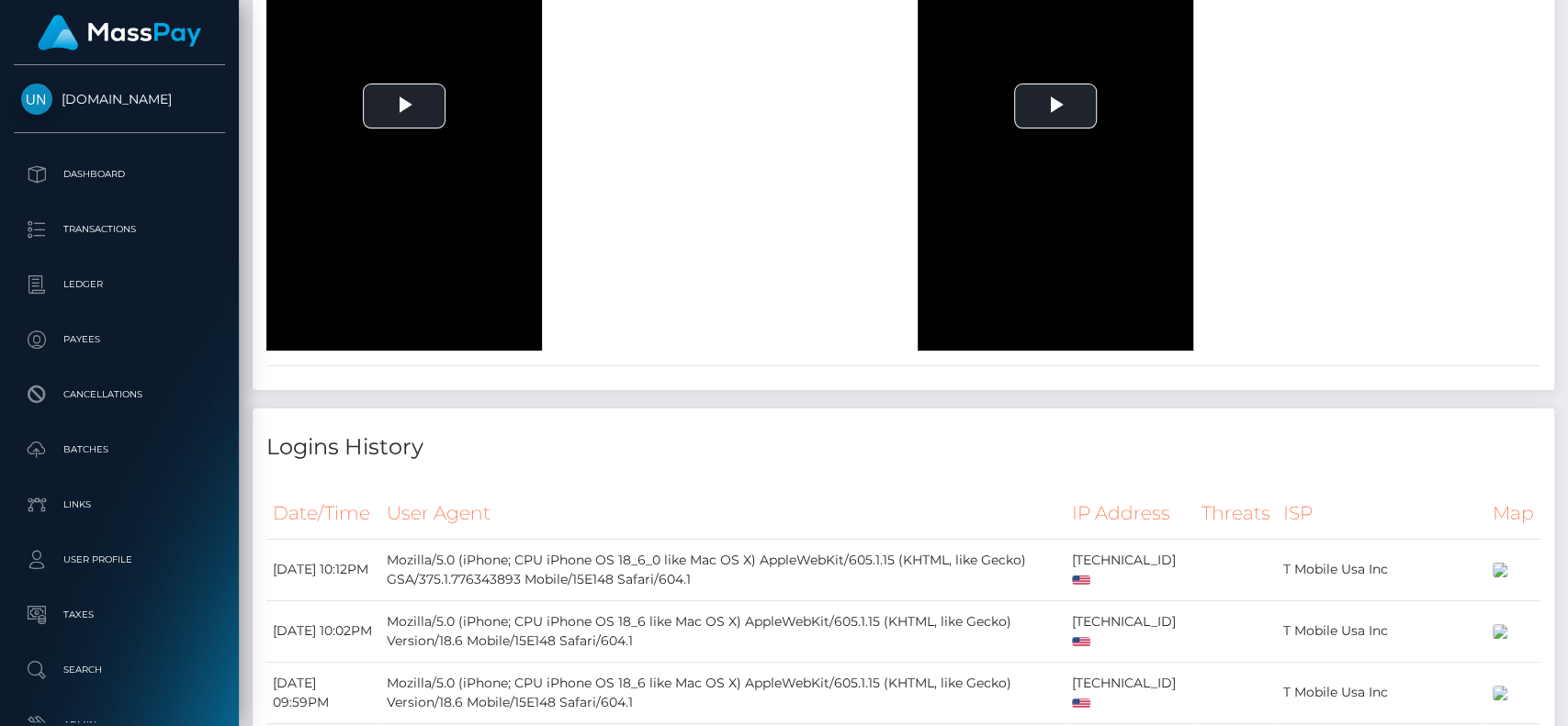
scroll to position [4290, 0]
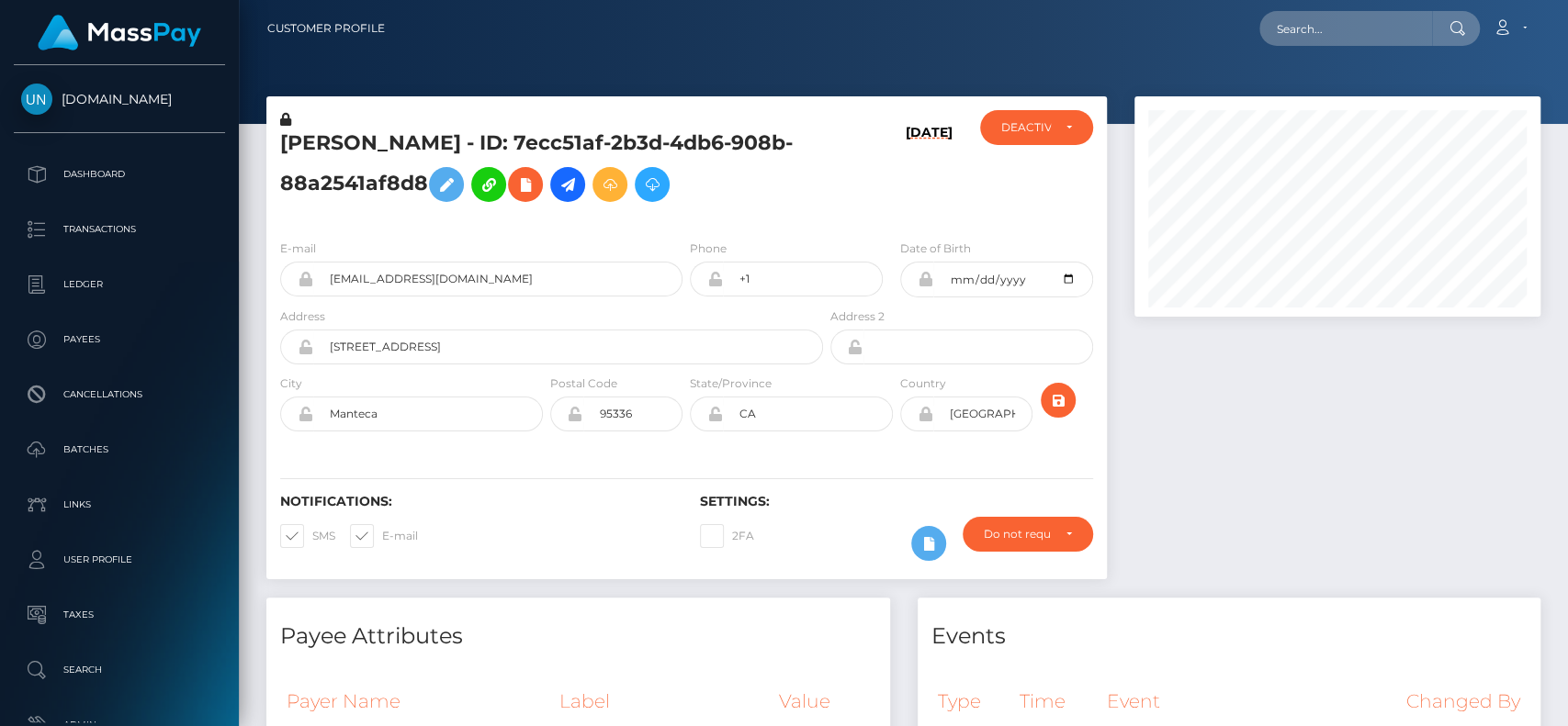
scroll to position [221, 405]
click at [1285, 33] on input "text" at bounding box center [1345, 28] width 173 height 35
paste input "126284"
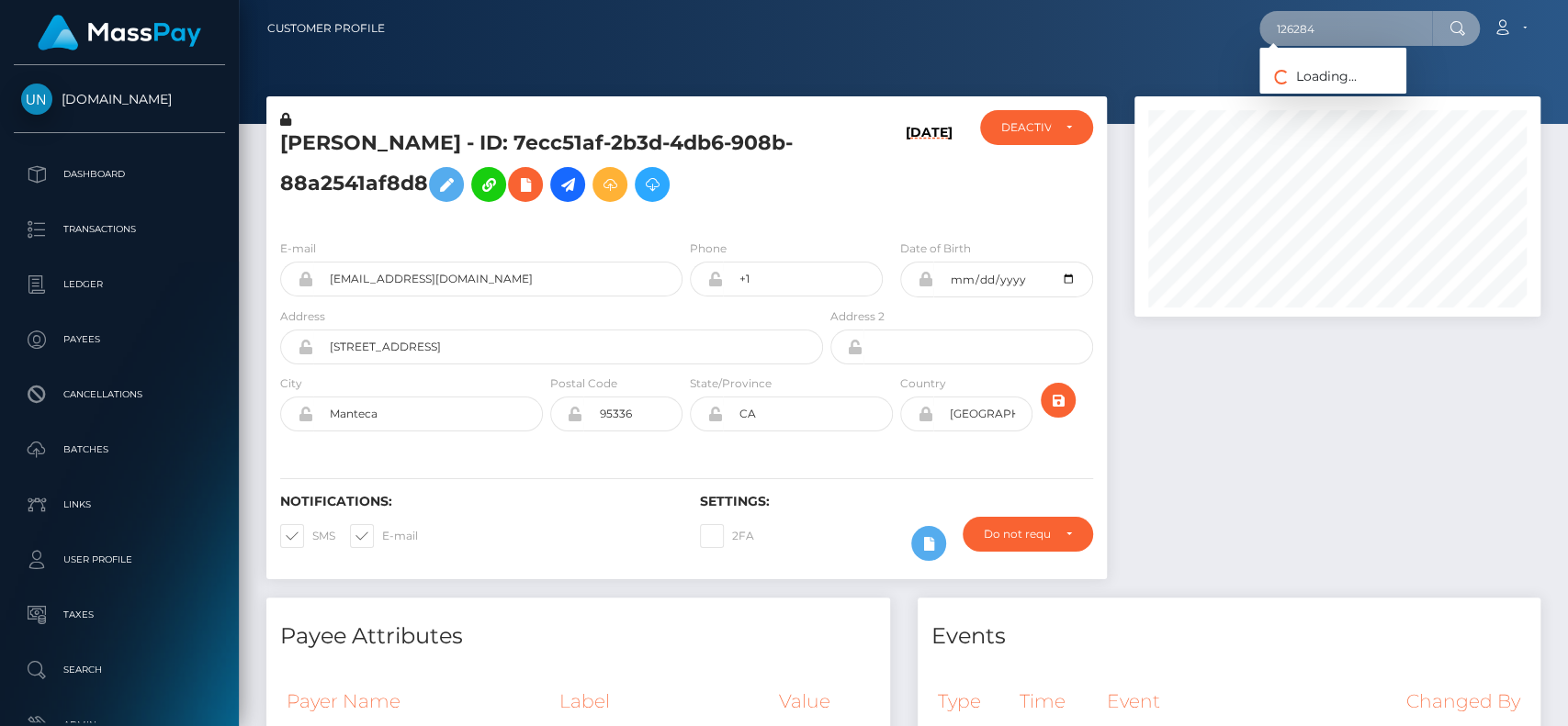
paste input "[EMAIL_ADDRESS][DOMAIN_NAME]"
type input "[EMAIL_ADDRESS][DOMAIN_NAME]"
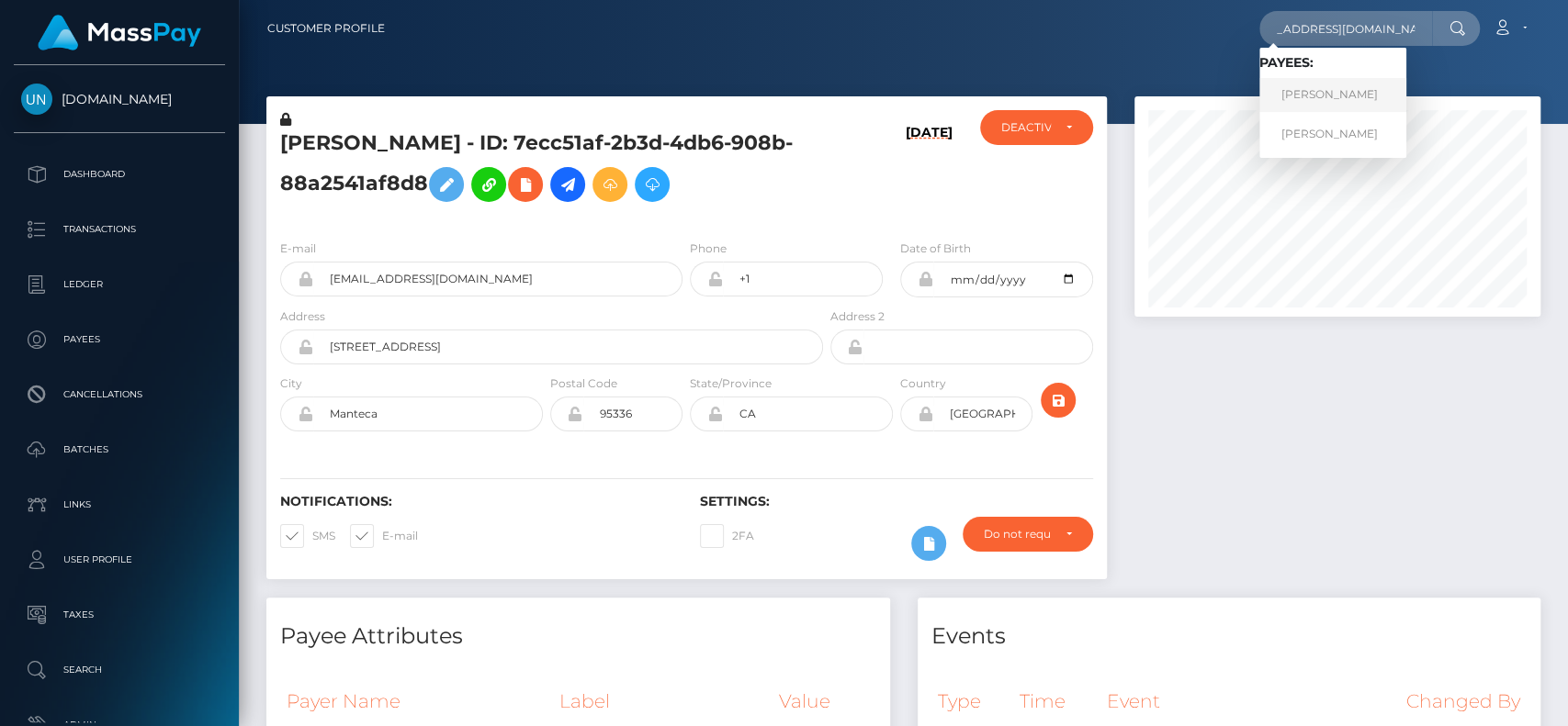
scroll to position [0, 0]
click at [1331, 98] on link "[PERSON_NAME]" at bounding box center [1332, 95] width 147 height 34
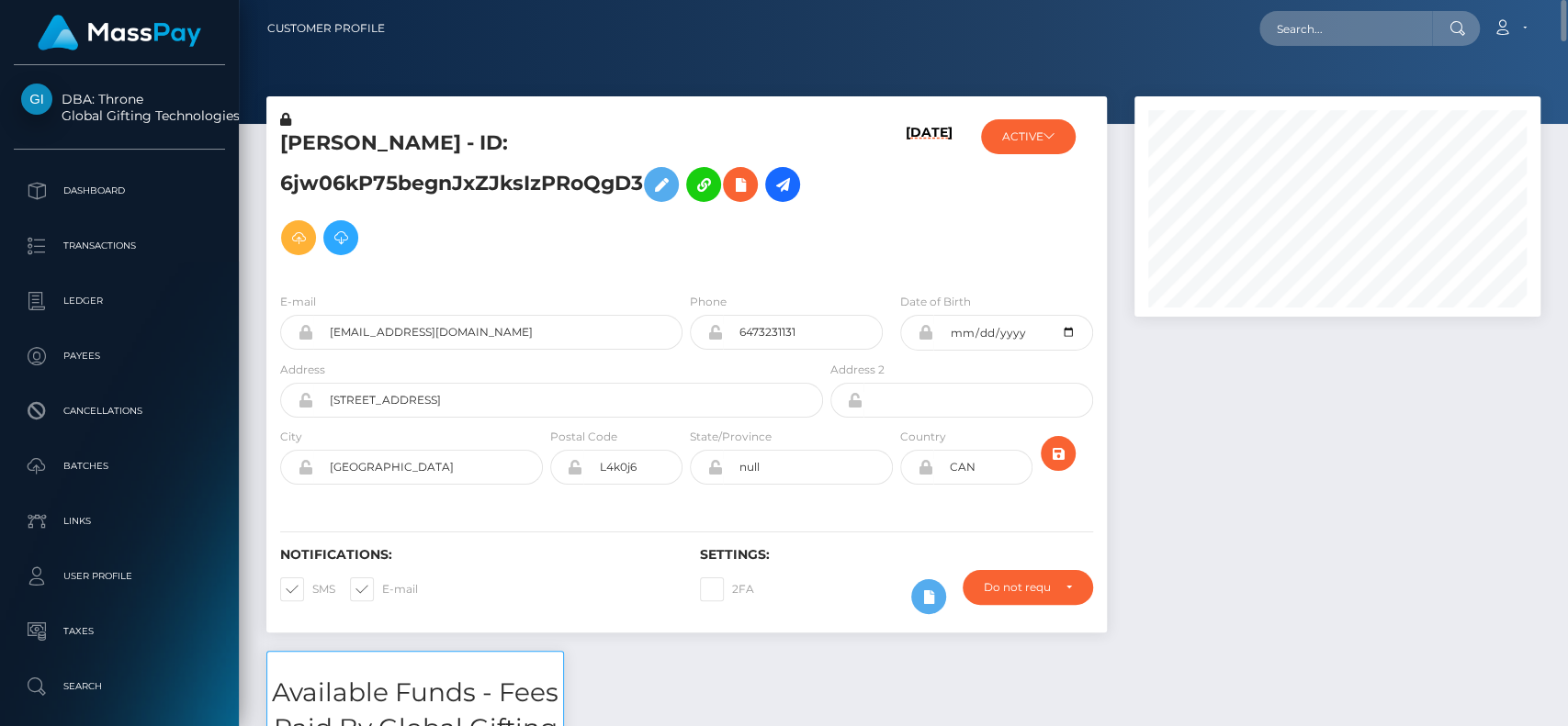
click at [308, 133] on h5 "[PERSON_NAME] - ID: 6jw06kP75begnJxZJksIzPRoQgD3" at bounding box center [545, 197] width 532 height 135
copy h5 "DARYA"
click at [1316, 29] on input "text" at bounding box center [1345, 28] width 173 height 35
paste input "jasminedamien248@gmail.com"
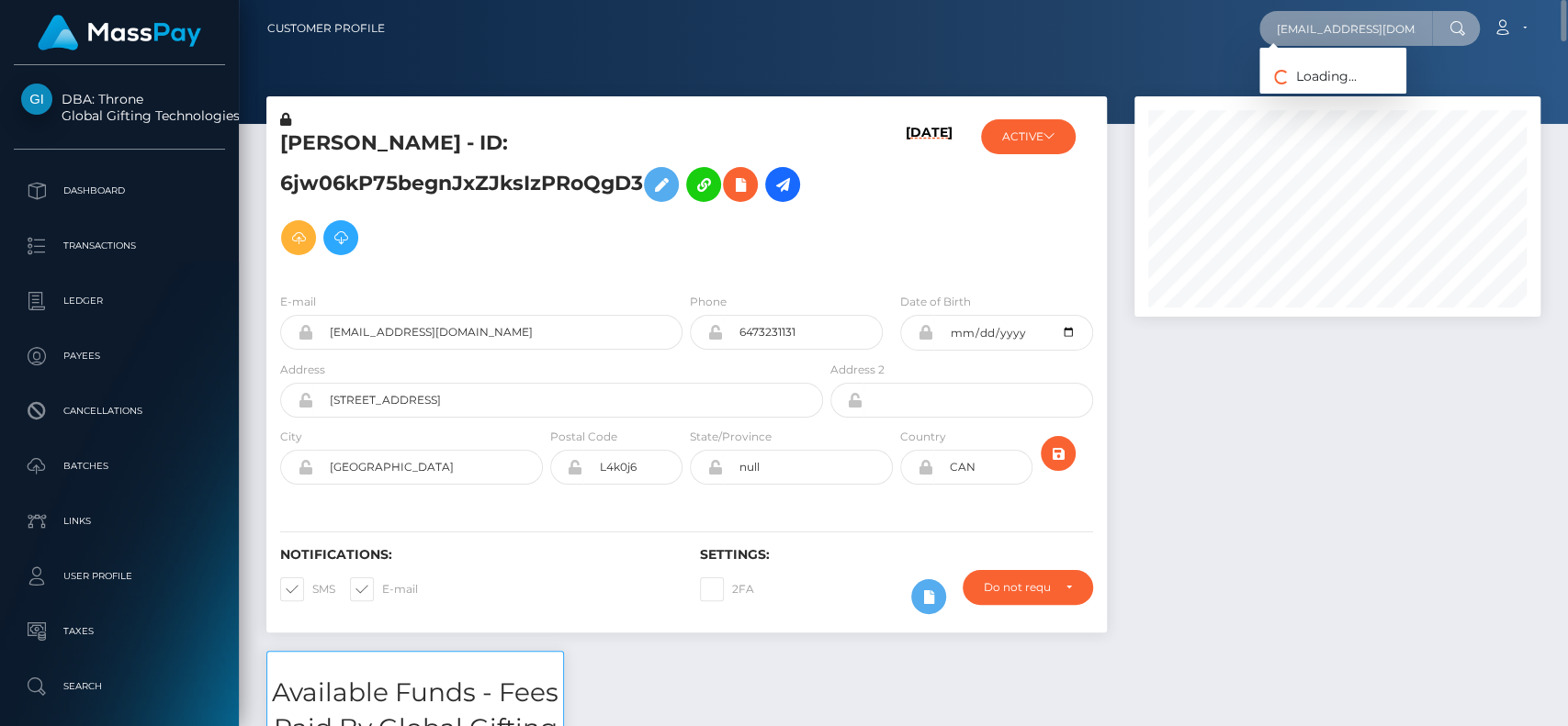
scroll to position [0, 40]
type input "jasminedamien248@gmail.com"
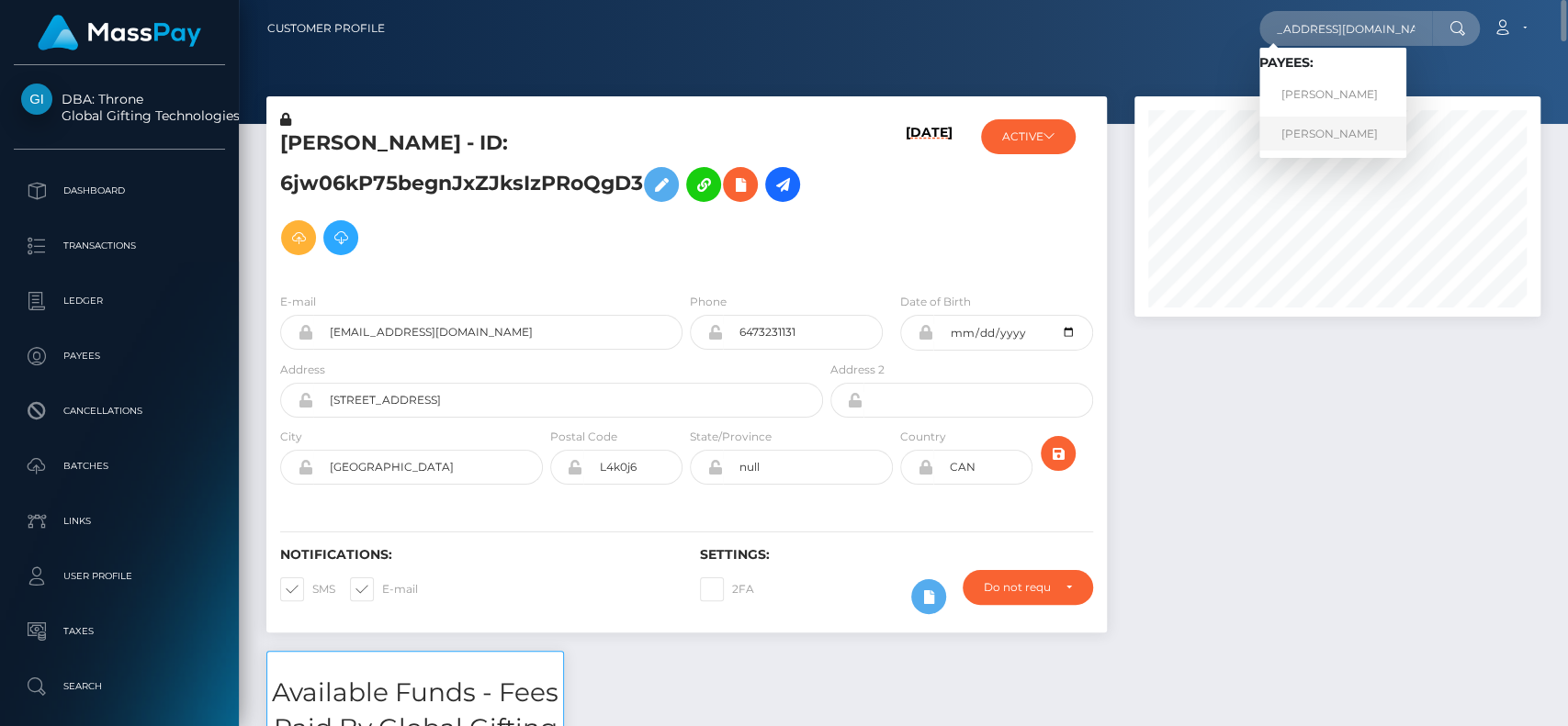
scroll to position [0, 0]
click at [1328, 121] on link "DARYA TAFAKORI" at bounding box center [1332, 134] width 147 height 34
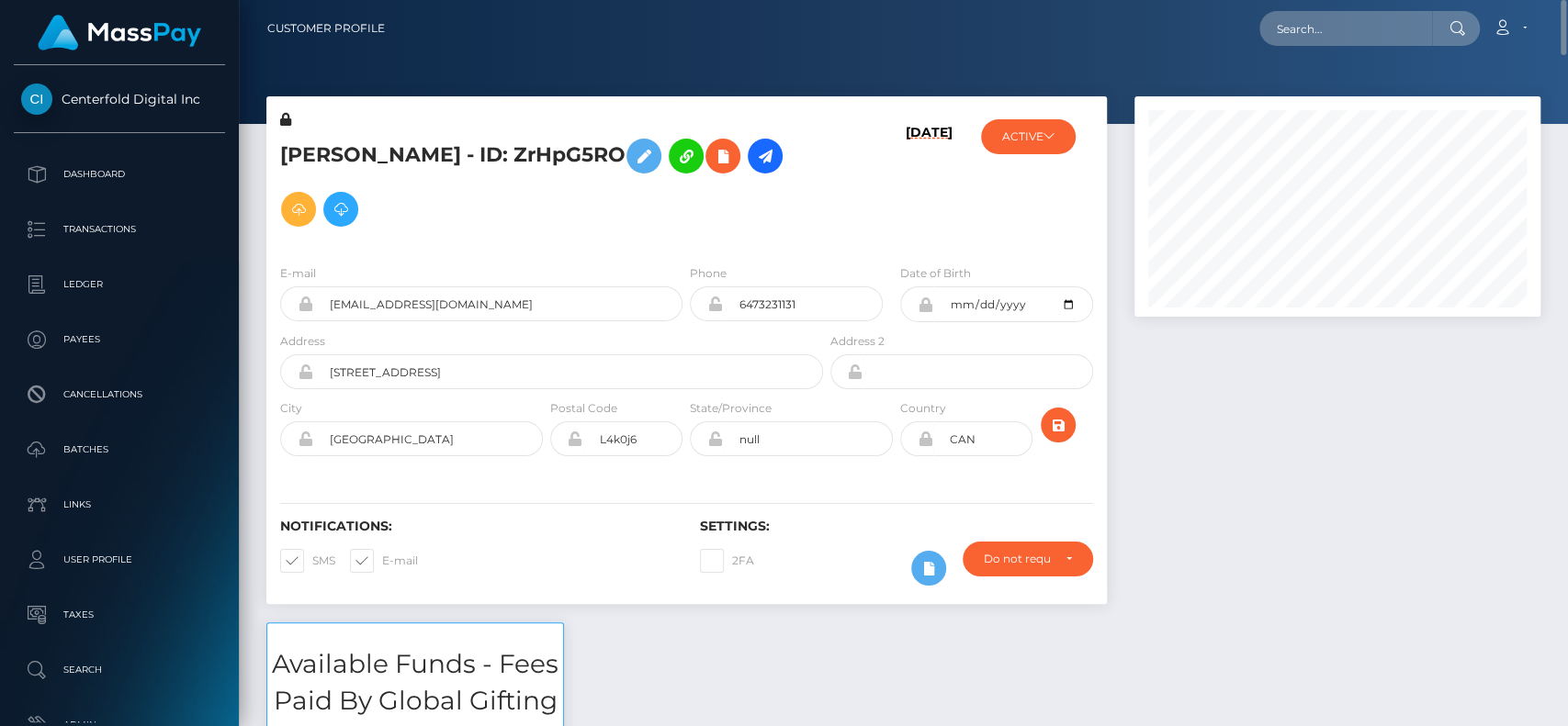
click at [316, 151] on h5 "DARYA TAFAKORI - ID: ZrHpG5RO" at bounding box center [545, 183] width 532 height 107
copy h5 "DARYA"
click at [451, 160] on h5 "DARYA TAFAKORI - ID: ZrHpG5RO" at bounding box center [545, 183] width 532 height 107
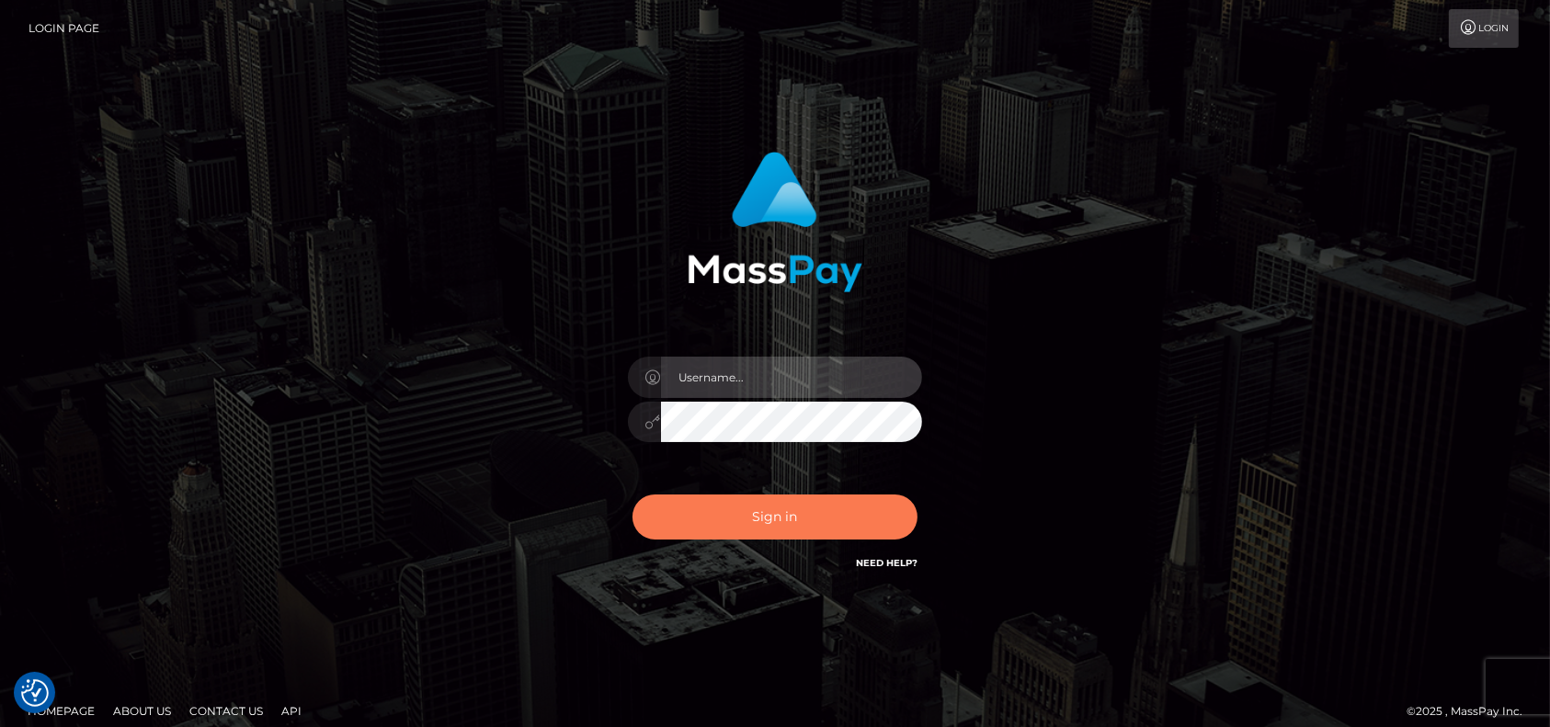
type input "[DOMAIN_NAME]"
click at [740, 504] on button "Sign in" at bounding box center [775, 517] width 285 height 45
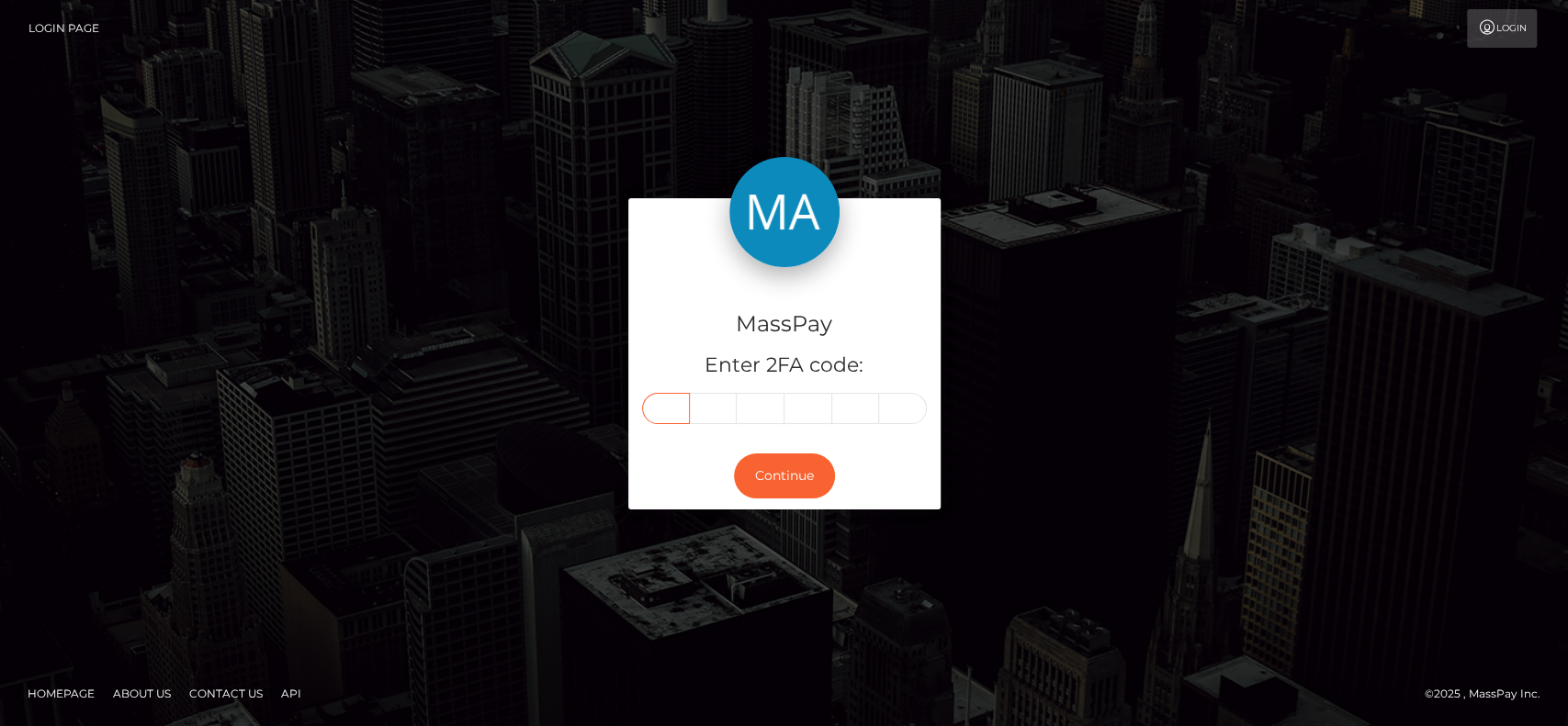
click at [676, 397] on input "text" at bounding box center [666, 408] width 48 height 31
type input "2"
type input "6"
type input "9"
click at [811, 404] on input "text" at bounding box center [808, 408] width 48 height 31
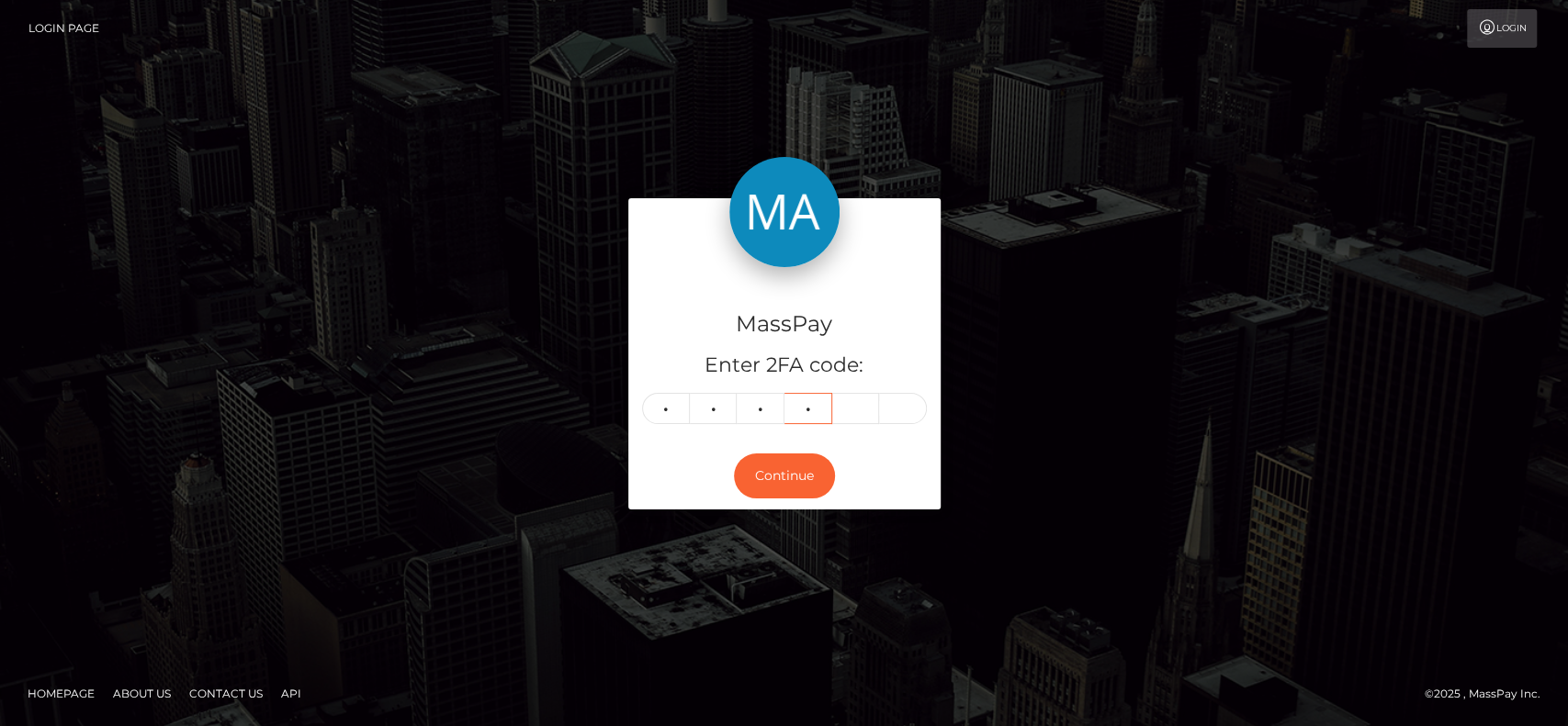
type input "7"
type input "1"
type input "5"
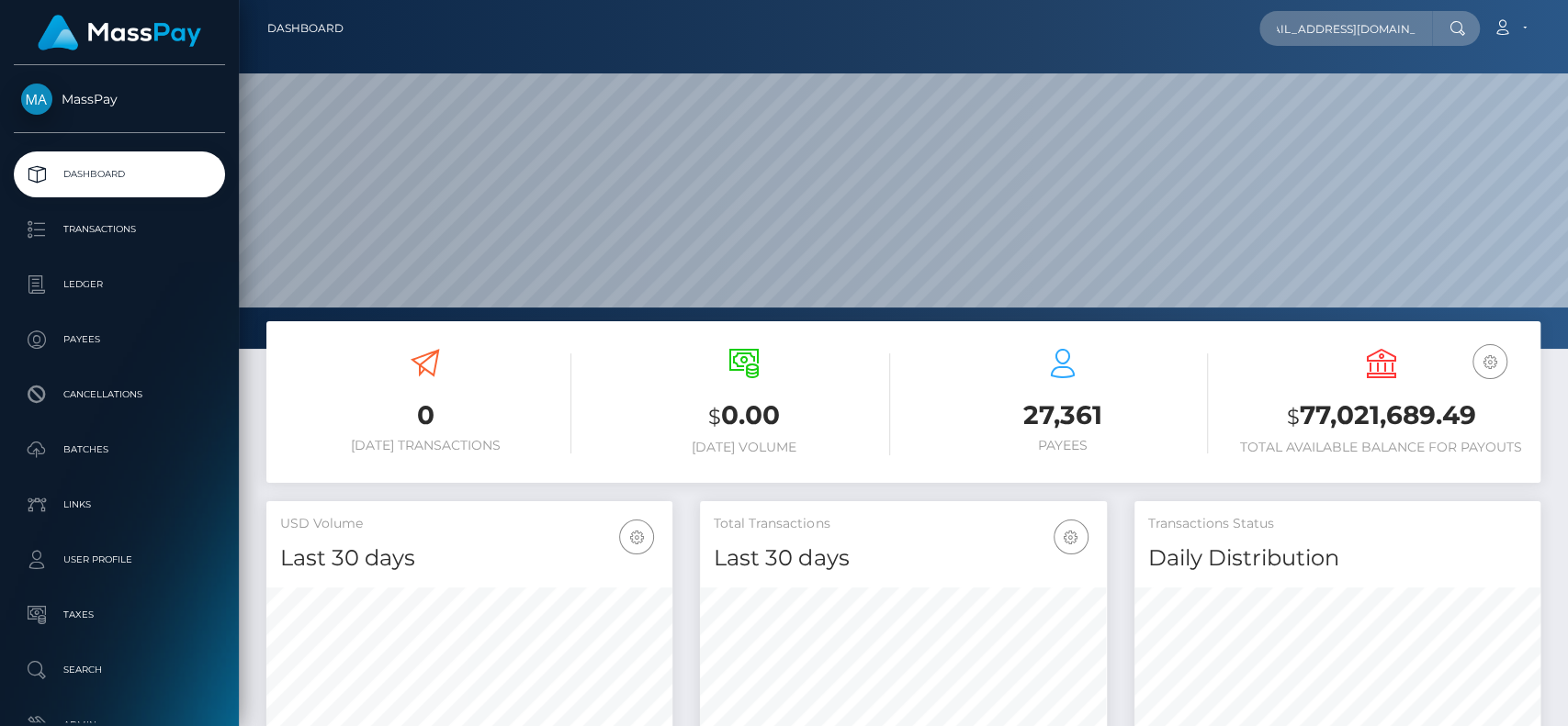
scroll to position [0, 29]
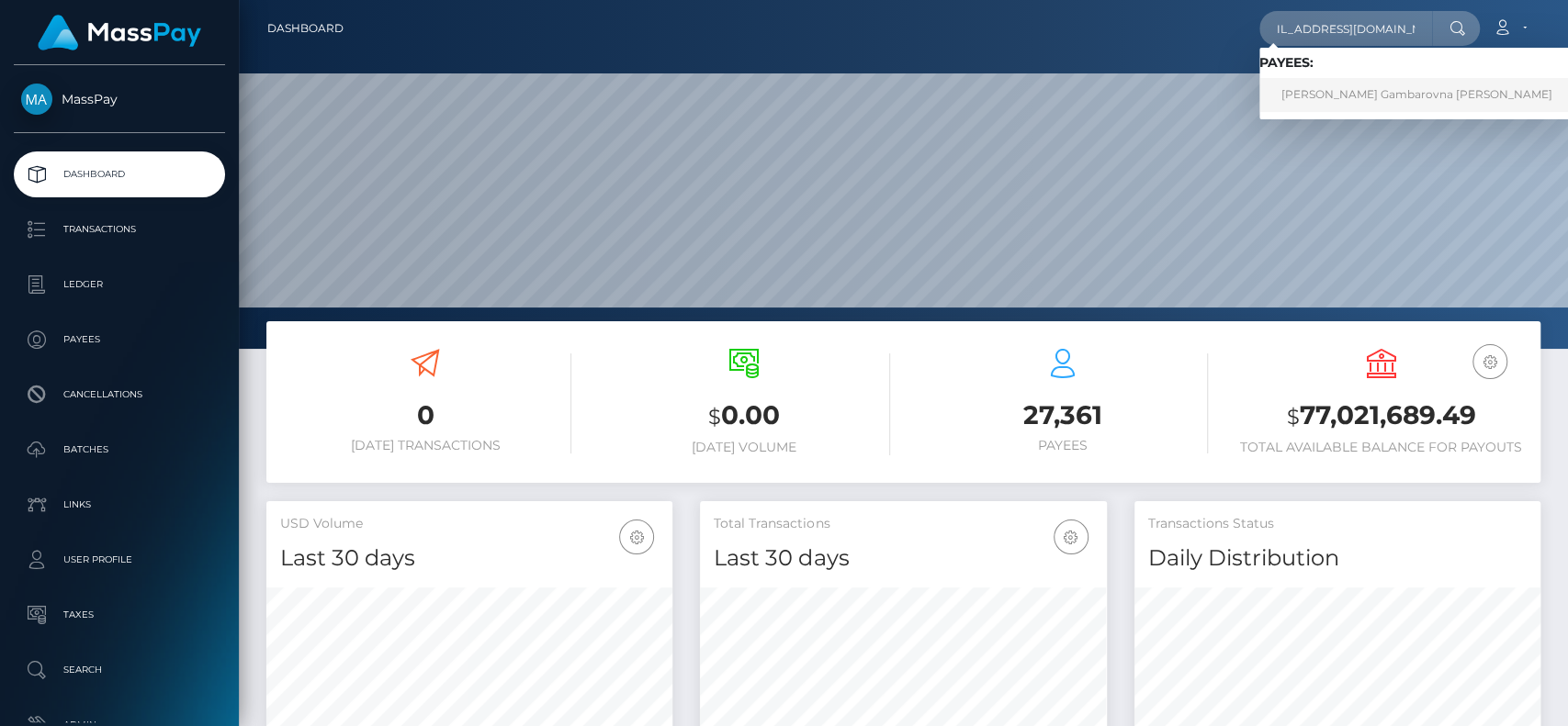
type input "[EMAIL_ADDRESS][DOMAIN_NAME]"
click at [1322, 78] on link "Adelya Gambarovna Kurbanova" at bounding box center [1416, 95] width 315 height 34
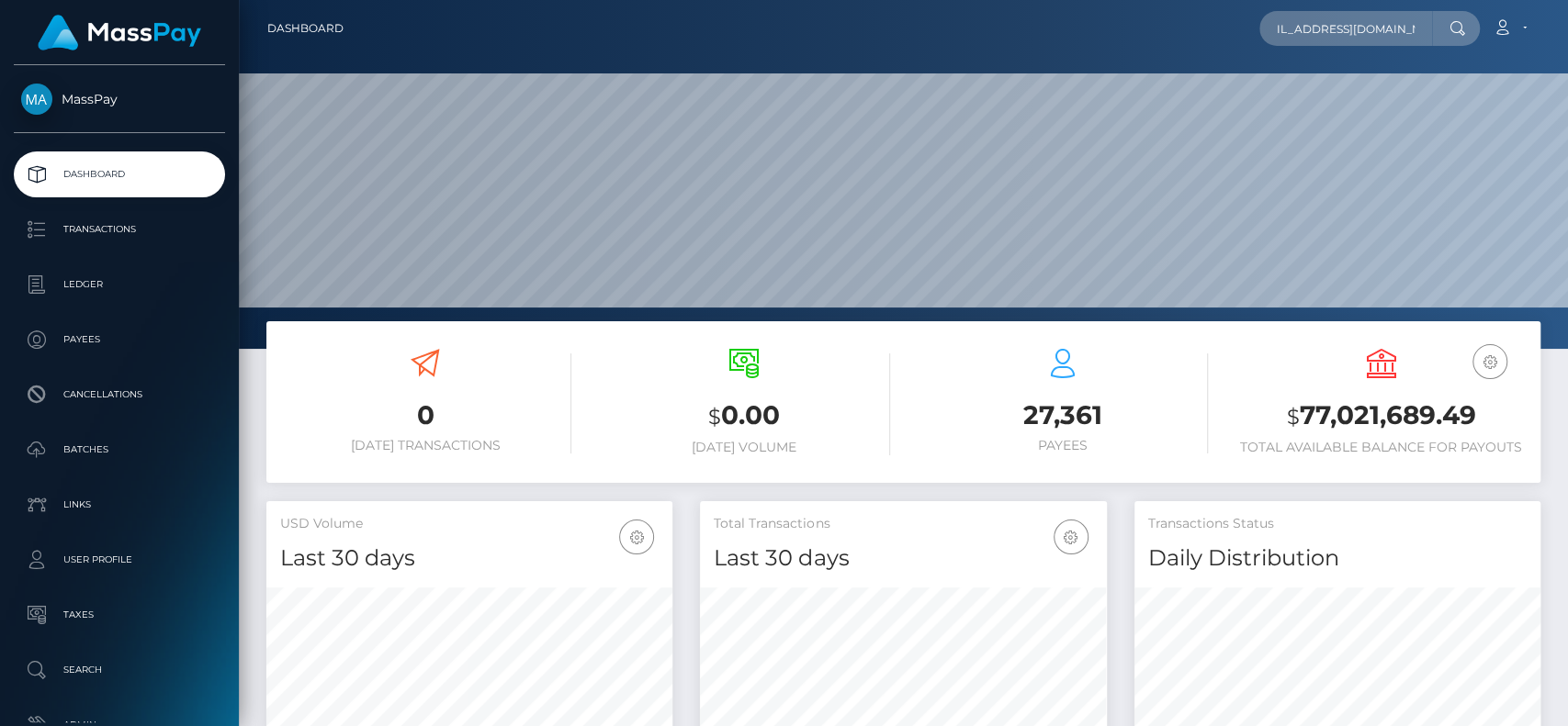
scroll to position [0, 0]
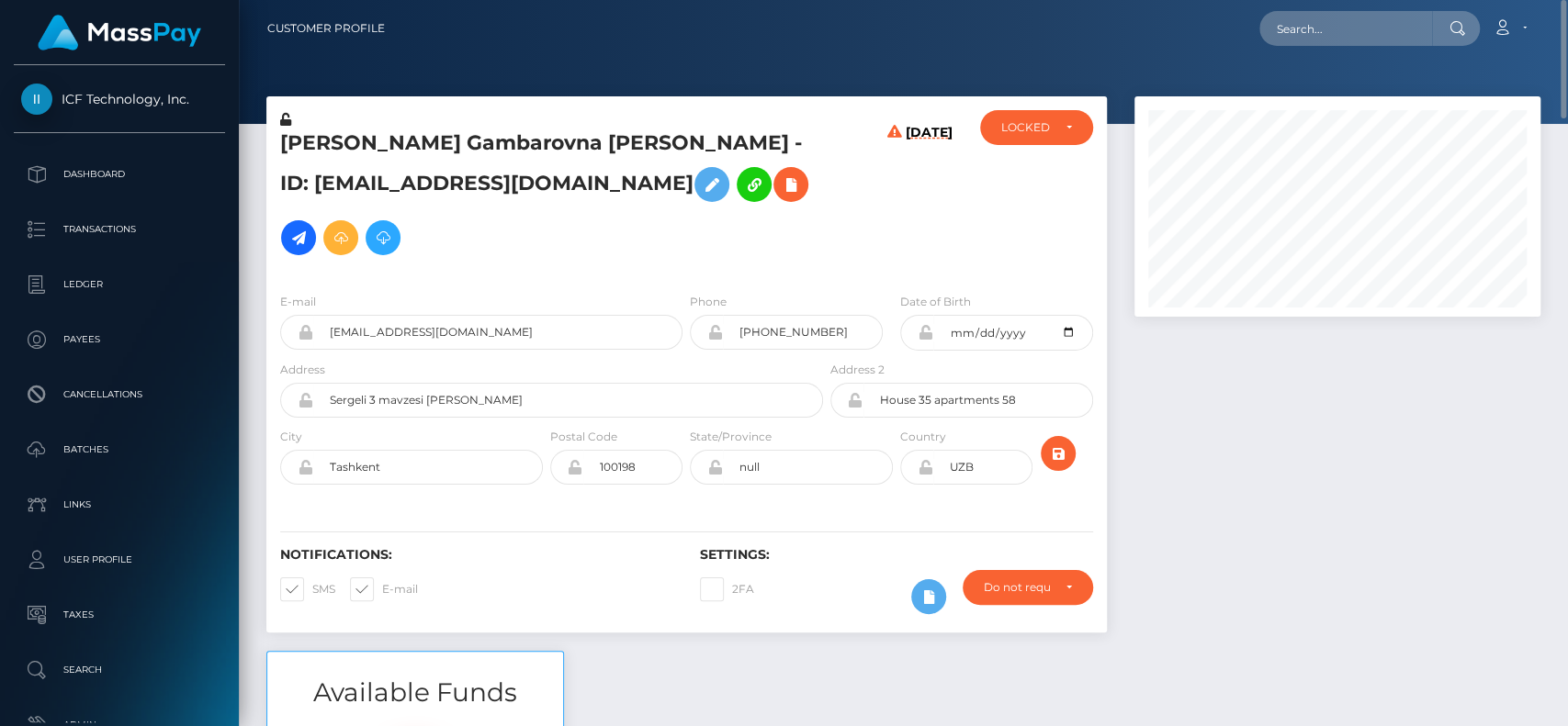
click at [324, 154] on h5 "[PERSON_NAME] Gambarovna [PERSON_NAME] - ID: [EMAIL_ADDRESS][DOMAIN_NAME]" at bounding box center [545, 197] width 532 height 135
copy h5 "Adelya"
click at [1331, 26] on input "text" at bounding box center [1345, 28] width 173 height 35
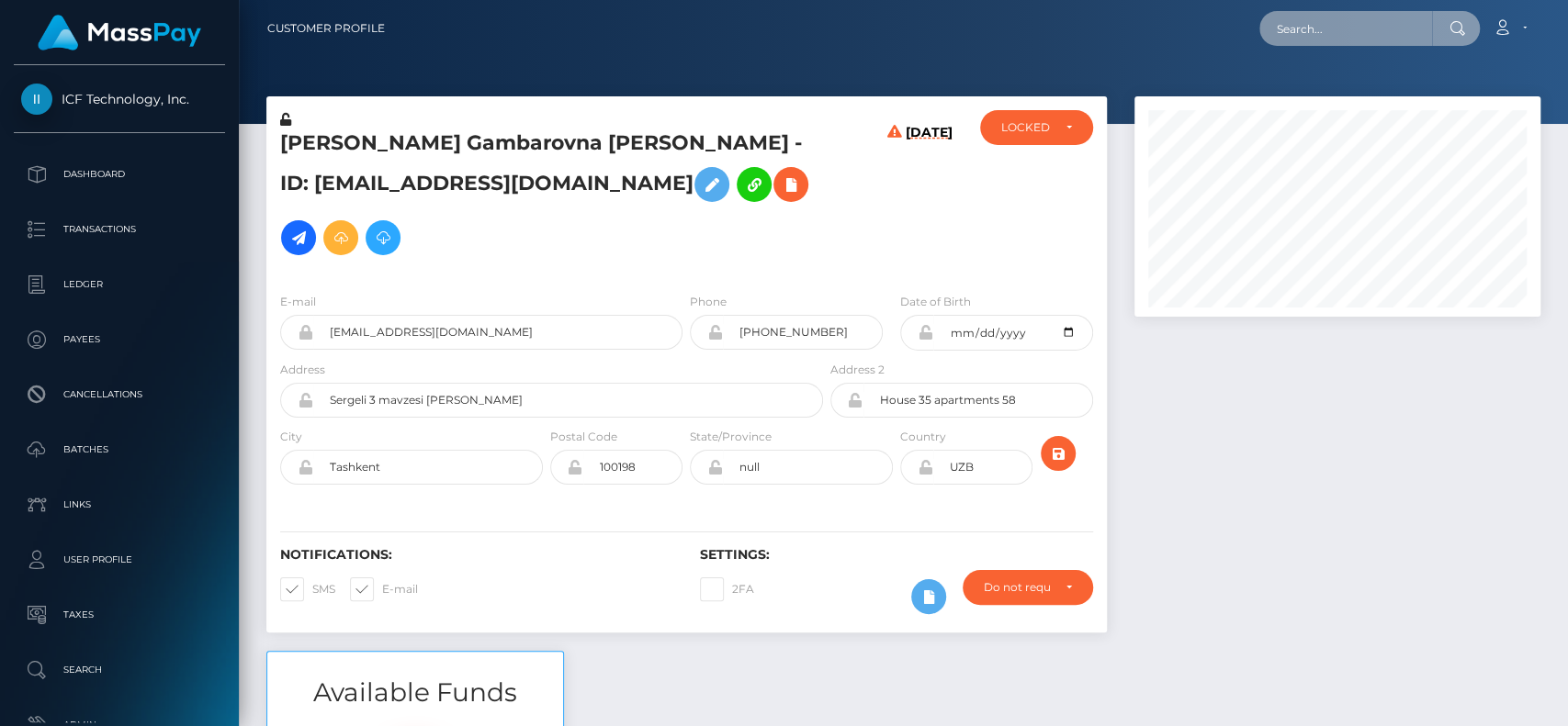
paste input "[EMAIL_ADDRESS][DOMAIN_NAME]"
type input "[EMAIL_ADDRESS][DOMAIN_NAME]"
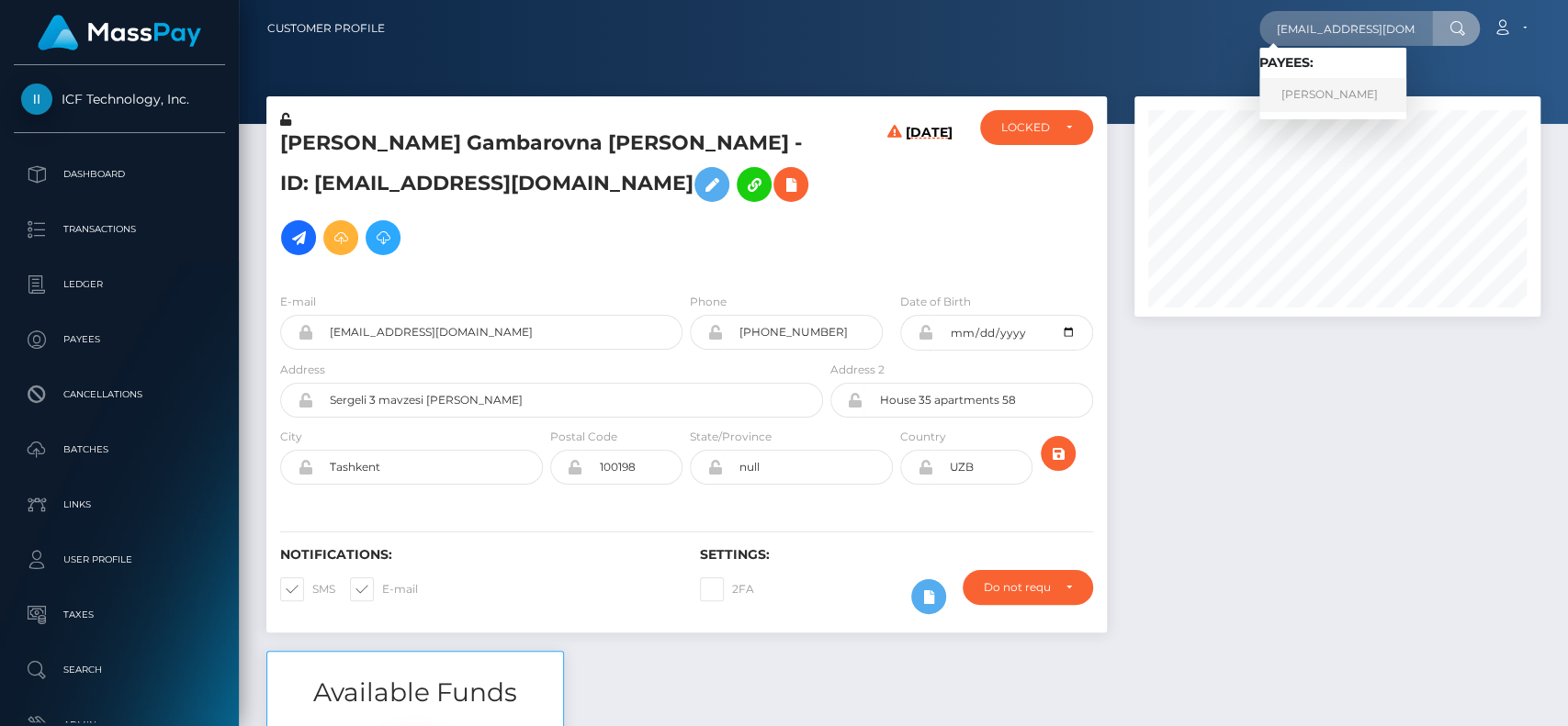
click at [1293, 96] on link "BEN PETERS" at bounding box center [1332, 95] width 147 height 34
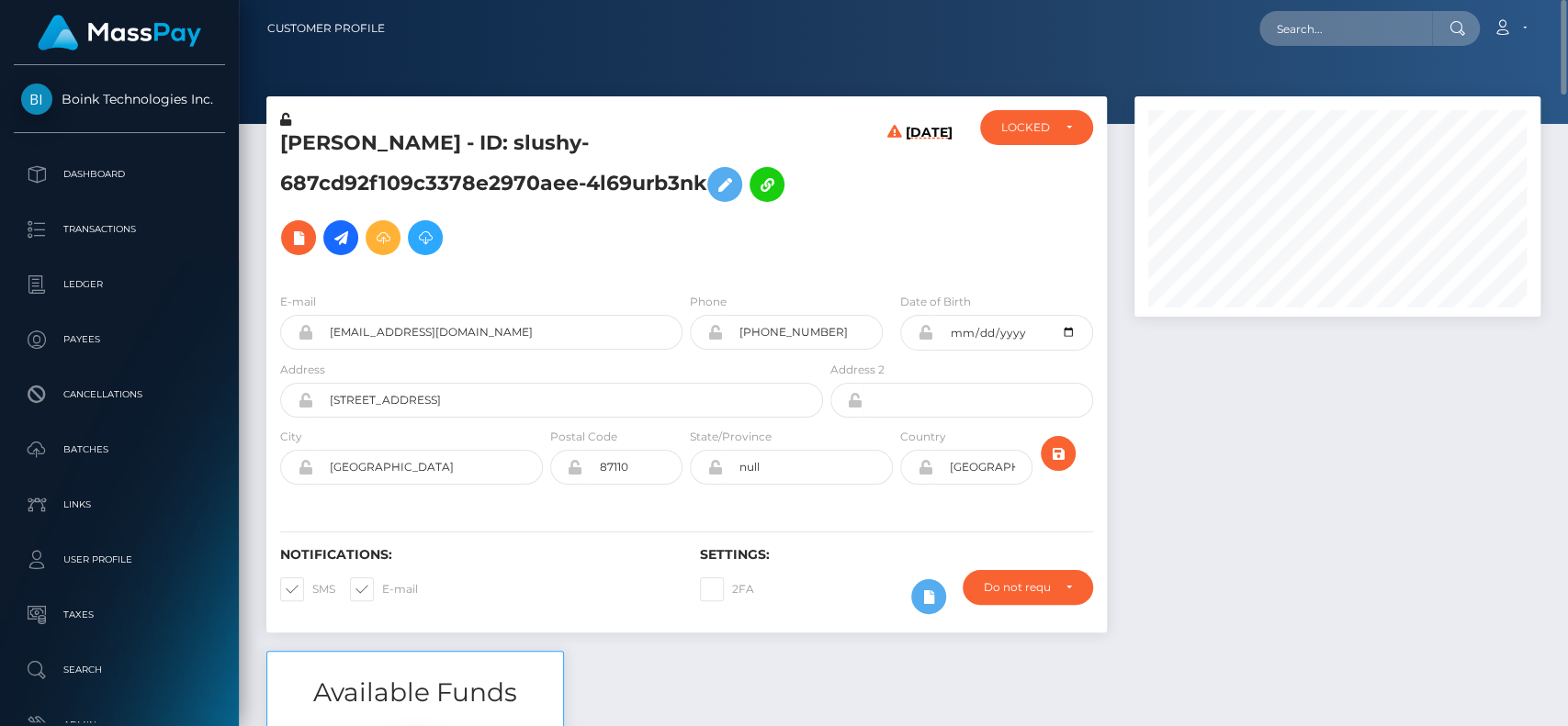
click at [291, 148] on h5 "BEN PETERS - ID: slushy-687cd92f109c3378e2970aee-4l69urb3nk" at bounding box center [545, 197] width 532 height 135
copy h5 "BEN"
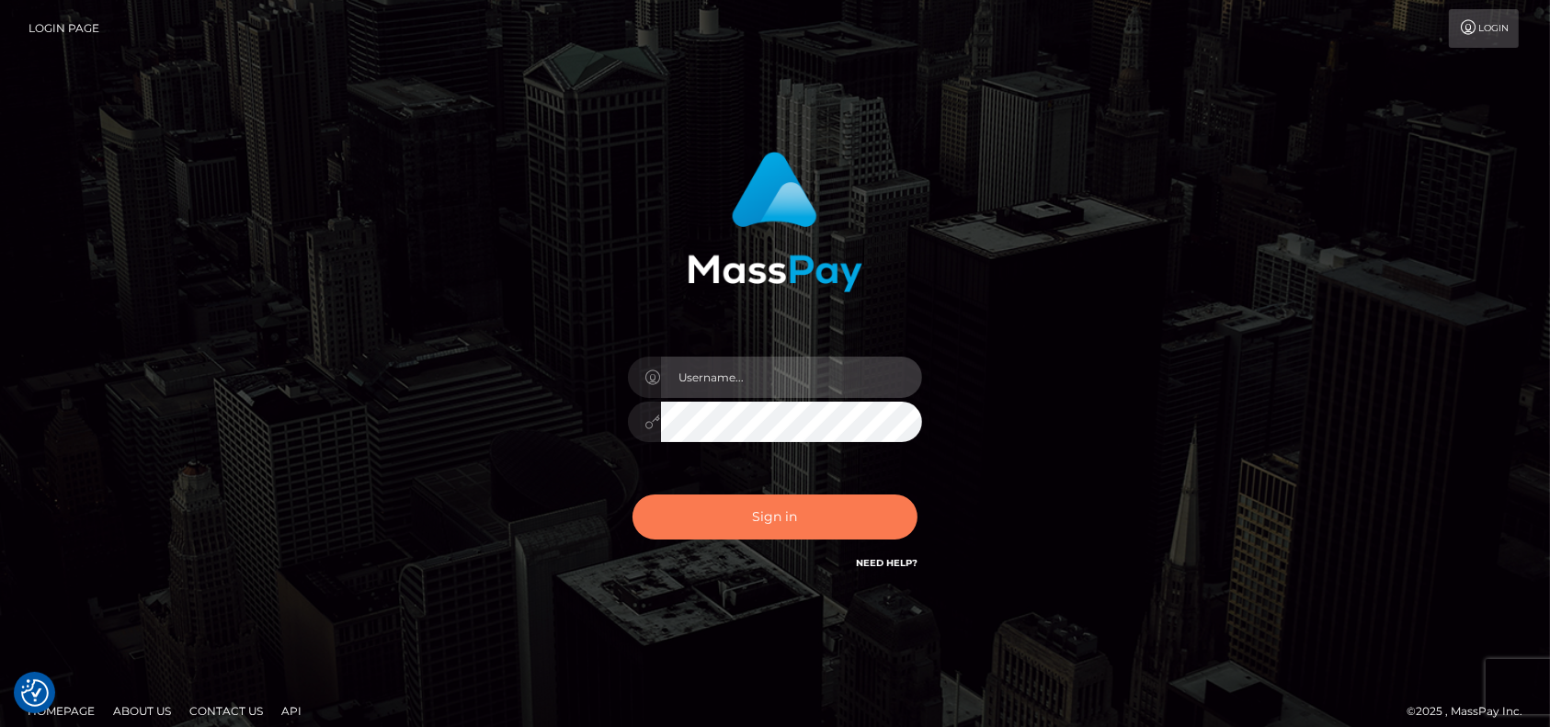
type input "pk.es"
click at [731, 519] on button "Sign in" at bounding box center [775, 517] width 285 height 45
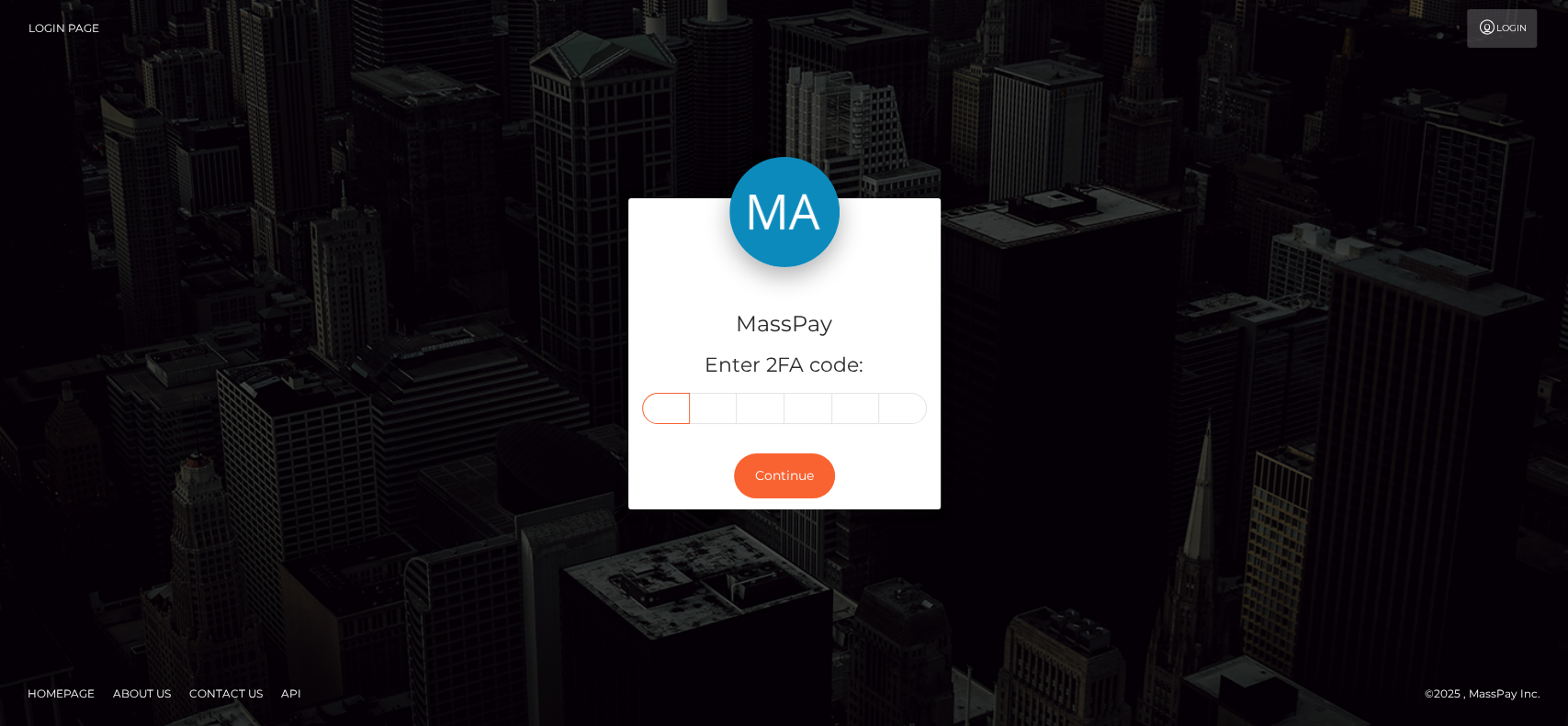
click at [667, 403] on input "text" at bounding box center [666, 408] width 48 height 31
type input "3"
type input "4"
type input "0"
type input "6"
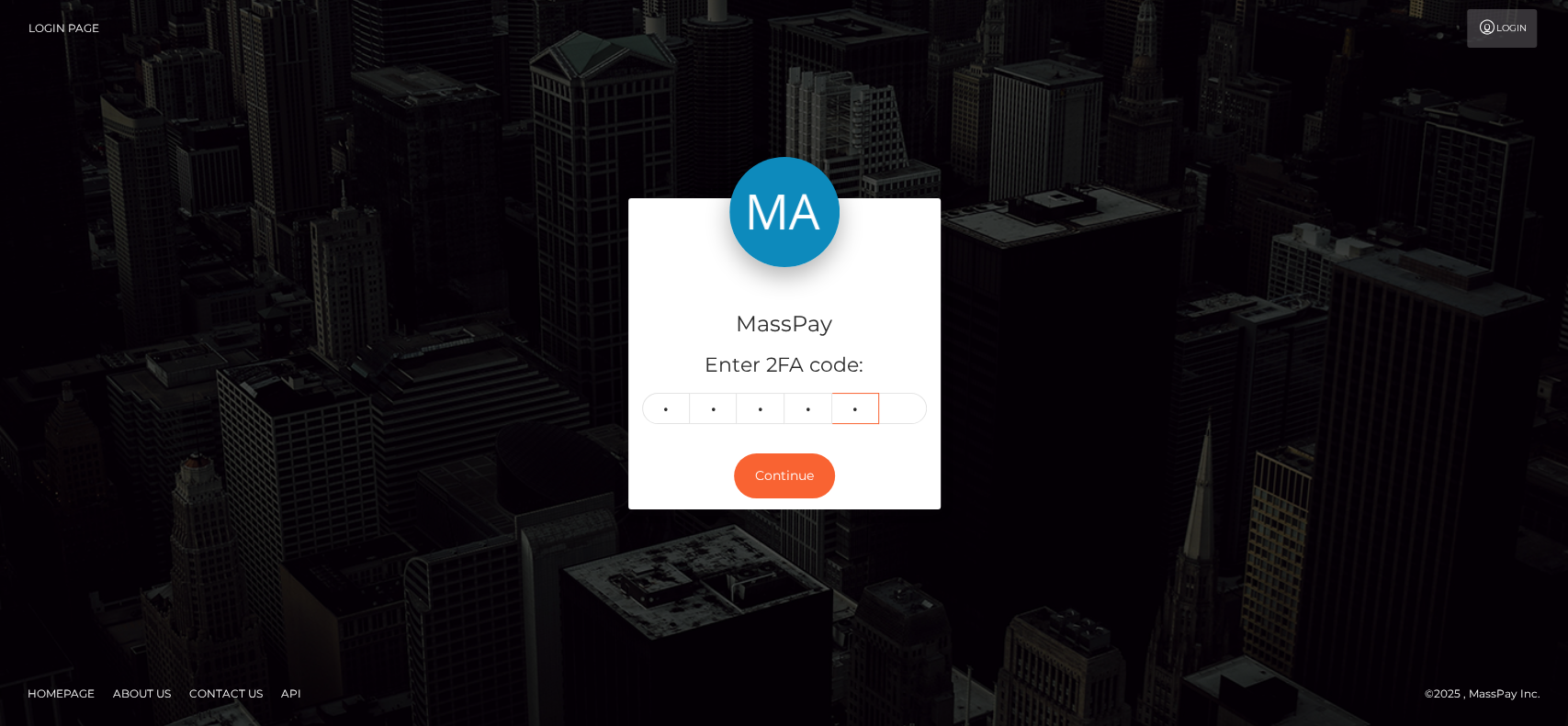
type input "9"
type input "2"
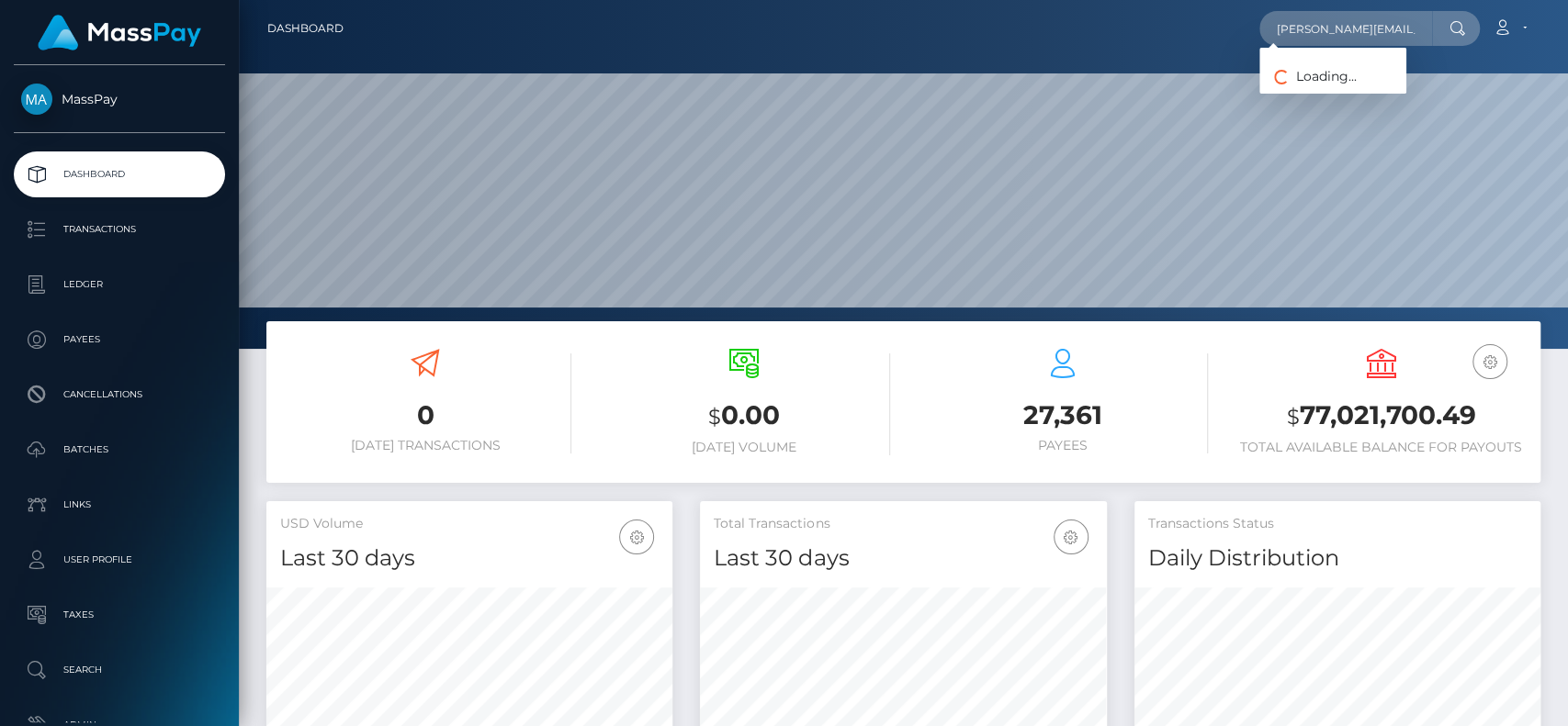
scroll to position [325, 405]
type input "[PERSON_NAME][EMAIL_ADDRESS][DOMAIN_NAME]"
click at [1285, 98] on link "LISA ANNA HOEKSTRA" at bounding box center [1332, 95] width 147 height 34
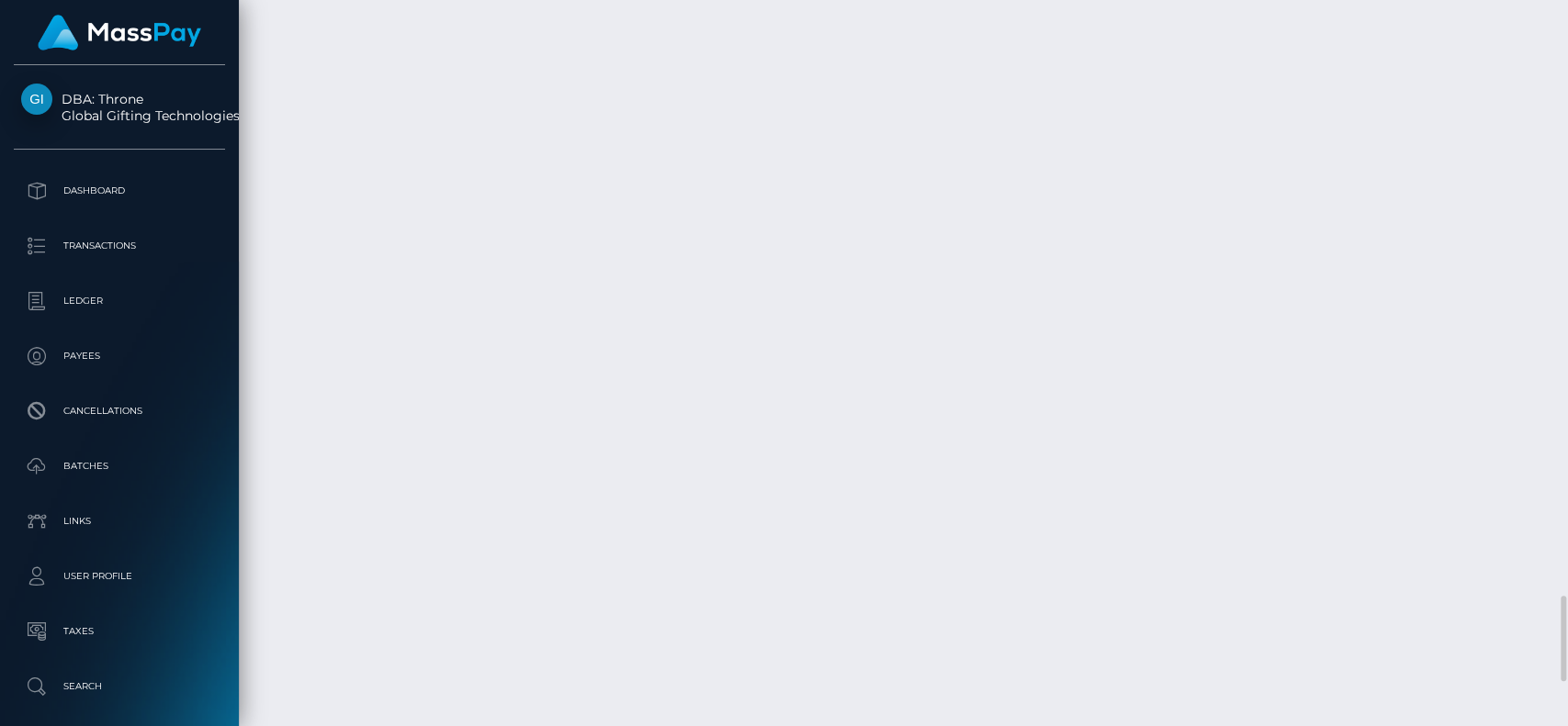
scroll to position [221, 405]
drag, startPoint x: 279, startPoint y: 315, endPoint x: 1499, endPoint y: 338, distance: 1220.2
drag, startPoint x: 267, startPoint y: 311, endPoint x: 1510, endPoint y: 337, distance: 1243.3
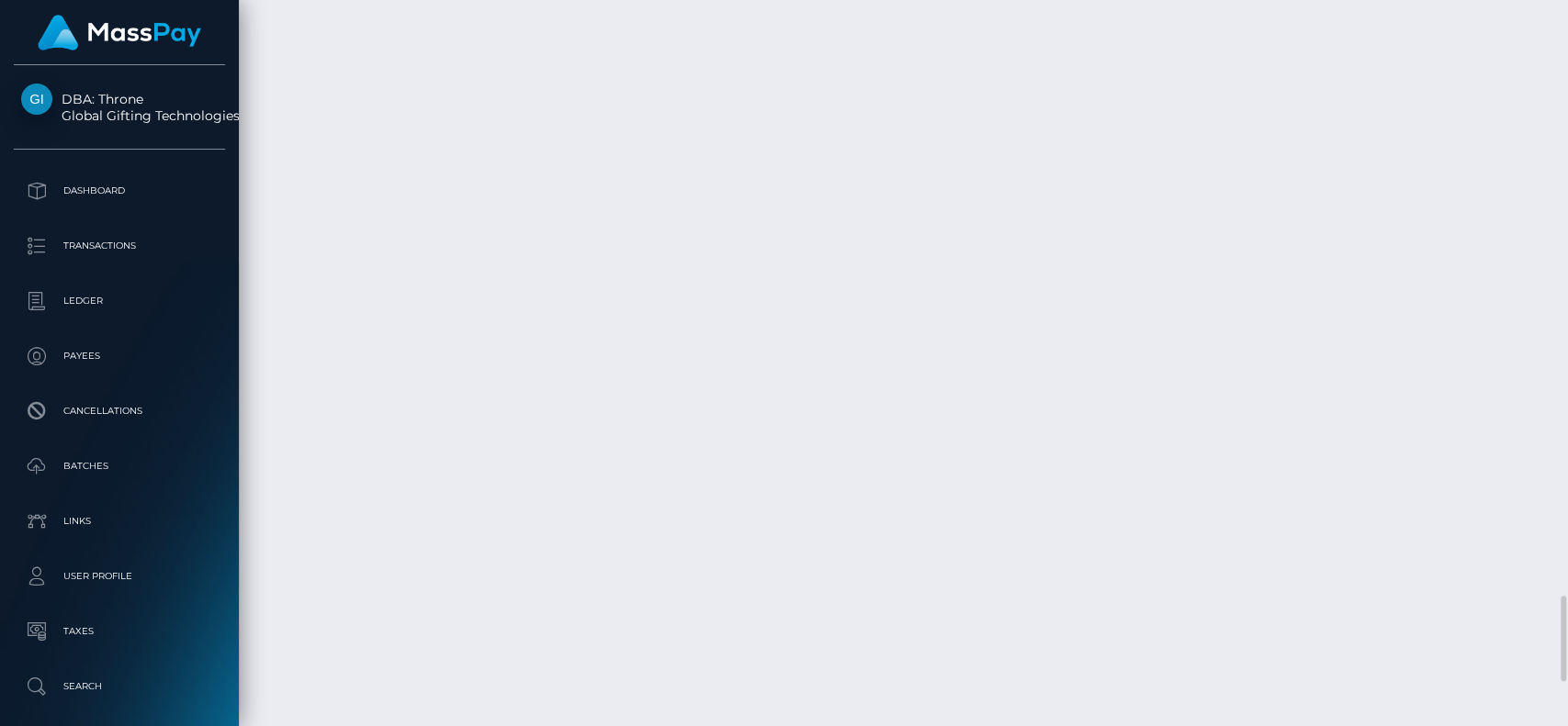
copy tbody "August 20, 2025 09:35PM SEPA transfer / Confirmation: 7f9fd43d-7dfc-11f0-8023-0…"
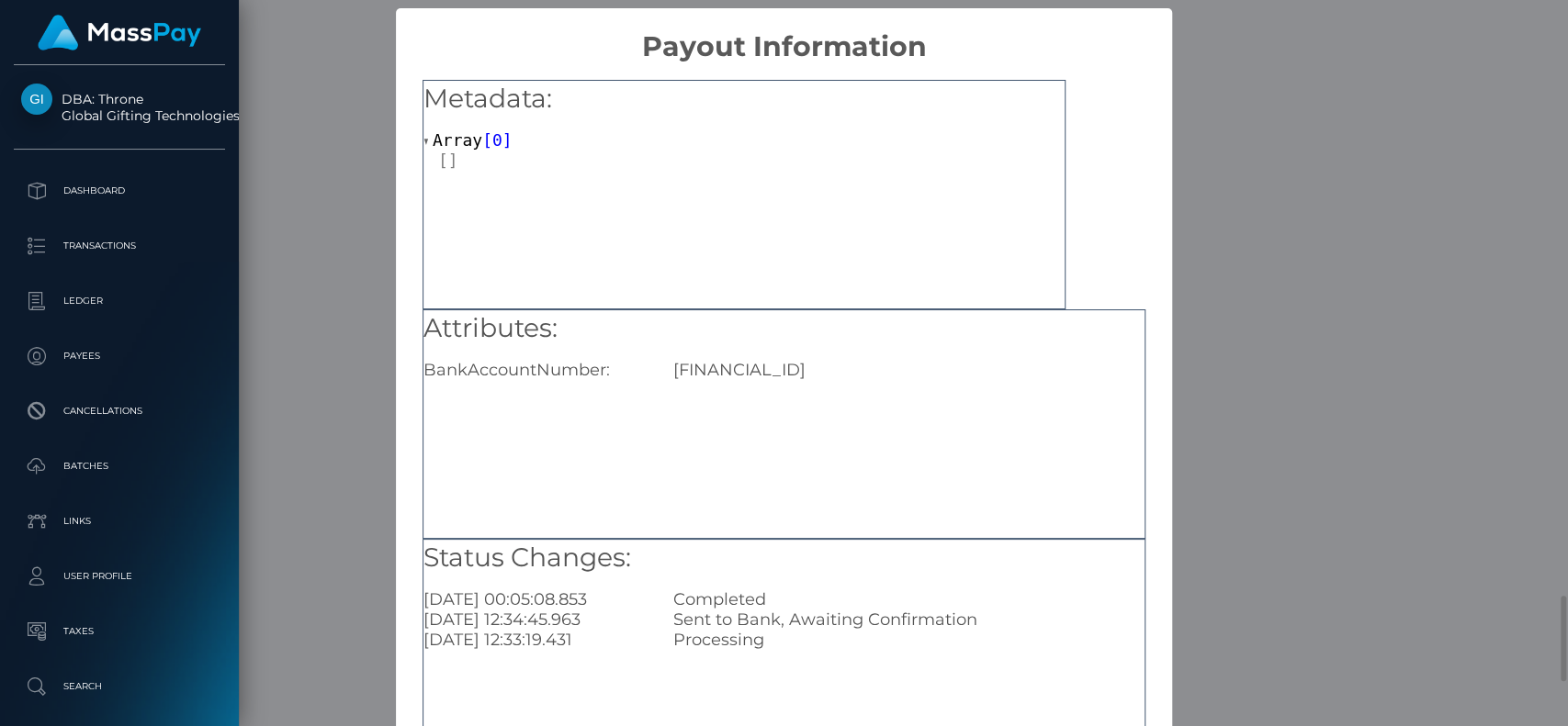
scroll to position [0, 0]
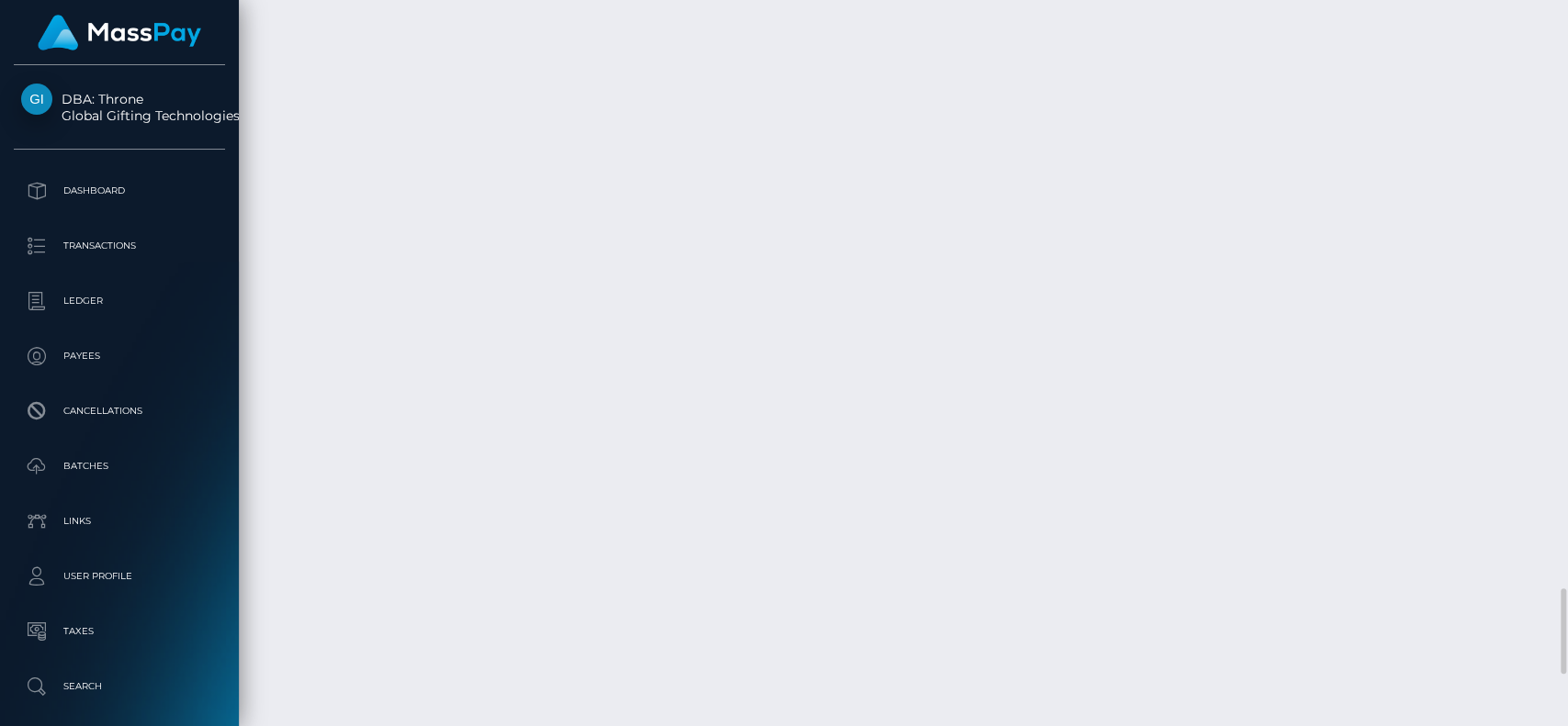
scroll to position [221, 405]
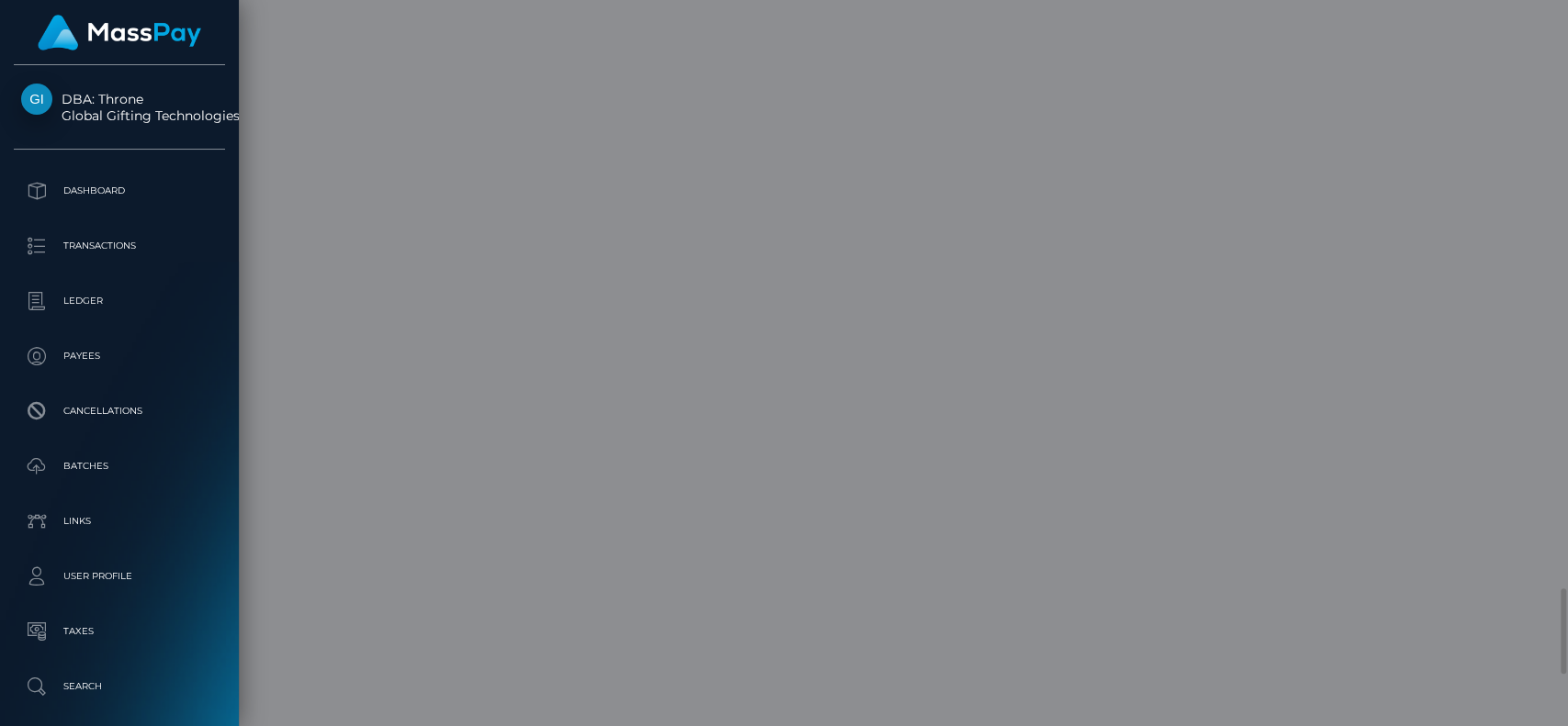
scroll to position [0, 0]
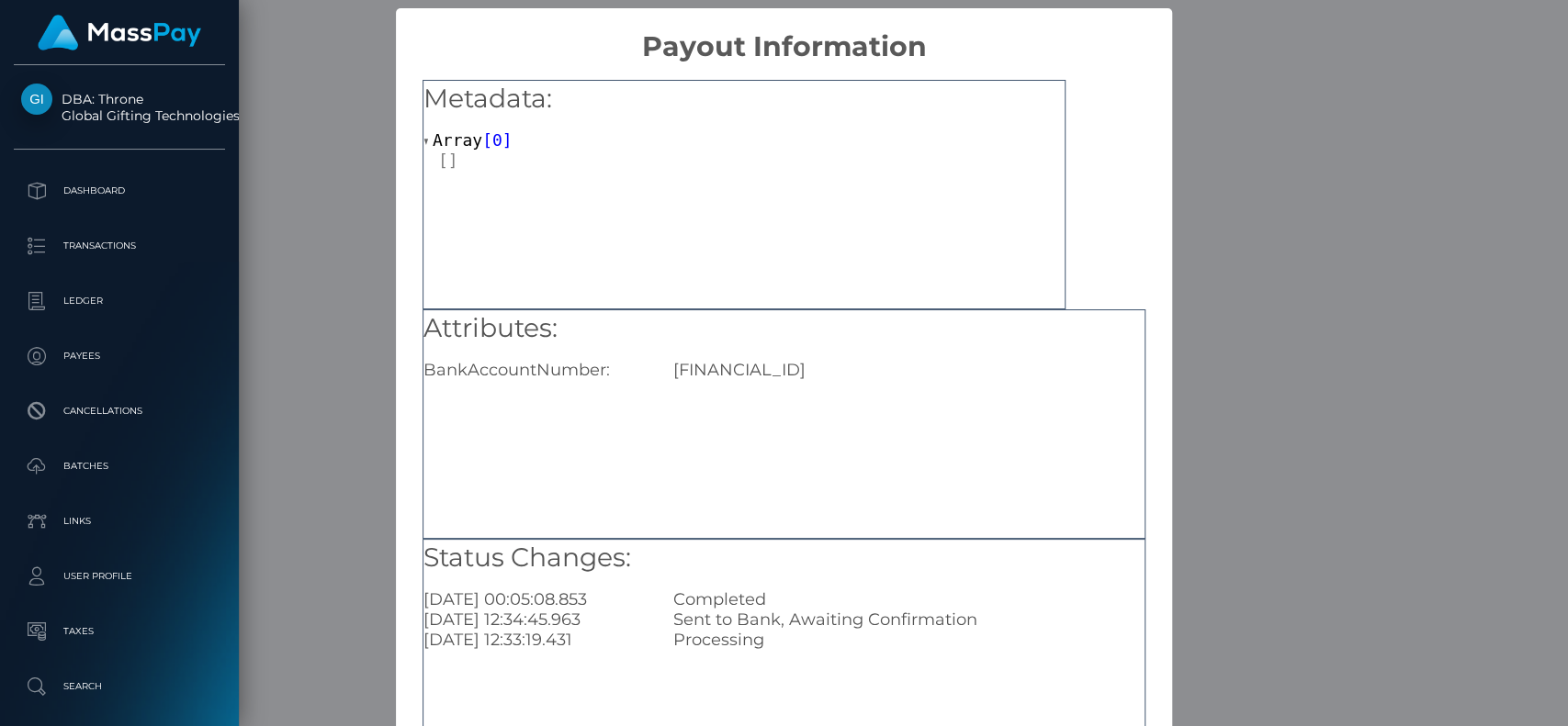
drag, startPoint x: 664, startPoint y: 371, endPoint x: 958, endPoint y: 371, distance: 294.0
click at [958, 371] on div "IT04B0366901600551057360095" at bounding box center [908, 369] width 498 height 20
copy div "IT04B0366901600551057360095"
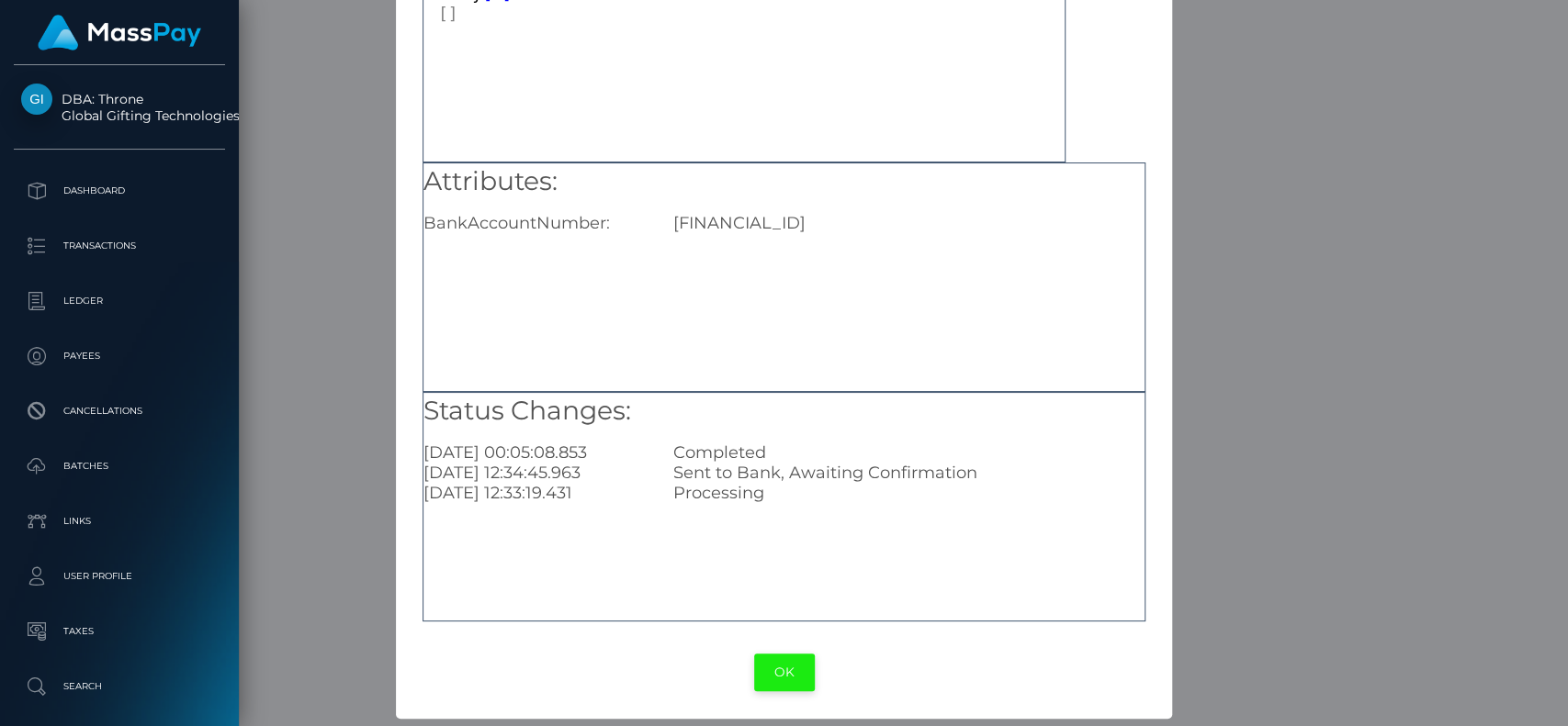
click at [783, 543] on button "OK" at bounding box center [784, 673] width 61 height 38
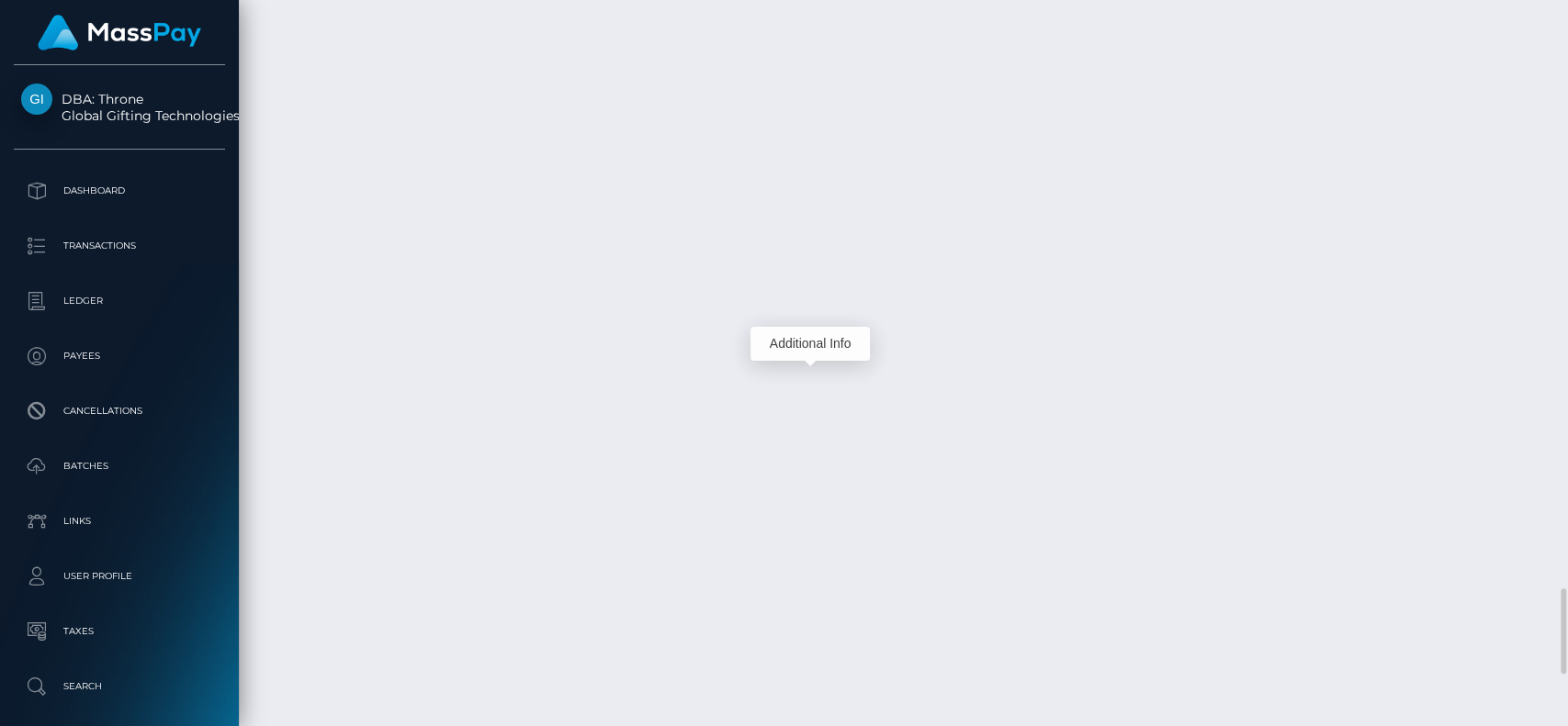
scroll to position [221, 405]
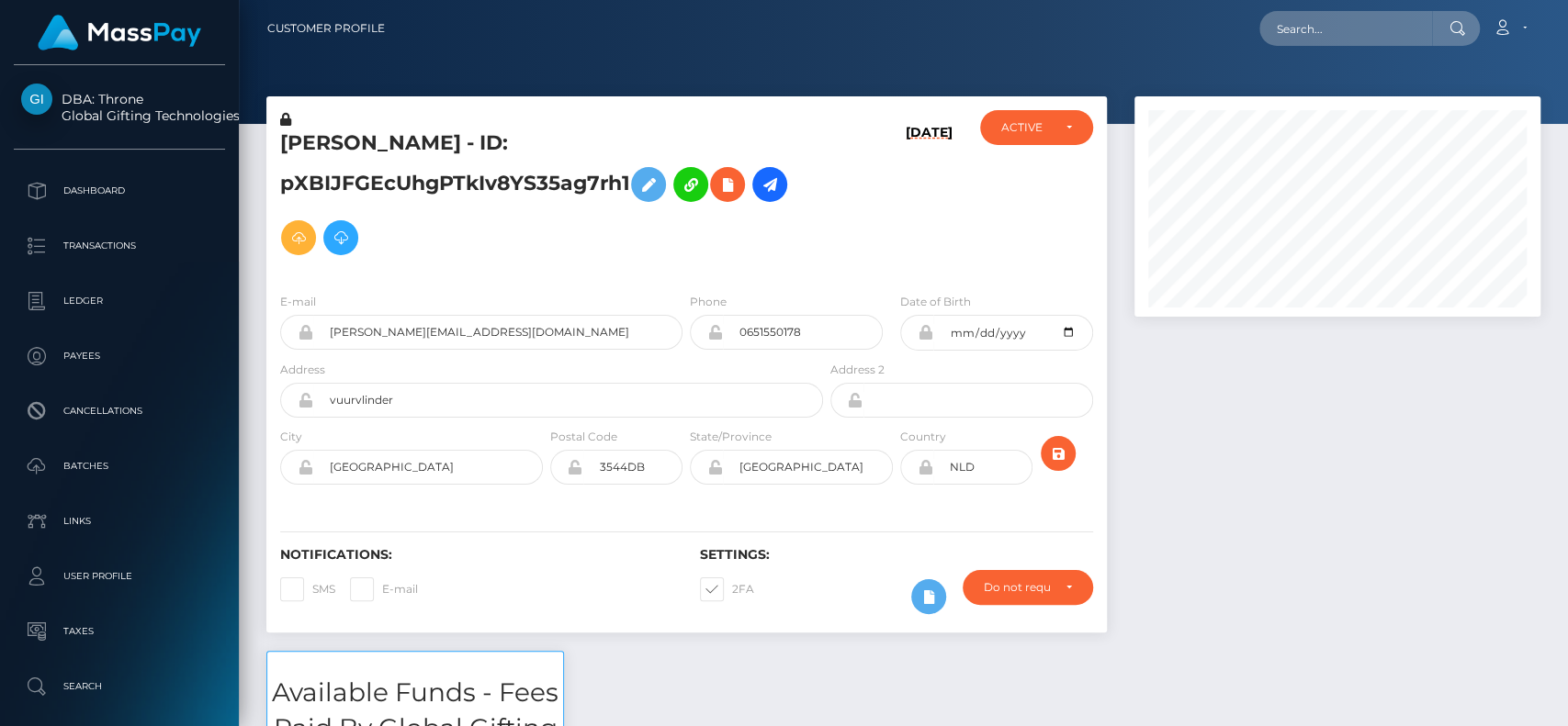
scroll to position [221, 405]
click at [1392, 31] on input "text" at bounding box center [1345, 28] width 173 height 35
paste input "ladisapost@gmail.com"
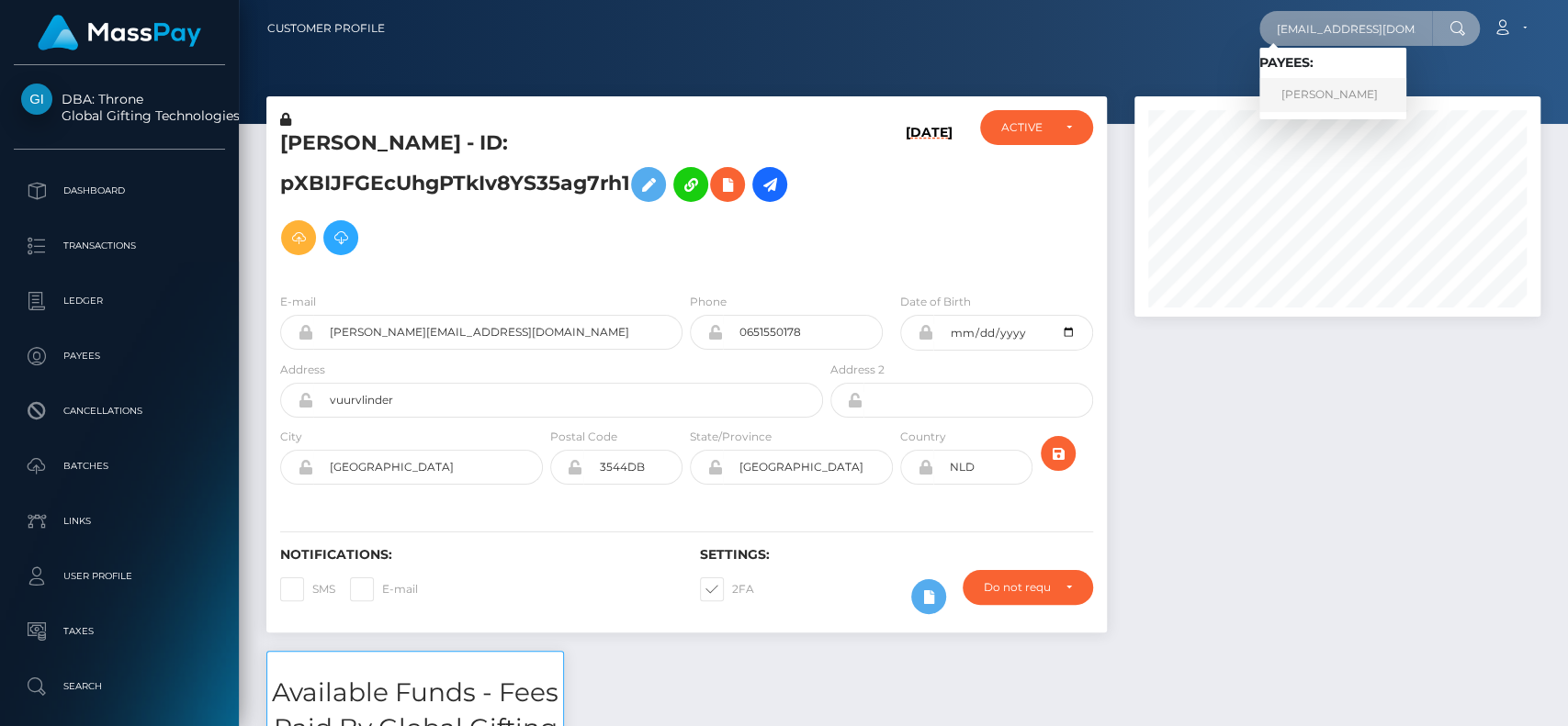
type input "ladisapost@gmail.com"
click at [1295, 97] on link "Gianluca Ladisa" at bounding box center [1332, 95] width 147 height 34
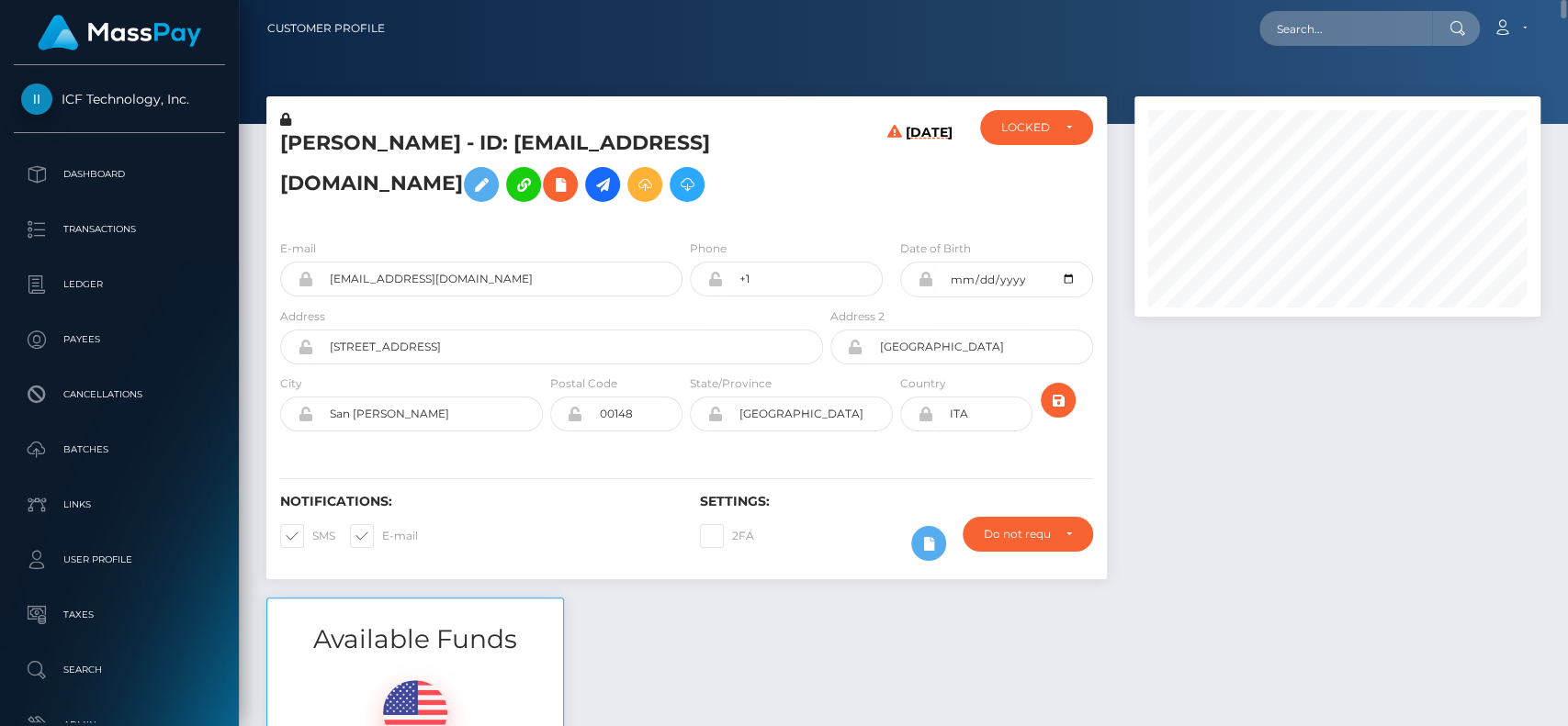
click at [335, 138] on h5 "Gianluca Ladisa - ID: ladisapost@gmail.com" at bounding box center [545, 171] width 532 height 82
copy h5 "Gianluca"
click at [1345, 24] on input "text" at bounding box center [1345, 28] width 173 height 35
paste input "polskabratz@int.pl"
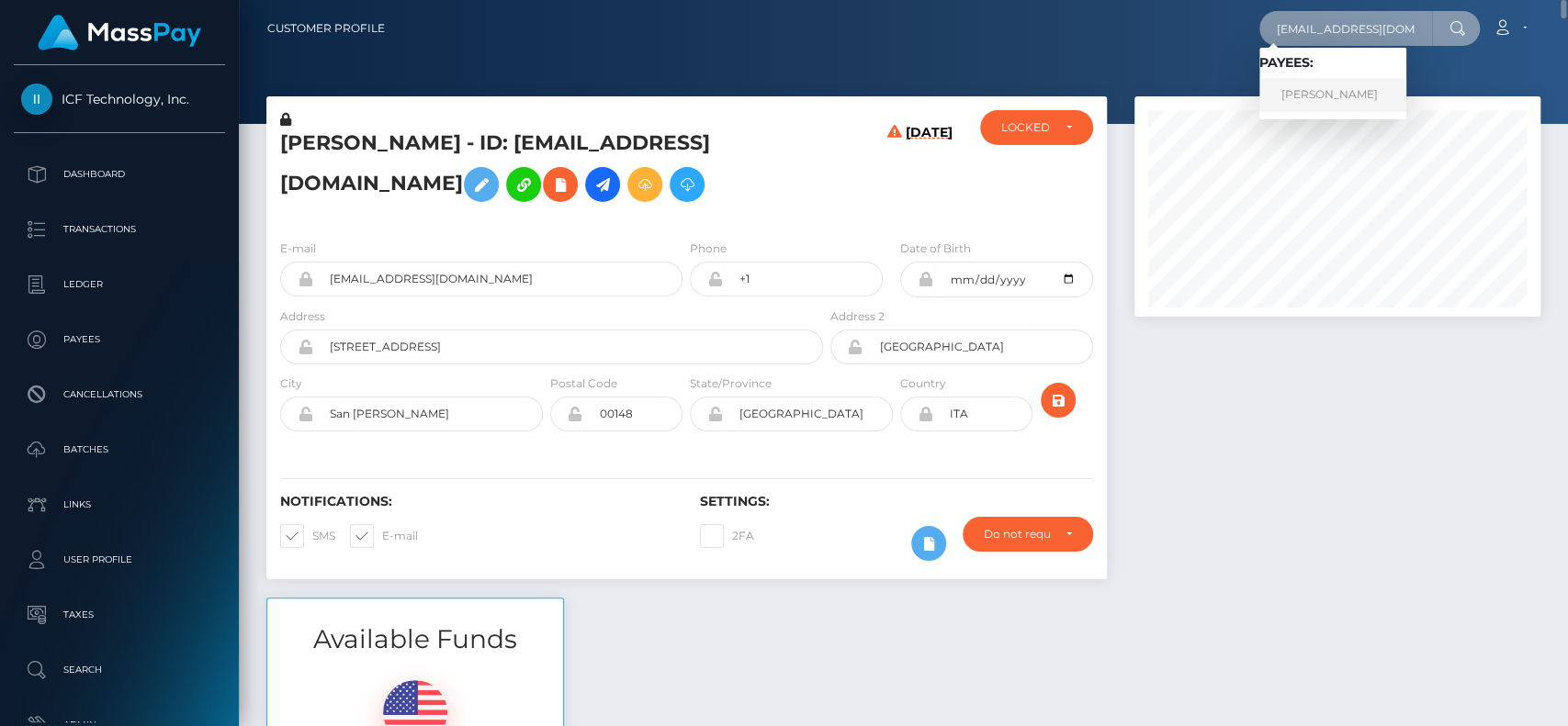
type input "polskabratz@int.pl"
click at [1326, 96] on link "JULIA GARCZAREK" at bounding box center [1332, 95] width 147 height 34
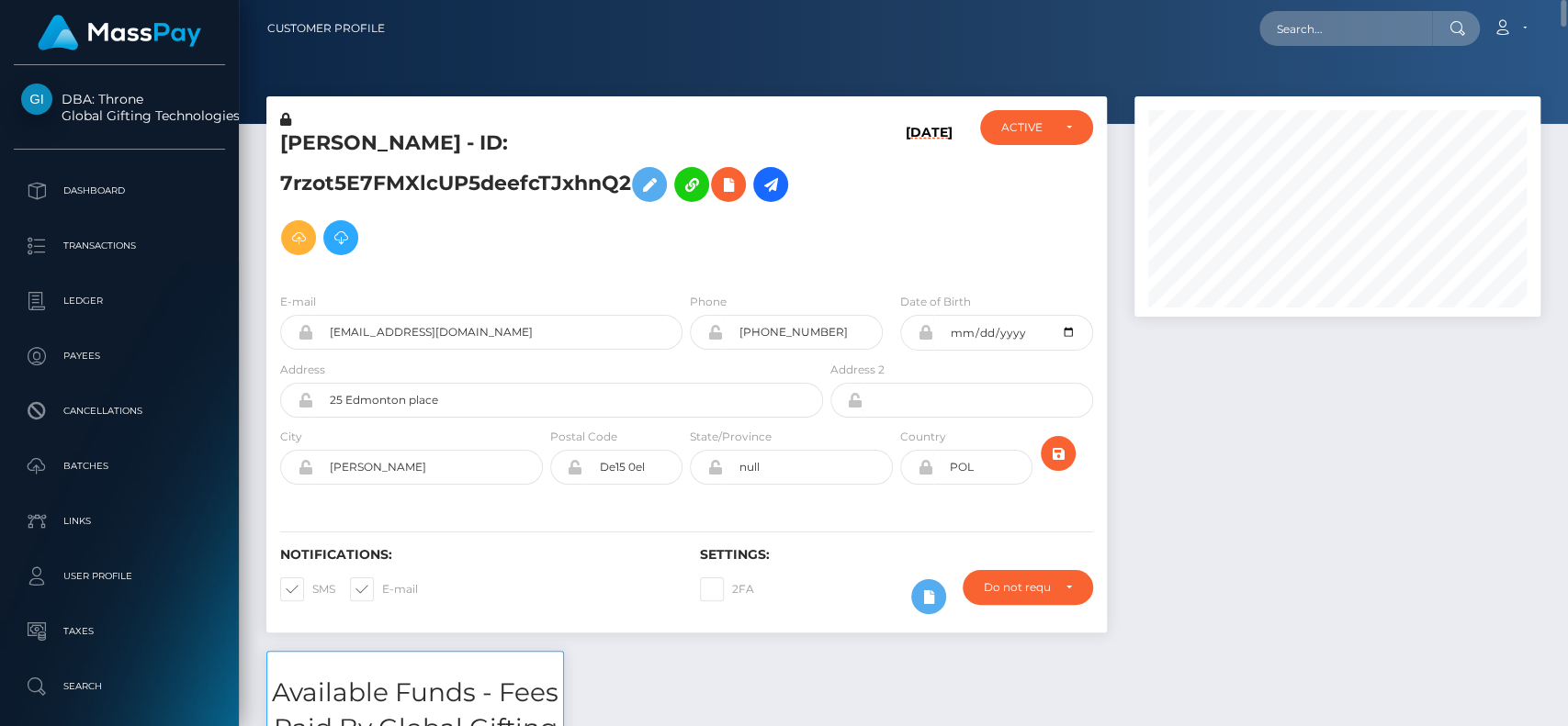
click at [309, 140] on h5 "[PERSON_NAME] - ID: 7rzot5E7FMXlcUP5deefcTJxhnQ2" at bounding box center [545, 197] width 532 height 135
click at [309, 140] on h5 "JULIA GARCZAREK - ID: 7rzot5E7FMXlcUP5deefcTJxhnQ2" at bounding box center [545, 197] width 532 height 135
copy h5 "JULIA"
click at [1311, 34] on input "text" at bounding box center [1345, 28] width 173 height 35
paste input "kbussersxx@gmail.com"
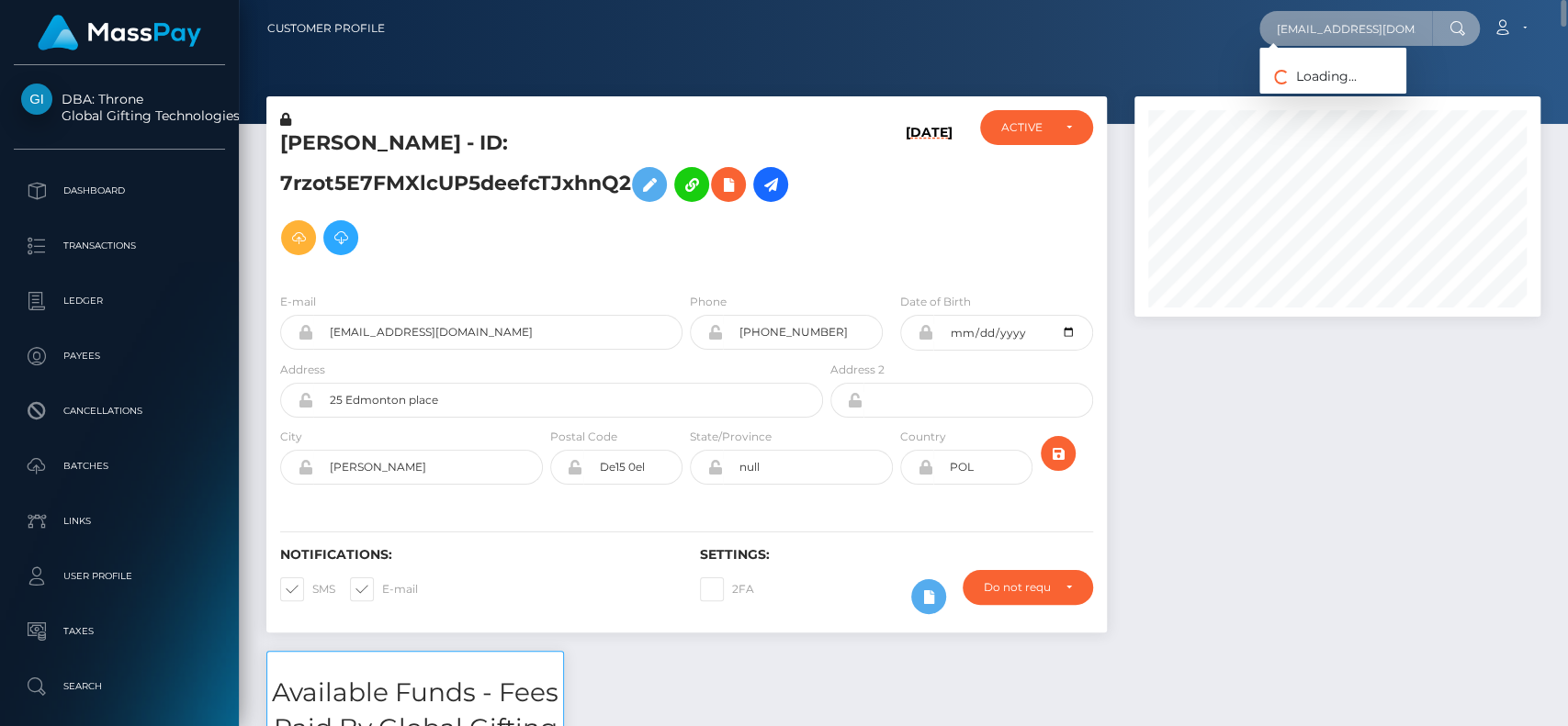
paste input "laikaflowerss@gmail.com"
type input "laikaflowerss@gmail.com"
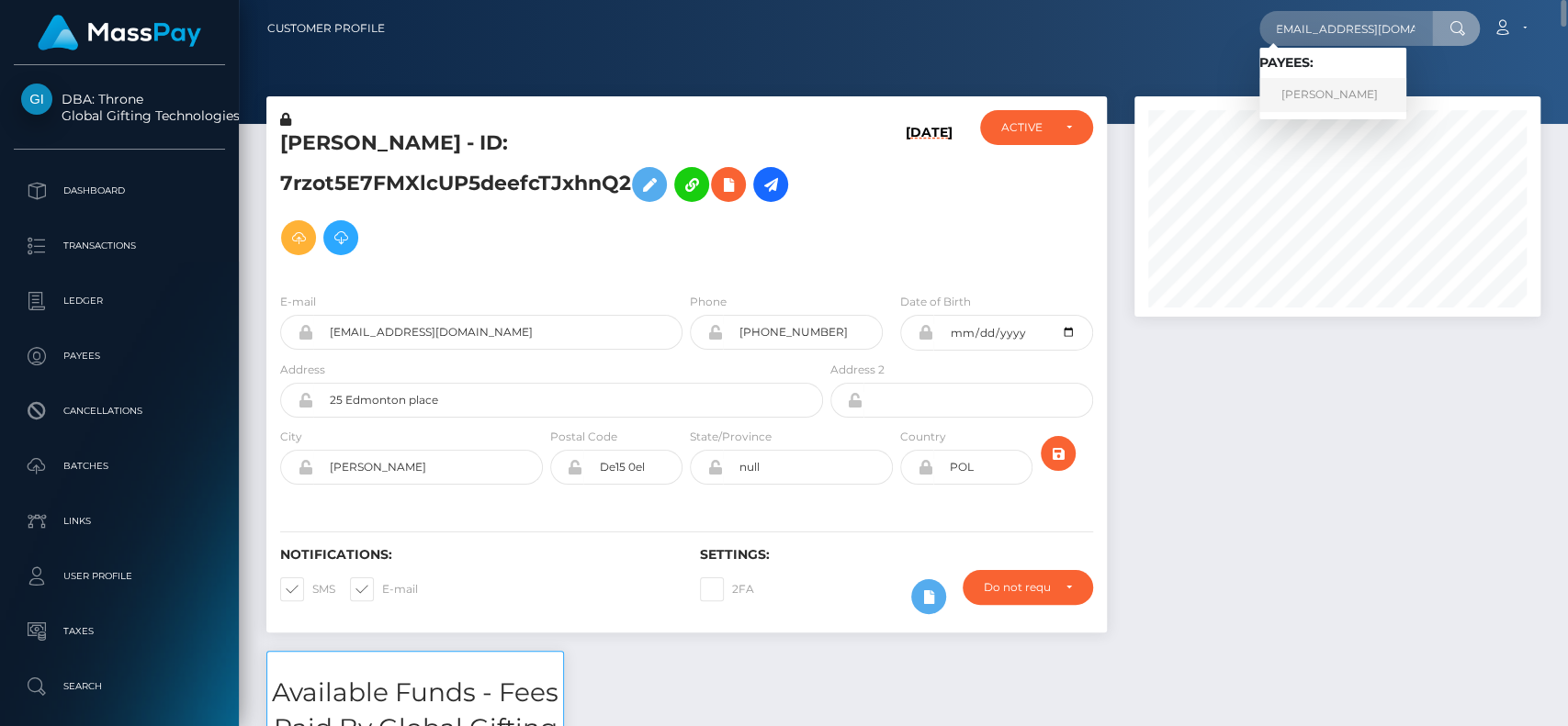
click at [1314, 89] on link "KAYLEE BUSSERS" at bounding box center [1332, 95] width 147 height 34
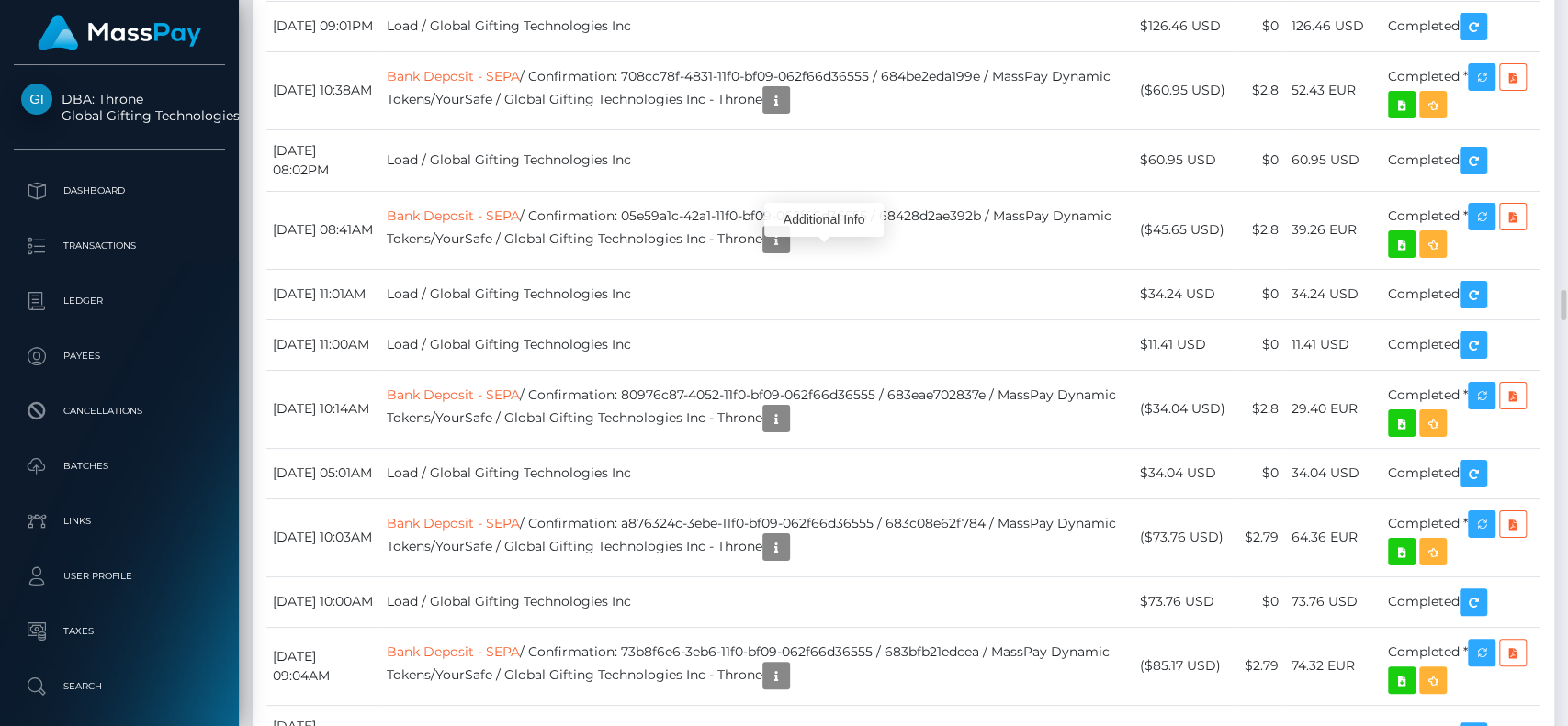
scroll to position [221, 405]
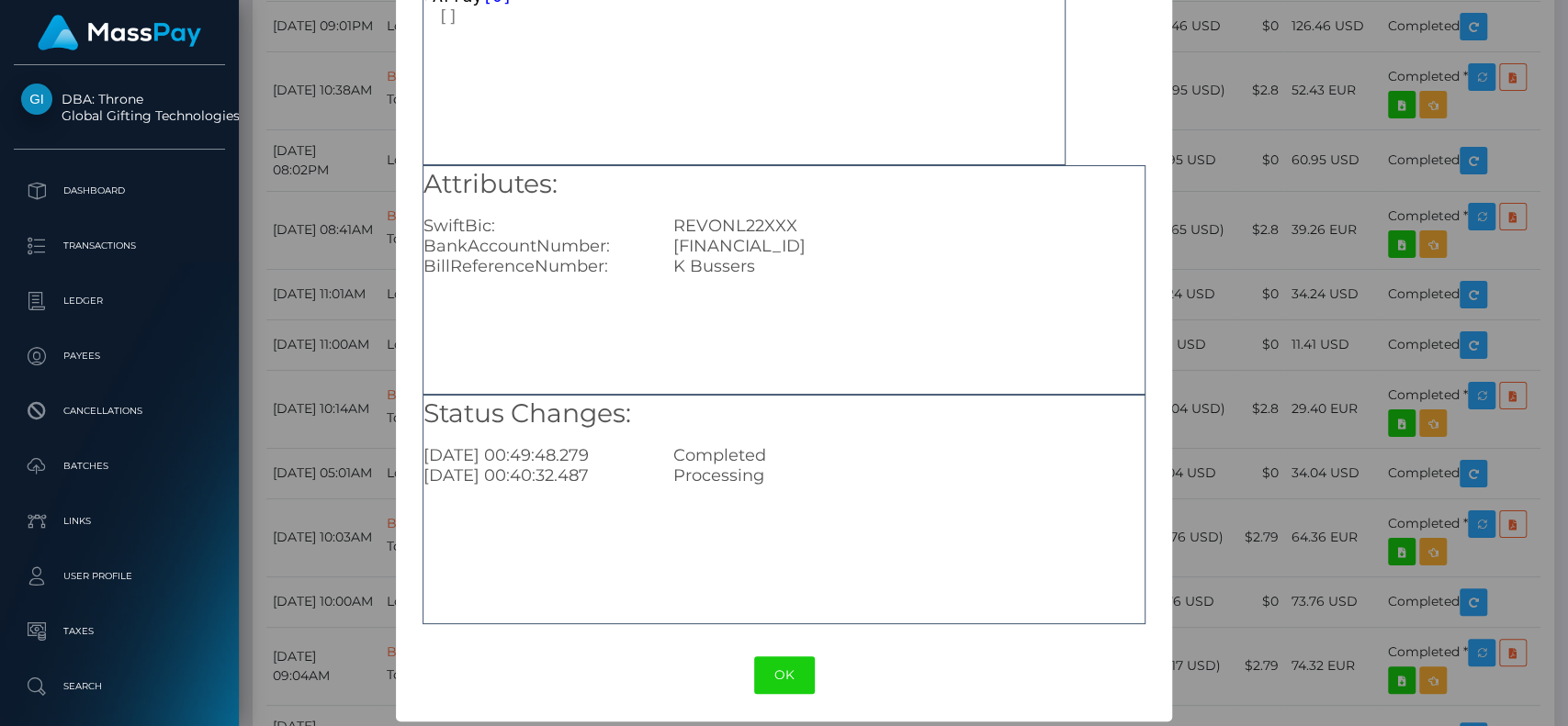
scroll to position [147, 0]
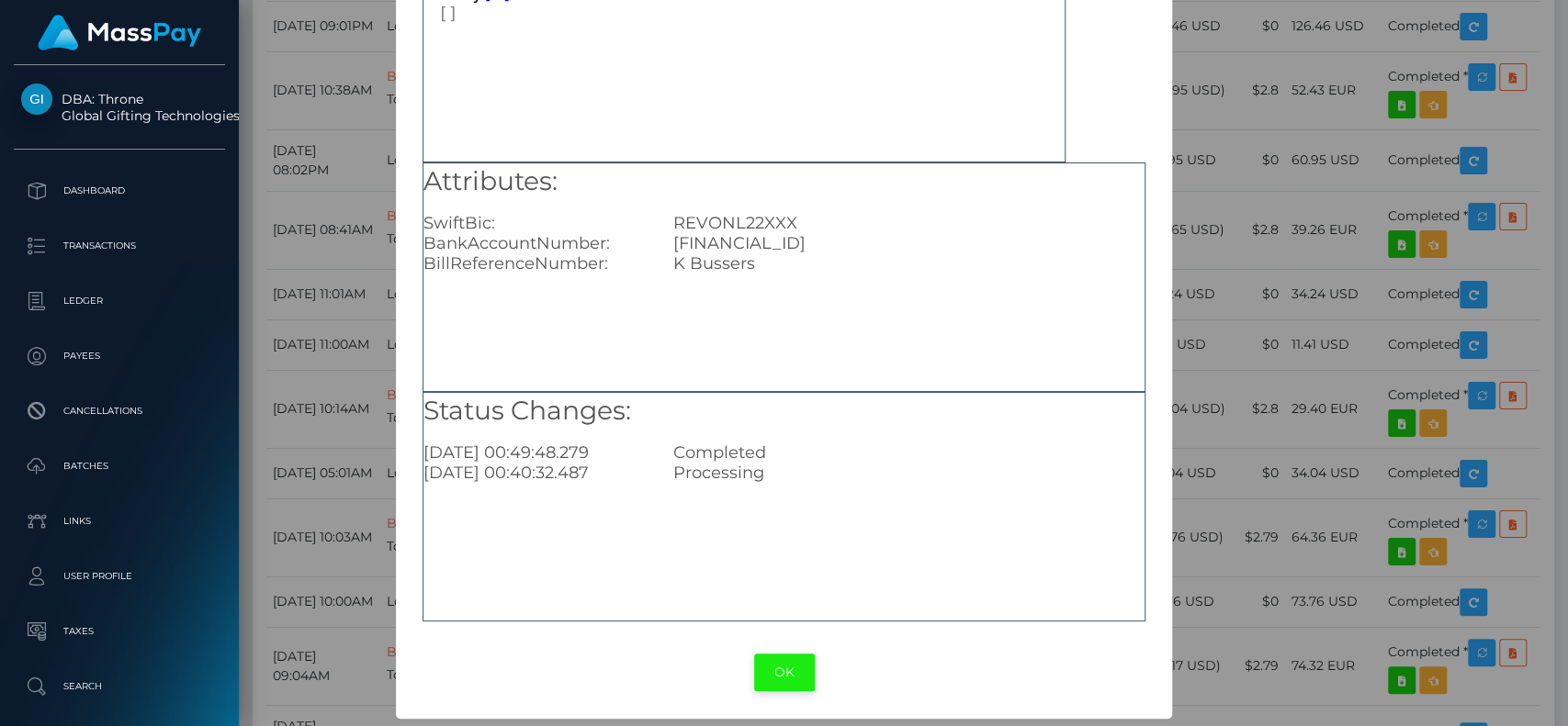
click at [779, 663] on button "OK" at bounding box center [784, 673] width 61 height 38
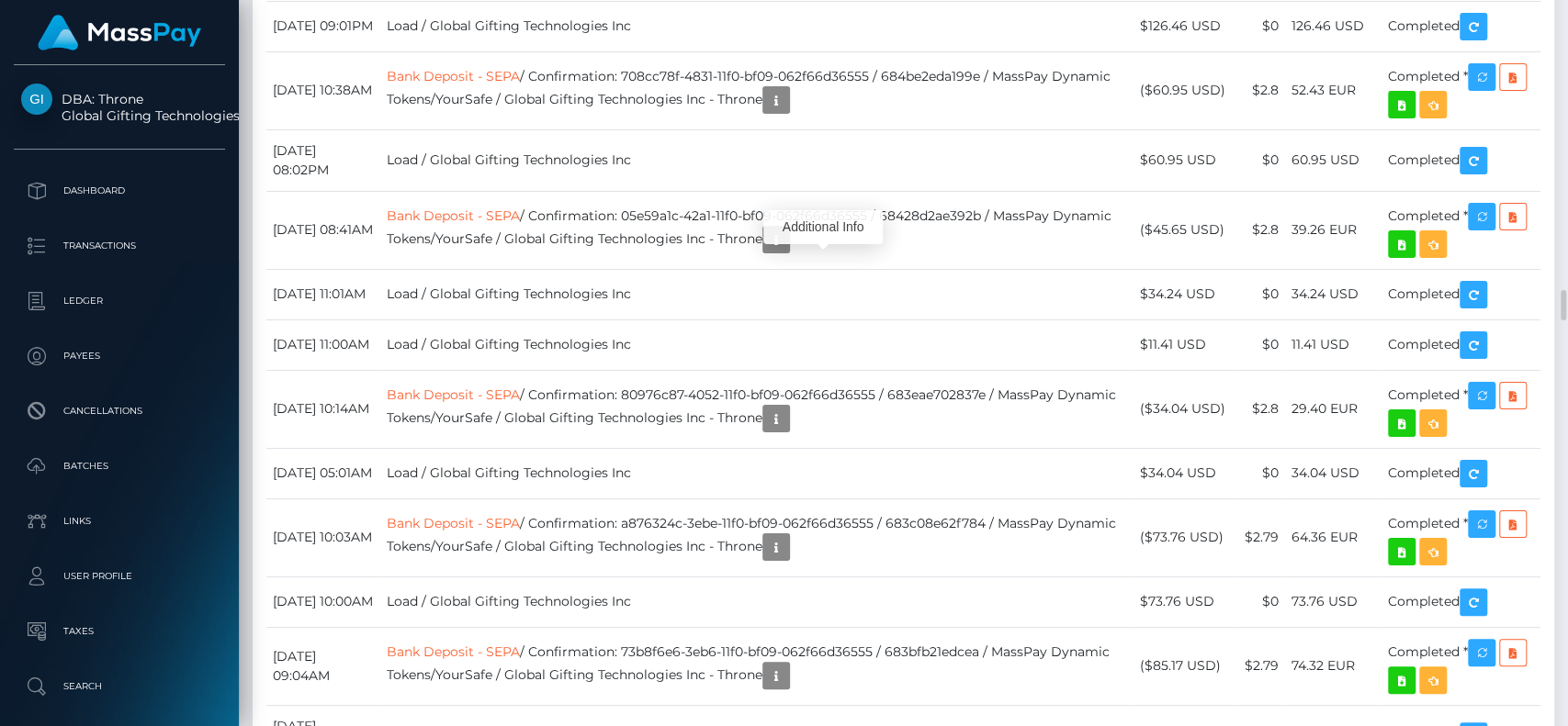
scroll to position [221, 405]
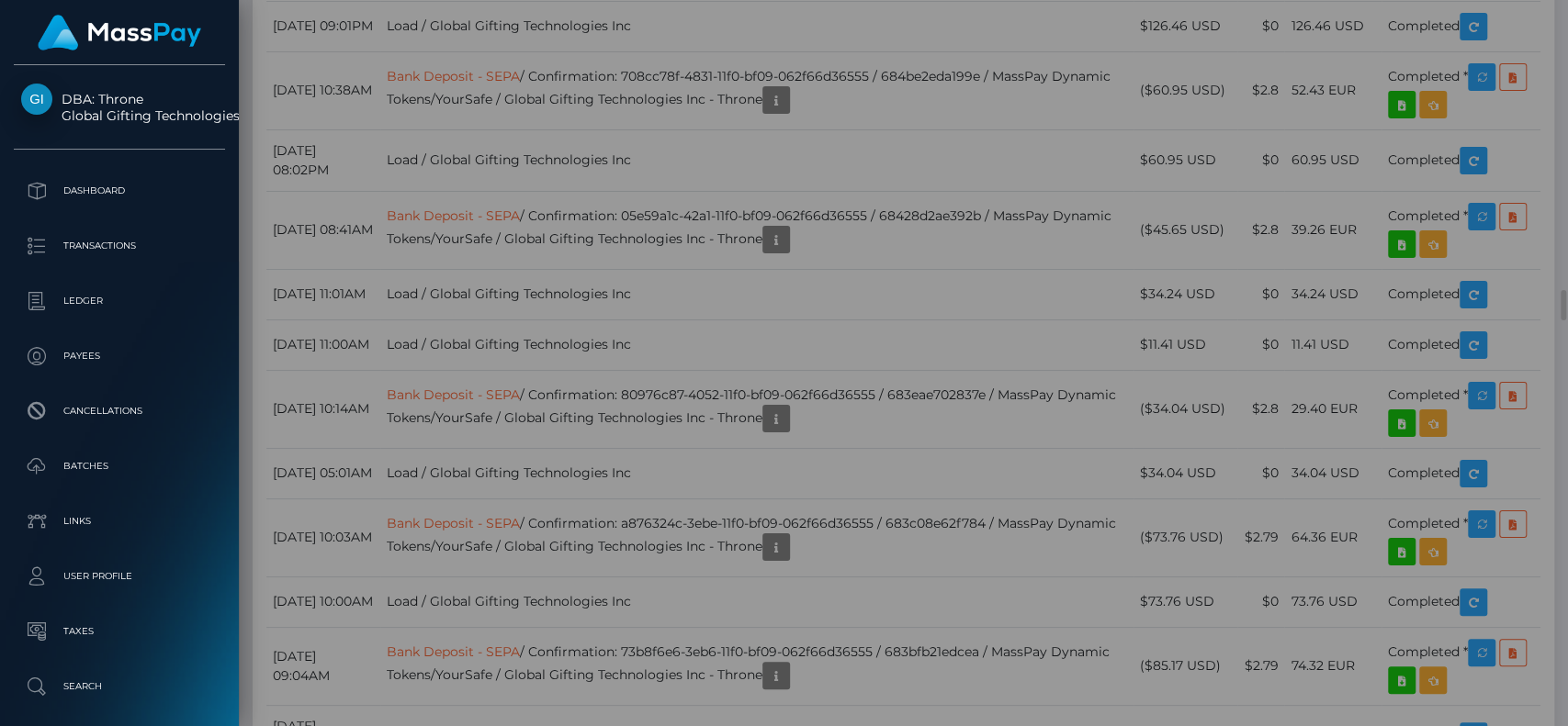
scroll to position [0, 0]
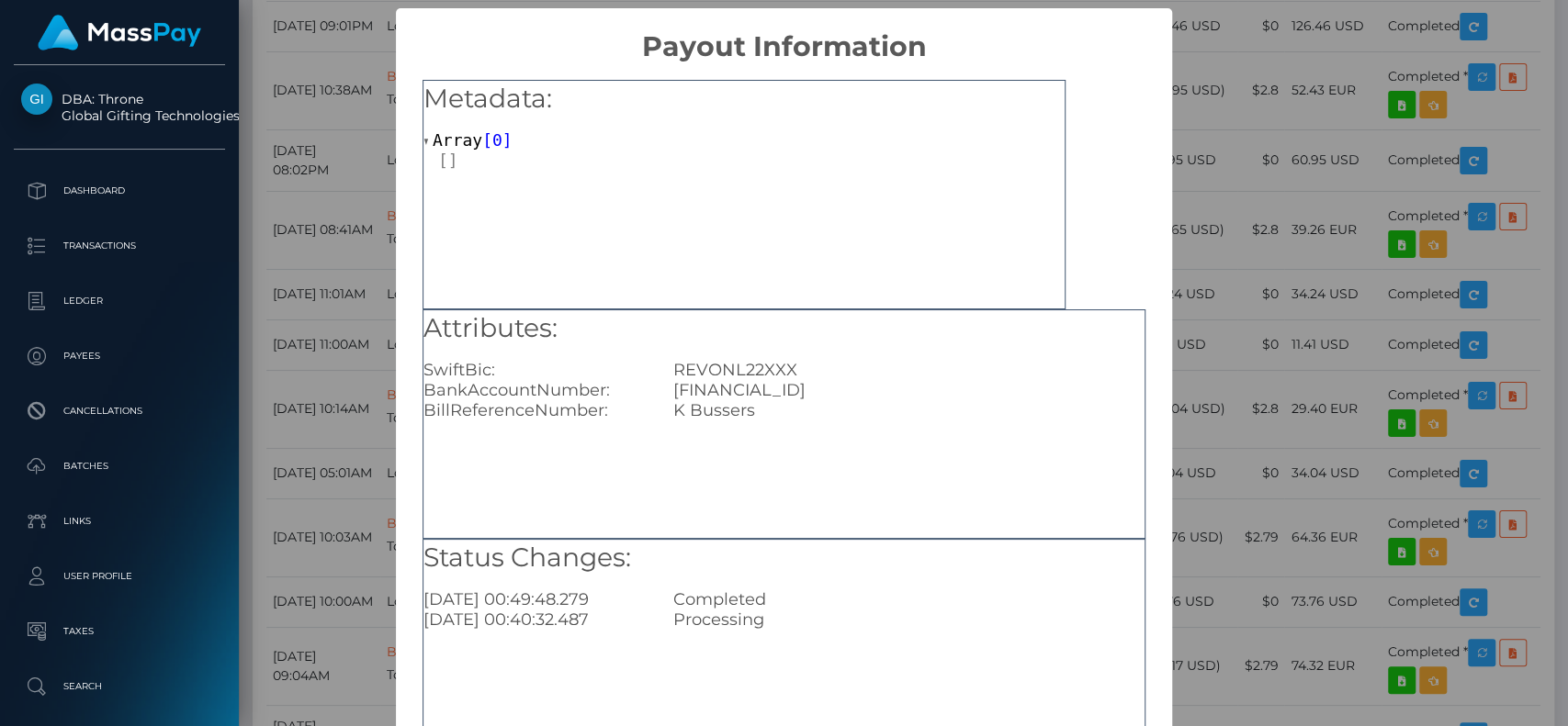
click at [770, 387] on div "NL66REVO3563459592" at bounding box center [908, 390] width 498 height 20
copy div "NL66REVO3563459592"
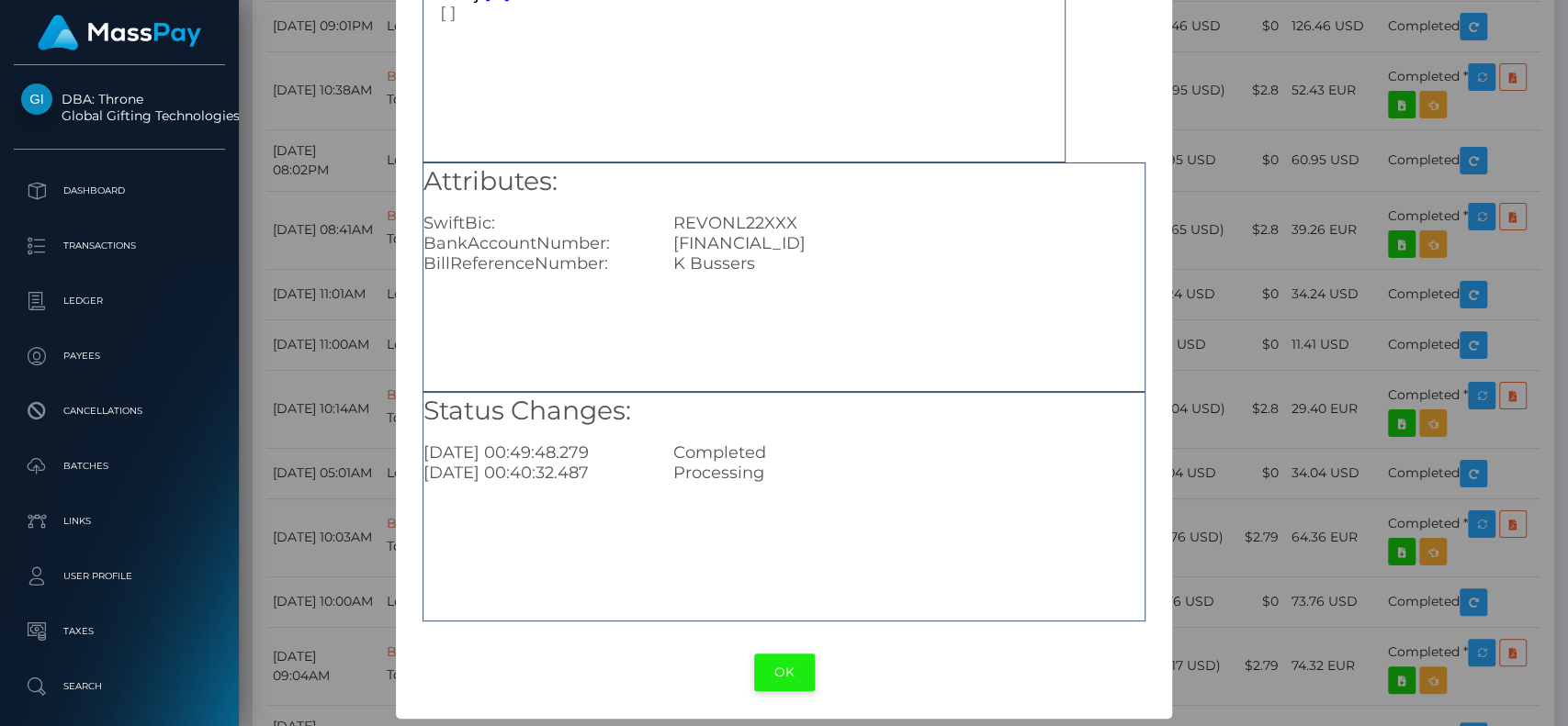
click at [758, 659] on button "OK" at bounding box center [784, 673] width 61 height 38
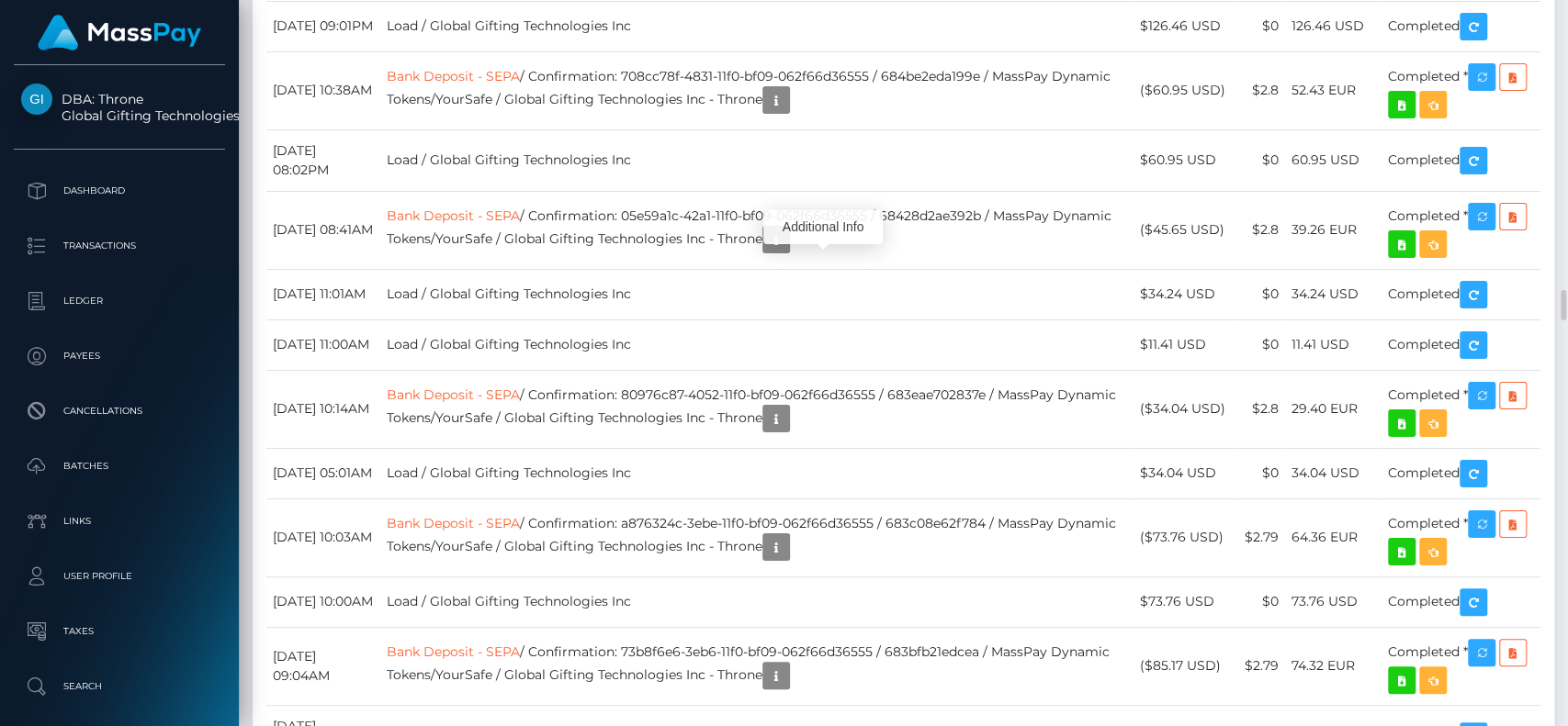
scroll to position [221, 405]
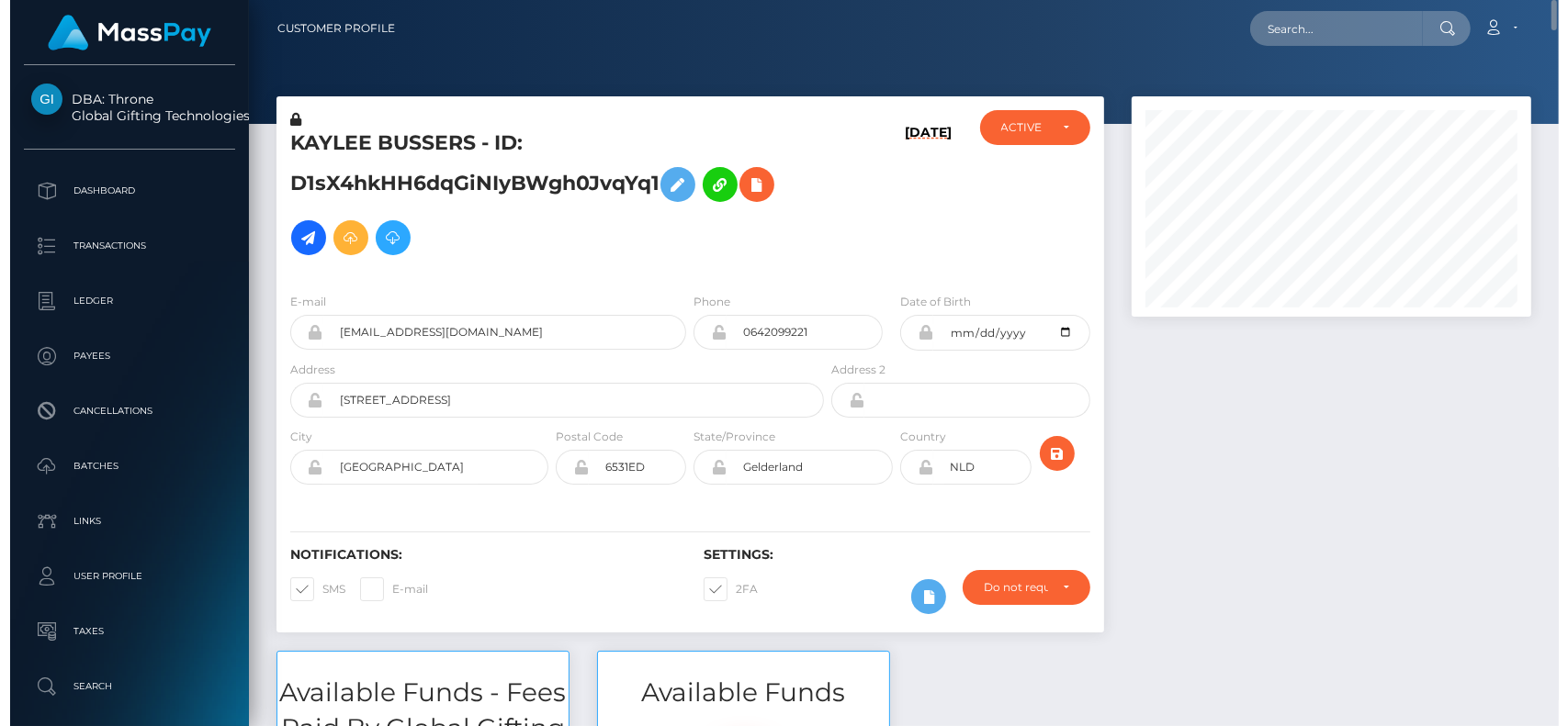
scroll to position [918142, 918055]
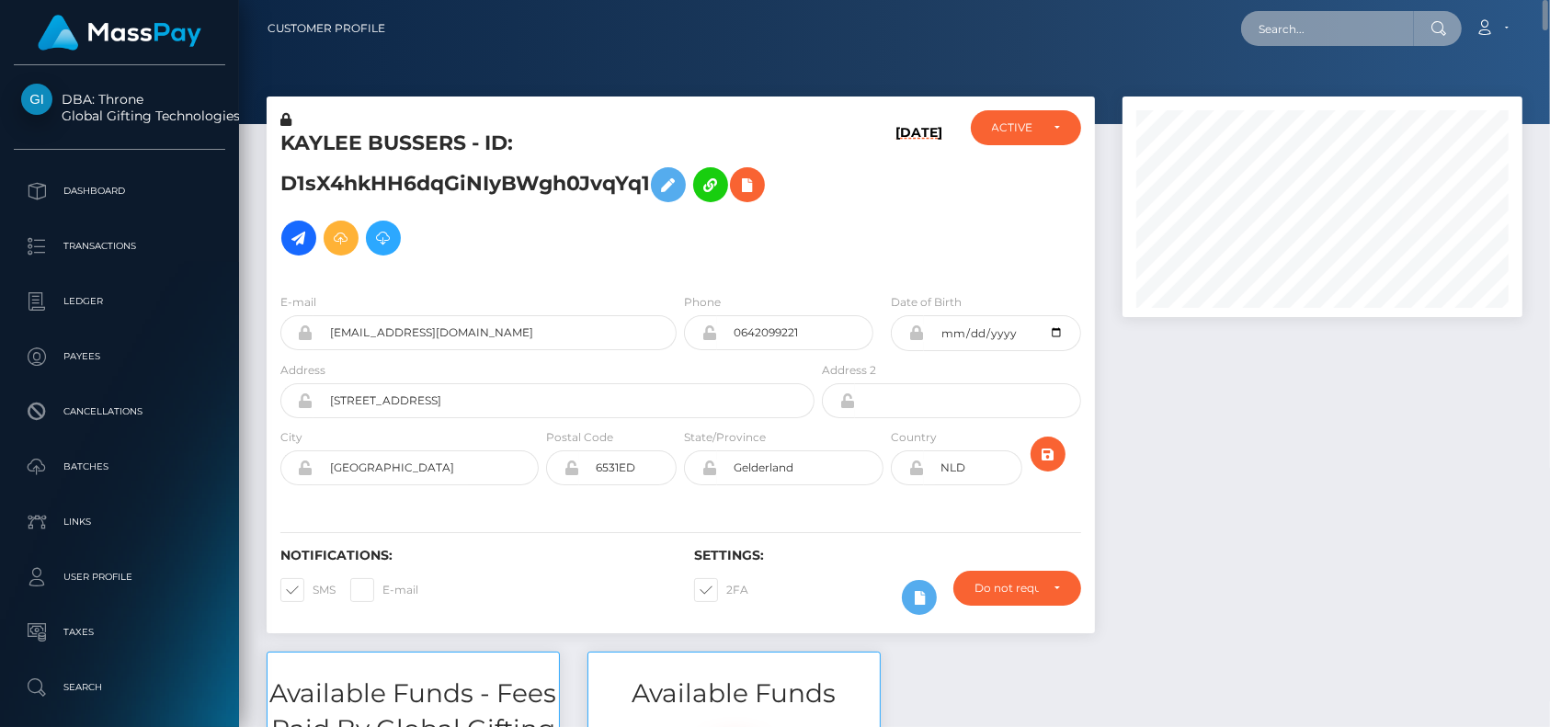
click at [1273, 34] on input "text" at bounding box center [1327, 28] width 173 height 35
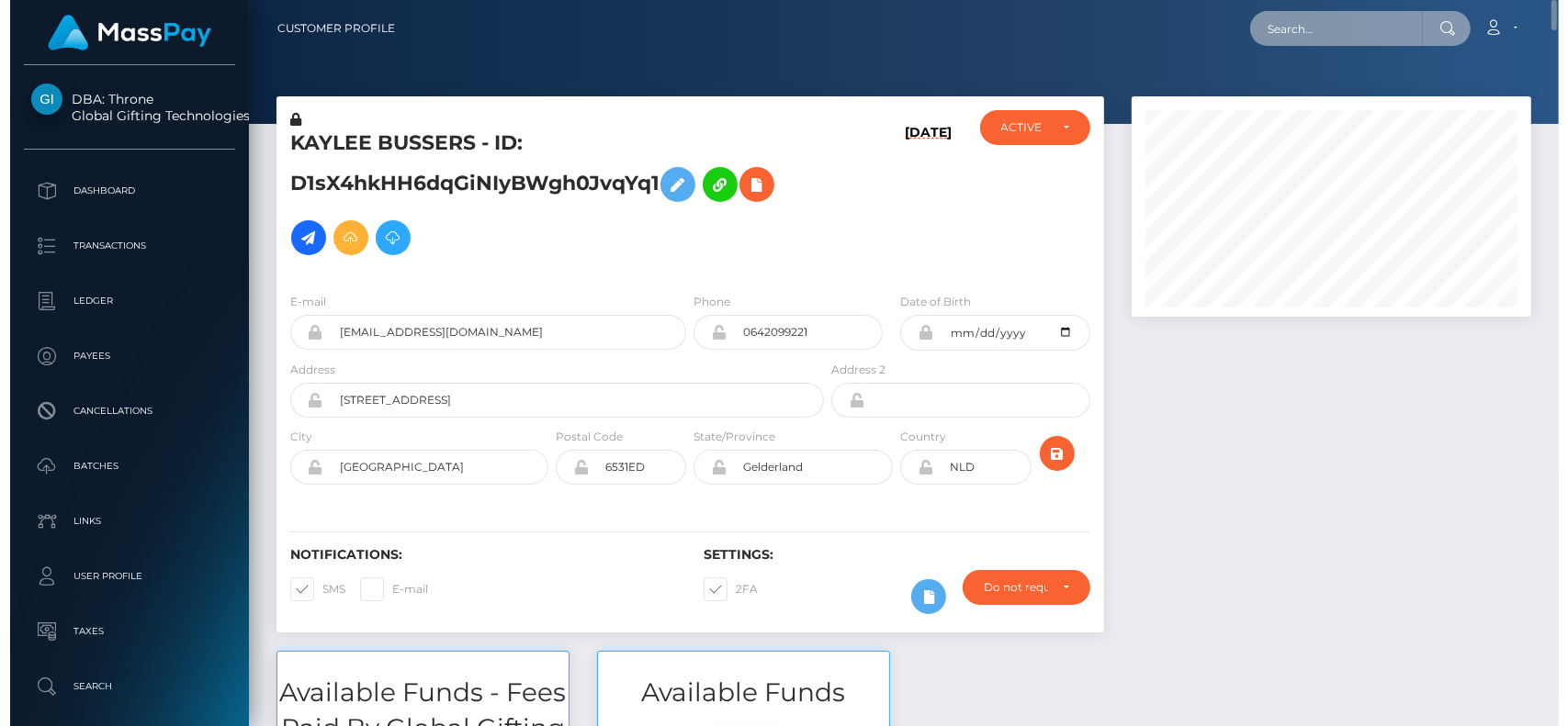
scroll to position [221, 405]
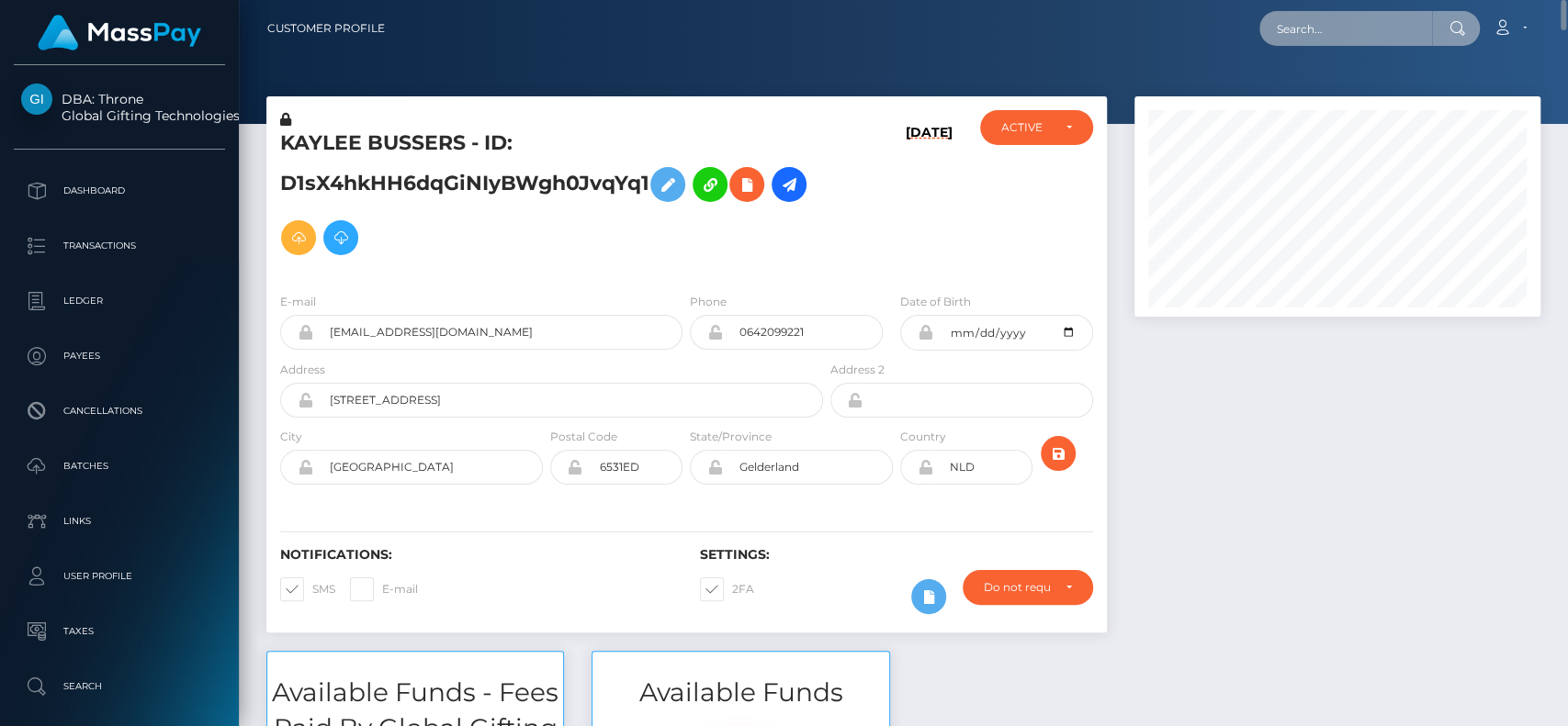
paste input "roselikestochill@gmail.com"
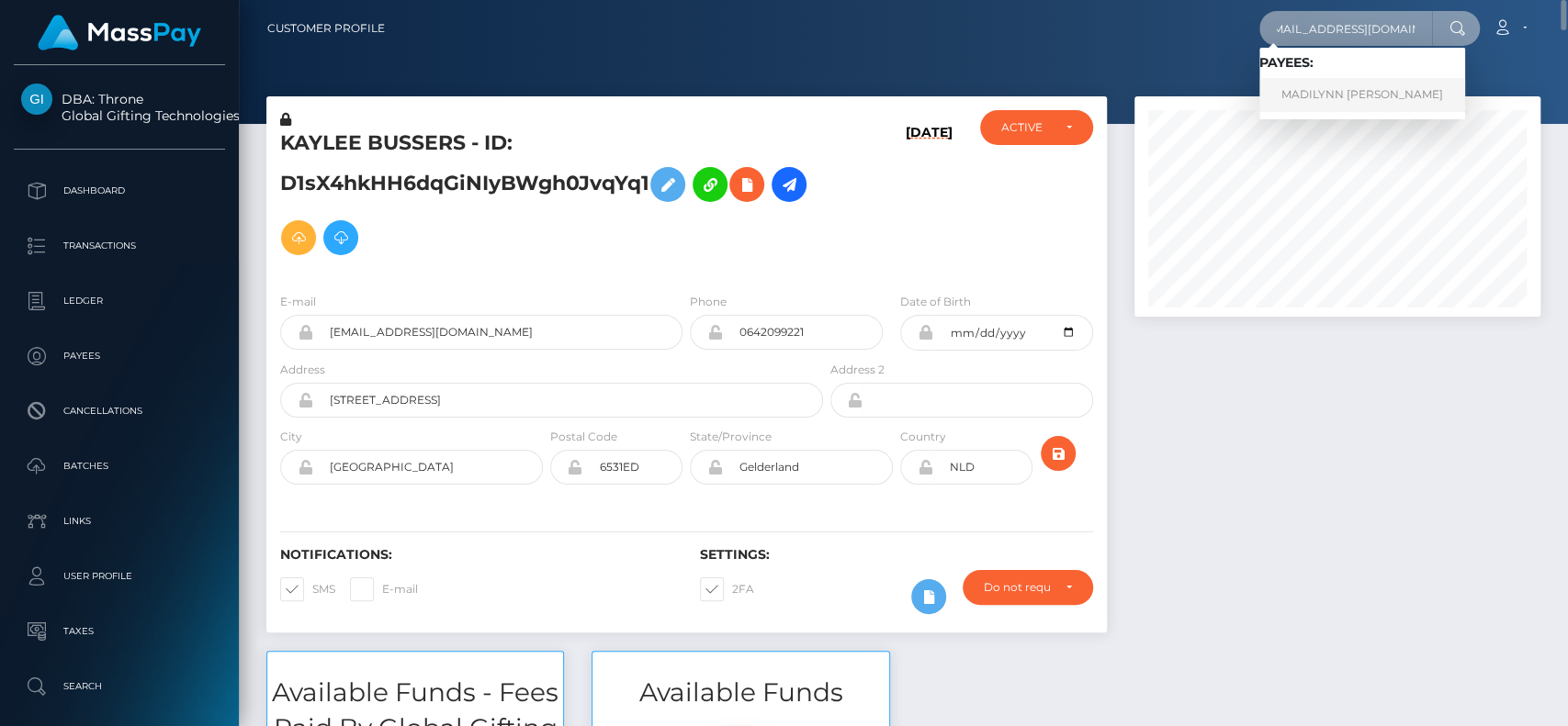
type input "roselikestochill@gmail.com"
click at [1320, 85] on link "MADILYNN ROSE WERNER" at bounding box center [1362, 95] width 206 height 34
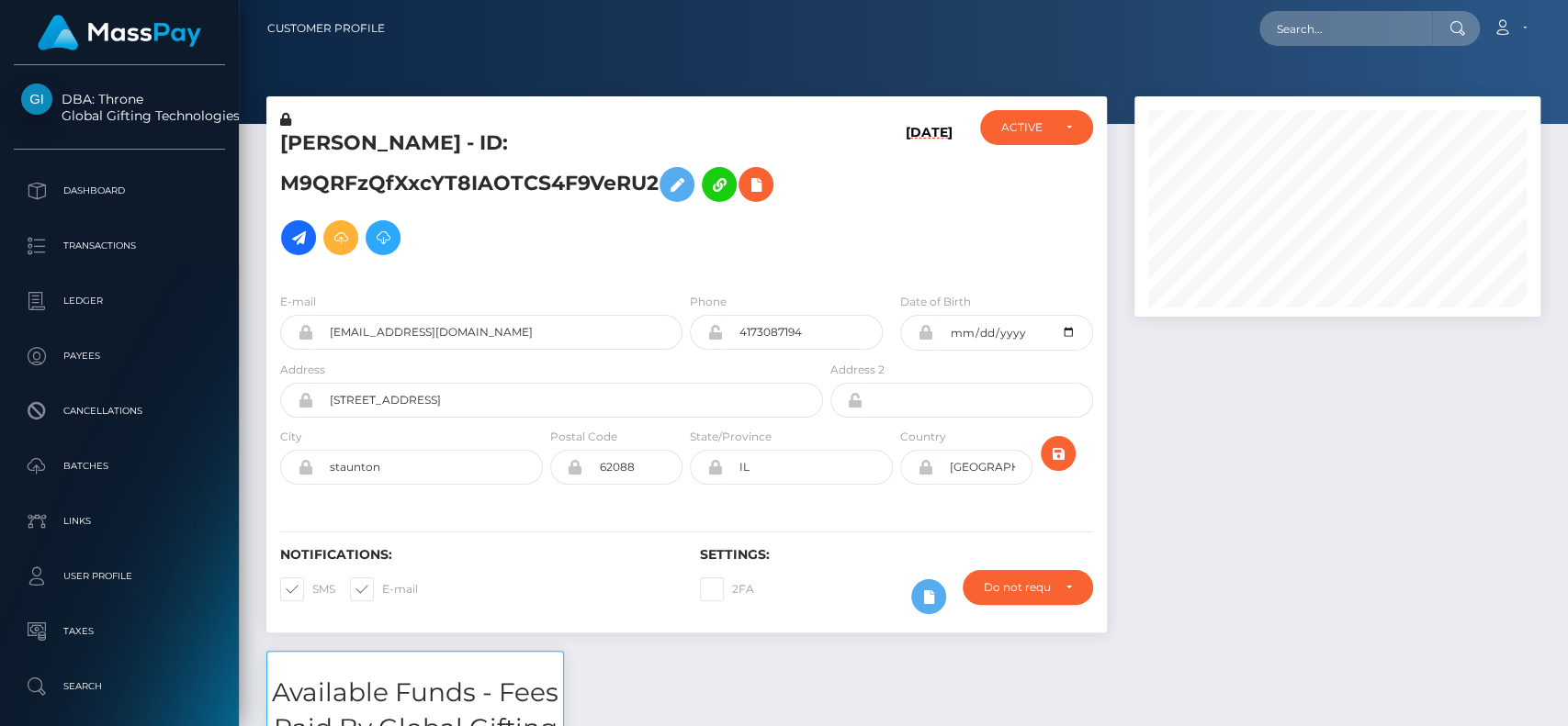
scroll to position [221, 405]
click at [343, 146] on h5 "[PERSON_NAME] - ID: M9QRFzQfXxcYT8IAOTCS4F9VeRU2" at bounding box center [545, 197] width 532 height 135
copy h5 "MADILYNN"
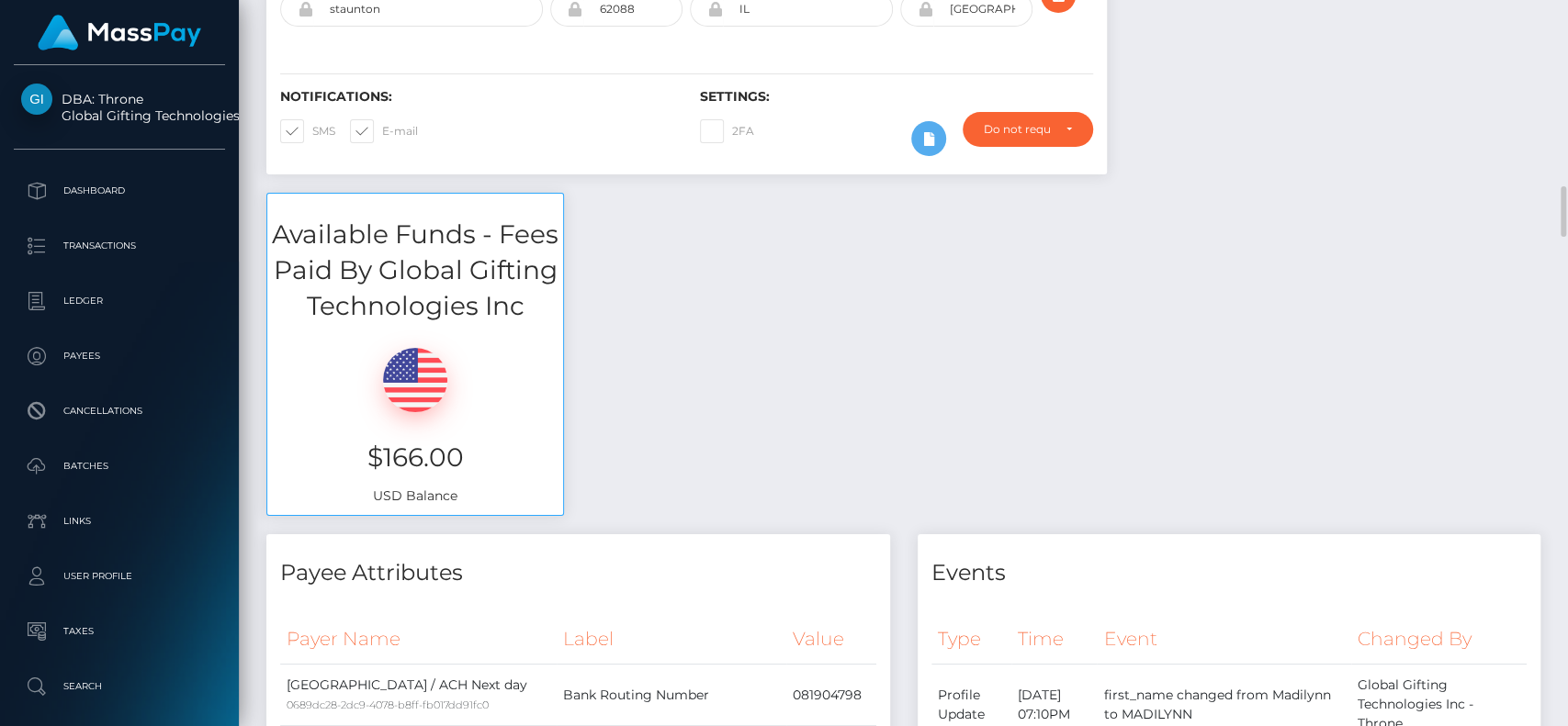
scroll to position [0, 0]
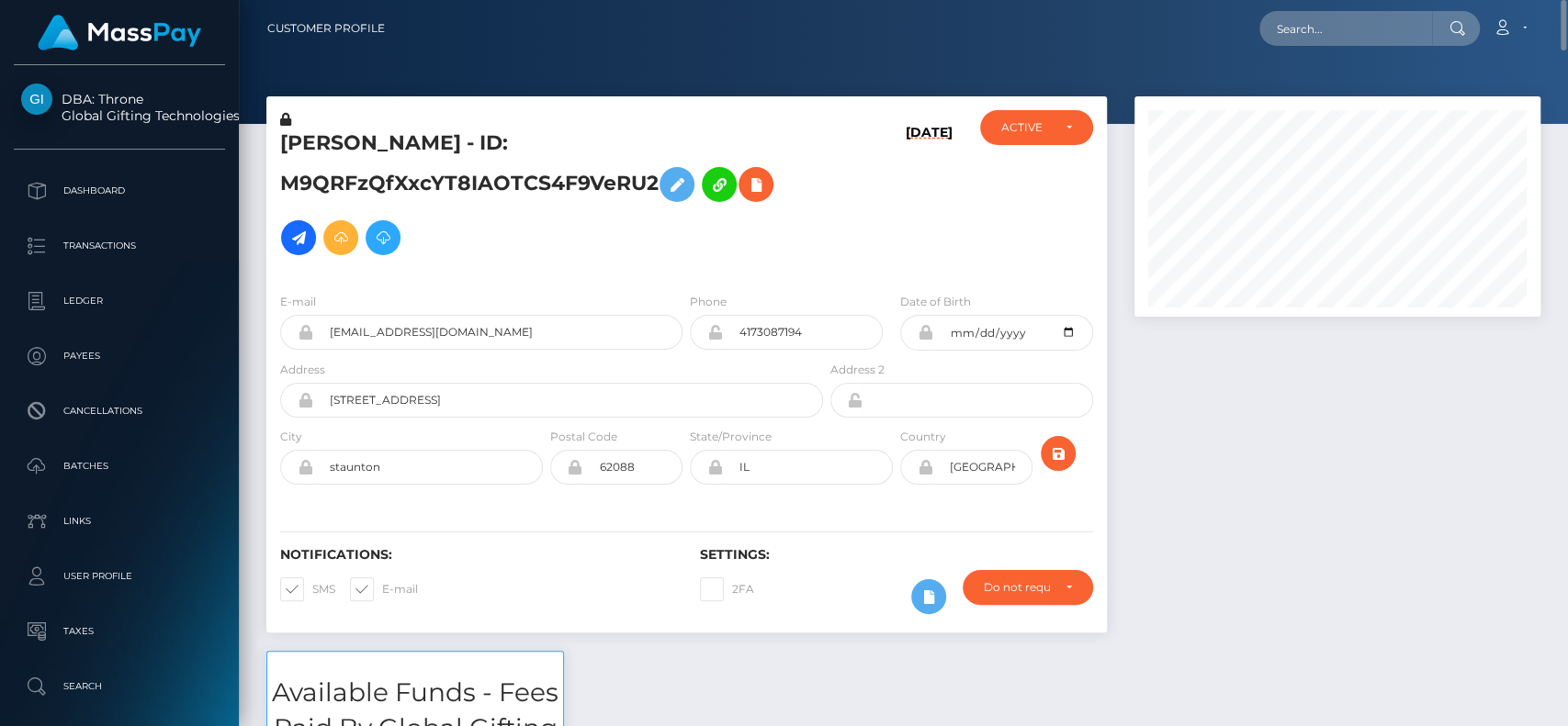
drag, startPoint x: 1345, startPoint y: 5, endPoint x: 1341, endPoint y: 26, distance: 21.4
click at [1344, 14] on nav "Customer Profile Loading... Loading... Account" at bounding box center [903, 28] width 1329 height 57
click at [1341, 27] on input "text" at bounding box center [1345, 28] width 173 height 35
click at [1337, 29] on input "text" at bounding box center [1345, 28] width 173 height 35
paste input "[PERSON_NAME][EMAIL_ADDRESS][DOMAIN_NAME]"
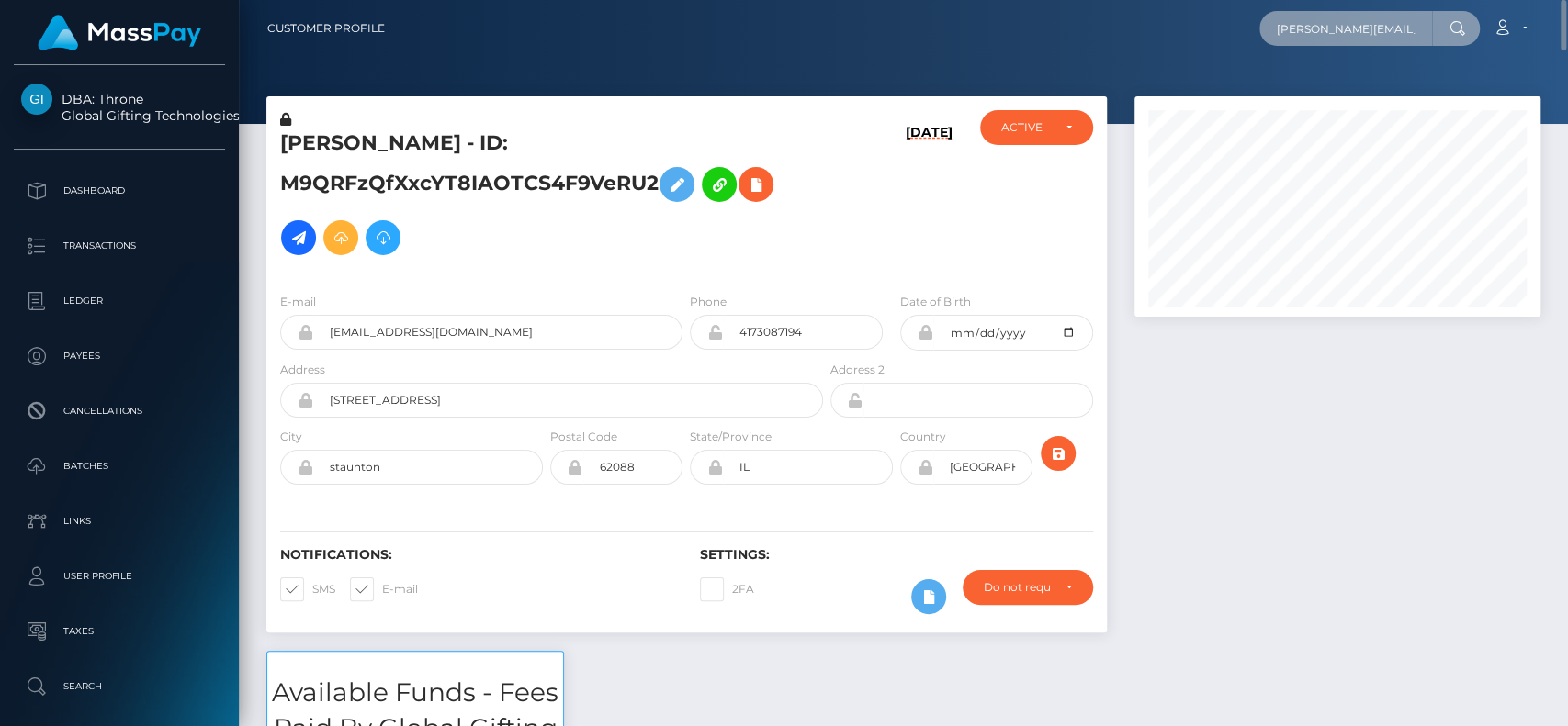
scroll to position [0, 10]
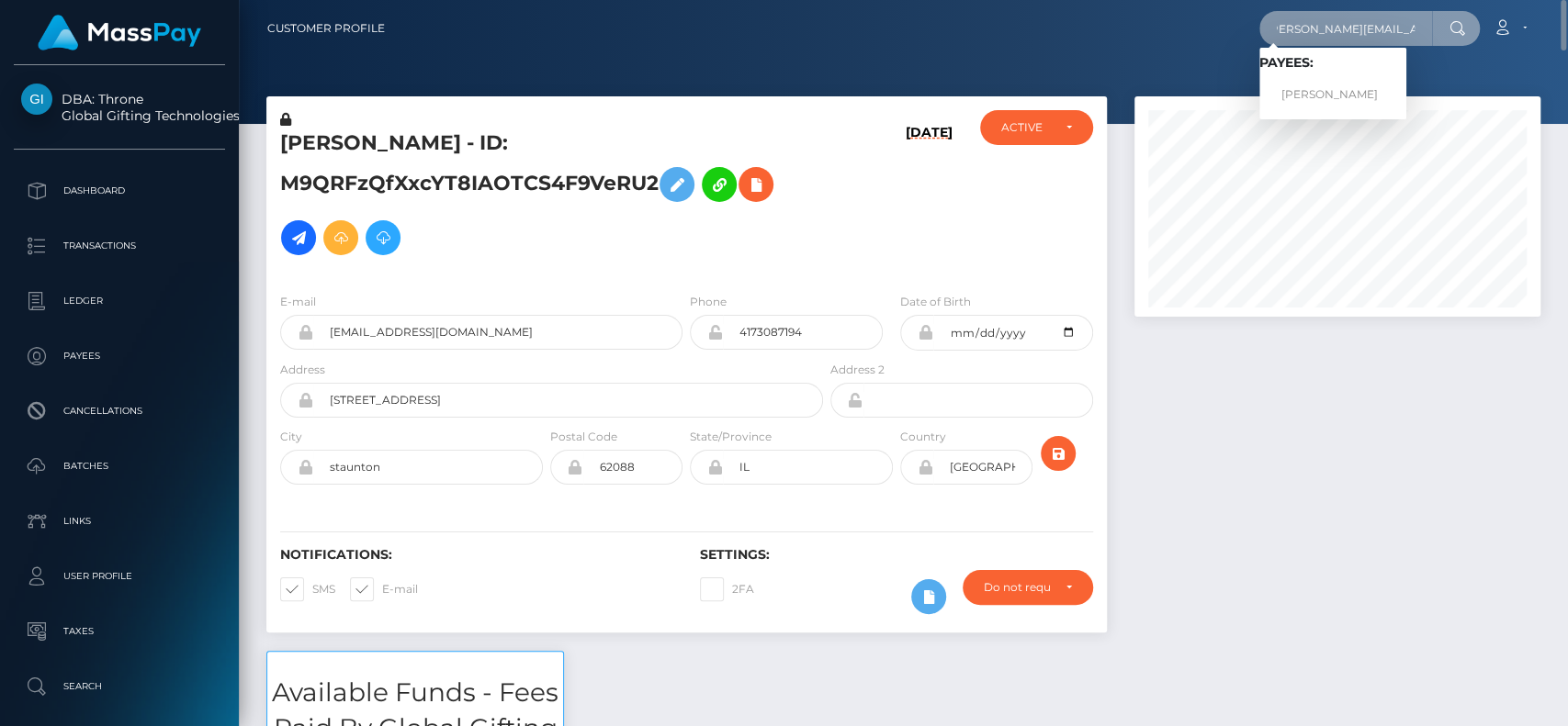
type input "[PERSON_NAME][EMAIL_ADDRESS][DOMAIN_NAME]"
click at [1305, 83] on link "LISA ANNA HOEKSTRA" at bounding box center [1332, 95] width 147 height 34
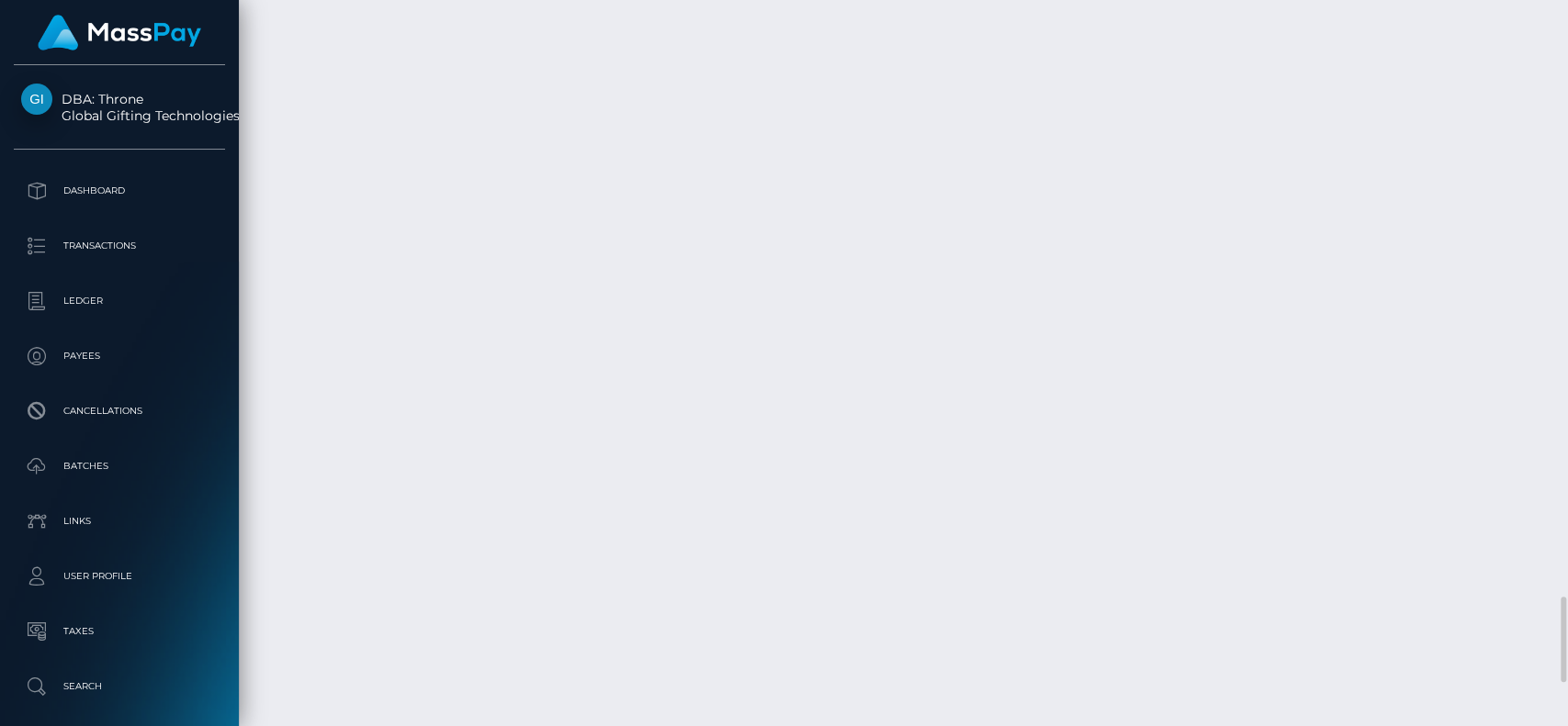
scroll to position [221, 405]
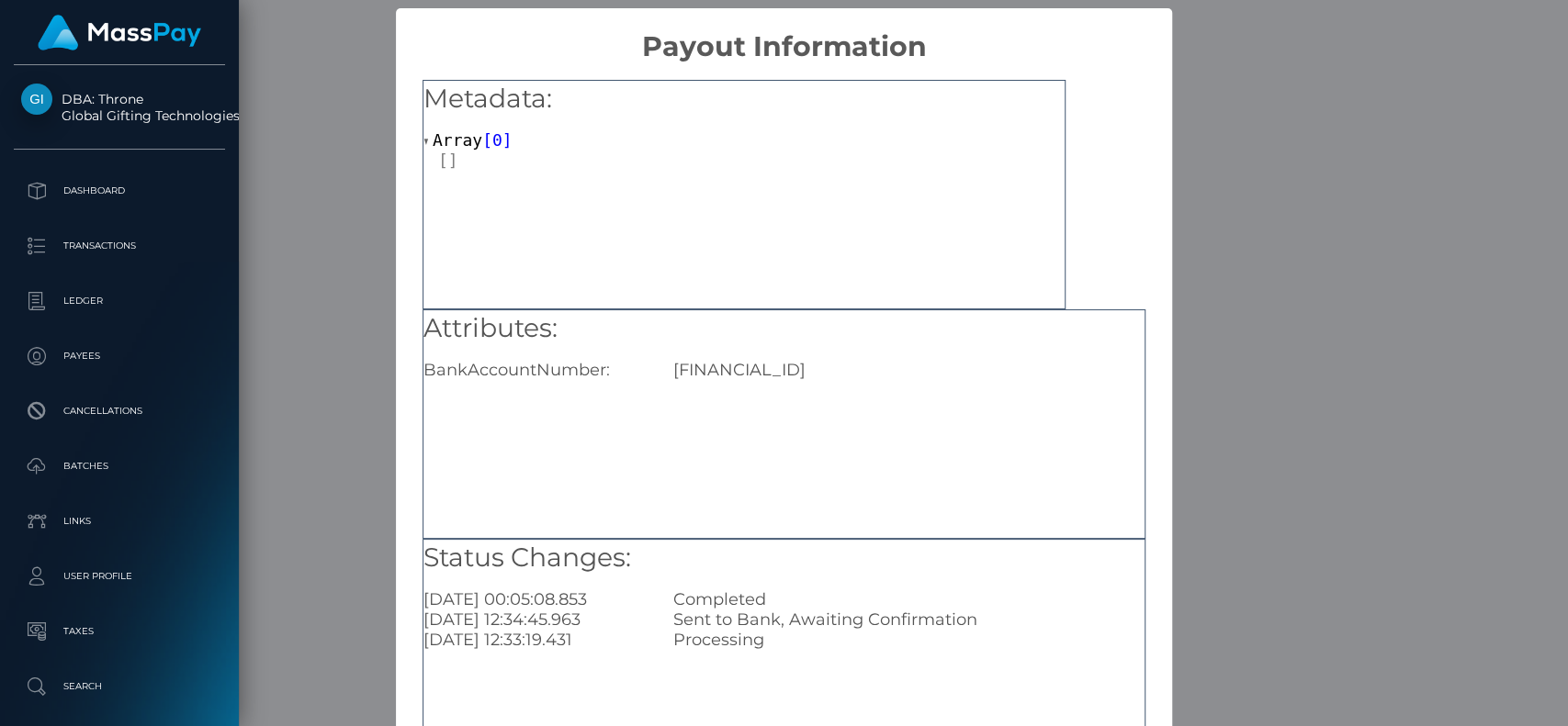
scroll to position [147, 0]
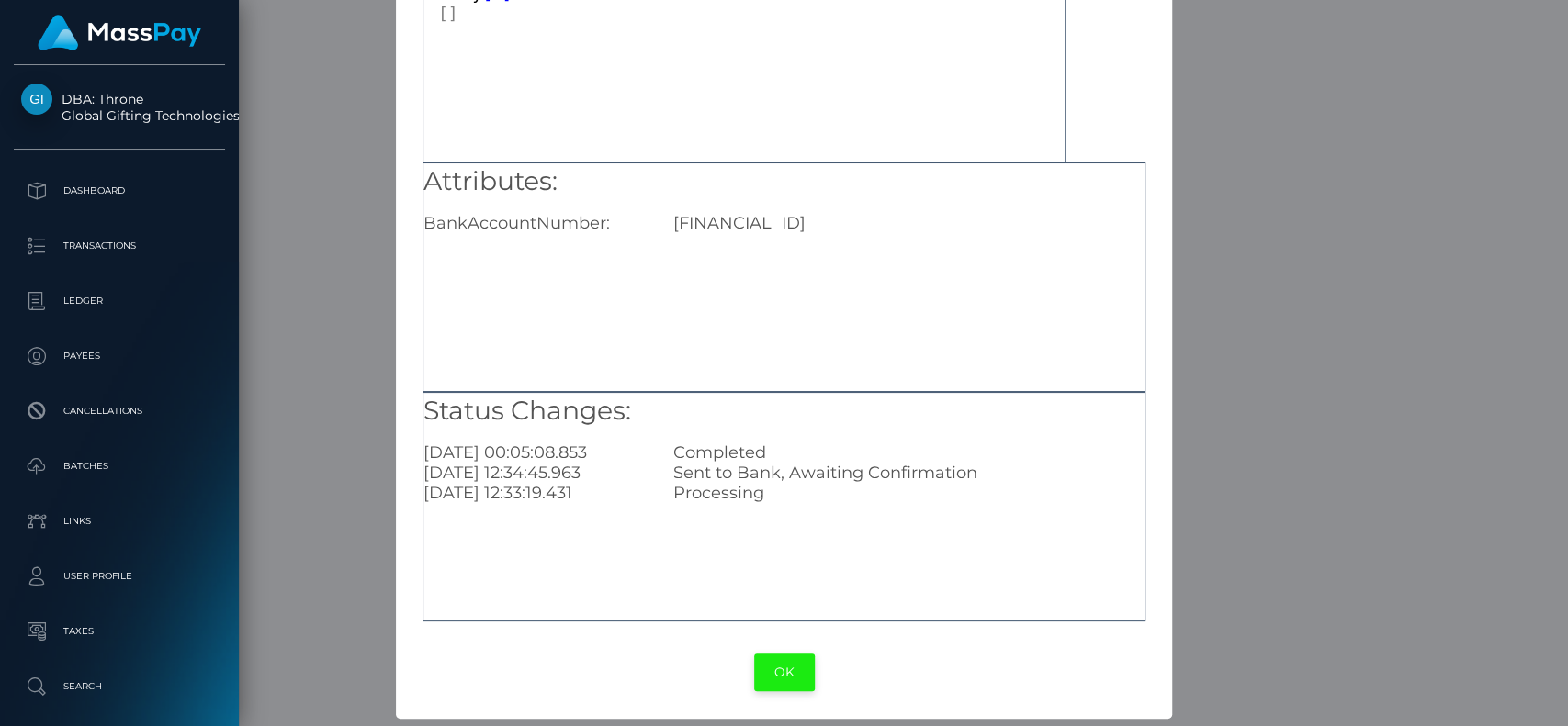
click at [771, 658] on button "OK" at bounding box center [784, 673] width 61 height 38
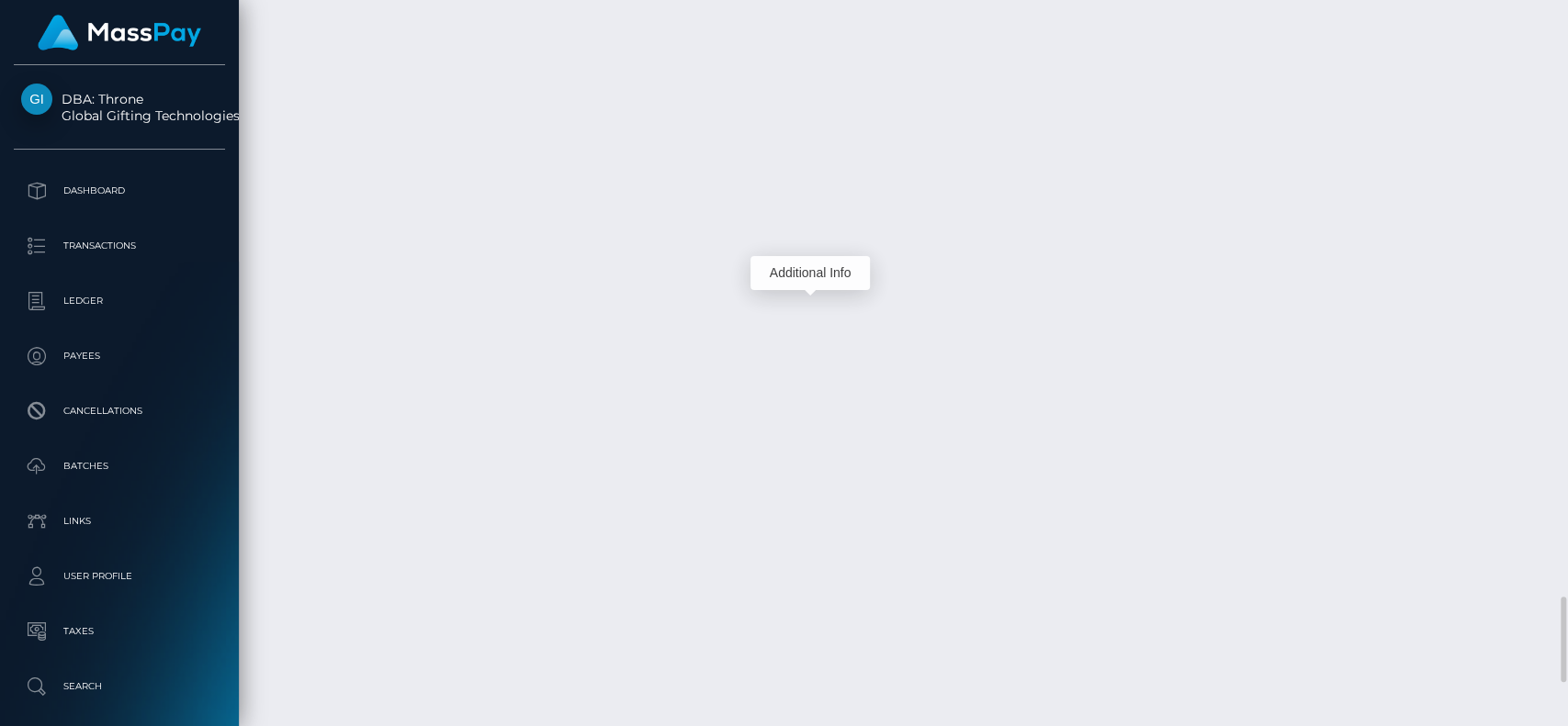
scroll to position [221, 405]
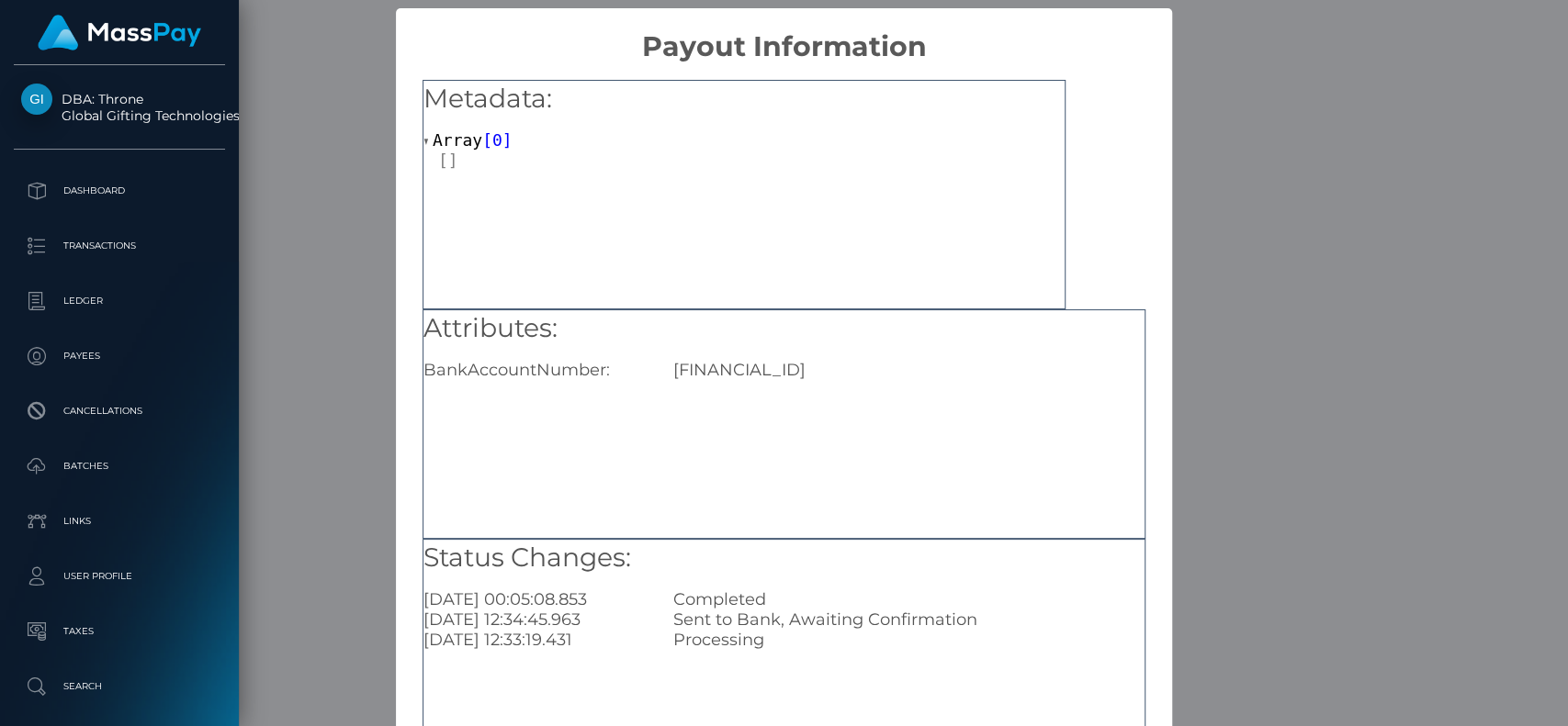
scroll to position [147, 0]
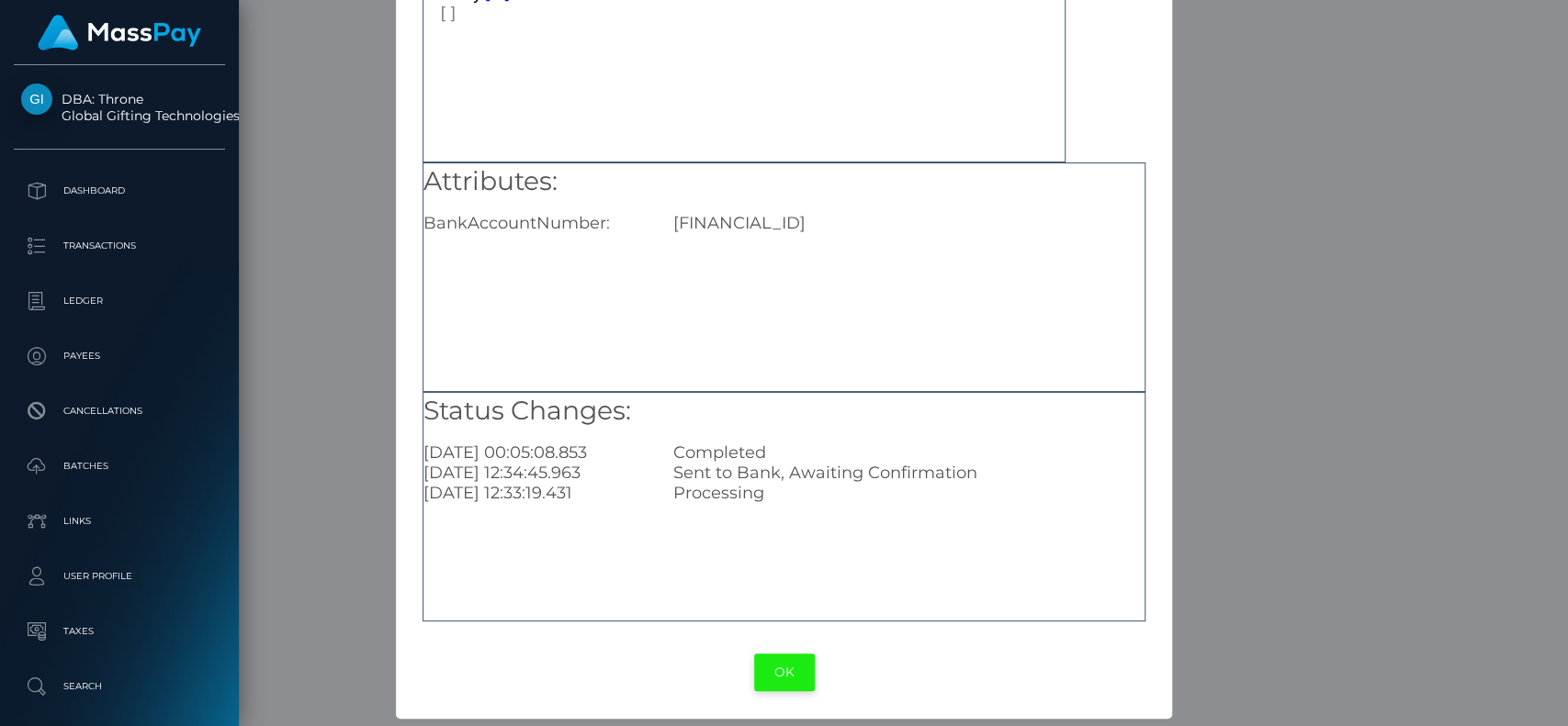
click at [774, 676] on button "OK" at bounding box center [784, 673] width 61 height 38
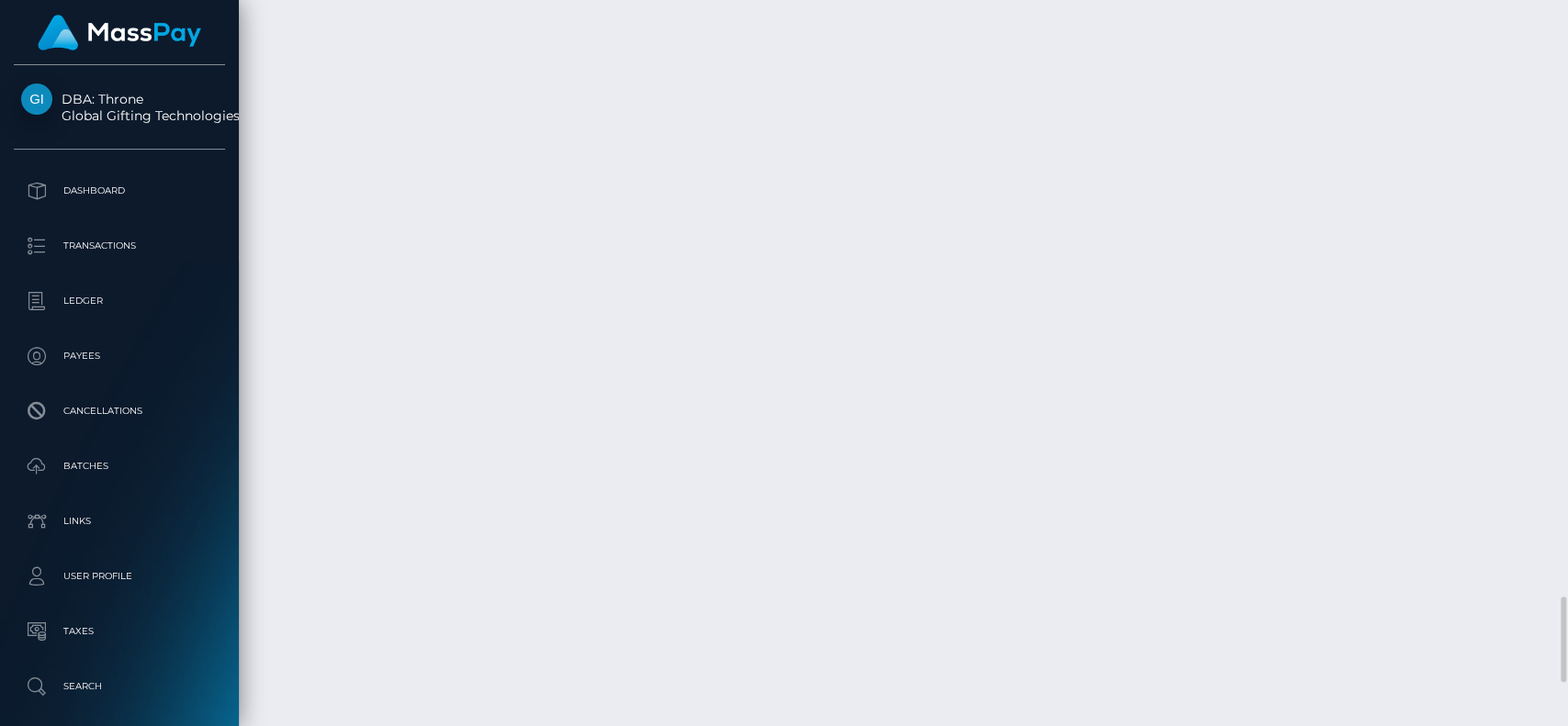
scroll to position [221, 405]
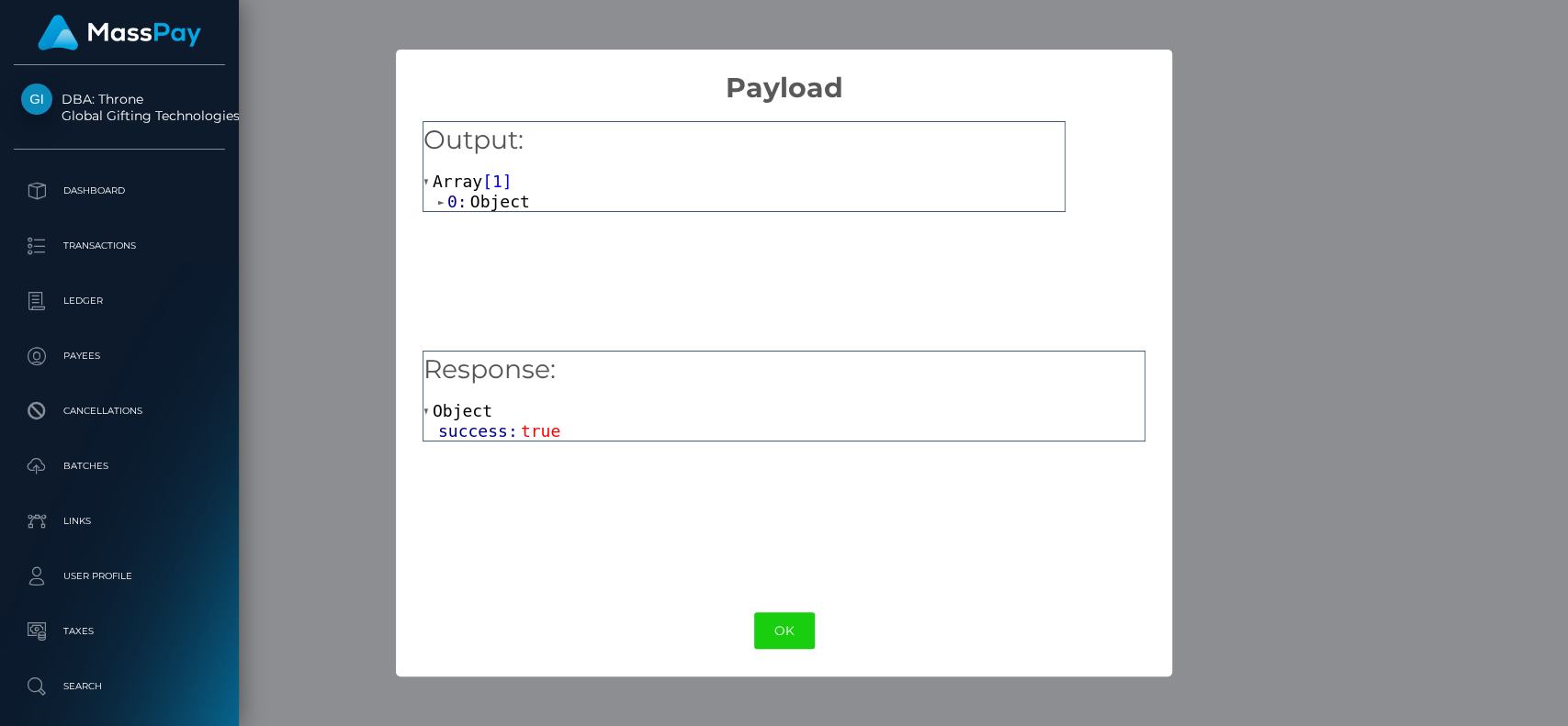
click at [492, 190] on span "1" at bounding box center [497, 181] width 10 height 19
click at [463, 180] on span "Array" at bounding box center [457, 181] width 50 height 19
click at [514, 200] on span "Object" at bounding box center [500, 201] width 60 height 19
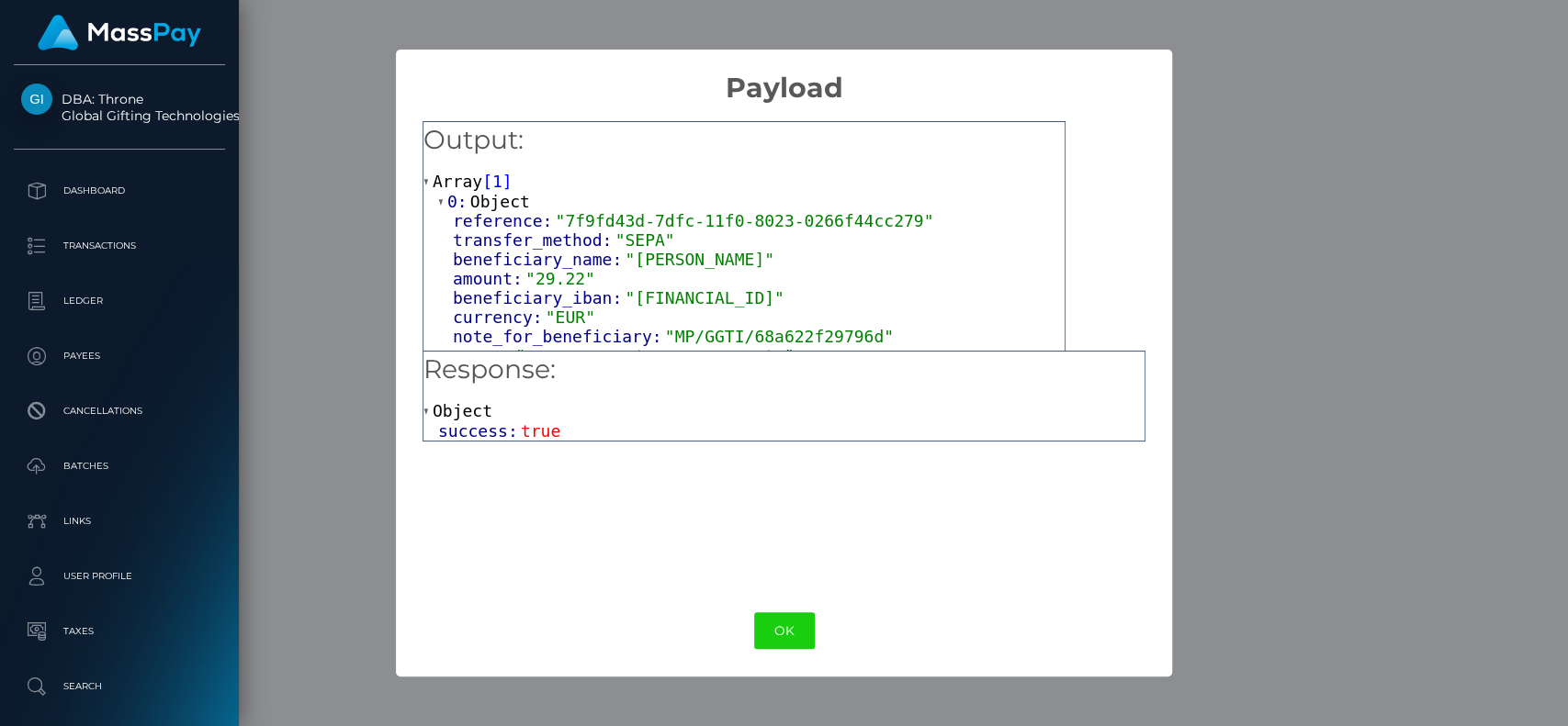
click at [645, 233] on span ""SEPA"" at bounding box center [645, 240] width 60 height 19
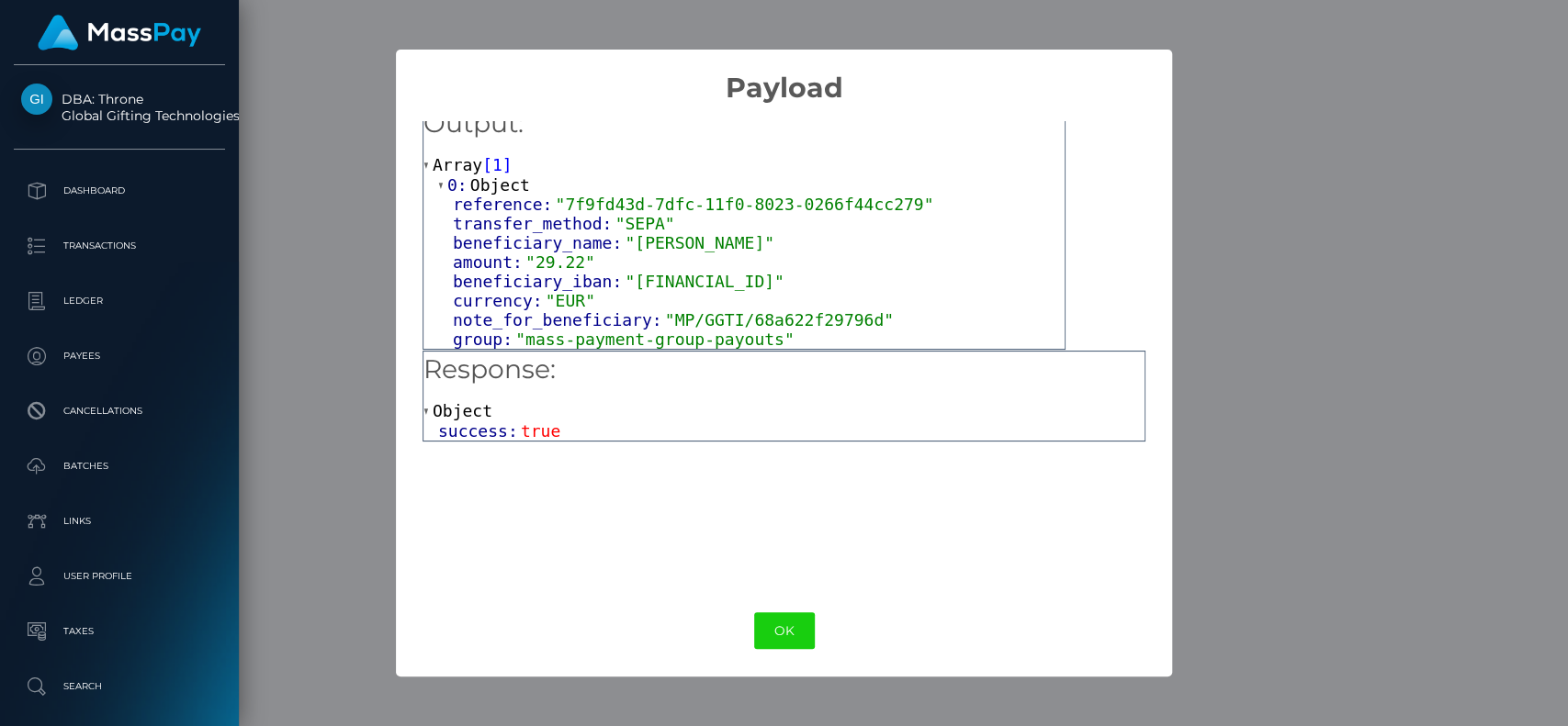
click at [476, 420] on span "Object" at bounding box center [462, 410] width 60 height 19
click at [783, 615] on button "OK" at bounding box center [784, 631] width 61 height 38
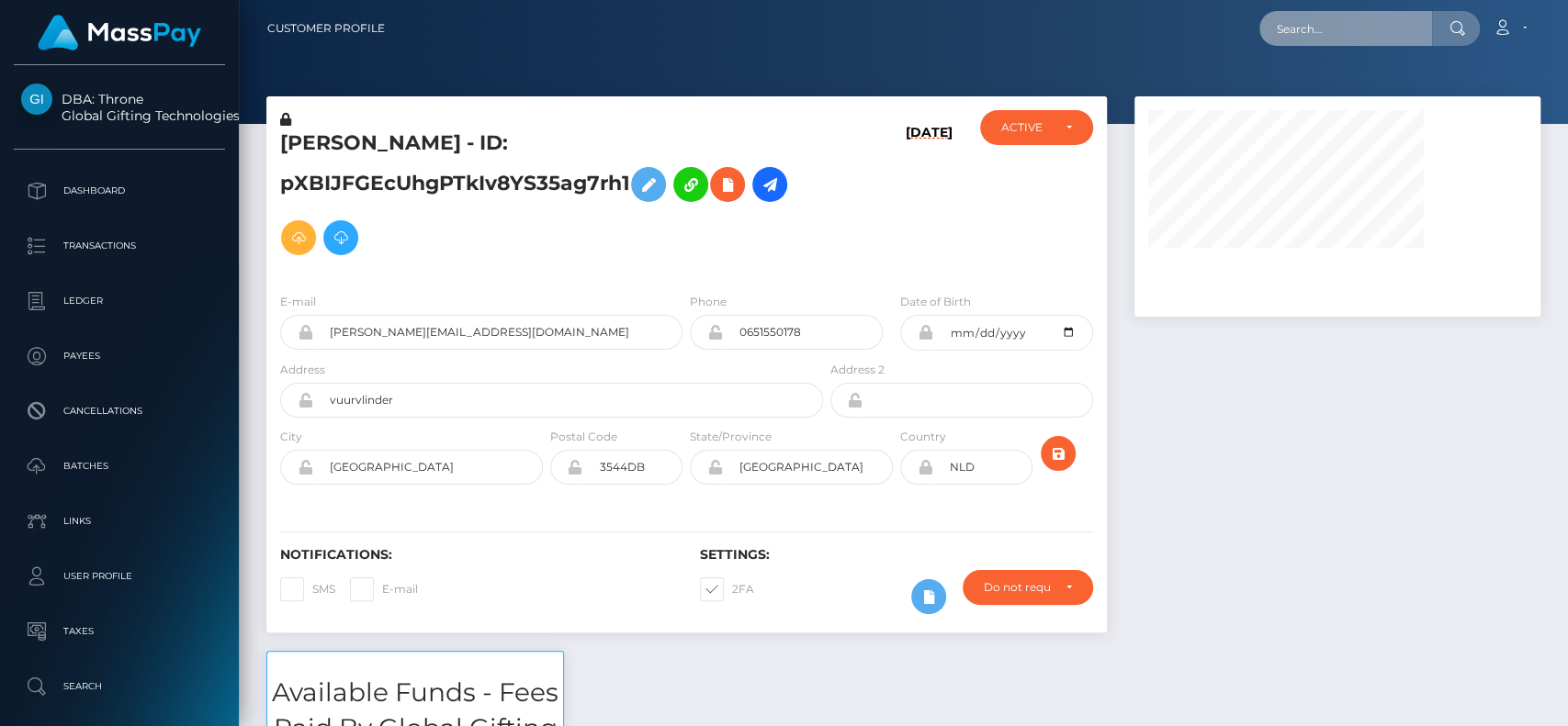
click at [1289, 37] on input "text" at bounding box center [1345, 28] width 173 height 35
paste input "[EMAIL_ADDRESS][DOMAIN_NAME]"
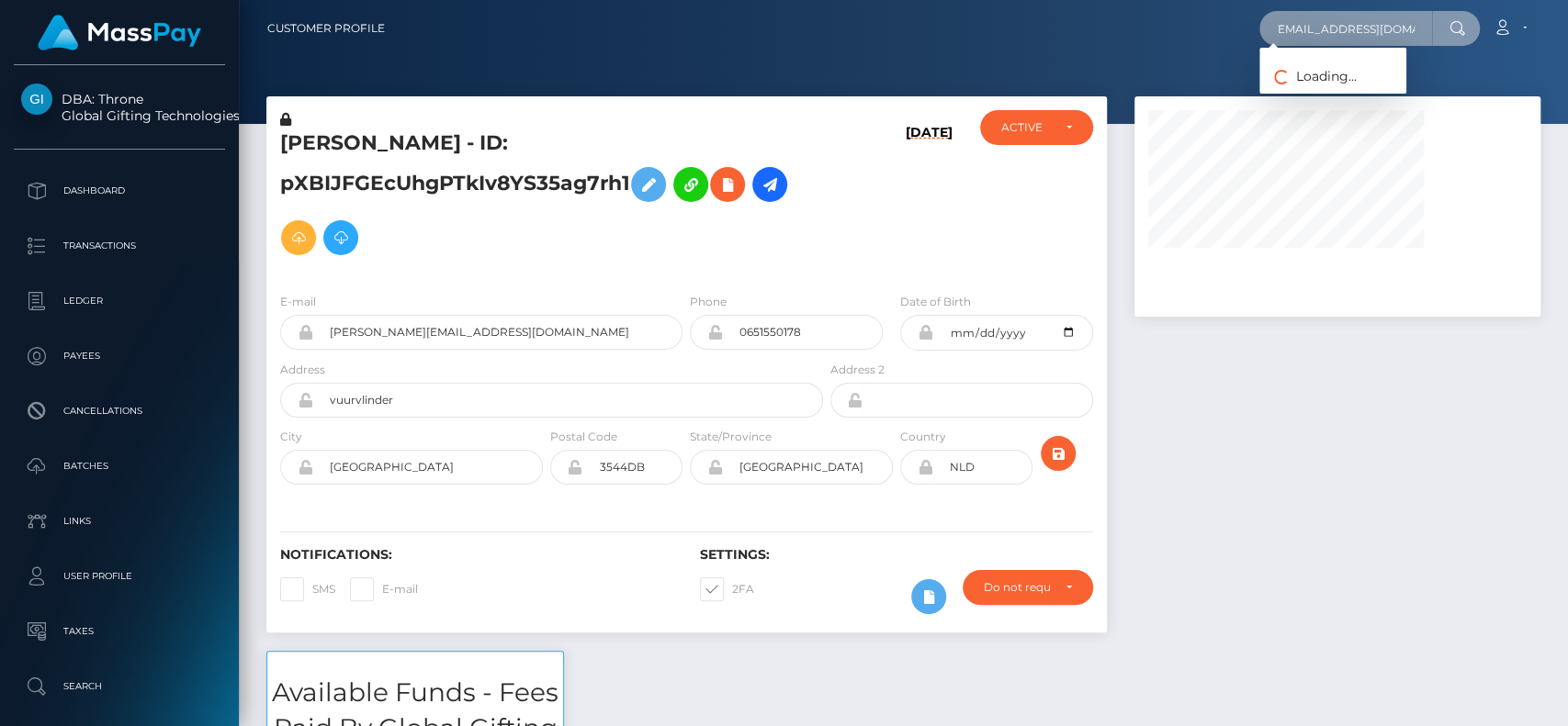
scroll to position [0, 6]
type input "[EMAIL_ADDRESS][DOMAIN_NAME]"
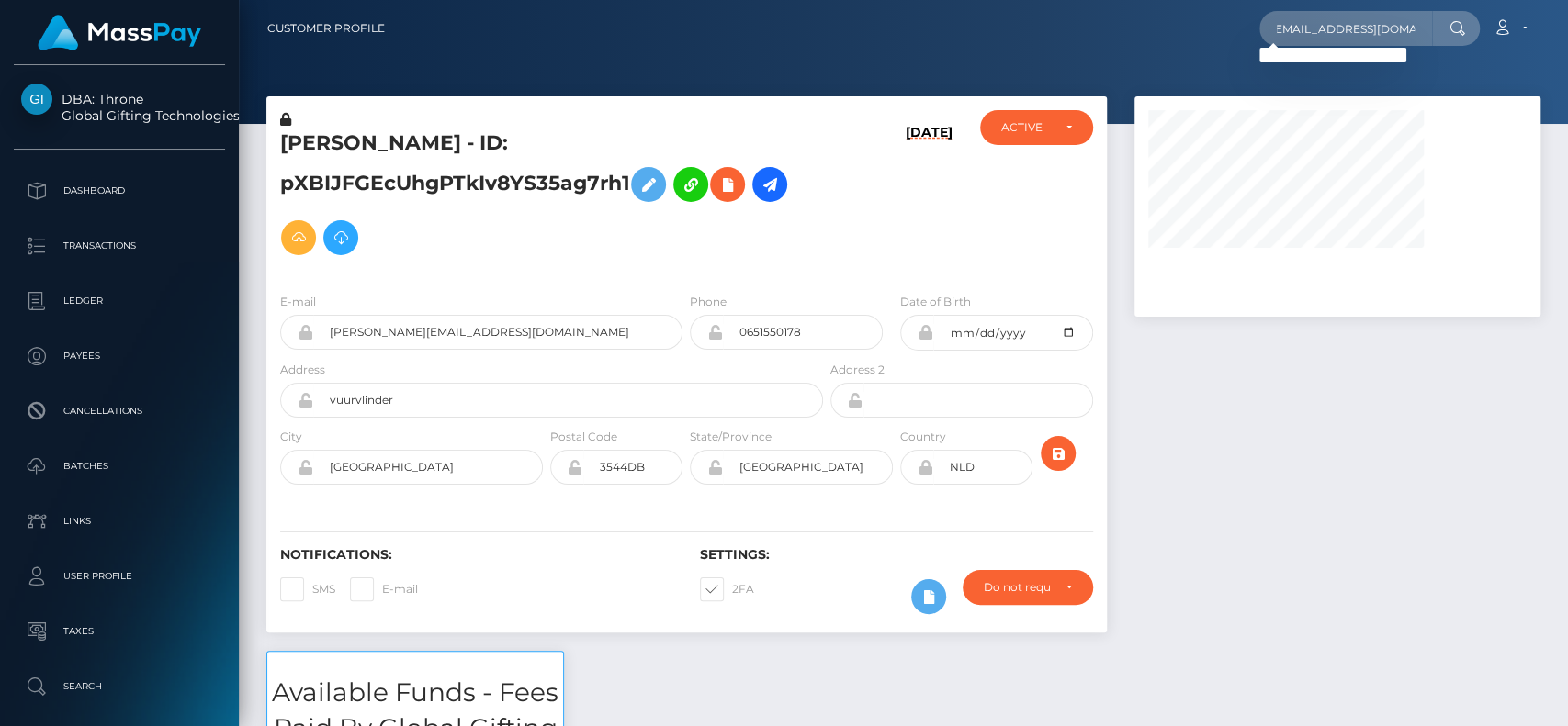
scroll to position [0, 0]
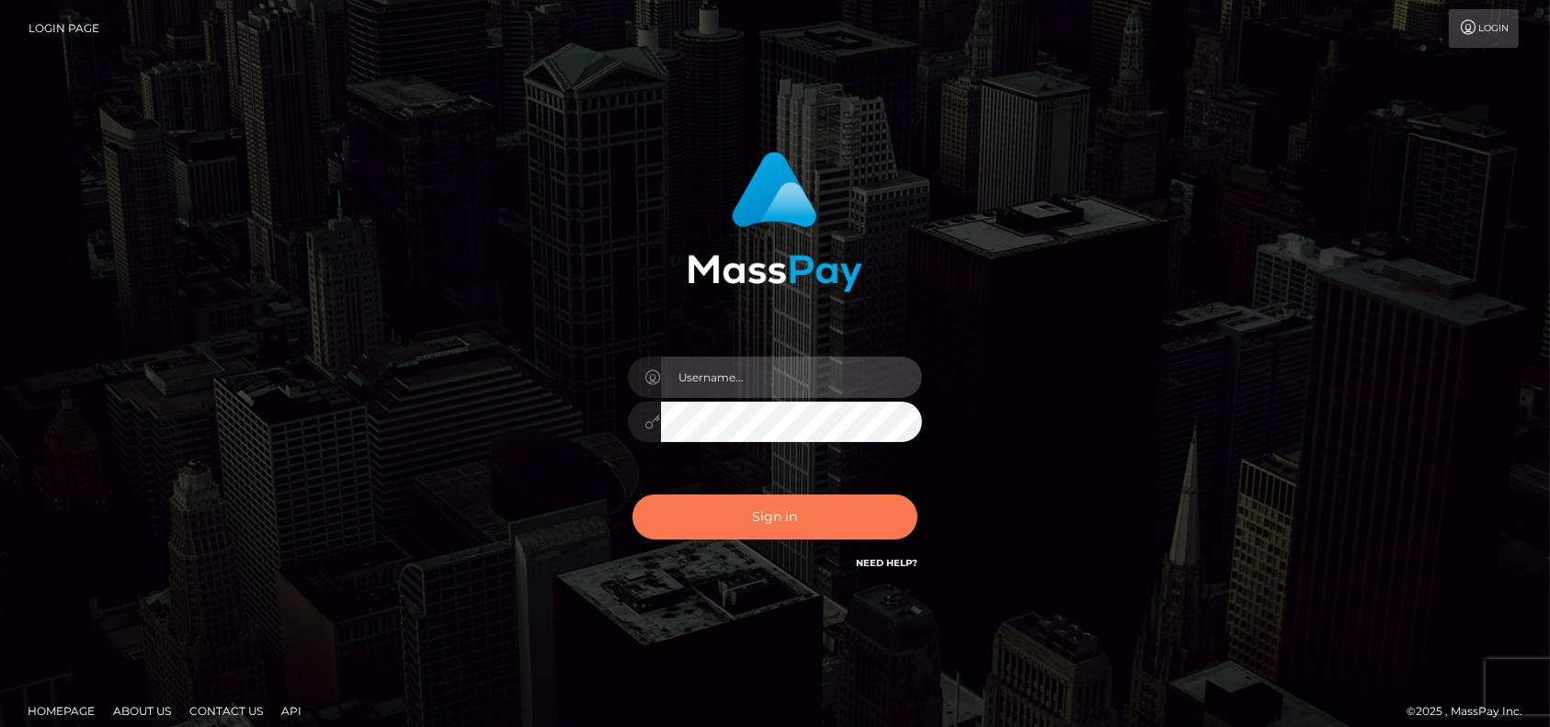
type input "[DOMAIN_NAME]"
click at [758, 505] on button "Sign in" at bounding box center [775, 517] width 285 height 45
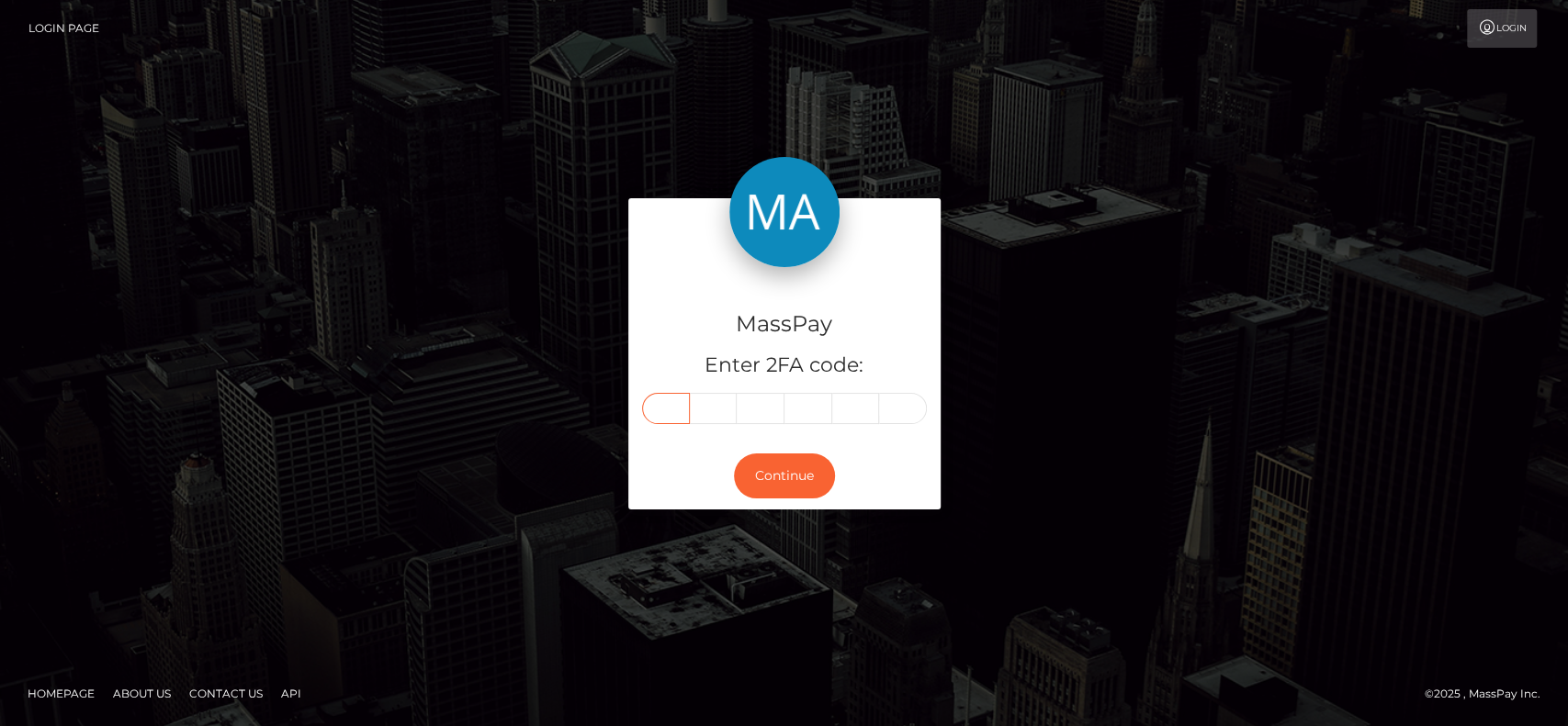
click at [672, 405] on input "text" at bounding box center [666, 408] width 48 height 31
type input "7"
type input "0"
type input "1"
click at [817, 406] on input "text" at bounding box center [808, 408] width 48 height 31
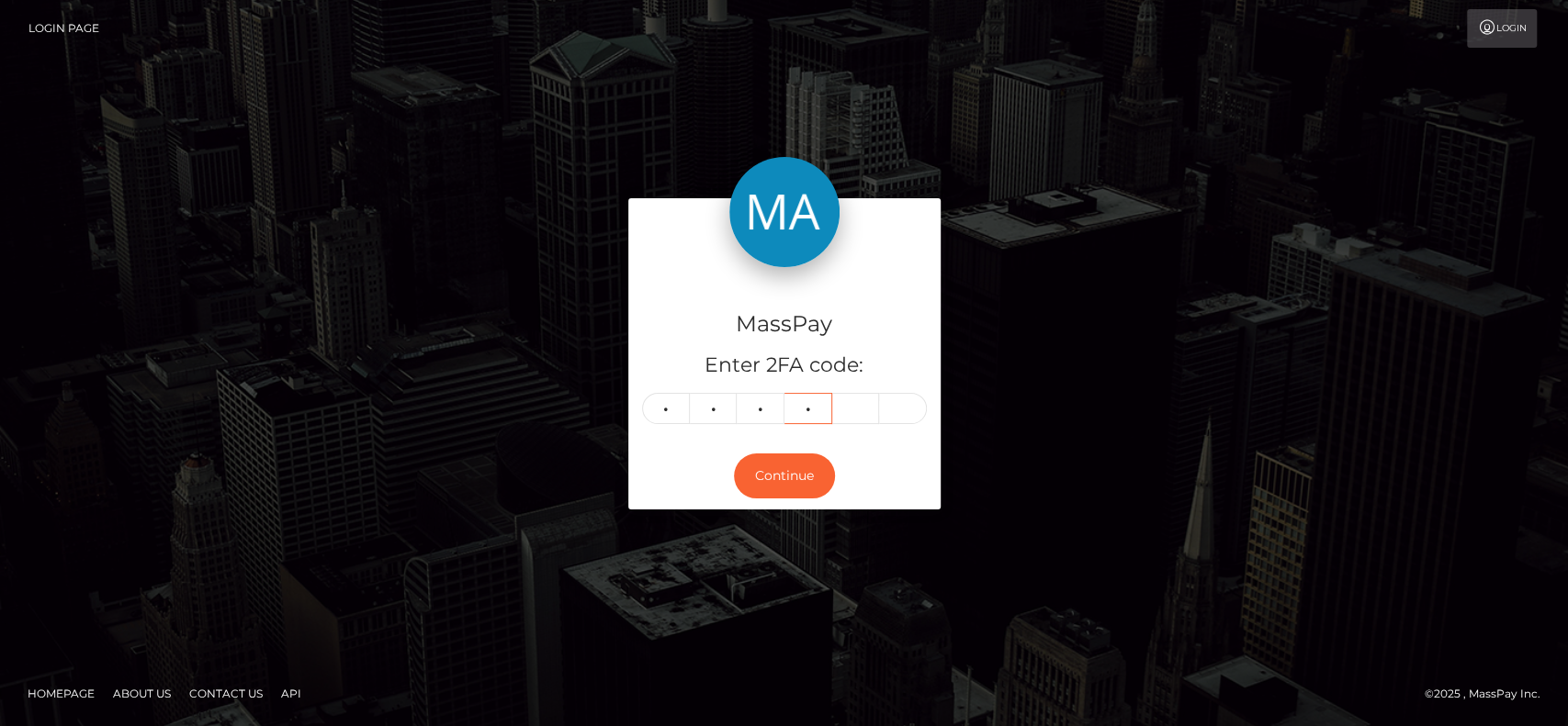
type input "9"
type input "3"
type input "6"
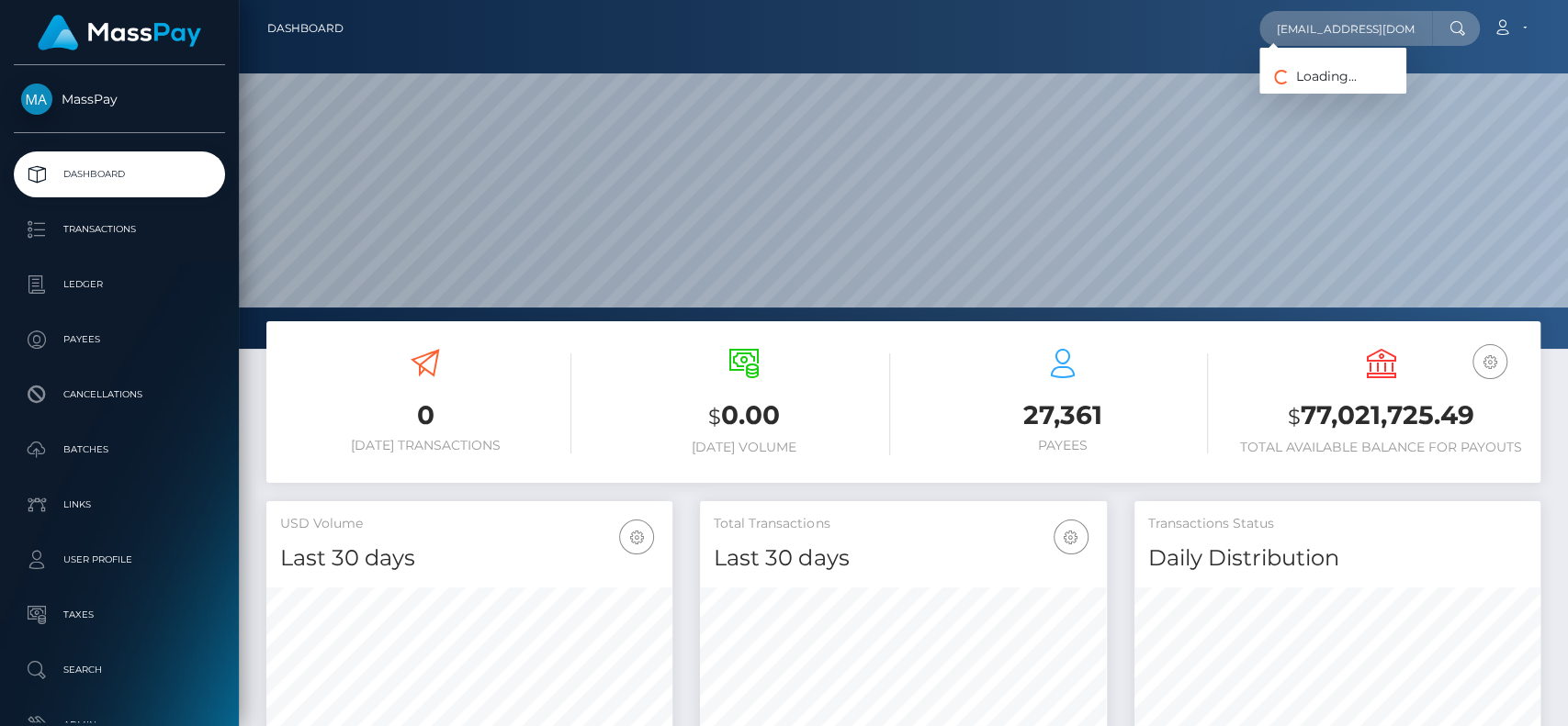
scroll to position [325, 405]
type input "[EMAIL_ADDRESS][DOMAIN_NAME]"
click at [1304, 92] on link "[PERSON_NAME]" at bounding box center [1332, 95] width 147 height 34
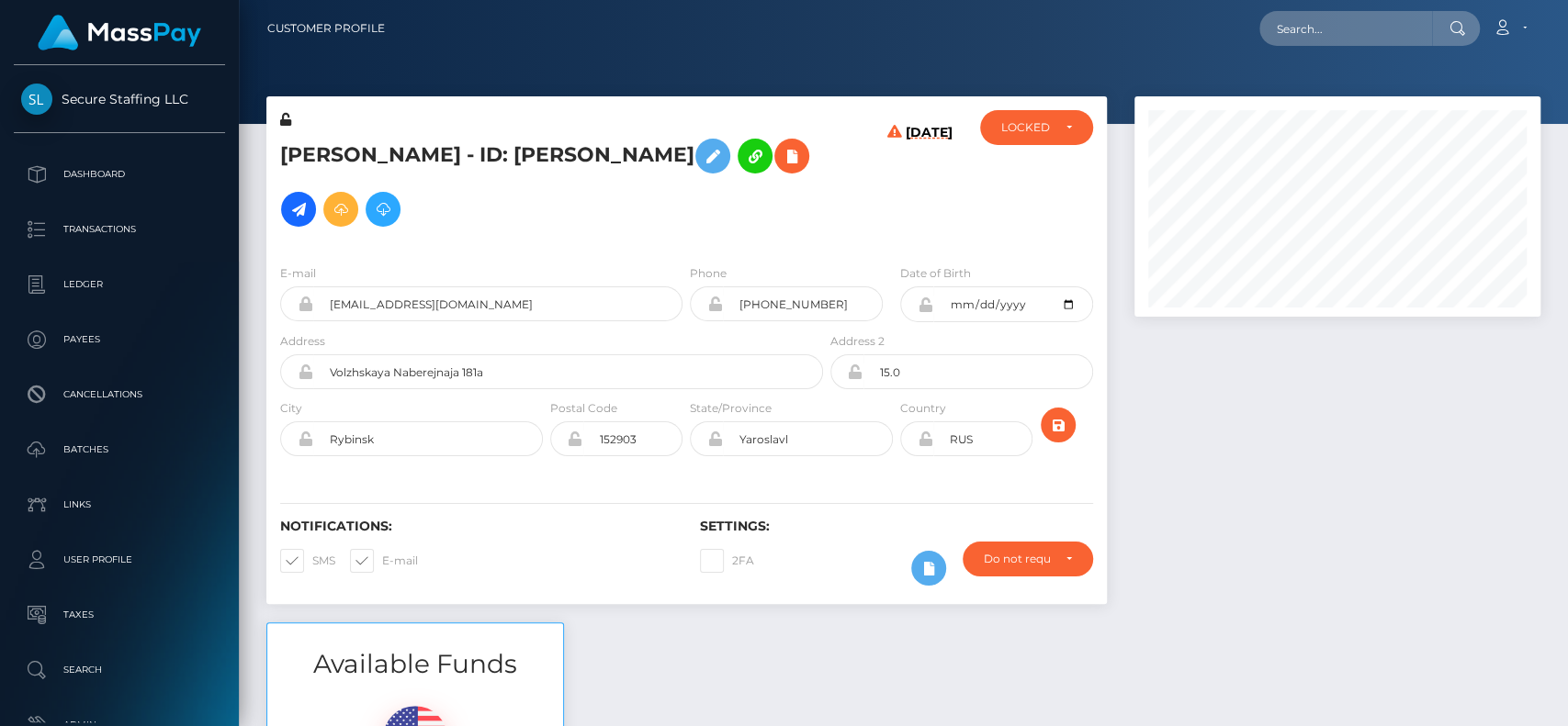
scroll to position [221, 405]
drag, startPoint x: 0, startPoint y: 0, endPoint x: 474, endPoint y: 201, distance: 514.9
click at [474, 201] on h5 "[PERSON_NAME] - ID: [PERSON_NAME]" at bounding box center [545, 183] width 532 height 107
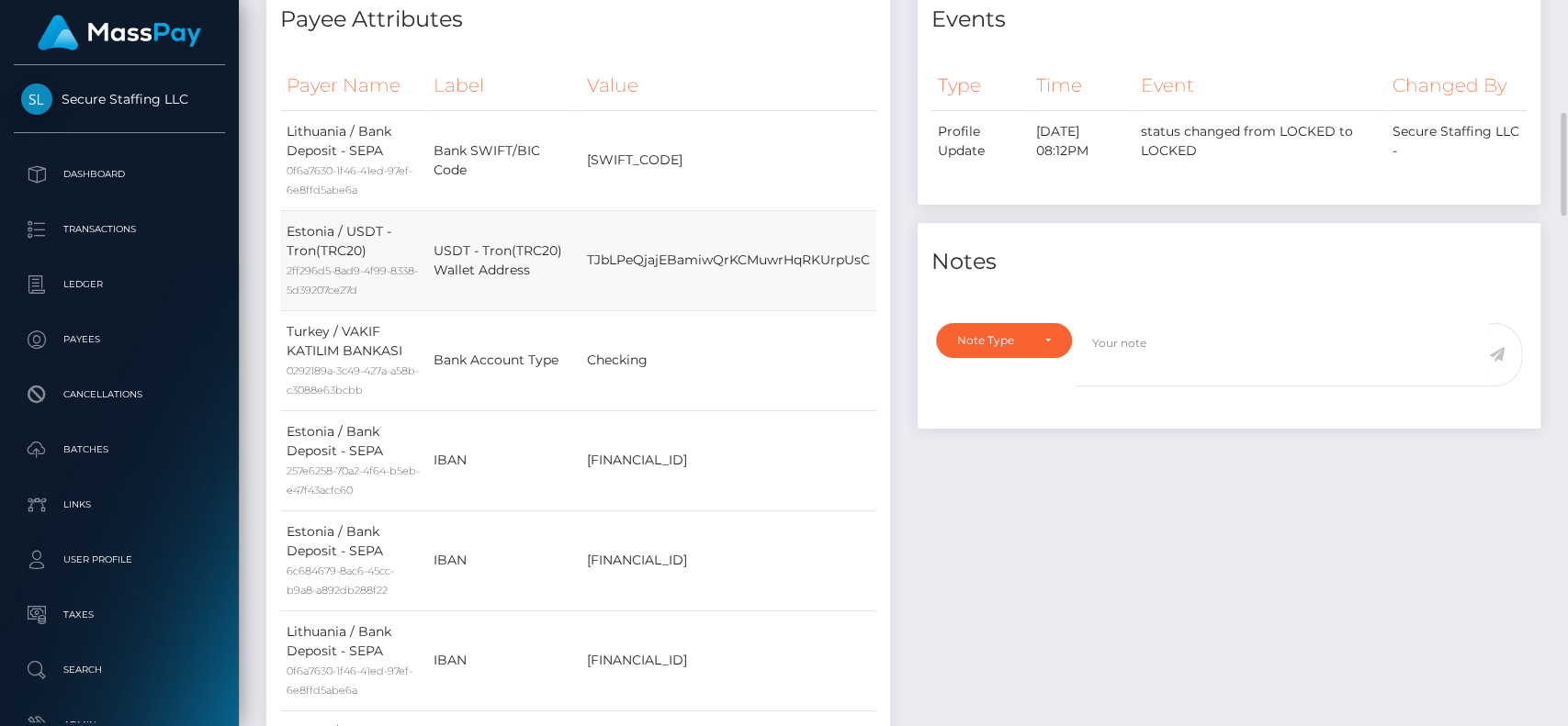
scroll to position [920, 0]
